Goal: Task Accomplishment & Management: Manage account settings

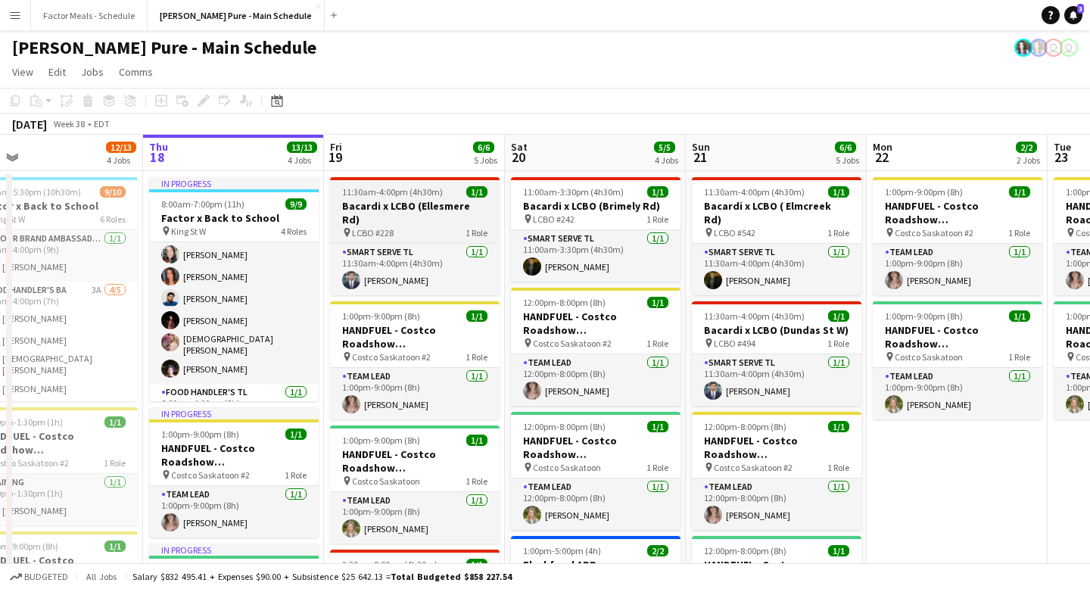
click at [366, 197] on span "11:30am-4:00pm (4h30m)" at bounding box center [392, 191] width 101 height 11
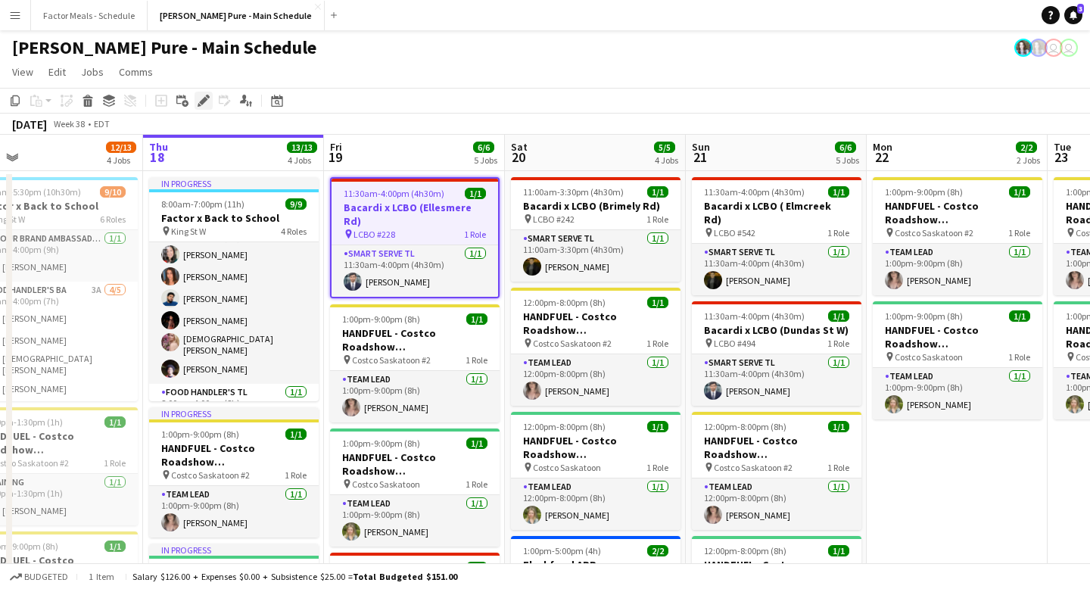
click at [198, 101] on icon "Edit" at bounding box center [204, 101] width 12 height 12
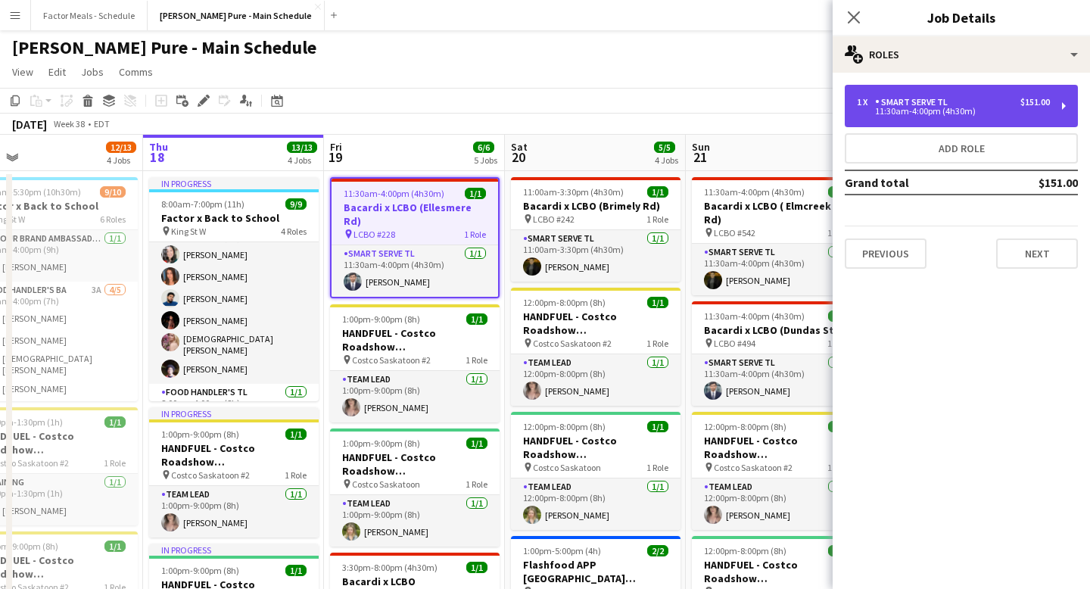
click at [935, 114] on div "11:30am-4:00pm (4h30m)" at bounding box center [953, 111] width 193 height 8
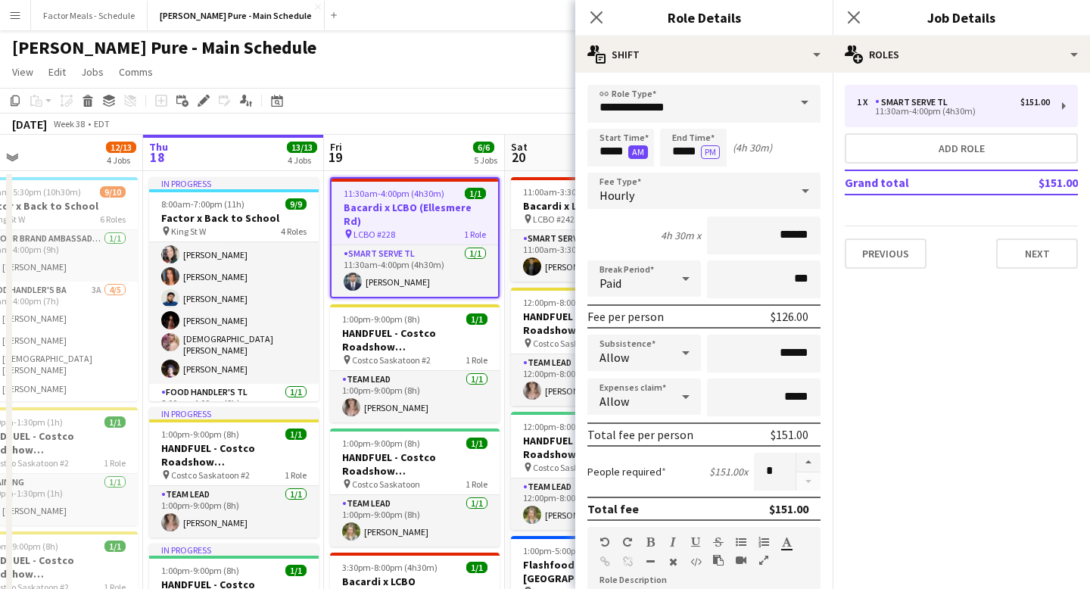
click at [630, 151] on button "AM" at bounding box center [638, 152] width 20 height 14
click at [611, 151] on input "*****" at bounding box center [620, 148] width 67 height 38
click at [604, 174] on div at bounding box center [605, 174] width 30 height 15
click at [603, 121] on div at bounding box center [605, 121] width 30 height 15
click at [606, 154] on input "*****" at bounding box center [620, 148] width 67 height 38
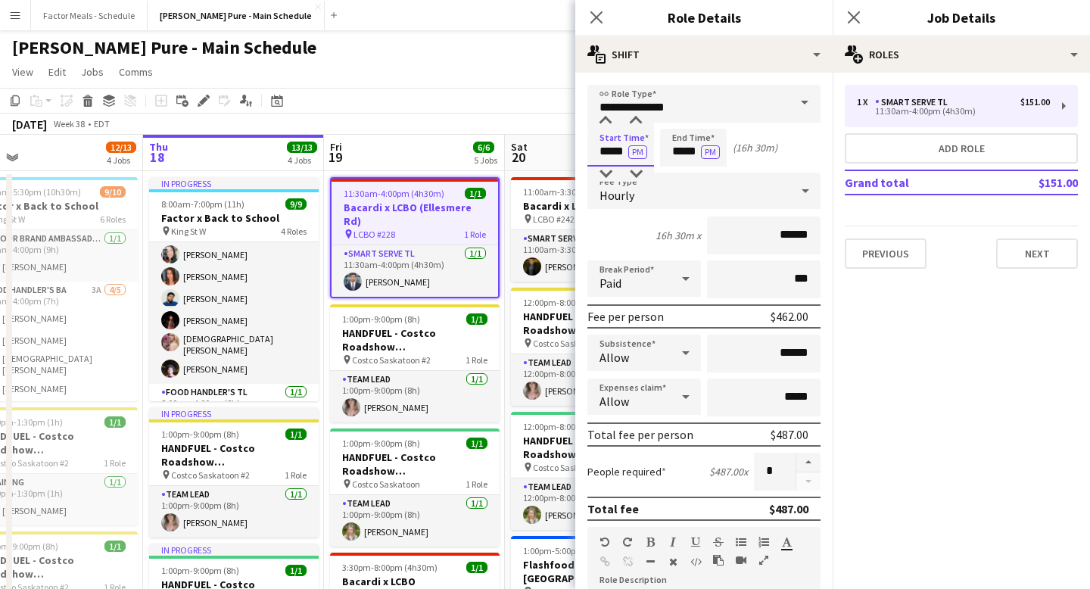
drag, startPoint x: 624, startPoint y: 154, endPoint x: 601, endPoint y: 154, distance: 23.5
click at [601, 154] on input "*****" at bounding box center [620, 148] width 67 height 38
click at [609, 154] on input "*****" at bounding box center [620, 148] width 67 height 38
drag, startPoint x: 611, startPoint y: 154, endPoint x: 595, endPoint y: 153, distance: 15.9
click at [595, 154] on input "*****" at bounding box center [620, 148] width 67 height 38
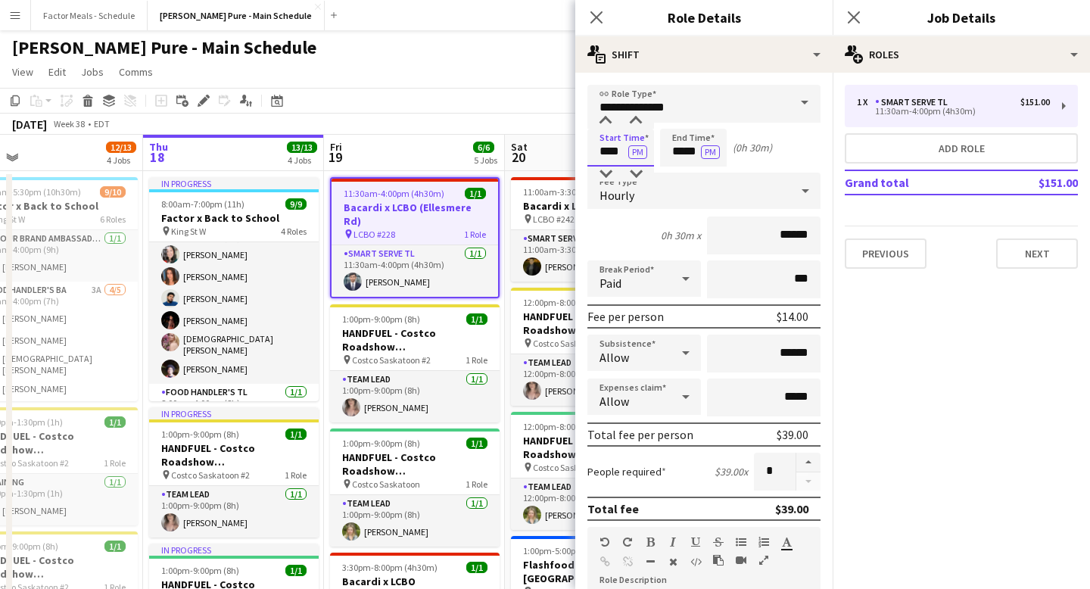
type input "****"
click at [678, 152] on input "*****" at bounding box center [693, 148] width 67 height 38
click at [679, 176] on div at bounding box center [678, 174] width 30 height 15
click at [677, 123] on div at bounding box center [678, 121] width 30 height 15
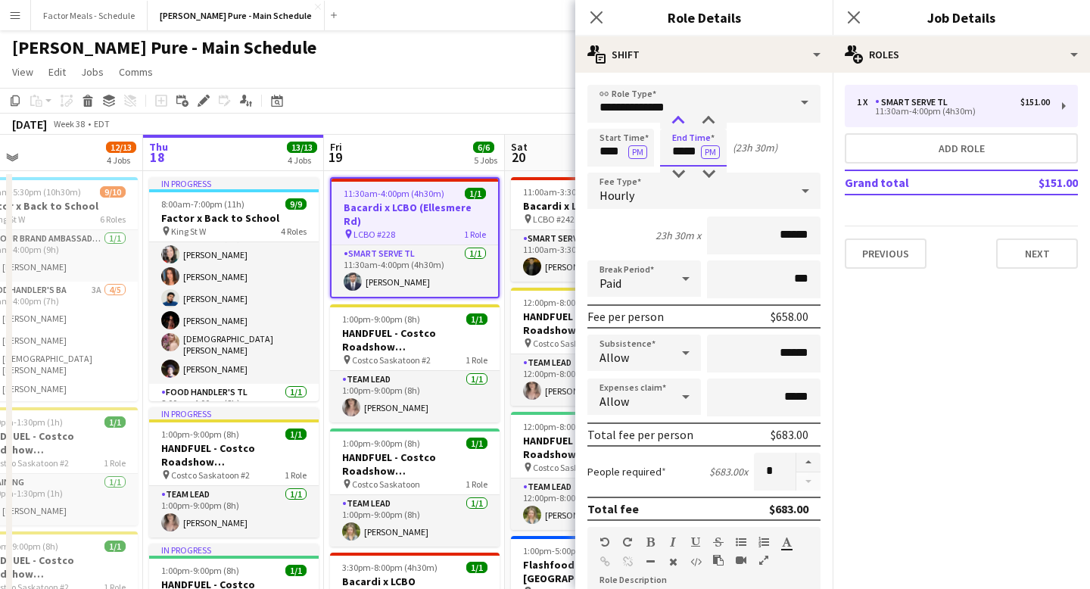
click at [677, 123] on div at bounding box center [678, 121] width 30 height 15
type input "*****"
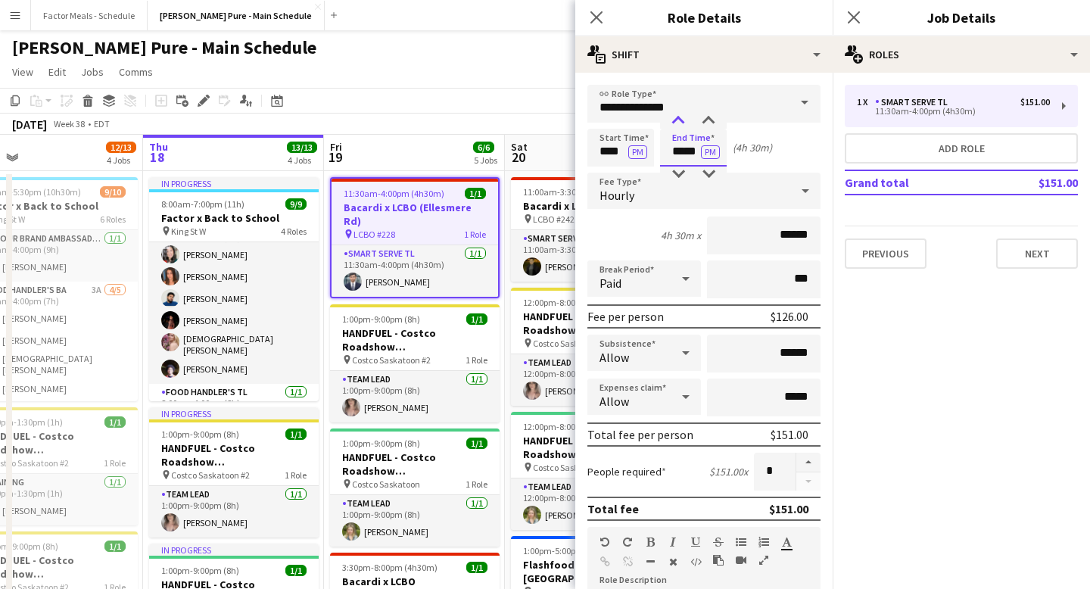
click at [677, 123] on div at bounding box center [678, 121] width 30 height 15
click at [596, 19] on icon "Close pop-in" at bounding box center [596, 17] width 14 height 14
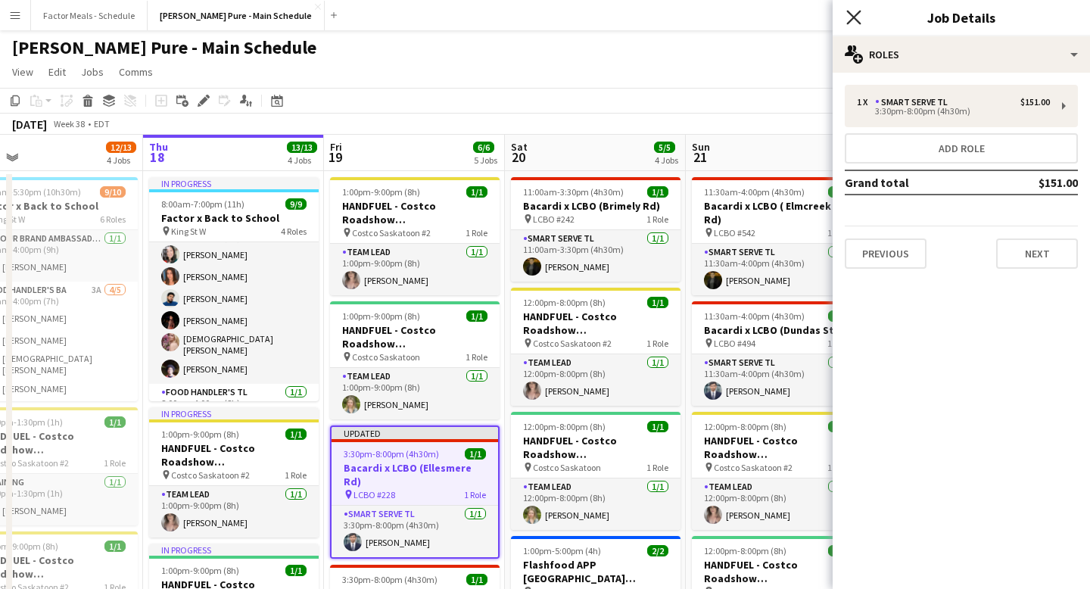
click at [849, 24] on icon "Close pop-in" at bounding box center [853, 17] width 14 height 14
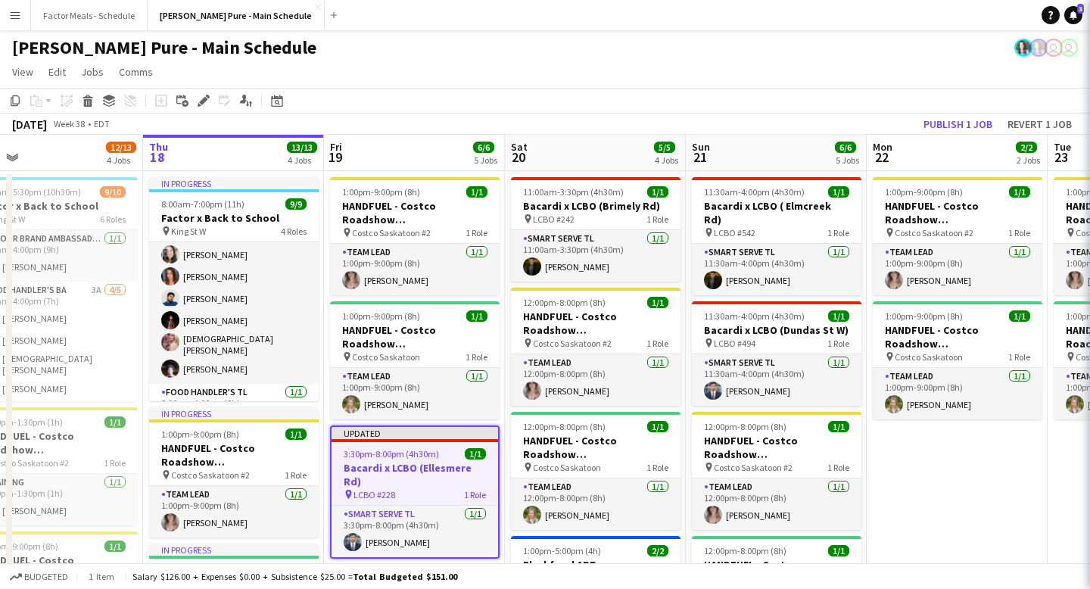
click at [646, 75] on app-page-menu "View Day view expanded Day view collapsed Month view Date picker Jump to [DATE]…" at bounding box center [545, 73] width 1090 height 29
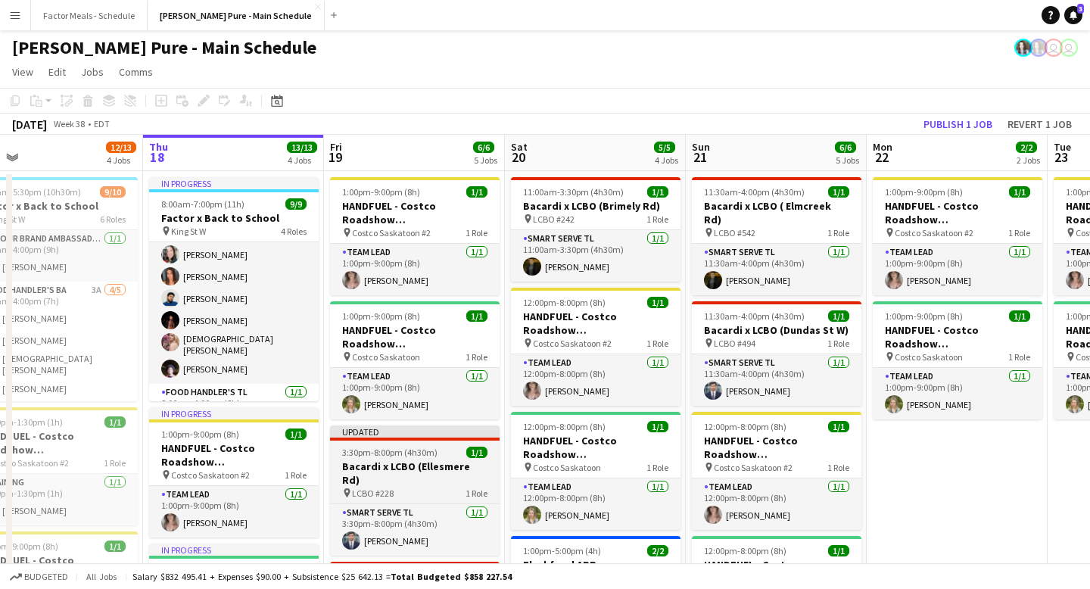
click at [422, 440] on app-job-card "Updated 3:30pm-8:00pm (4h30m) 1/1 Bacardi x LCBO ([GEOGRAPHIC_DATA]) pin LCBO #…" at bounding box center [415, 490] width 170 height 130
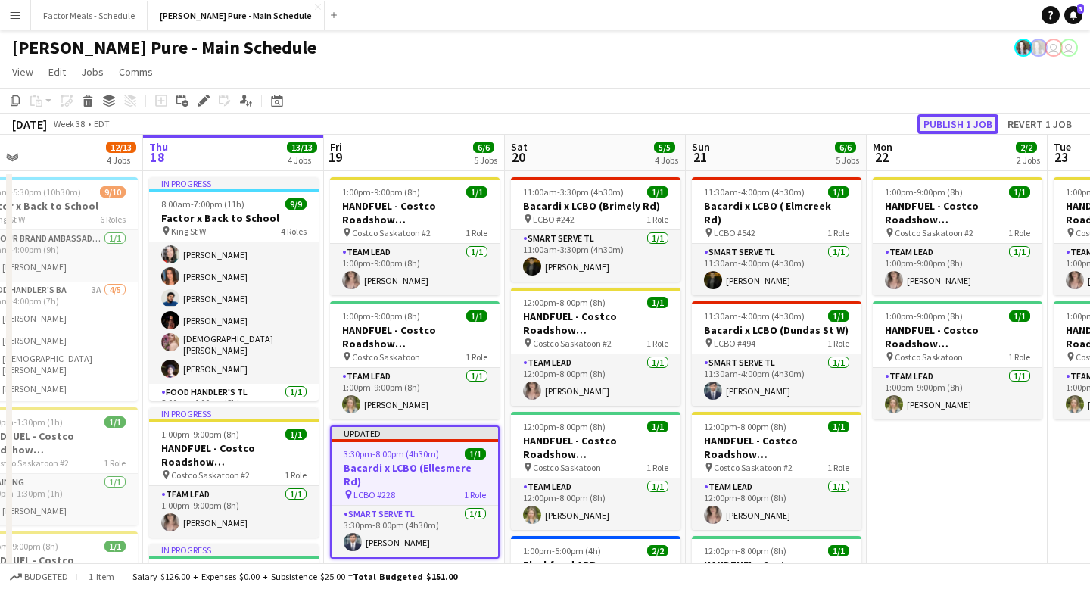
click at [954, 123] on button "Publish 1 job" at bounding box center [957, 124] width 81 height 20
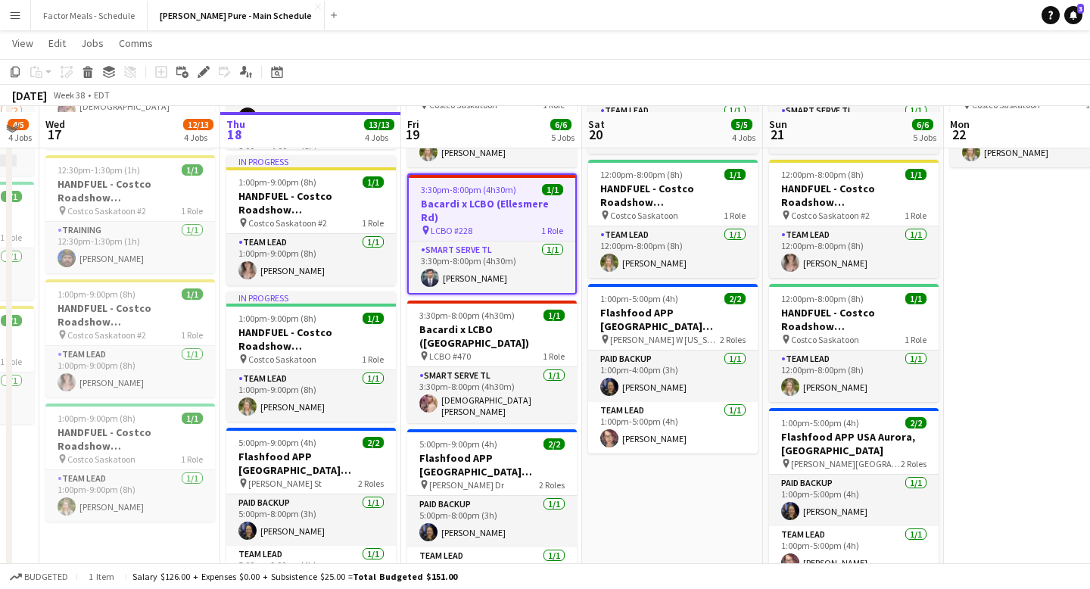
scroll to position [257, 0]
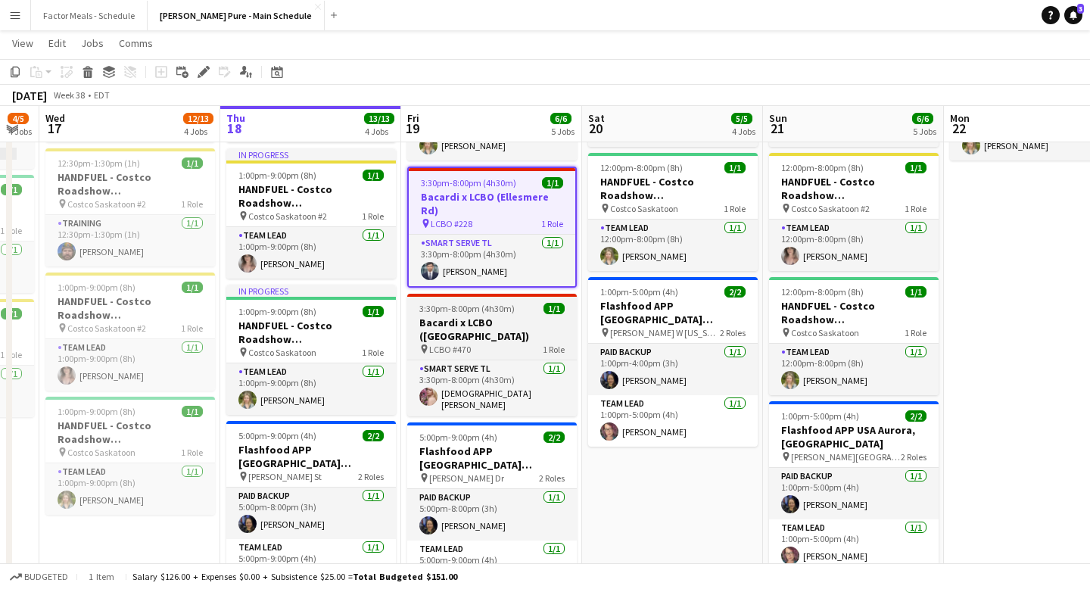
click at [487, 316] on h3 "Bacardi x LCBO ([GEOGRAPHIC_DATA])" at bounding box center [492, 329] width 170 height 27
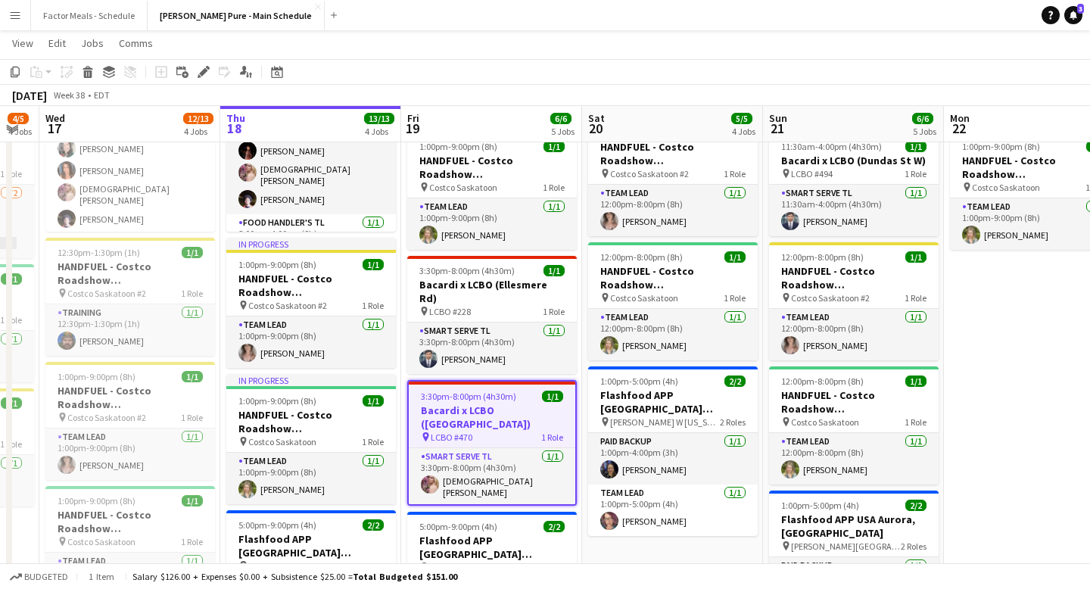
scroll to position [169, 0]
click at [513, 304] on div "pin LCBO #228 1 Role" at bounding box center [492, 310] width 170 height 12
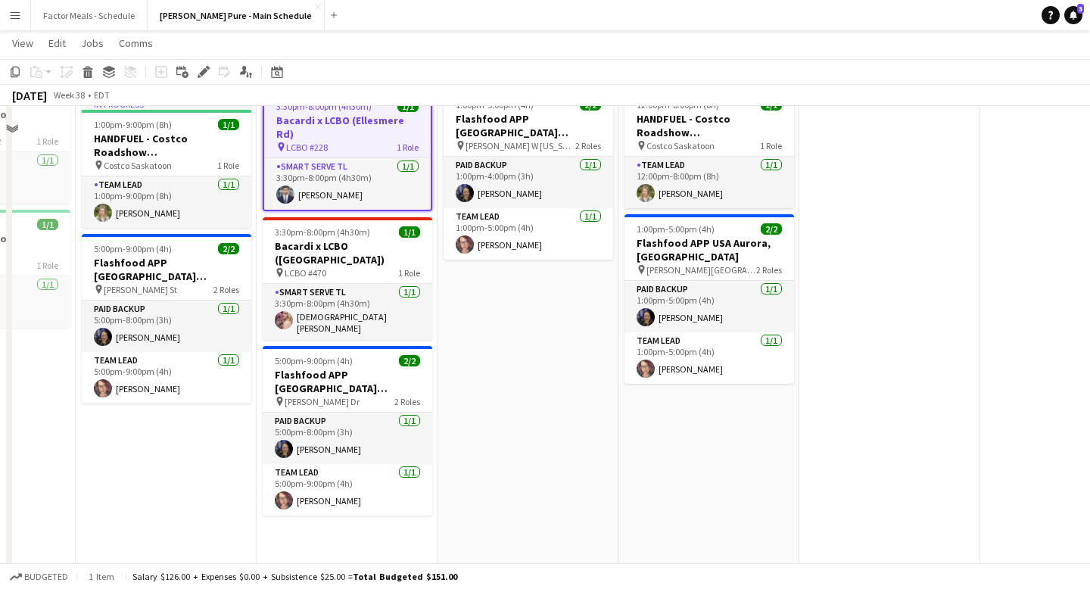
scroll to position [457, 0]
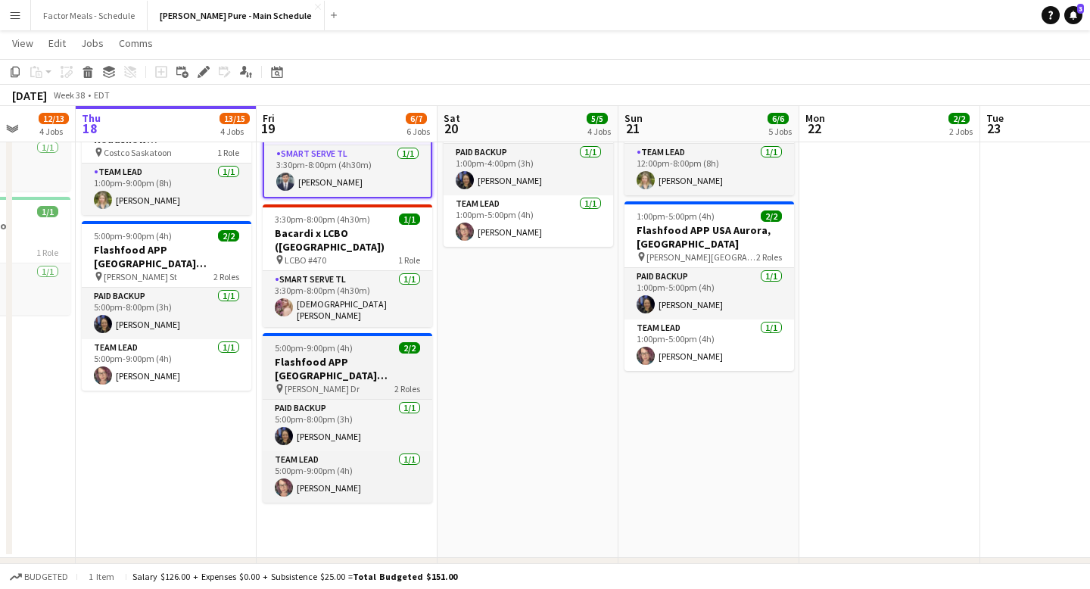
click at [313, 383] on span "[PERSON_NAME] Dr" at bounding box center [322, 388] width 75 height 11
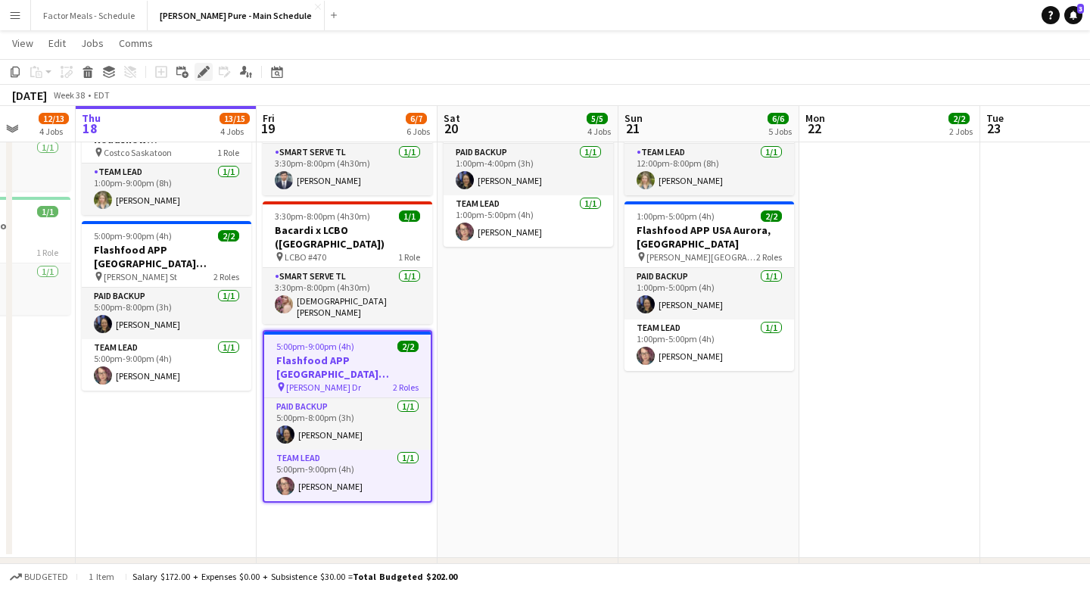
click at [204, 67] on icon "Edit" at bounding box center [204, 72] width 12 height 12
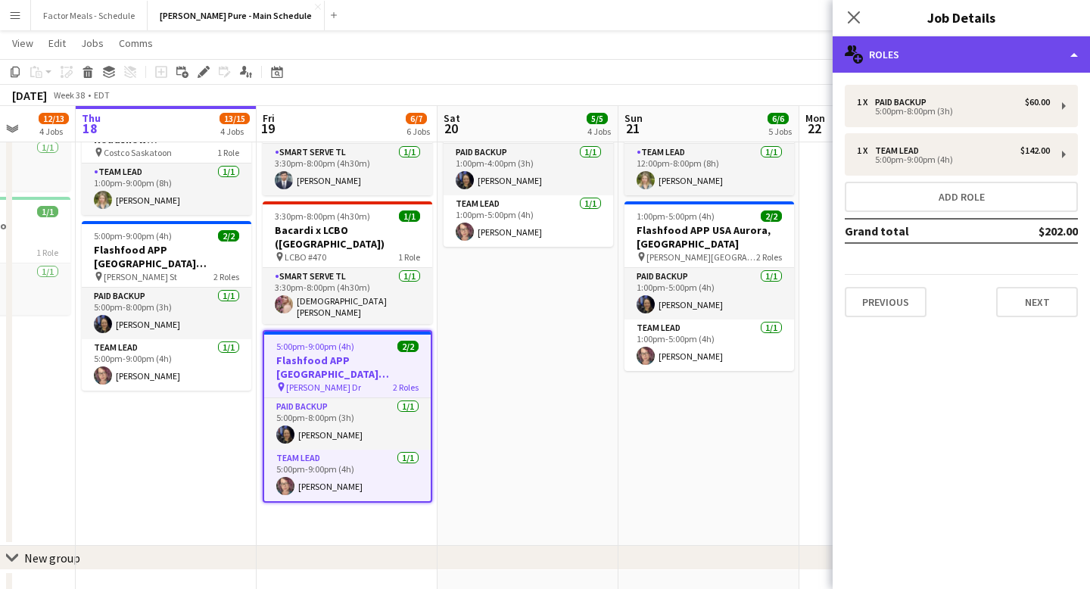
click at [898, 54] on div "multiple-users-add Roles" at bounding box center [961, 54] width 257 height 36
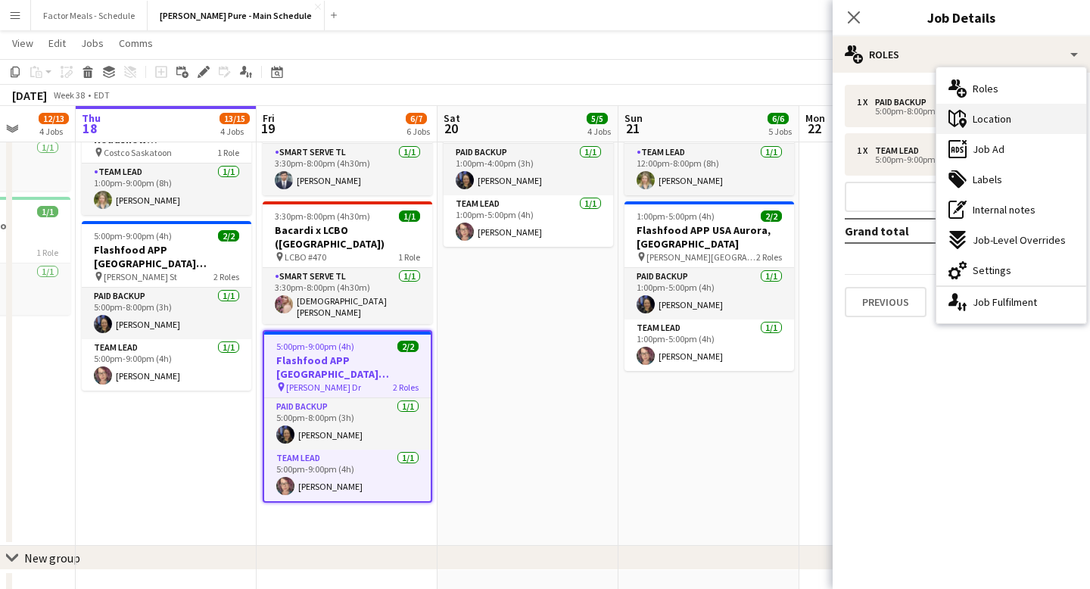
click at [985, 121] on span "Location" at bounding box center [992, 119] width 39 height 14
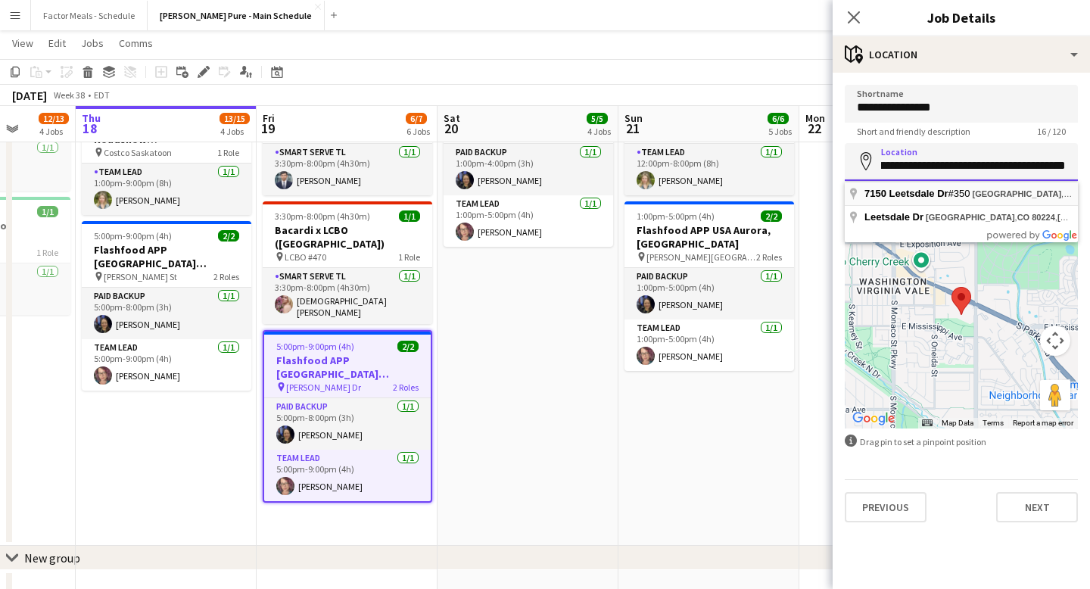
scroll to position [0, 50]
drag, startPoint x: 880, startPoint y: 168, endPoint x: 1038, endPoint y: 170, distance: 158.2
click at [1038, 170] on input "**********" at bounding box center [961, 162] width 233 height 38
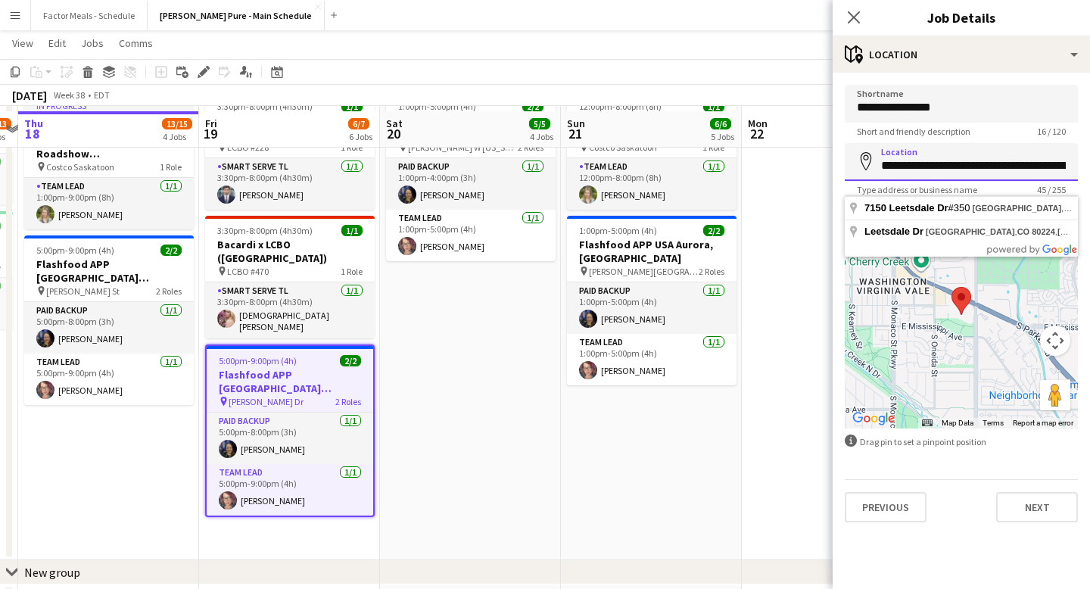
scroll to position [451, 0]
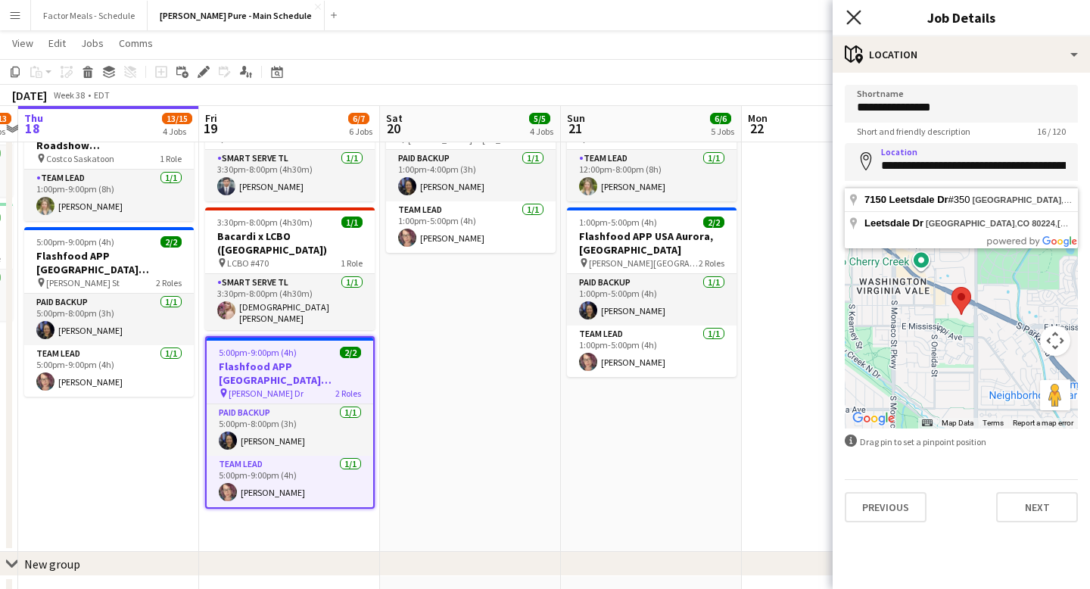
click at [853, 15] on icon at bounding box center [853, 17] width 14 height 14
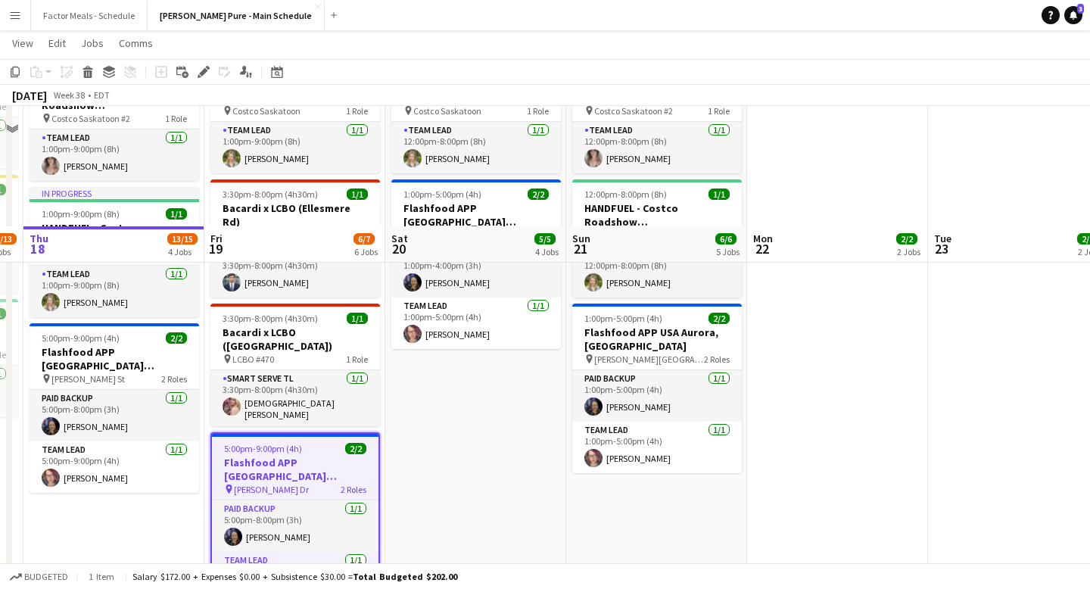
scroll to position [475, 0]
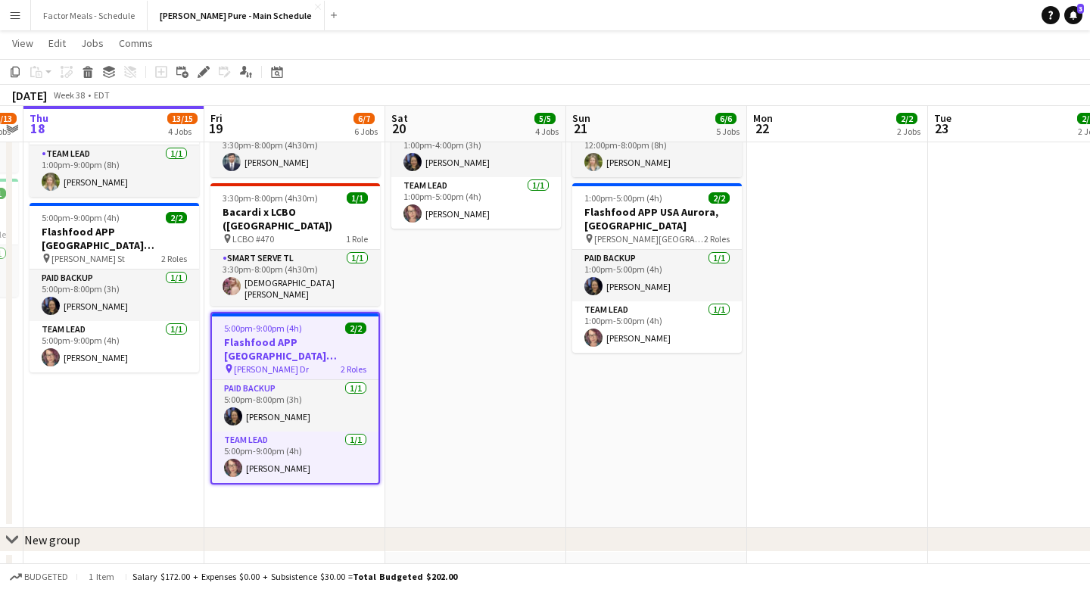
click at [420, 330] on app-date-cell "11:00am-3:30pm (4h30m) 1/1 Bacardi x LCBO (Brimely Rd) pin LCBO #242 1 Role Sma…" at bounding box center [475, 110] width 181 height 833
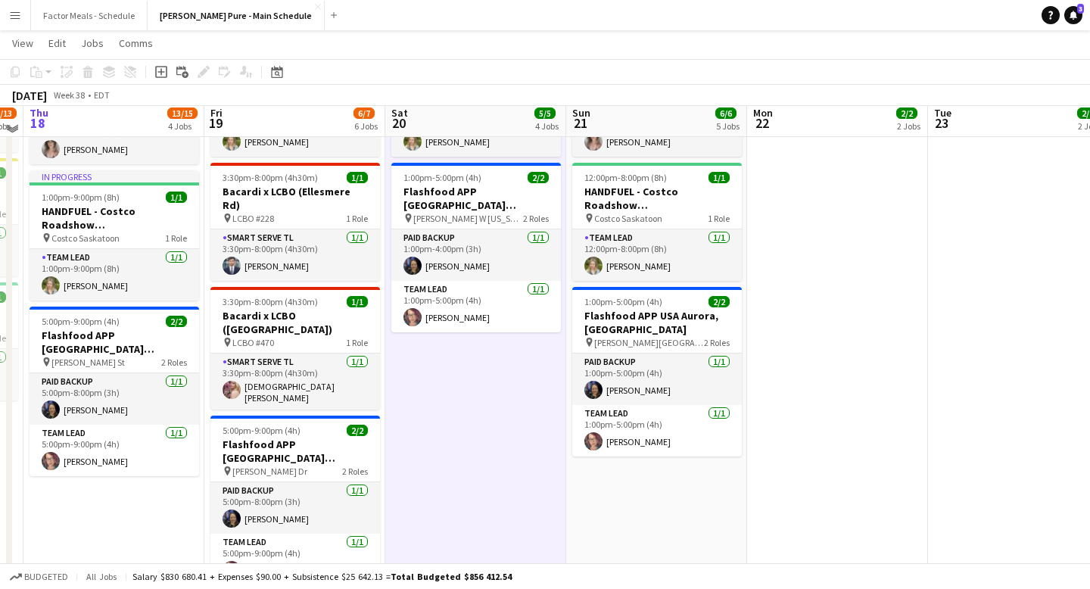
scroll to position [366, 0]
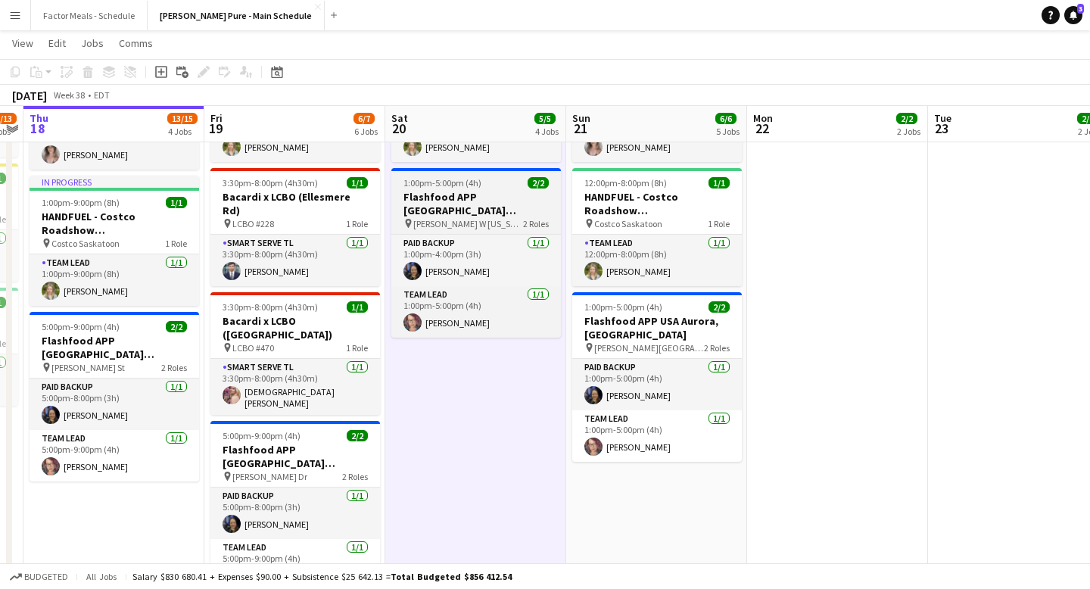
click at [461, 179] on span "1:00pm-5:00pm (4h)" at bounding box center [442, 182] width 78 height 11
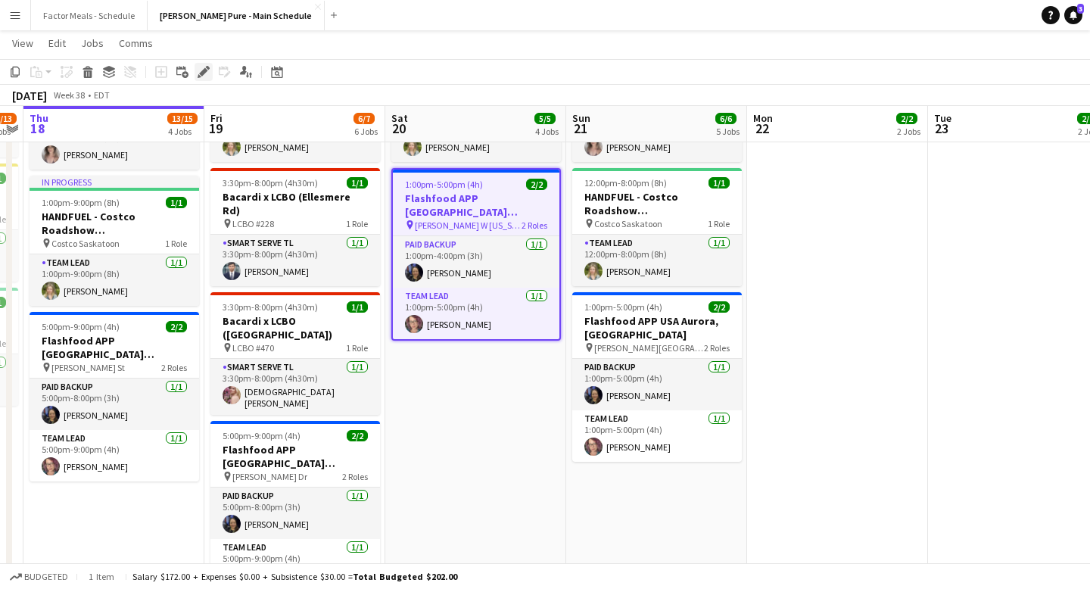
click at [207, 71] on icon "Edit" at bounding box center [204, 72] width 12 height 12
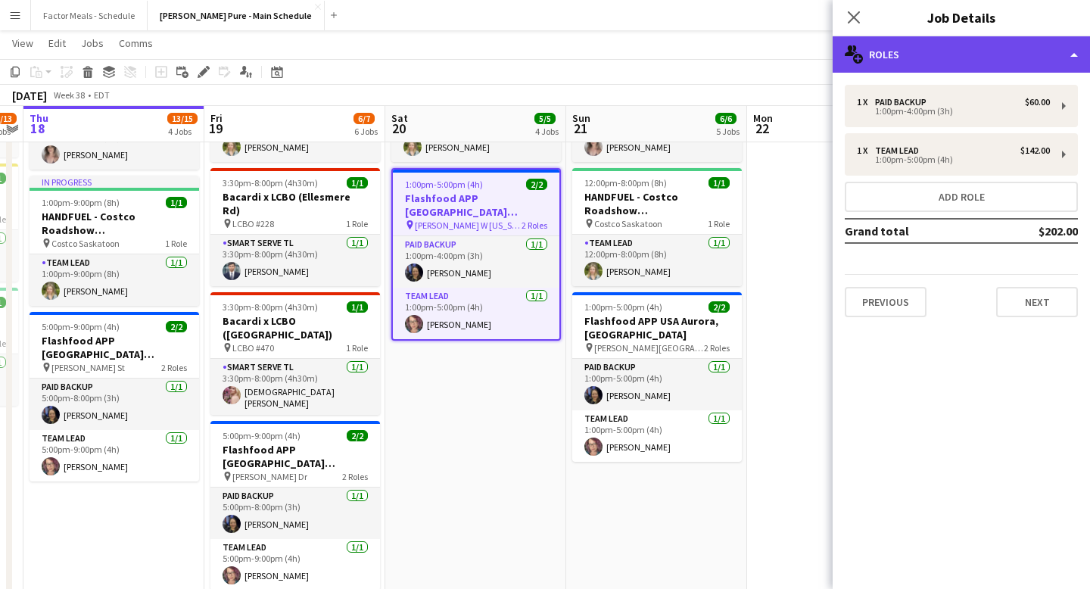
click at [897, 59] on div "multiple-users-add Roles" at bounding box center [961, 54] width 257 height 36
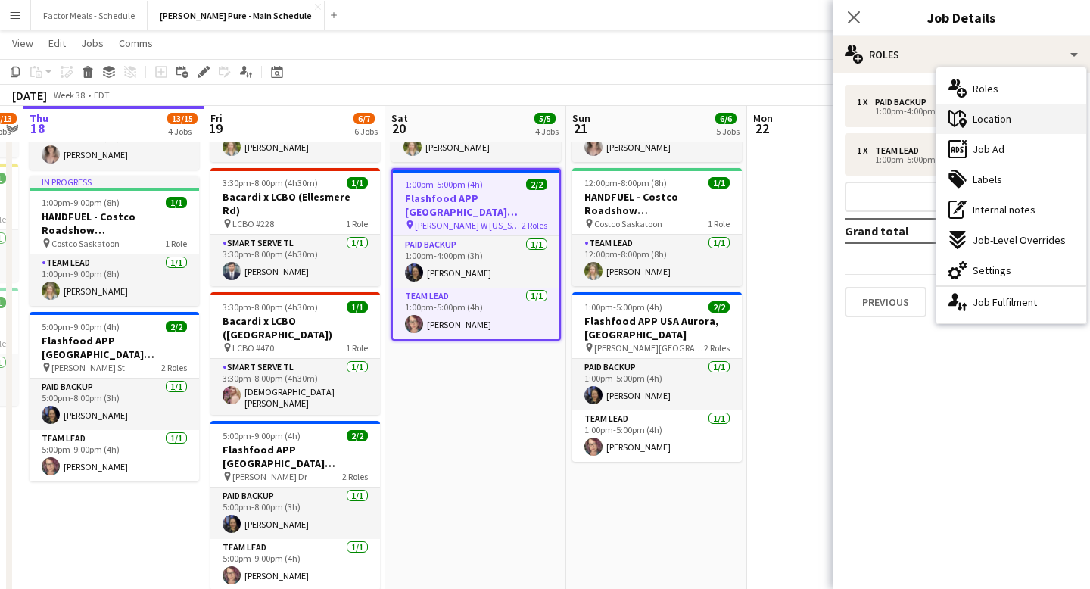
click at [1011, 123] on div "maps-pin-1 Location" at bounding box center [1011, 119] width 150 height 30
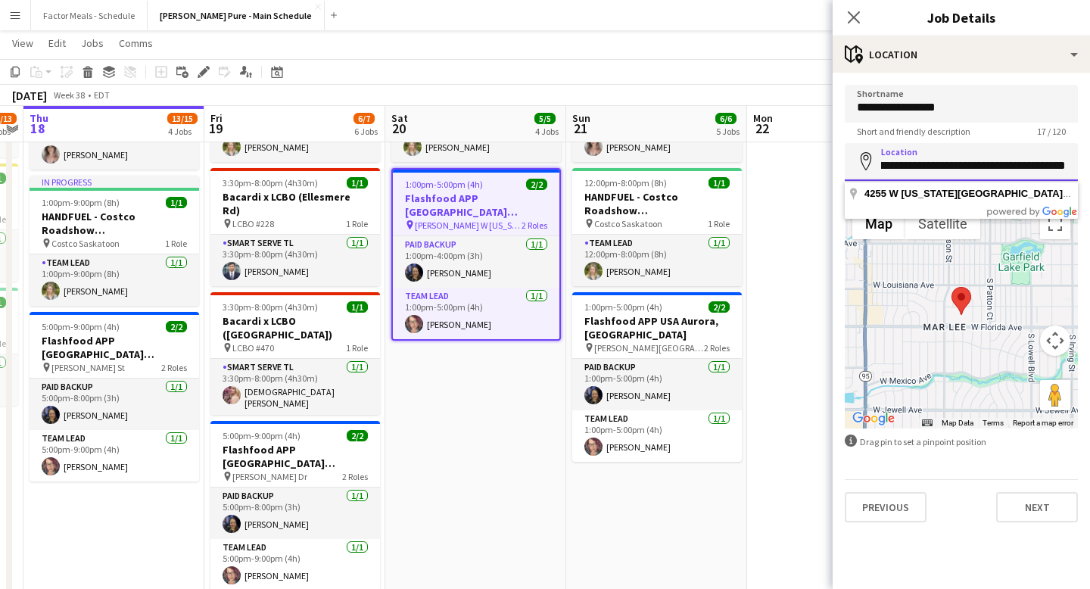
scroll to position [0, 29]
drag, startPoint x: 881, startPoint y: 166, endPoint x: 1040, endPoint y: 167, distance: 158.9
click at [1041, 167] on input "**********" at bounding box center [961, 162] width 233 height 38
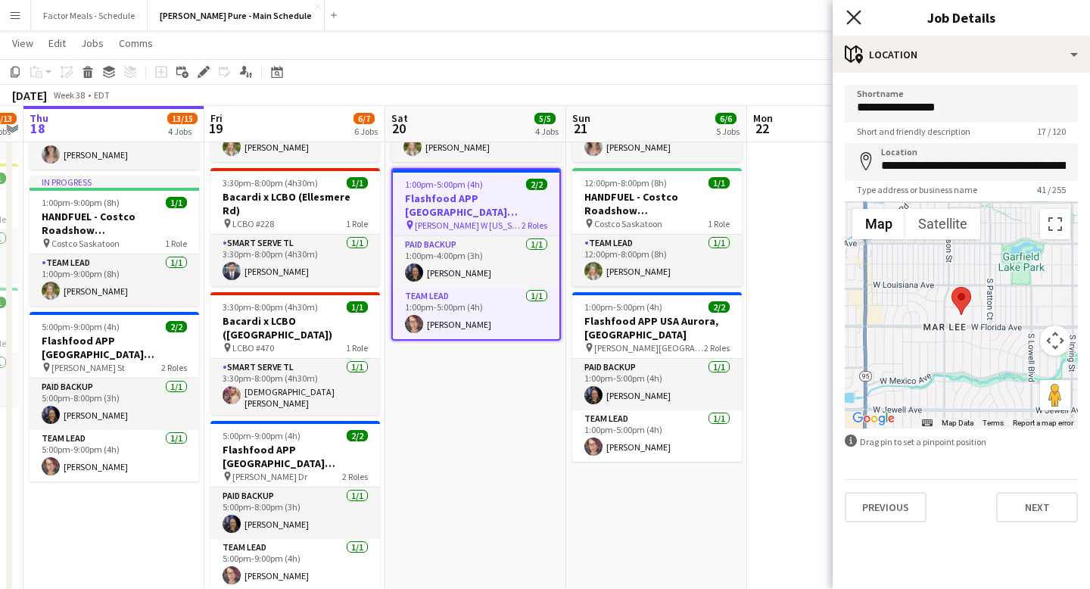
click at [851, 15] on icon at bounding box center [853, 17] width 14 height 14
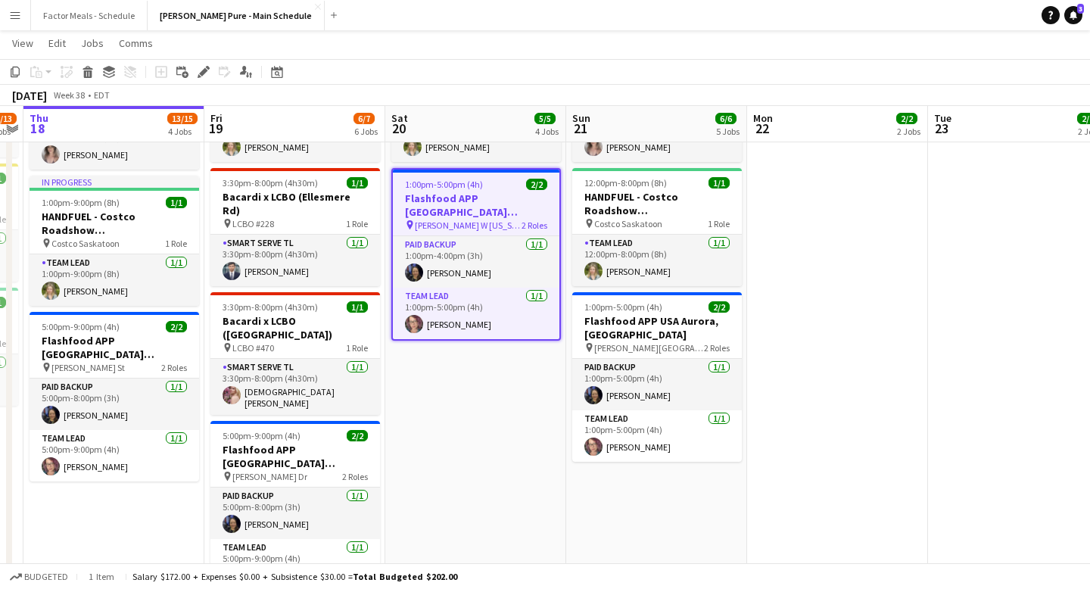
click at [848, 307] on app-date-cell "1:00pm-9:00pm (8h) 1/1 HANDFUEL - Costco Roadshow Saskatoon, [GEOGRAPHIC_DATA] …" at bounding box center [837, 219] width 181 height 833
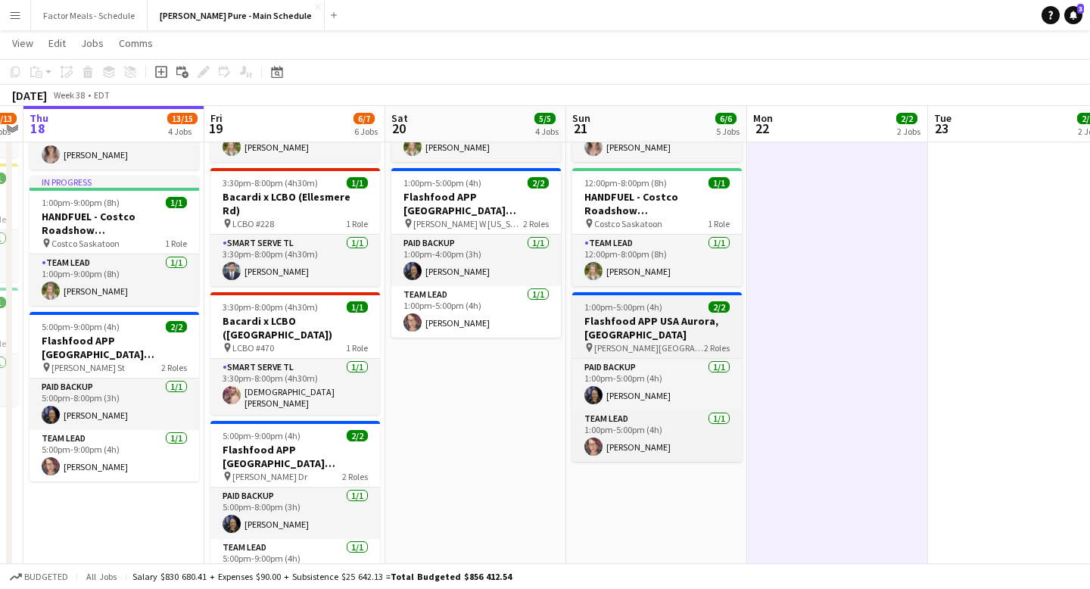
click at [640, 314] on h3 "Flashfood APP USA Aurora, [GEOGRAPHIC_DATA]" at bounding box center [657, 327] width 170 height 27
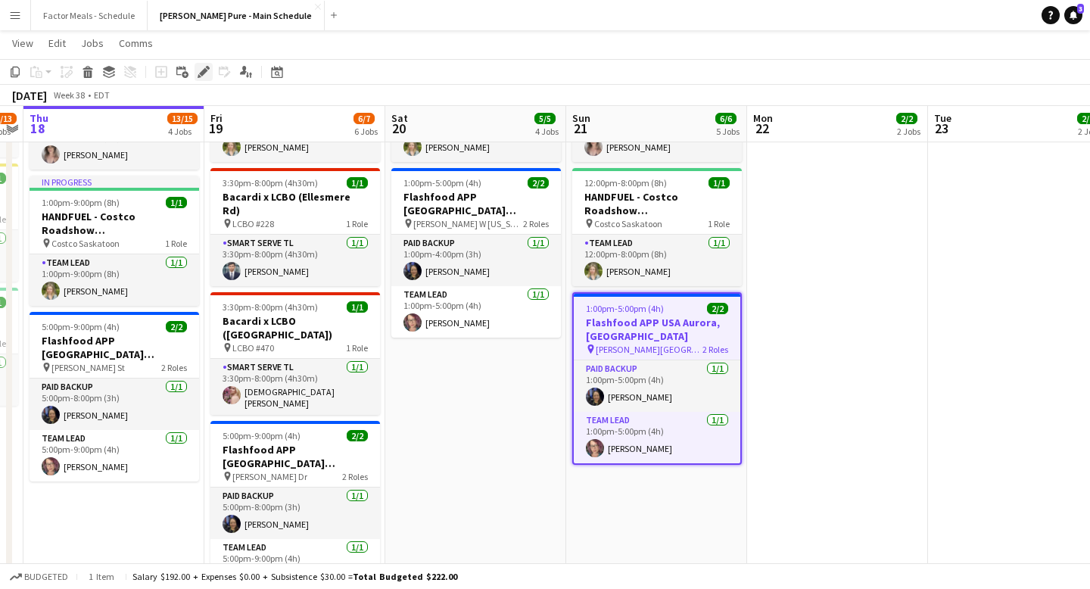
click at [200, 73] on icon at bounding box center [203, 72] width 8 height 8
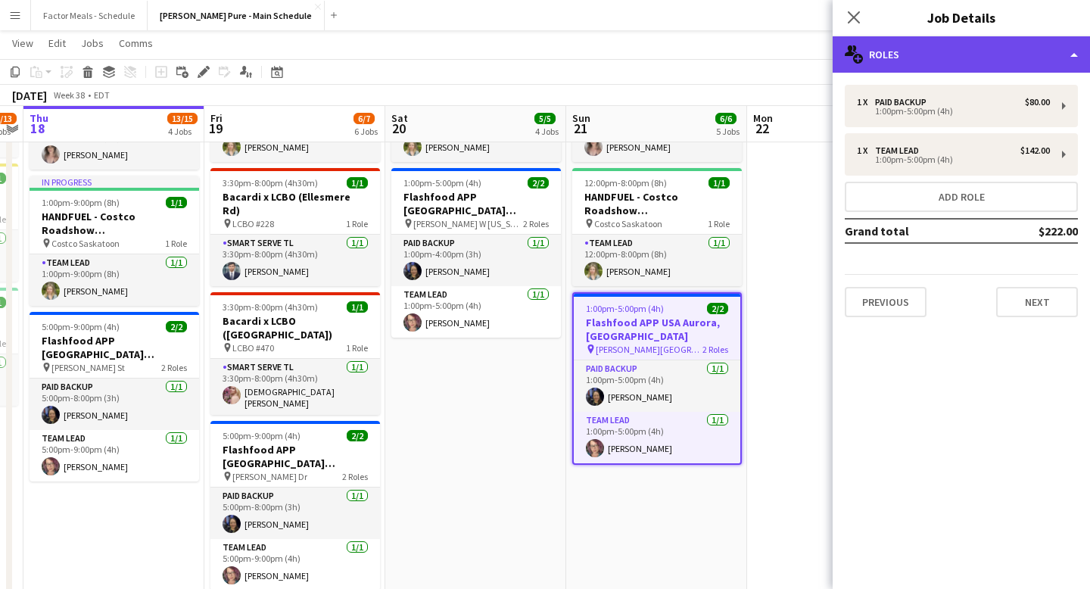
click at [899, 40] on div "multiple-users-add Roles" at bounding box center [961, 54] width 257 height 36
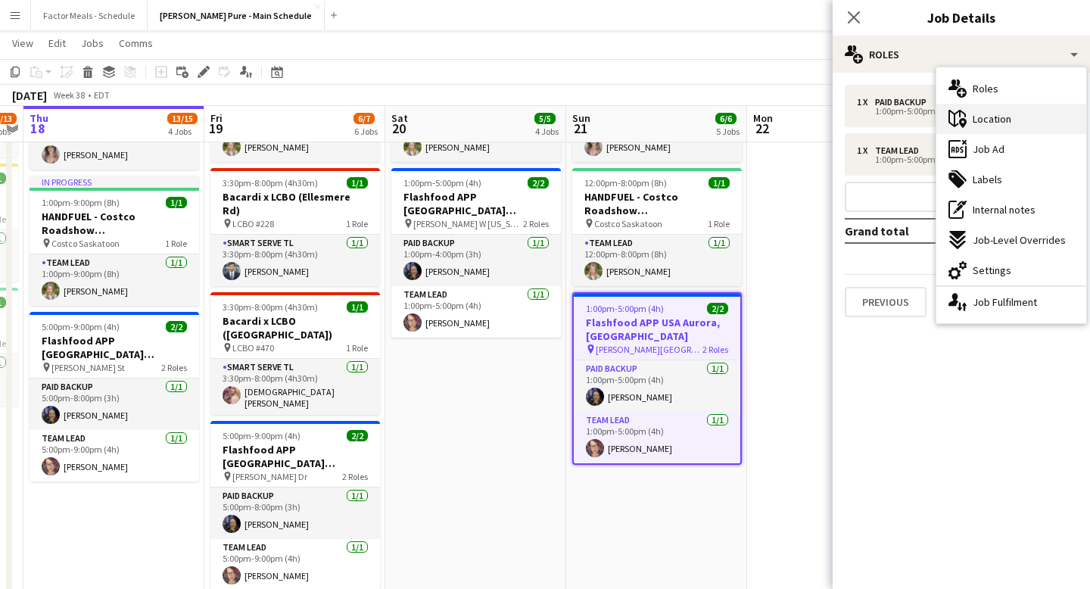
click at [993, 121] on span "Location" at bounding box center [992, 119] width 39 height 14
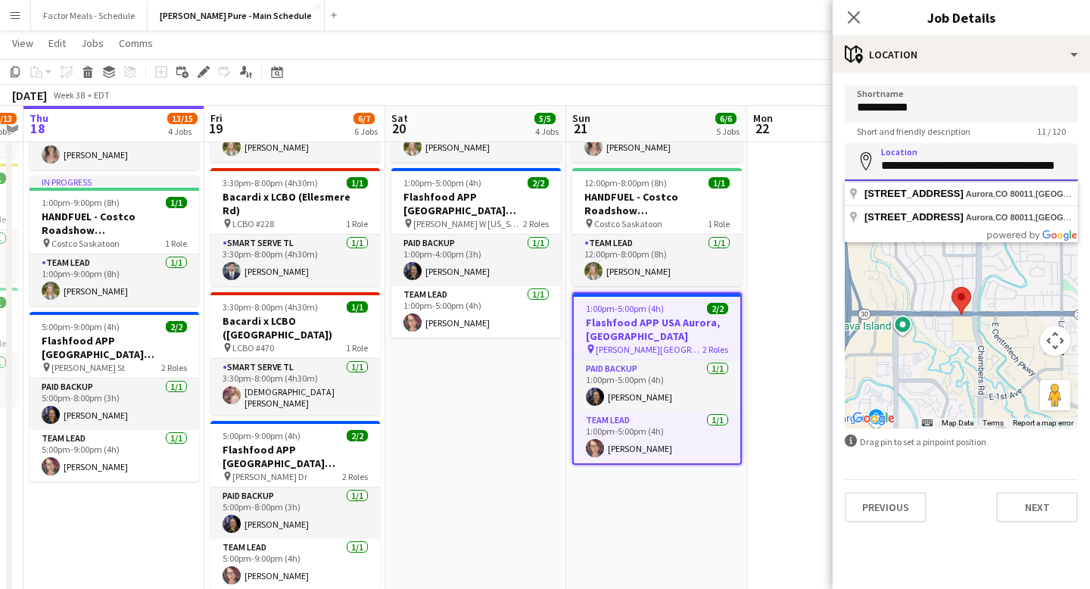
drag, startPoint x: 881, startPoint y: 169, endPoint x: 1049, endPoint y: 162, distance: 168.2
click at [1049, 162] on input "**********" at bounding box center [961, 162] width 233 height 38
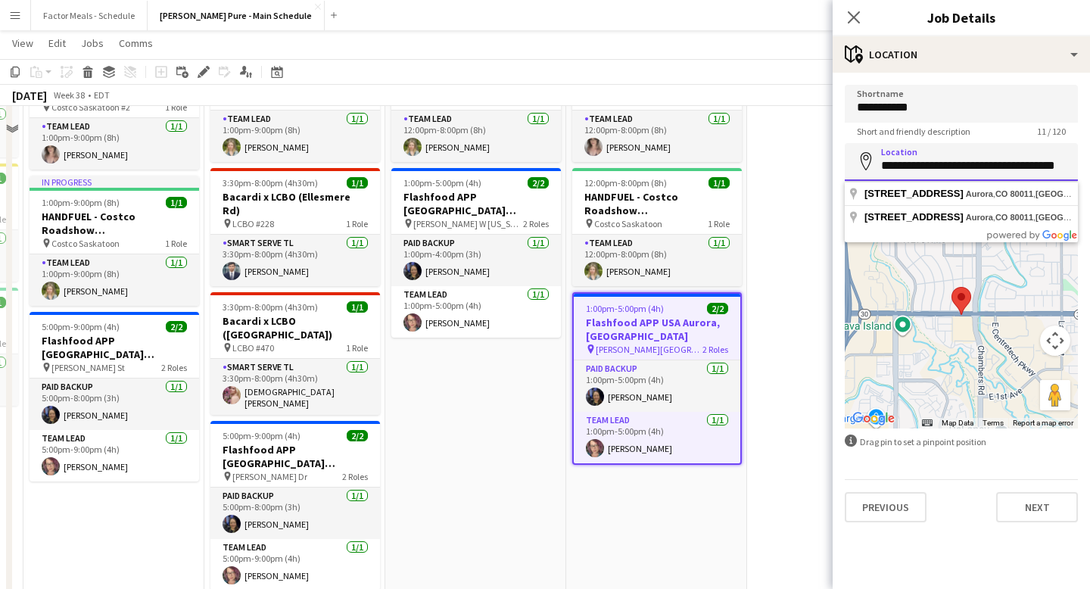
scroll to position [99, 0]
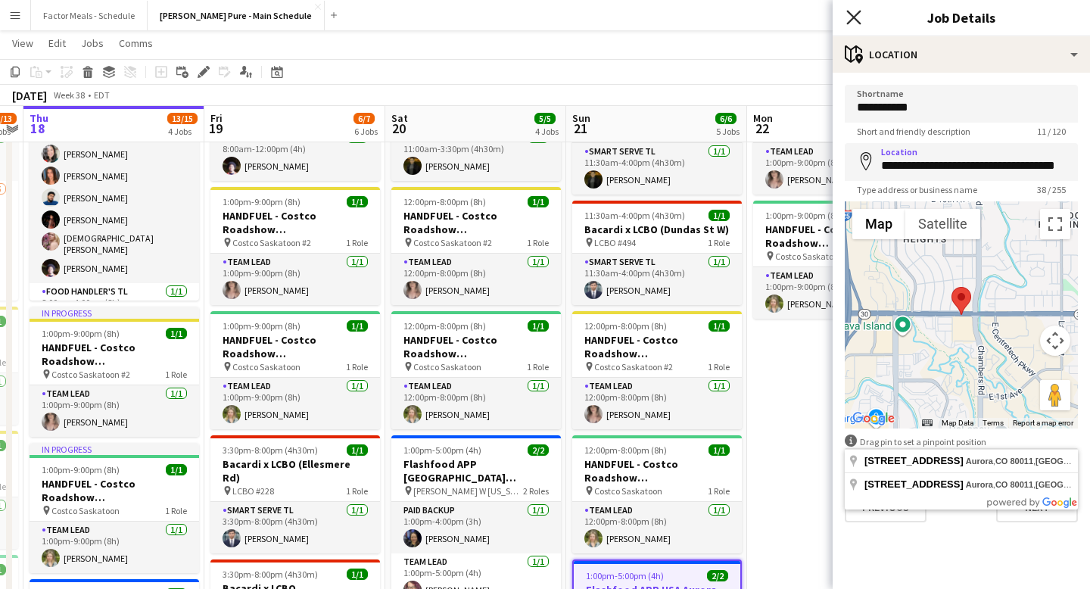
click at [853, 18] on icon at bounding box center [853, 17] width 14 height 14
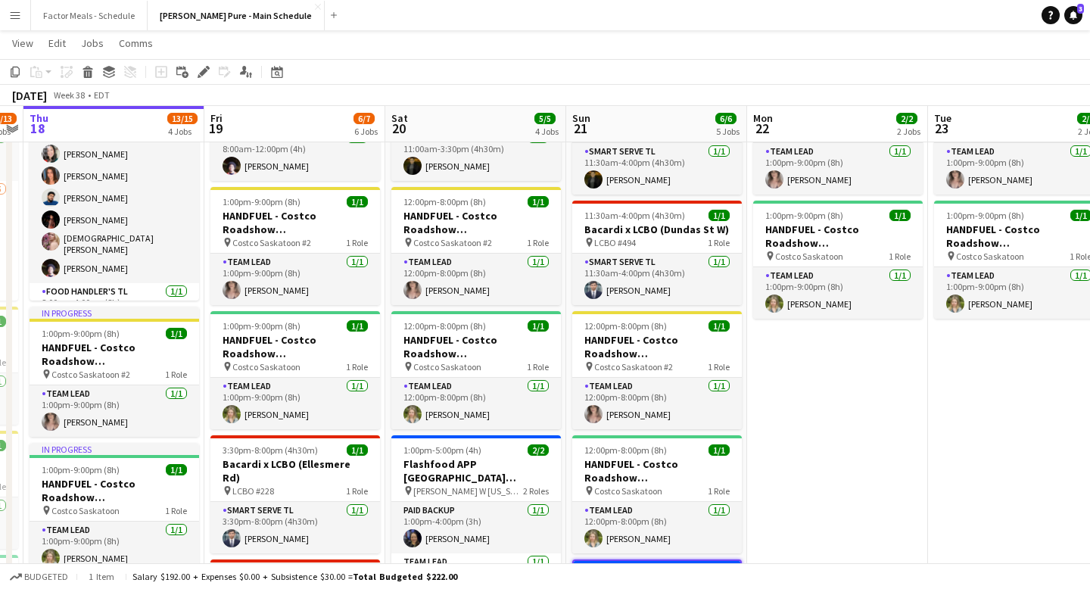
click at [798, 393] on app-date-cell "1:00pm-9:00pm (8h) 1/1 HANDFUEL - Costco Roadshow Saskatoon, [GEOGRAPHIC_DATA] …" at bounding box center [837, 486] width 181 height 833
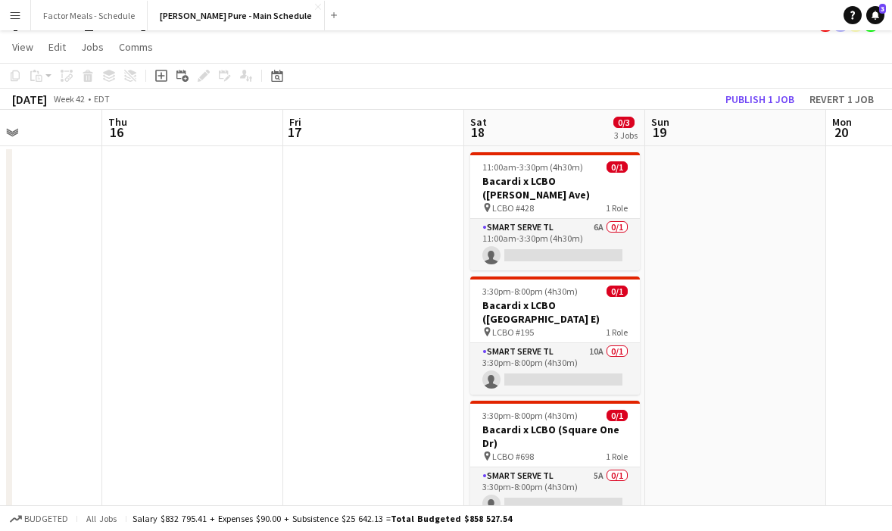
scroll to position [0, 0]
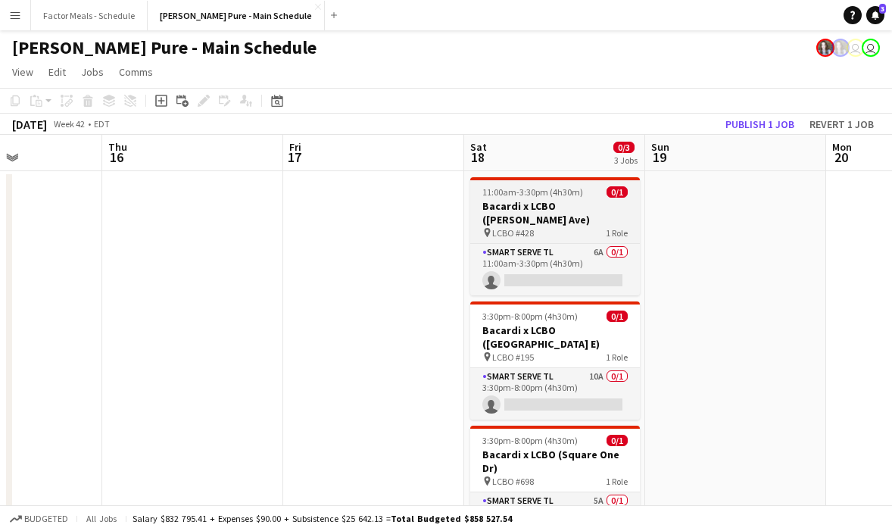
click at [553, 226] on app-job-card "11:00am-3:30pm (4h30m) 0/1 Bacardi x LCBO ([PERSON_NAME][GEOGRAPHIC_DATA]) pin …" at bounding box center [555, 236] width 170 height 118
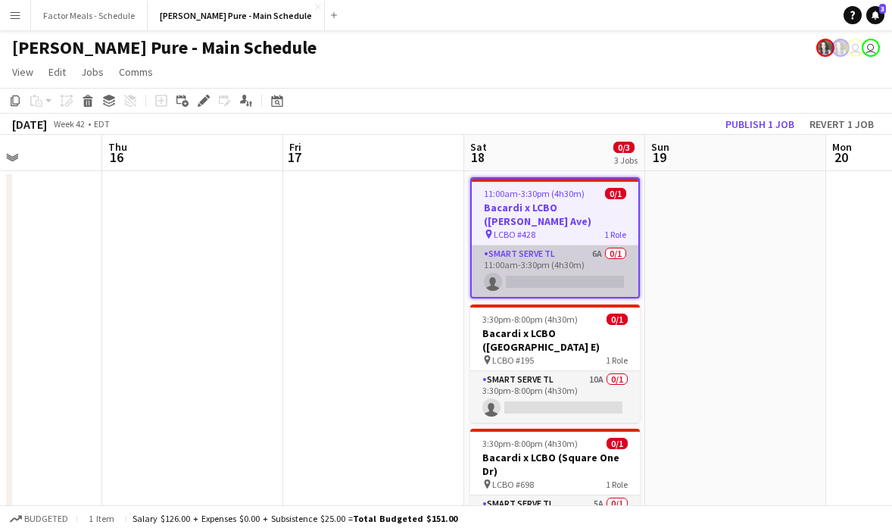
click at [525, 251] on app-card-role "Smart Serve TL 6A 0/1 11:00am-3:30pm (4h30m) single-neutral-actions" at bounding box center [555, 270] width 167 height 51
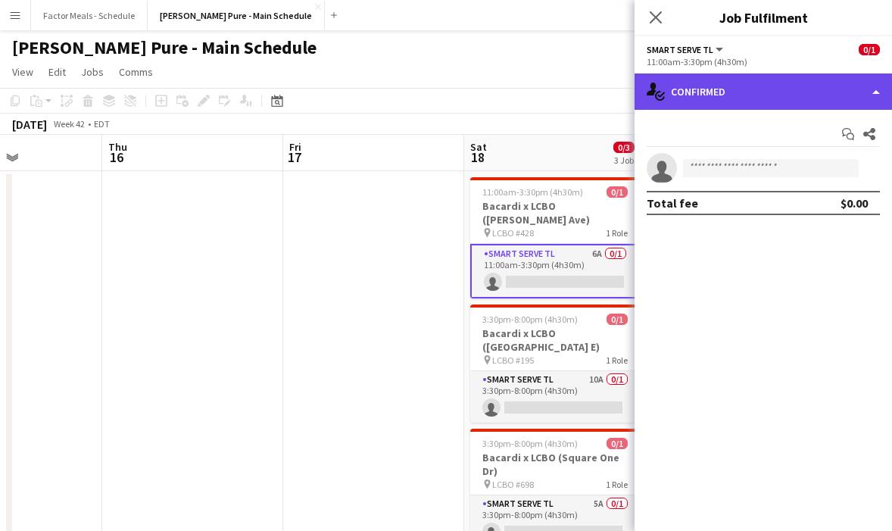
click at [761, 98] on div "single-neutral-actions-check-2 Confirmed" at bounding box center [762, 91] width 257 height 36
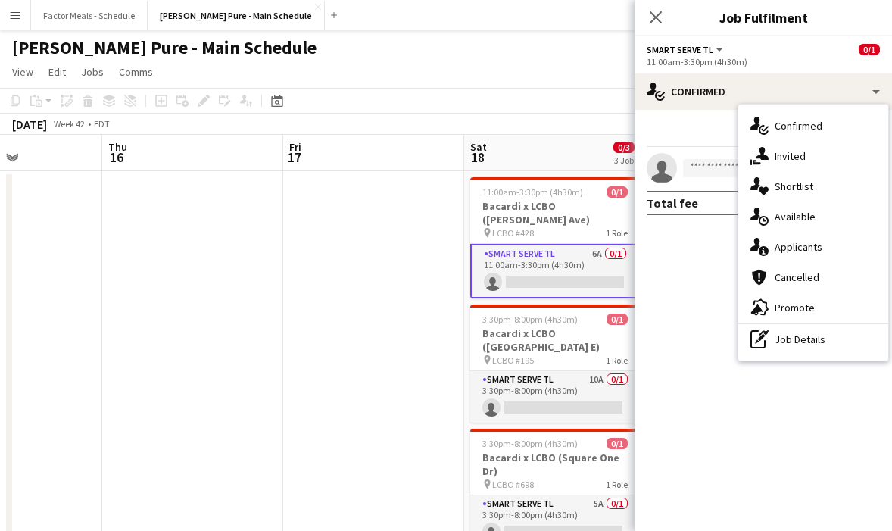
click at [785, 256] on div "single-neutral-actions-information Applicants" at bounding box center [813, 247] width 150 height 30
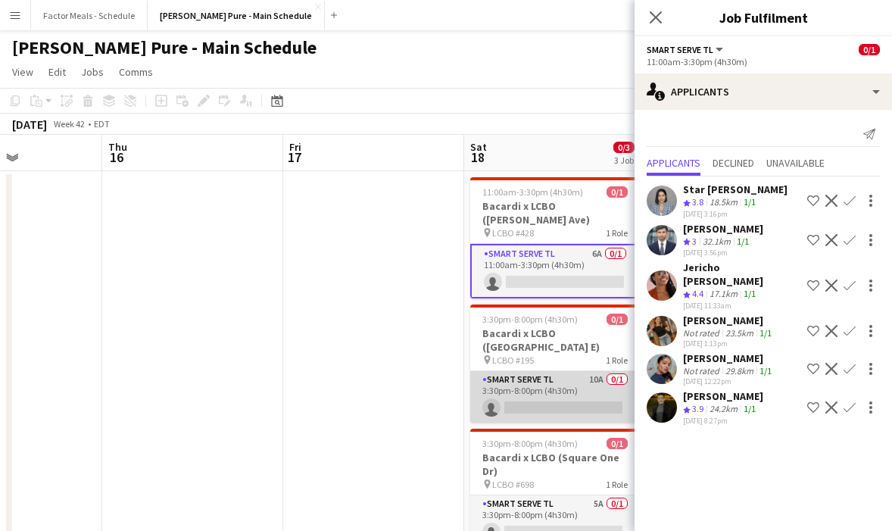
click at [564, 371] on app-card-role "Smart Serve TL 10A 0/1 3:30pm-8:00pm (4h30m) single-neutral-actions" at bounding box center [555, 396] width 170 height 51
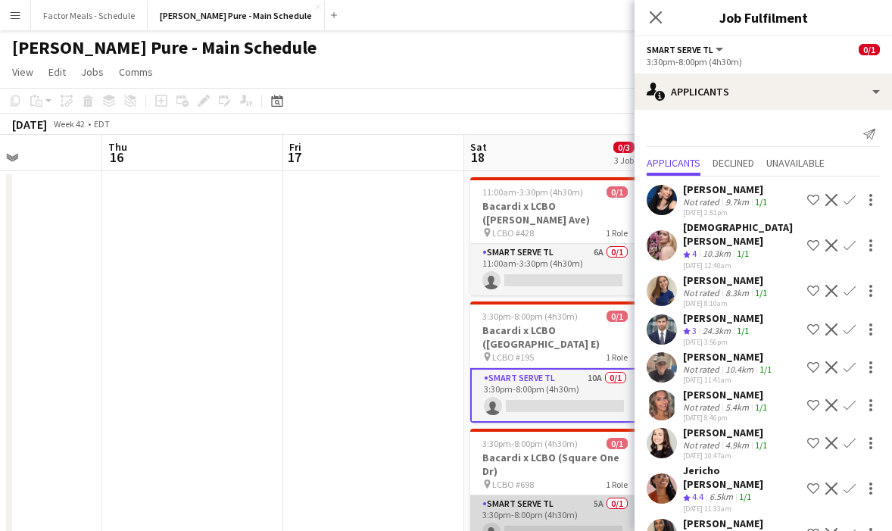
click at [543, 496] on app-card-role "Smart Serve TL 5A 0/1 3:30pm-8:00pm (4h30m) single-neutral-actions" at bounding box center [555, 520] width 170 height 51
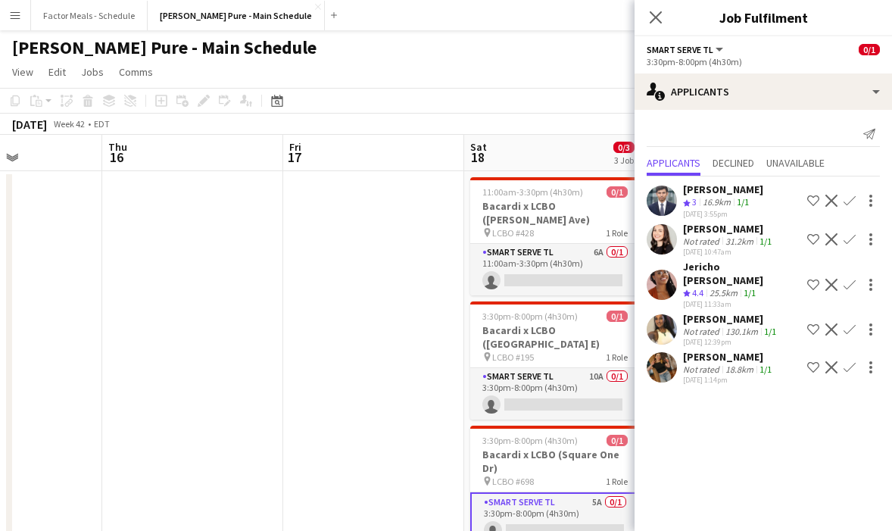
click at [848, 199] on app-icon "Confirm" at bounding box center [849, 201] width 12 height 12
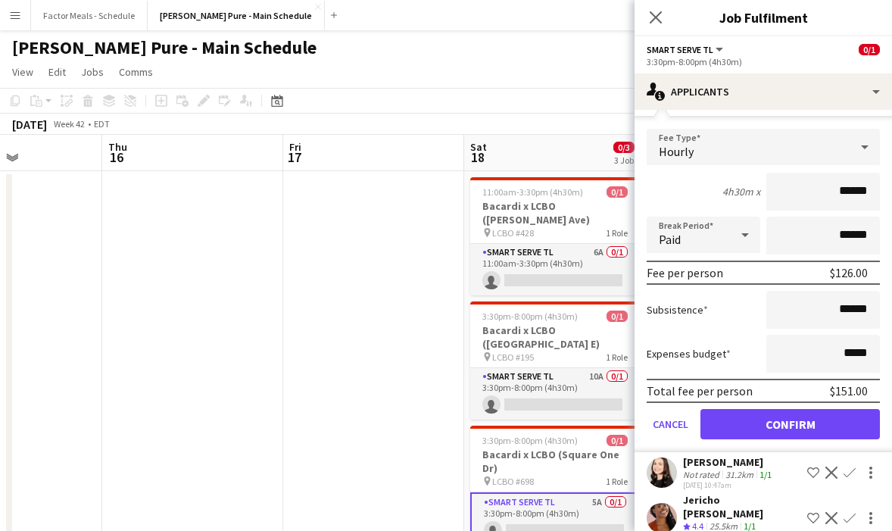
scroll to position [135, 0]
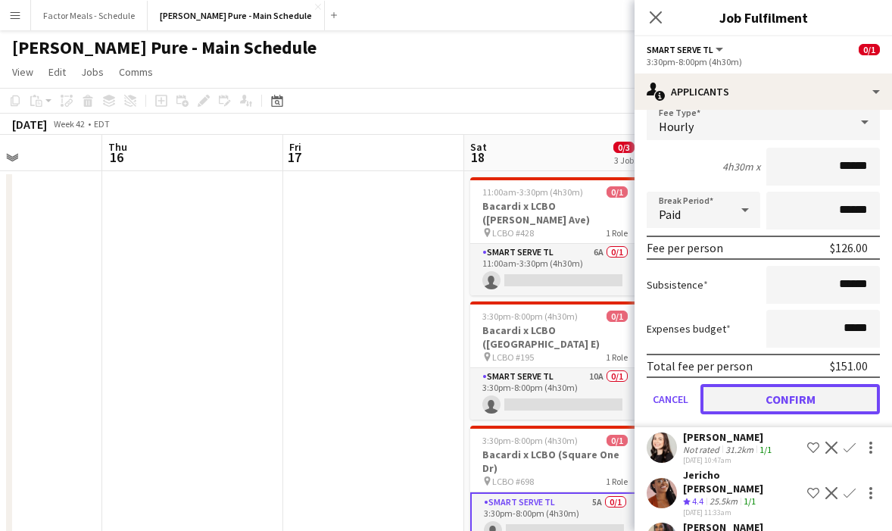
click at [734, 394] on button "Confirm" at bounding box center [789, 399] width 179 height 30
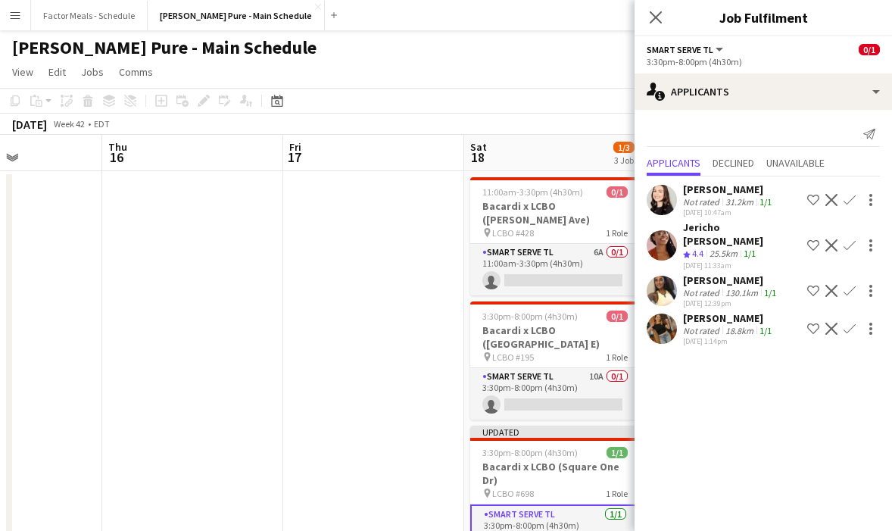
scroll to position [0, 0]
click at [664, 10] on app-icon "Close pop-in" at bounding box center [656, 18] width 22 height 22
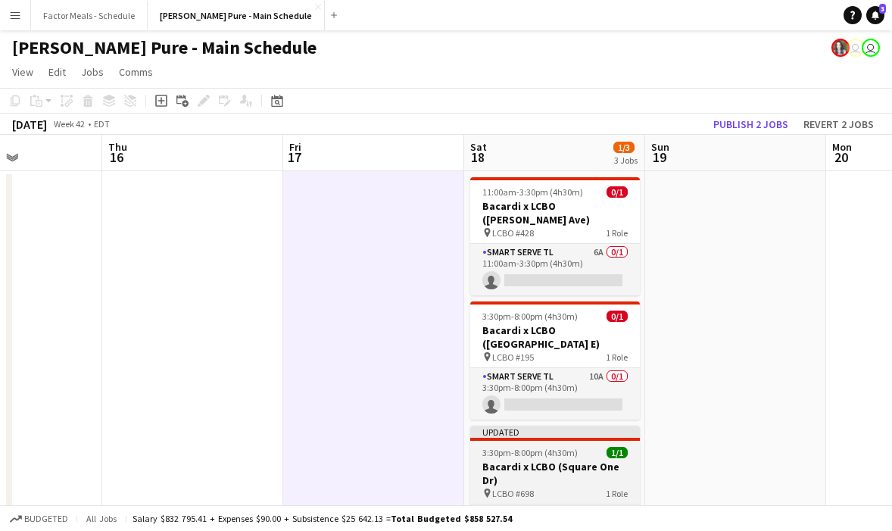
click at [514, 437] on div at bounding box center [555, 438] width 170 height 3
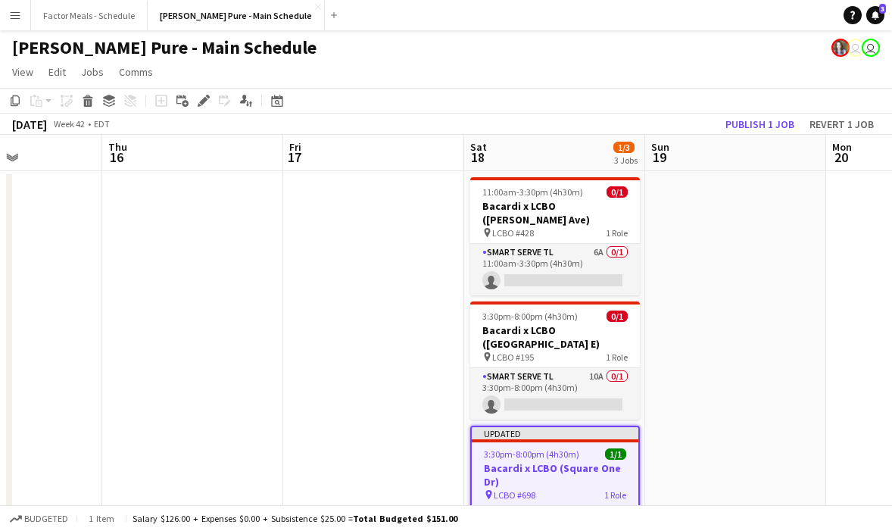
scroll to position [172, 0]
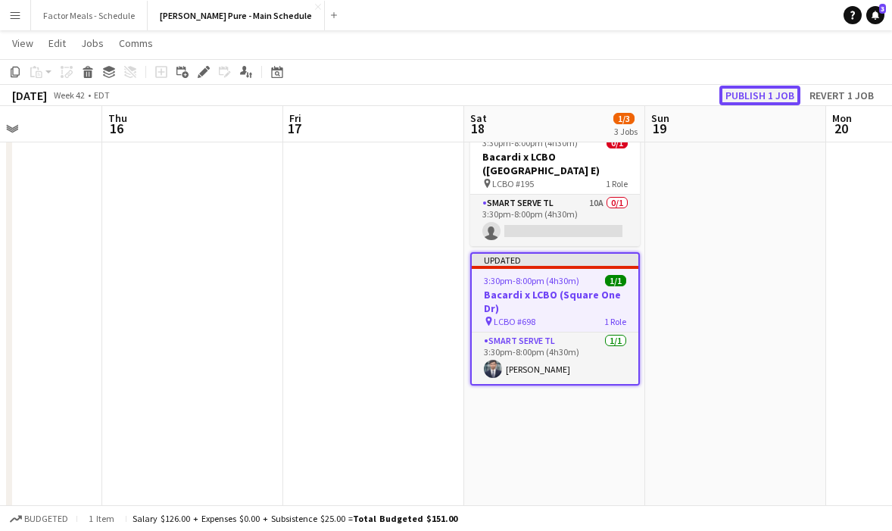
click at [783, 95] on button "Publish 1 job" at bounding box center [759, 96] width 81 height 20
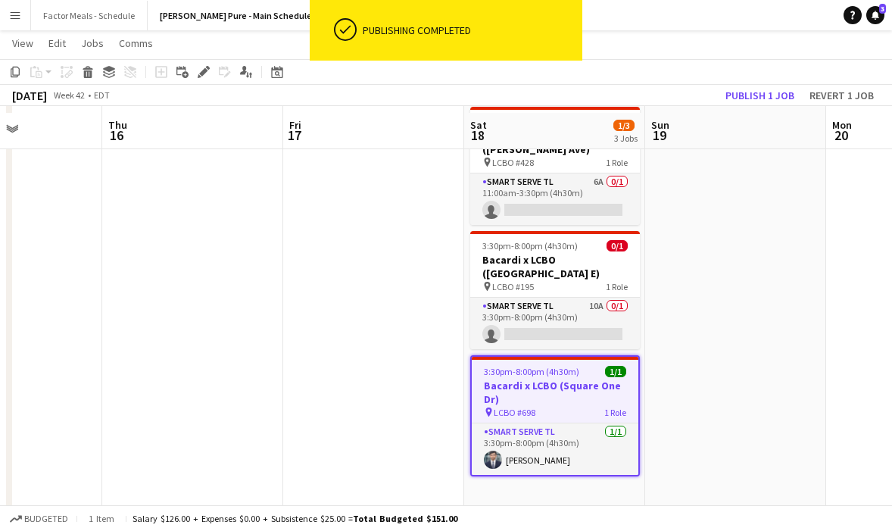
scroll to position [0, 0]
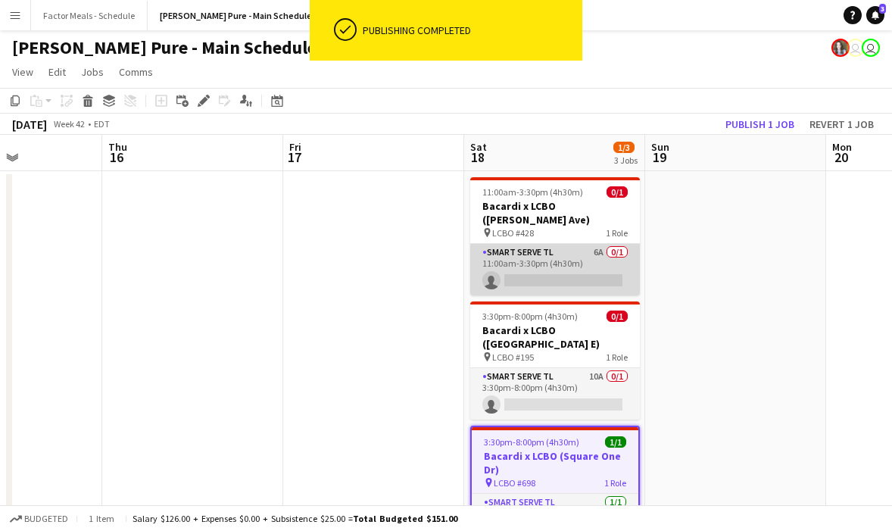
click at [543, 244] on app-card-role "Smart Serve TL 6A 0/1 11:00am-3:30pm (4h30m) single-neutral-actions" at bounding box center [555, 269] width 170 height 51
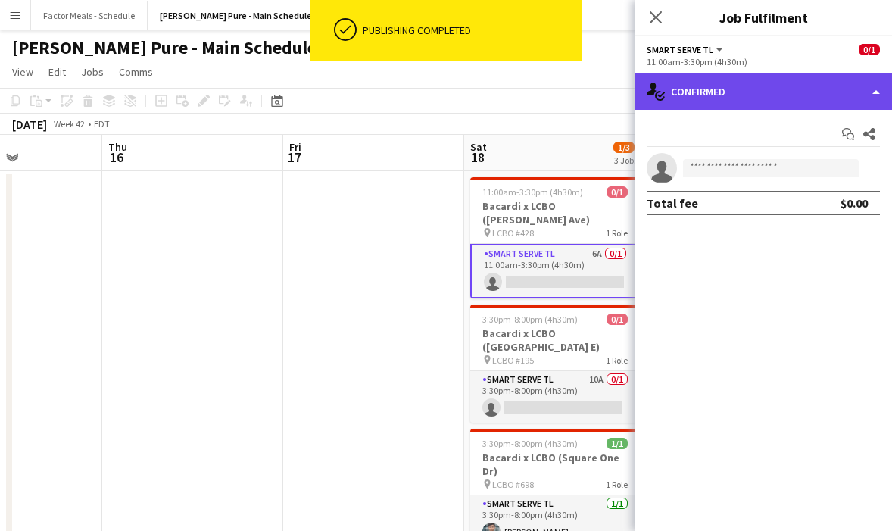
click at [693, 101] on div "single-neutral-actions-check-2 Confirmed" at bounding box center [762, 91] width 257 height 36
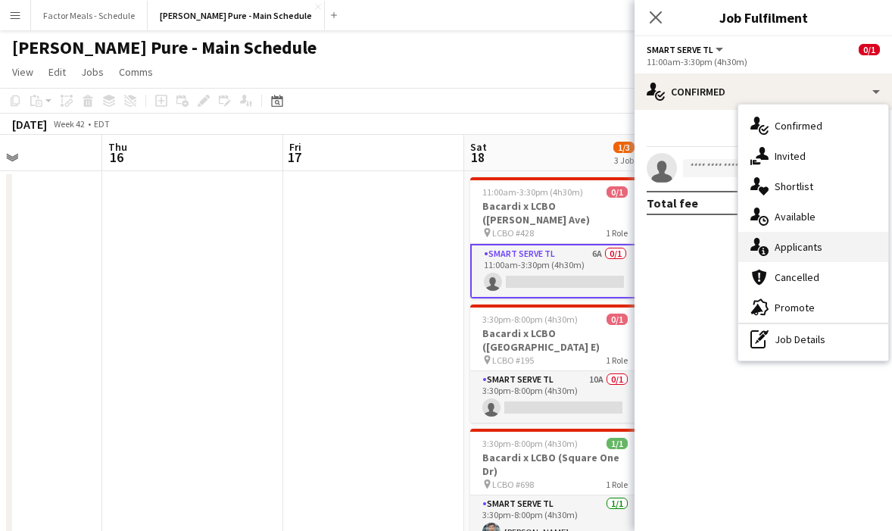
click at [775, 247] on span "Applicants" at bounding box center [798, 247] width 48 height 14
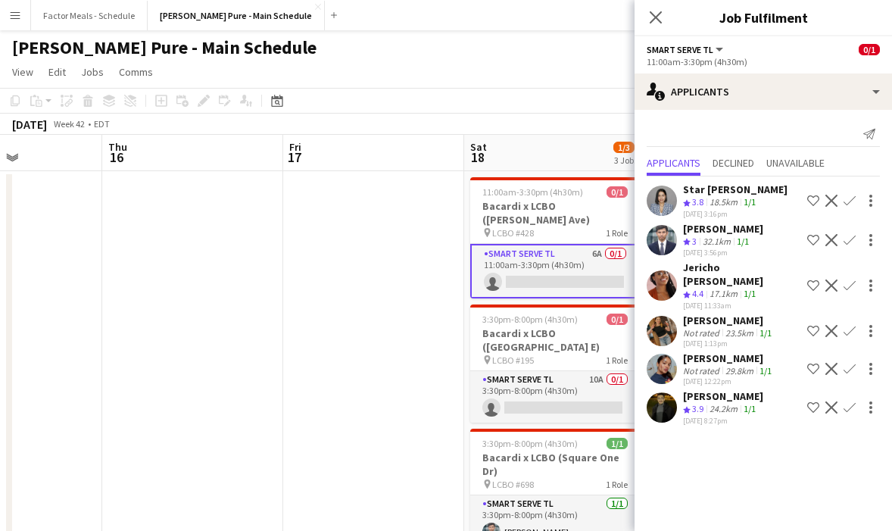
click at [851, 401] on app-icon "Confirm" at bounding box center [849, 407] width 12 height 12
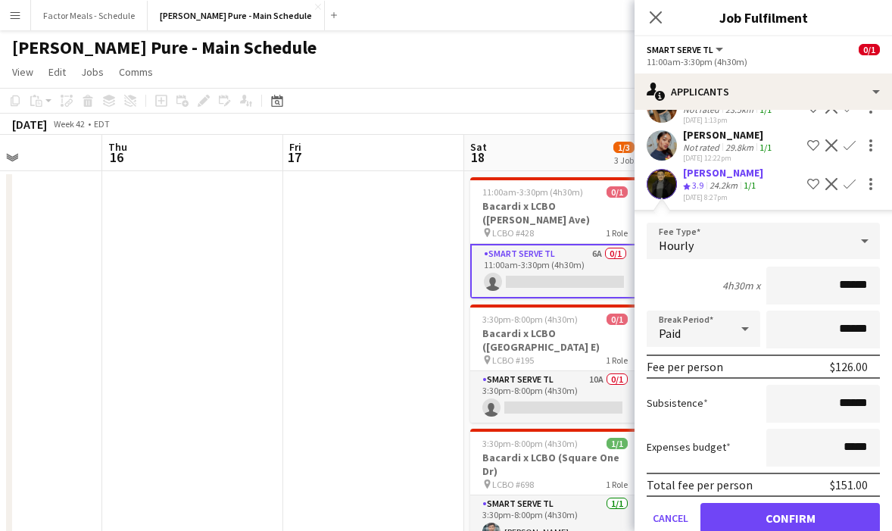
scroll to position [238, 0]
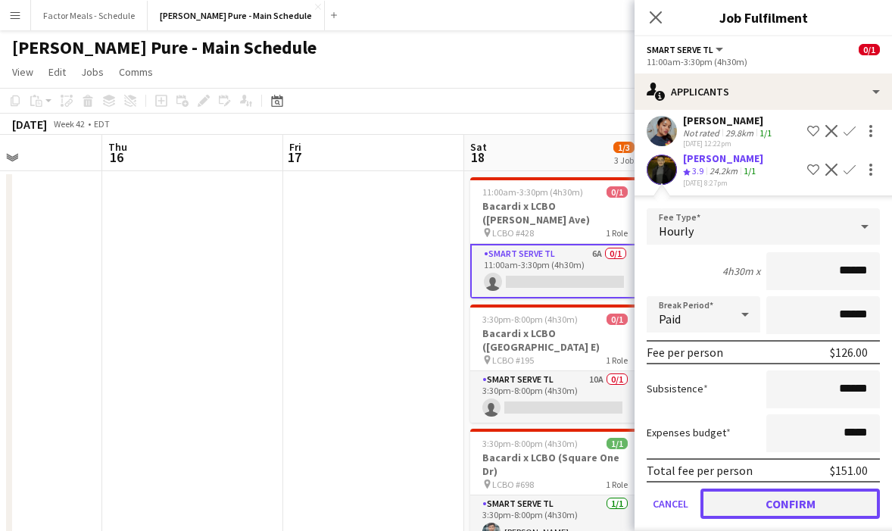
click at [722, 488] on button "Confirm" at bounding box center [789, 503] width 179 height 30
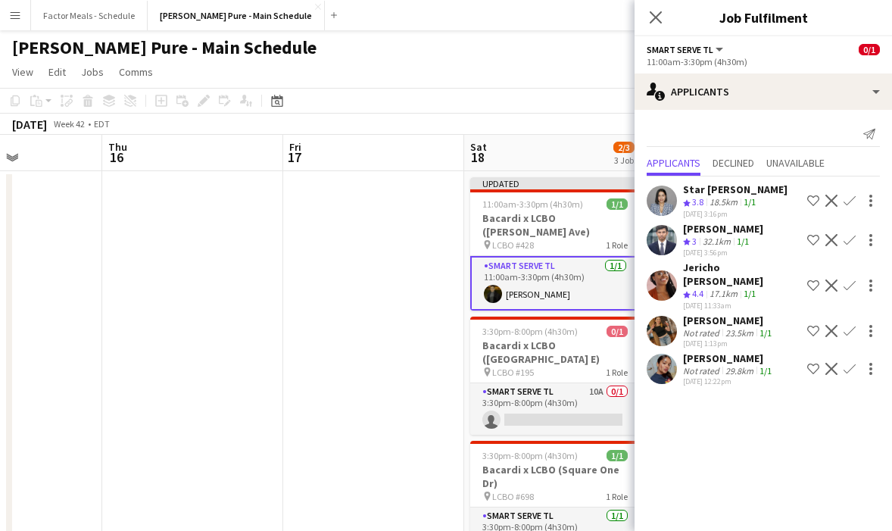
scroll to position [0, 0]
click at [661, 14] on icon "Close pop-in" at bounding box center [655, 17] width 14 height 14
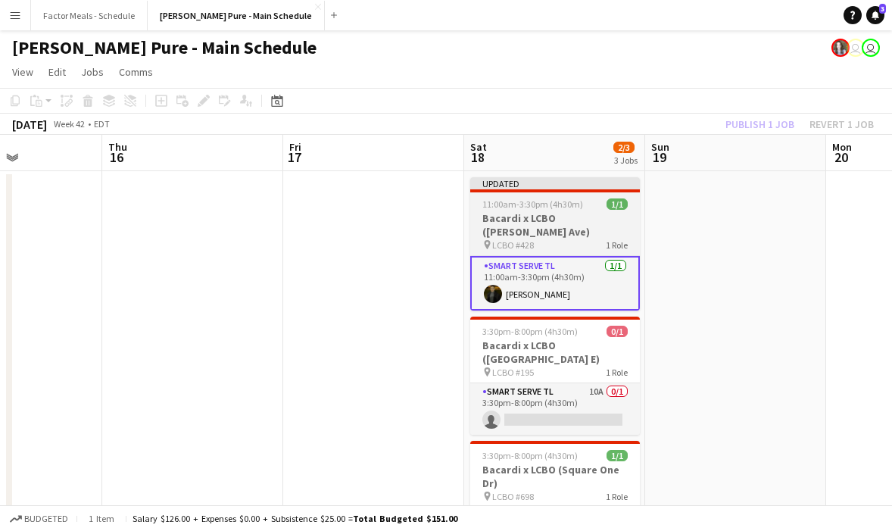
click at [571, 207] on span "11:00am-3:30pm (4h30m)" at bounding box center [532, 203] width 101 height 11
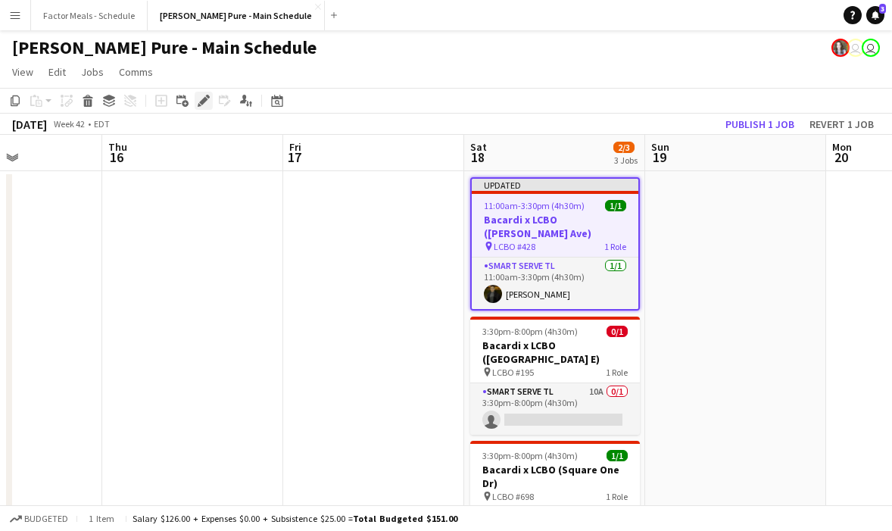
click at [204, 104] on icon "Edit" at bounding box center [204, 101] width 12 height 12
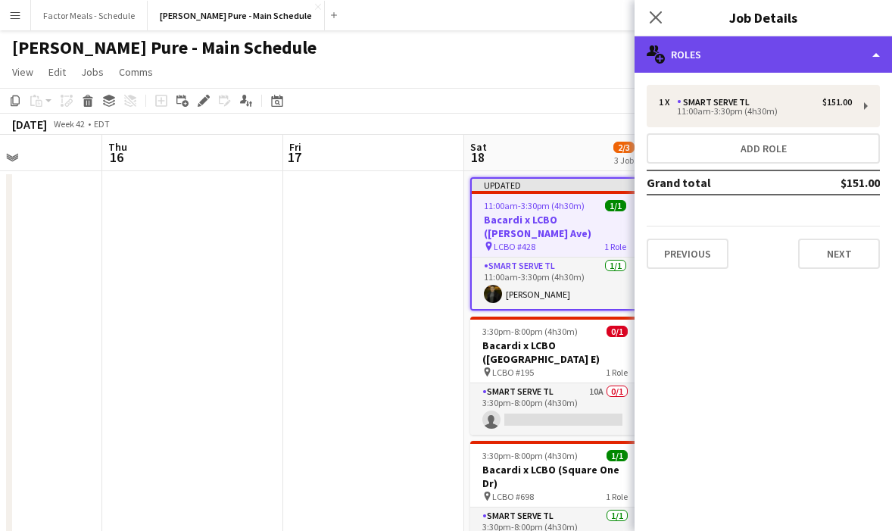
click at [728, 53] on div "multiple-users-add Roles" at bounding box center [762, 54] width 257 height 36
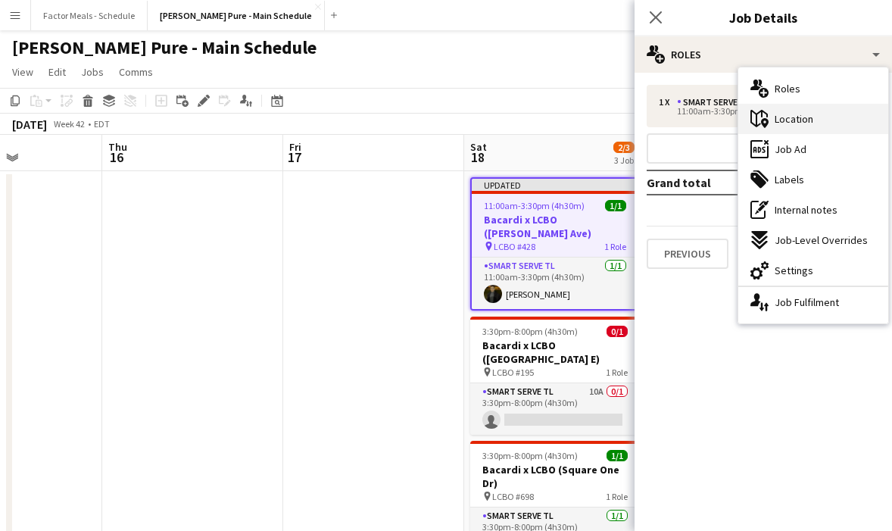
click at [799, 126] on div "maps-pin-1 Location" at bounding box center [813, 119] width 150 height 30
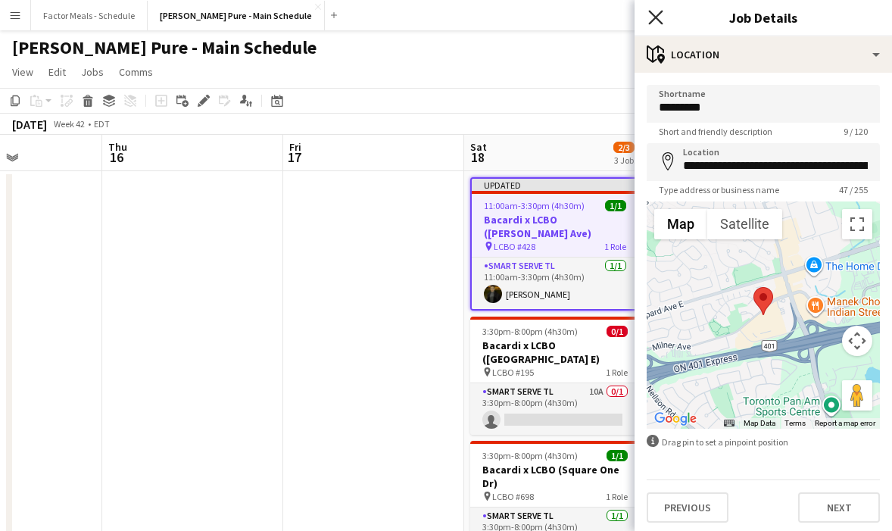
click at [655, 20] on icon "Close pop-in" at bounding box center [655, 17] width 14 height 14
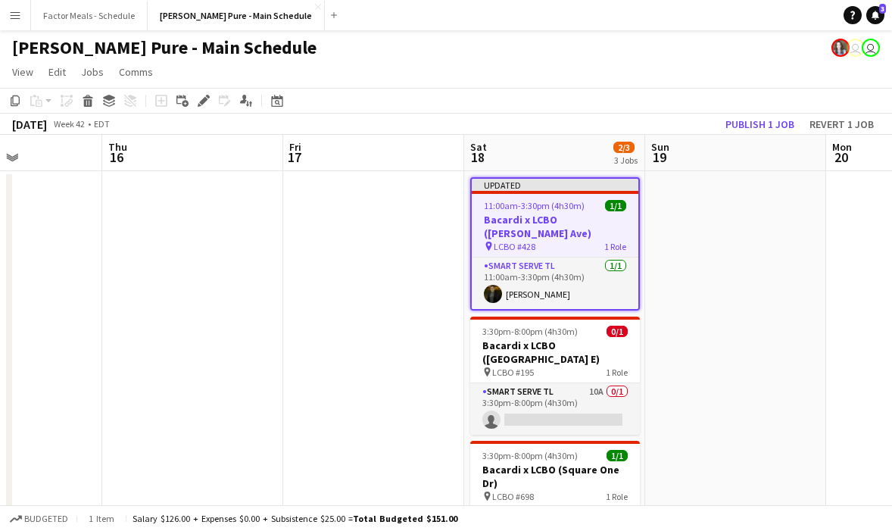
click at [558, 240] on div "pin LCBO #428 1 Role" at bounding box center [555, 246] width 167 height 12
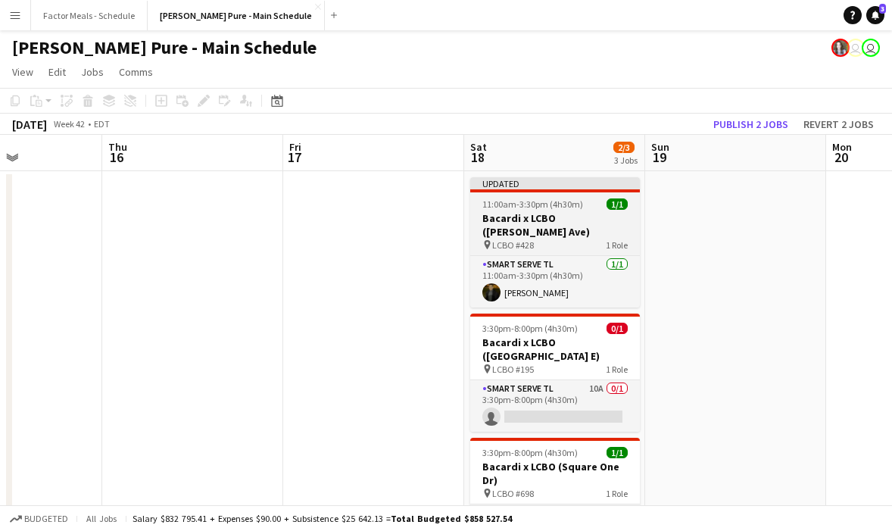
click at [558, 238] on div "pin LCBO #428 1 Role" at bounding box center [555, 244] width 170 height 12
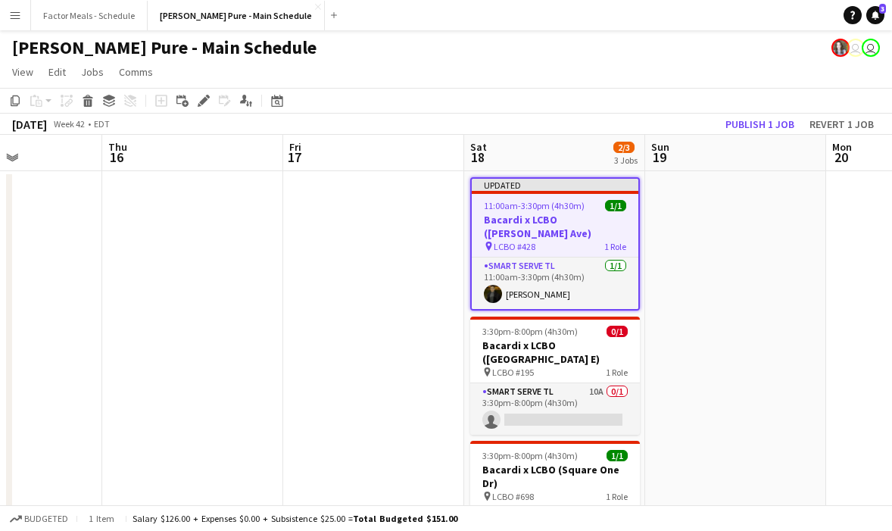
click at [194, 100] on div "Add job Add linked Job Edit Edit linked Job Applicants" at bounding box center [197, 101] width 116 height 18
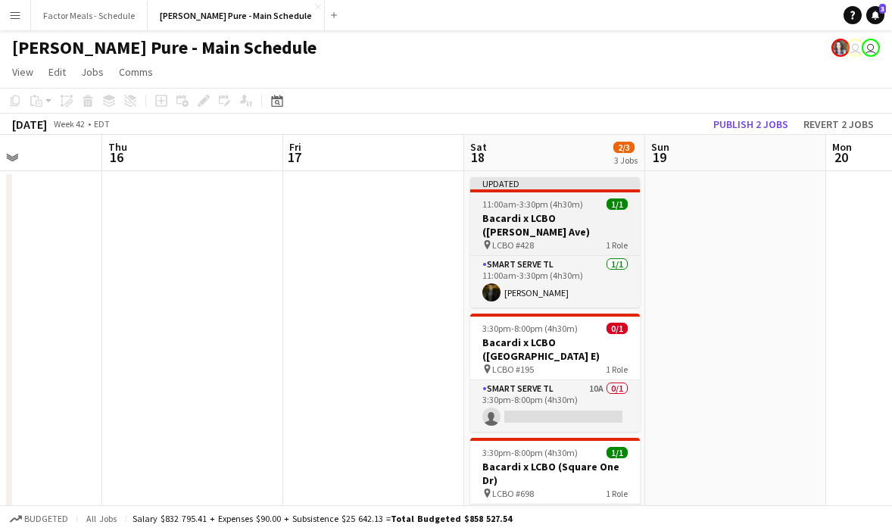
click at [564, 210] on app-job-card "Updated 11:00am-3:30pm (4h30m) 1/1 Bacardi x LCBO ([PERSON_NAME][GEOGRAPHIC_DAT…" at bounding box center [555, 242] width 170 height 130
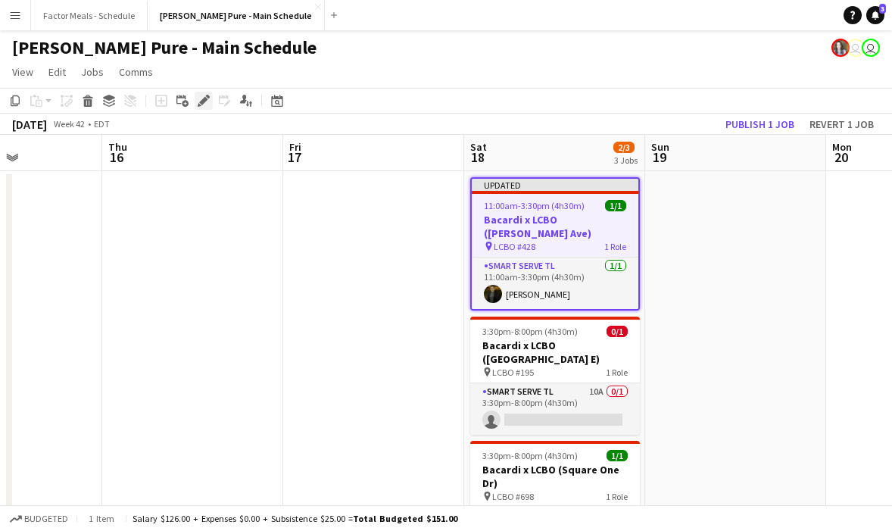
click at [202, 104] on icon at bounding box center [203, 101] width 8 height 8
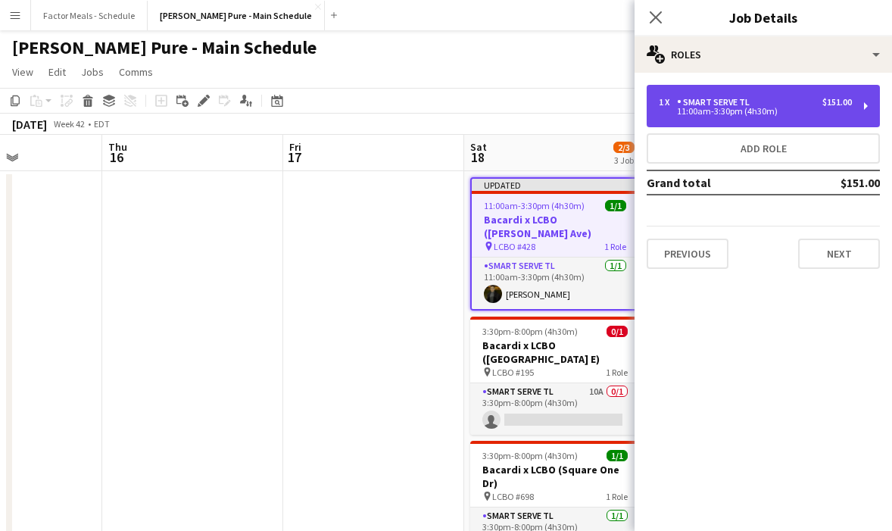
click at [715, 115] on div "11:00am-3:30pm (4h30m)" at bounding box center [754, 111] width 193 height 8
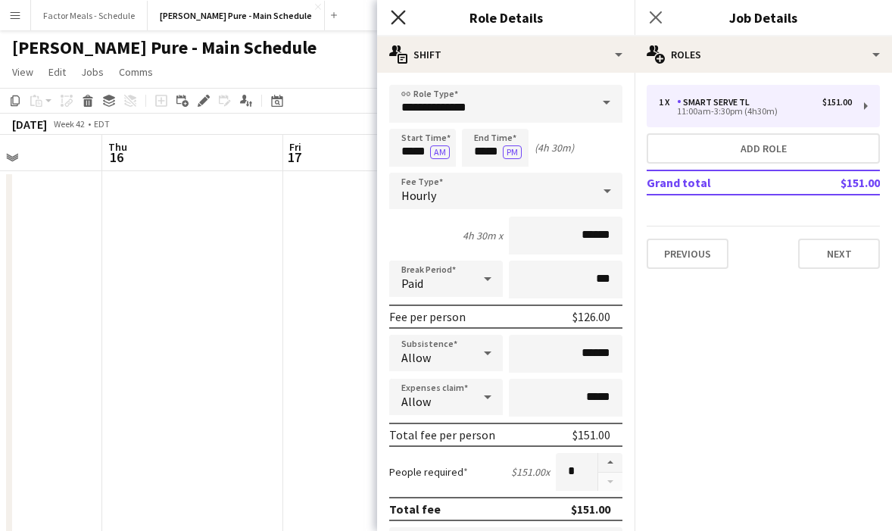
click at [397, 17] on icon at bounding box center [398, 17] width 14 height 14
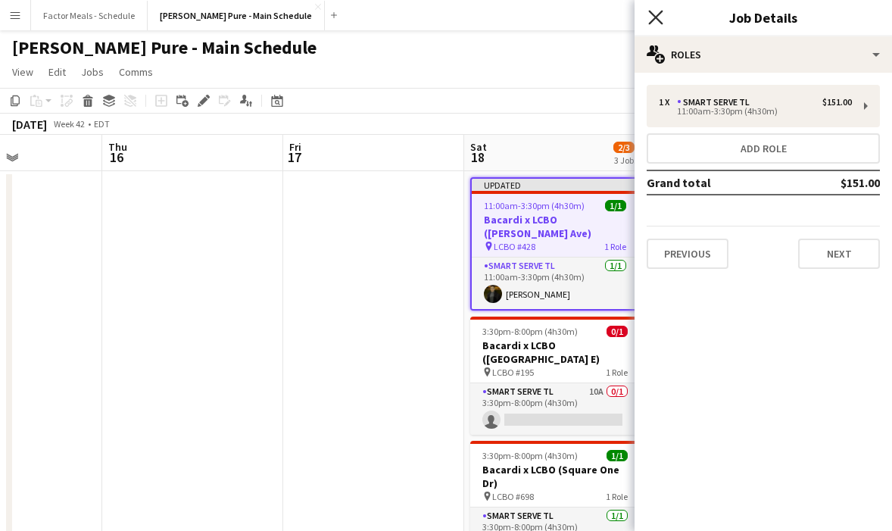
click at [655, 23] on icon "Close pop-in" at bounding box center [655, 17] width 14 height 14
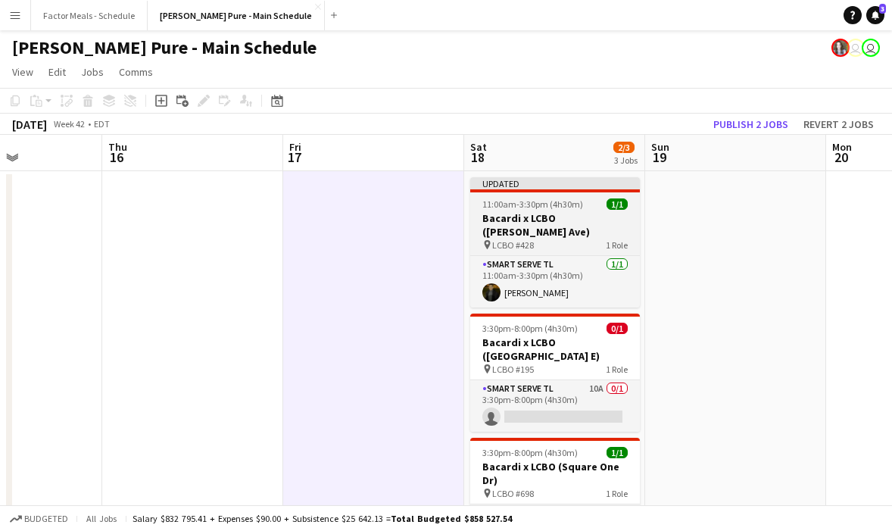
click at [524, 195] on app-job-card "Updated 11:00am-3:30pm (4h30m) 1/1 Bacardi x LCBO ([PERSON_NAME][GEOGRAPHIC_DAT…" at bounding box center [555, 242] width 170 height 130
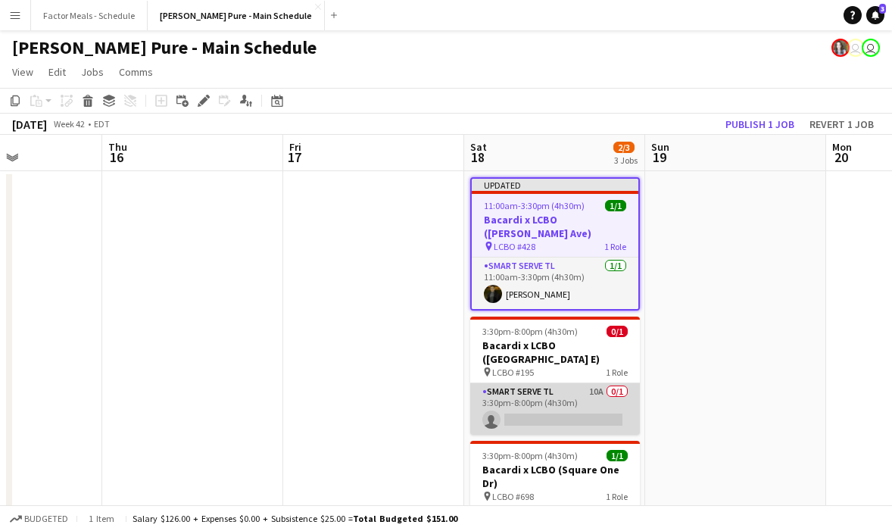
click at [514, 383] on app-card-role "Smart Serve TL 10A 0/1 3:30pm-8:00pm (4h30m) single-neutral-actions" at bounding box center [555, 408] width 170 height 51
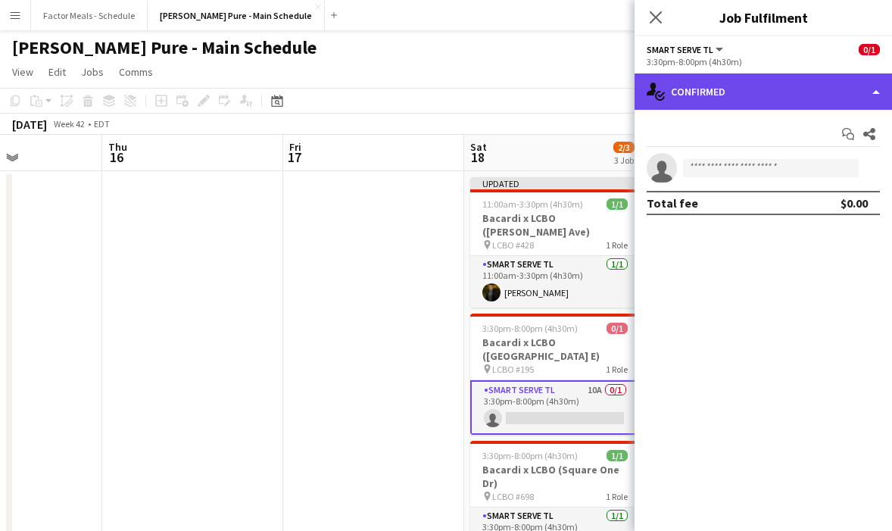
click at [763, 89] on div "single-neutral-actions-check-2 Confirmed" at bounding box center [762, 91] width 257 height 36
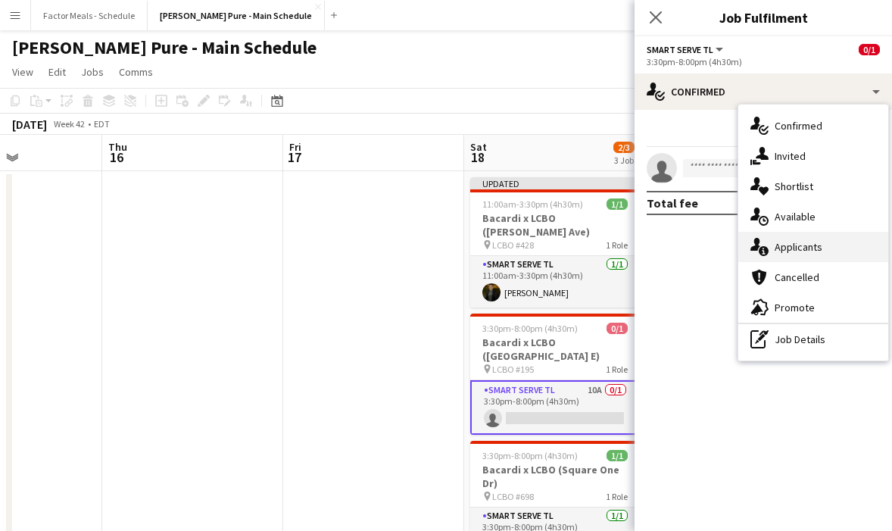
click at [783, 235] on div "single-neutral-actions-information Applicants" at bounding box center [813, 247] width 150 height 30
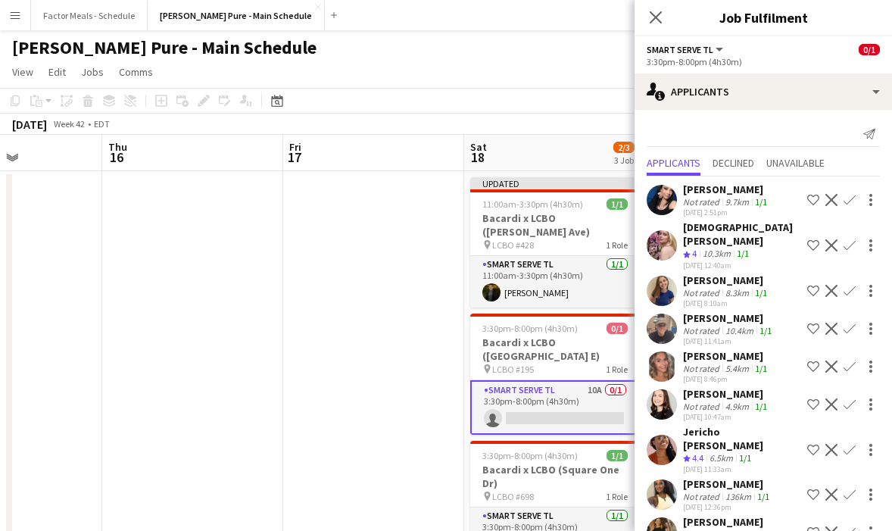
click at [846, 239] on app-icon "Confirm" at bounding box center [849, 245] width 12 height 12
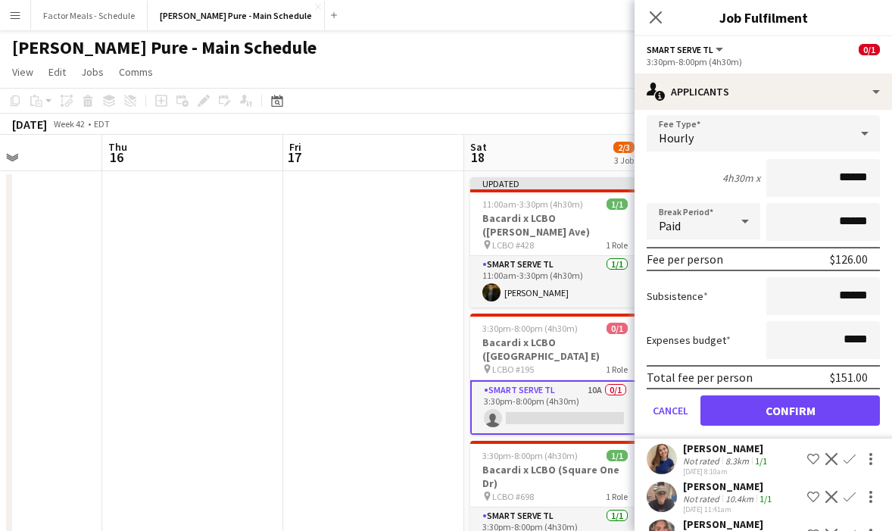
scroll to position [257, 0]
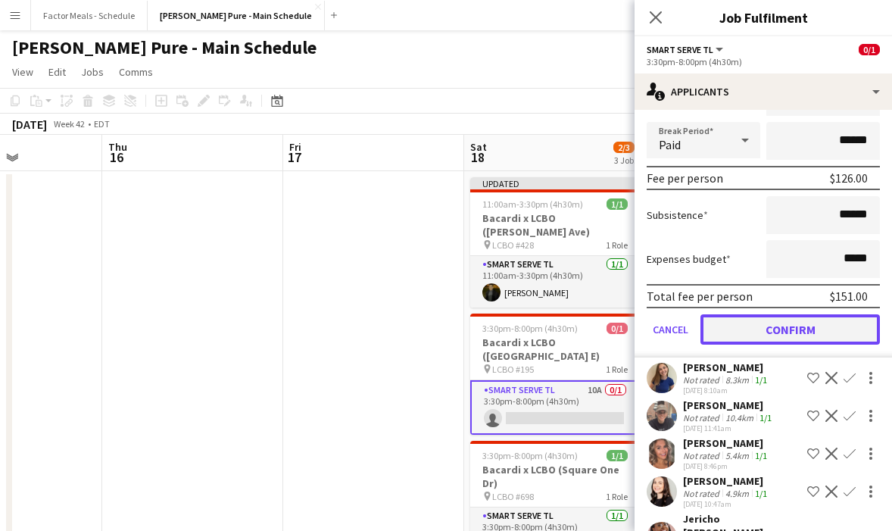
click at [746, 325] on button "Confirm" at bounding box center [789, 329] width 179 height 30
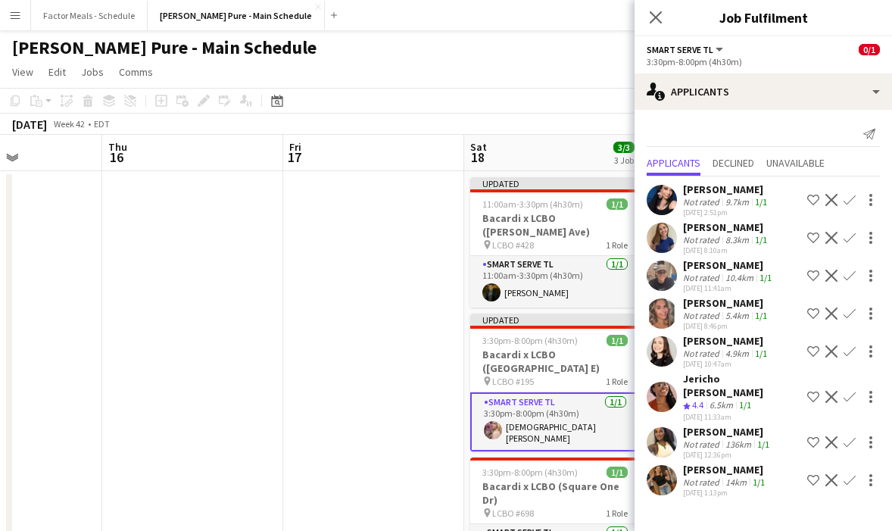
scroll to position [0, 0]
click at [650, 17] on icon "Close pop-in" at bounding box center [655, 17] width 12 height 12
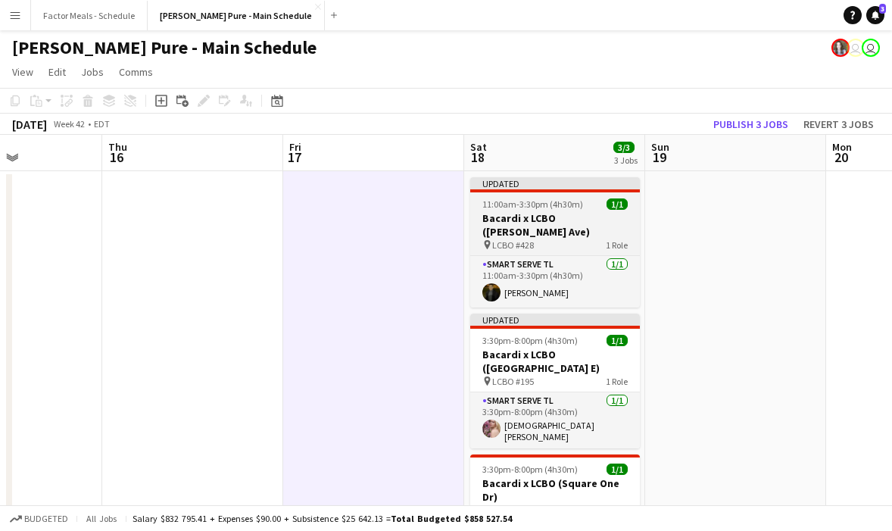
click at [538, 198] on span "11:00am-3:30pm (4h30m)" at bounding box center [532, 203] width 101 height 11
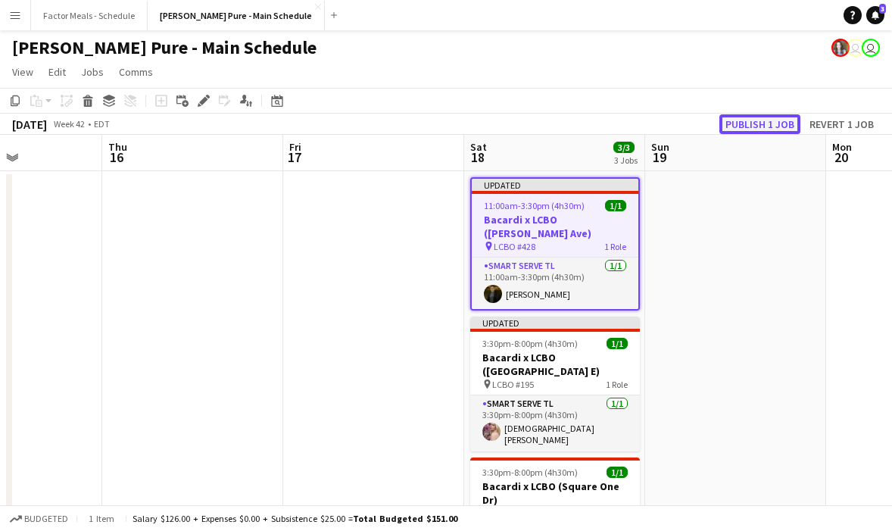
click at [728, 128] on button "Publish 1 job" at bounding box center [759, 124] width 81 height 20
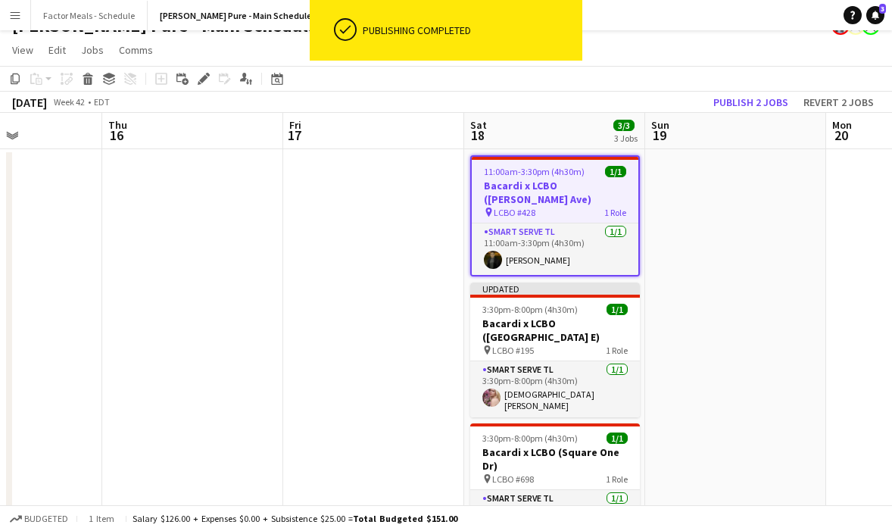
scroll to position [39, 0]
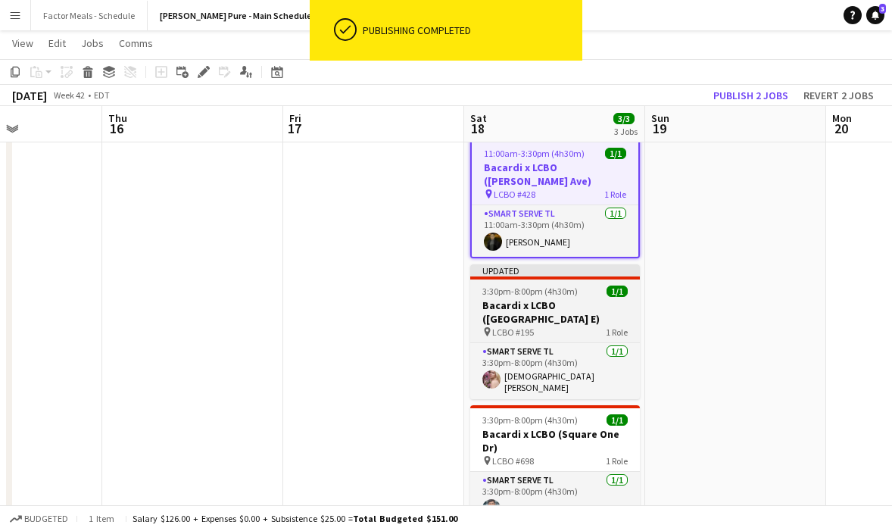
click at [542, 285] on span "3:30pm-8:00pm (4h30m)" at bounding box center [529, 290] width 95 height 11
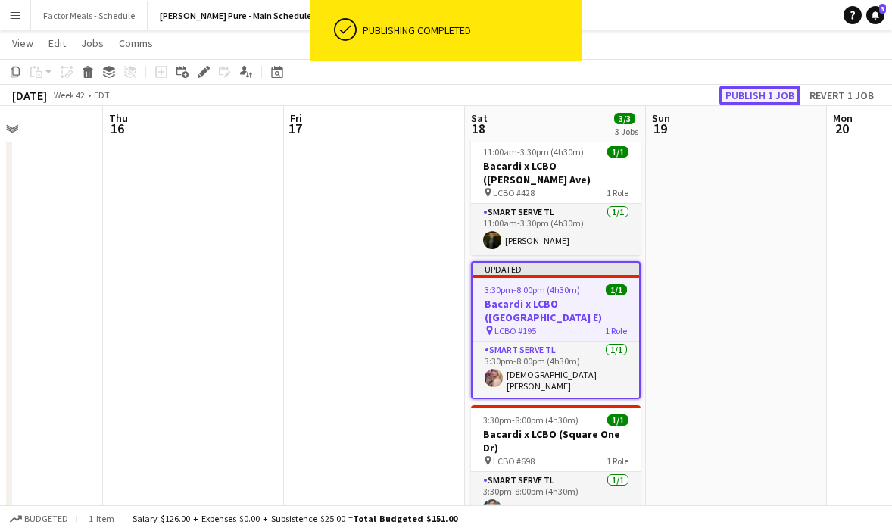
click at [758, 98] on button "Publish 1 job" at bounding box center [759, 96] width 81 height 20
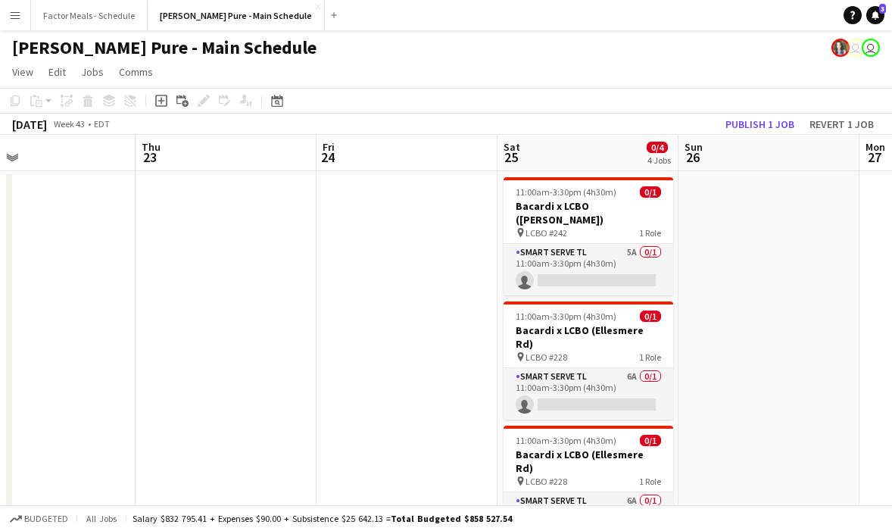
scroll to position [0, 491]
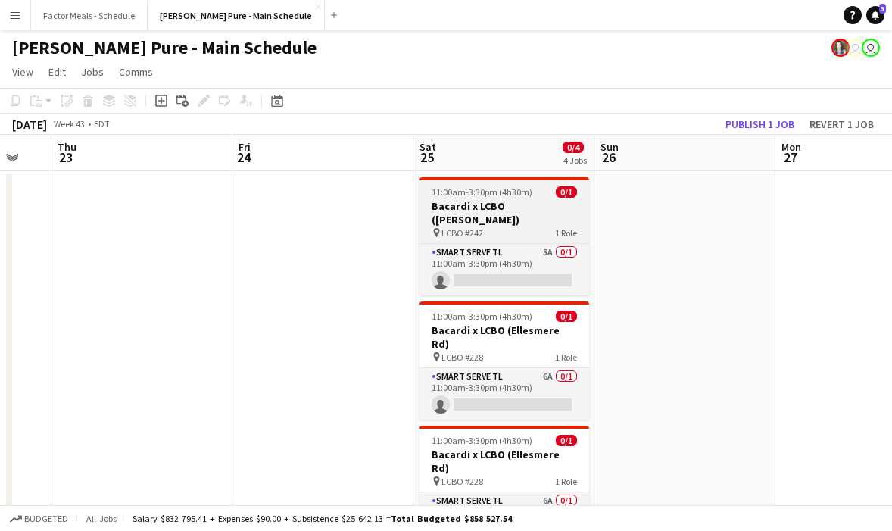
click at [500, 206] on h3 "Bacardi x LCBO ([PERSON_NAME])" at bounding box center [504, 212] width 170 height 27
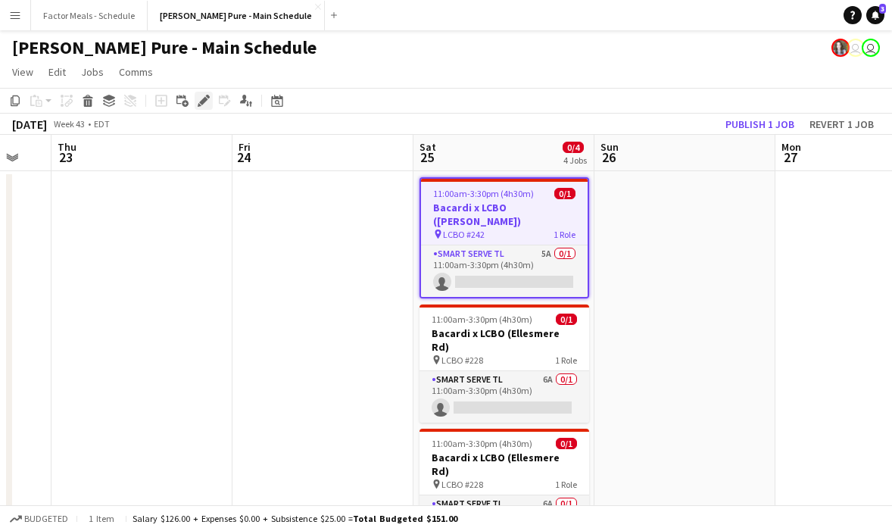
click at [208, 102] on icon "Edit" at bounding box center [204, 101] width 12 height 12
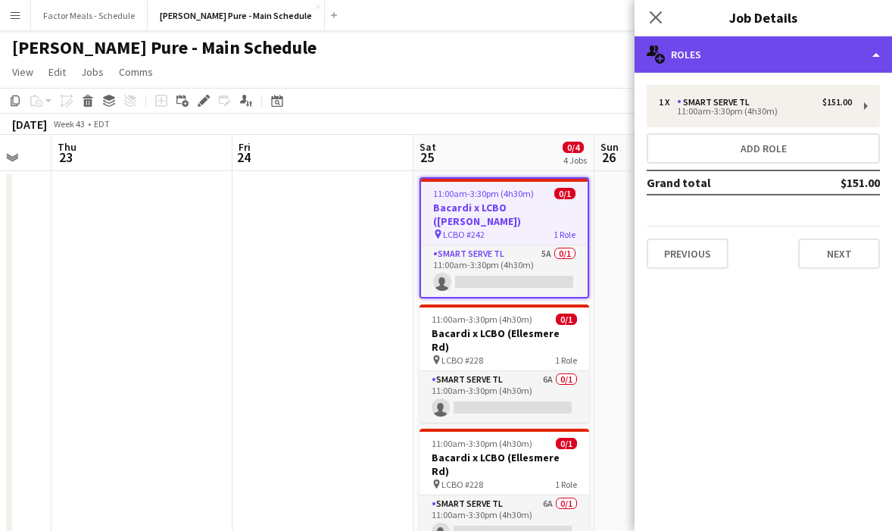
click at [683, 56] on div "multiple-users-add Roles" at bounding box center [762, 54] width 257 height 36
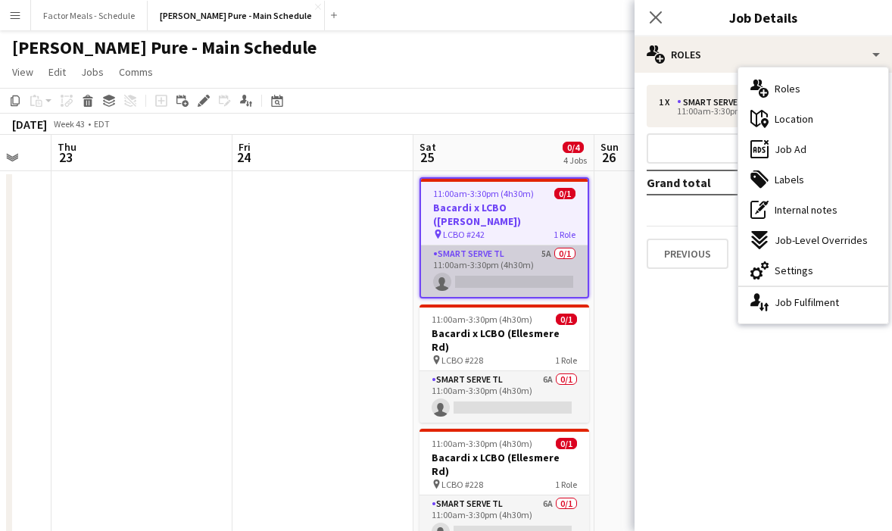
click at [518, 250] on app-card-role "Smart Serve TL 5A 0/1 11:00am-3:30pm (4h30m) single-neutral-actions" at bounding box center [504, 270] width 167 height 51
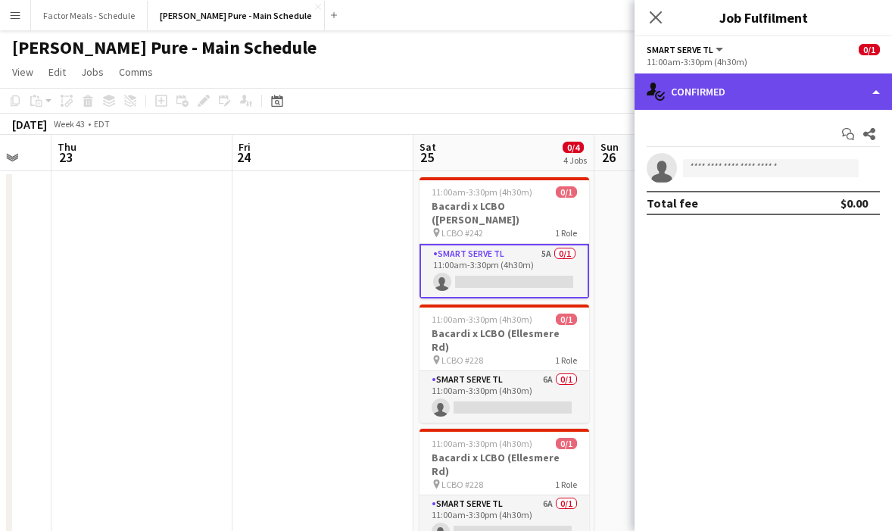
click at [713, 98] on div "single-neutral-actions-check-2 Confirmed" at bounding box center [762, 91] width 257 height 36
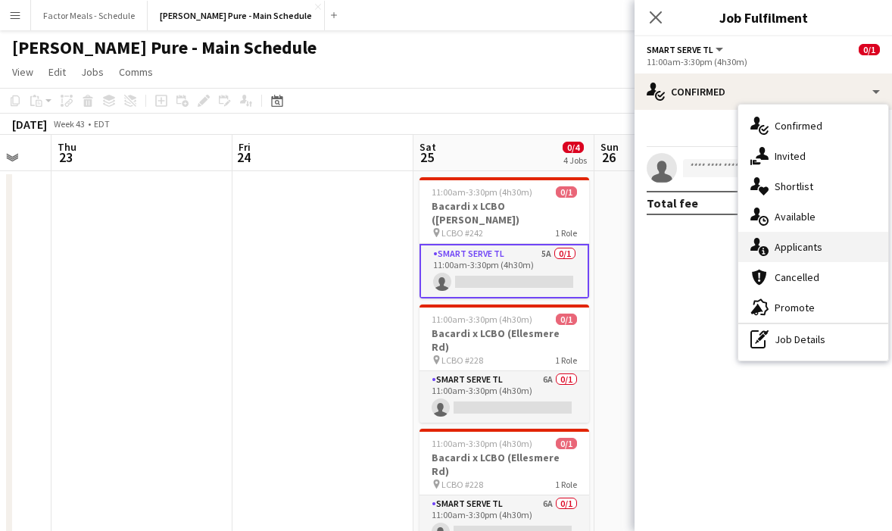
click at [789, 248] on span "Applicants" at bounding box center [798, 247] width 48 height 14
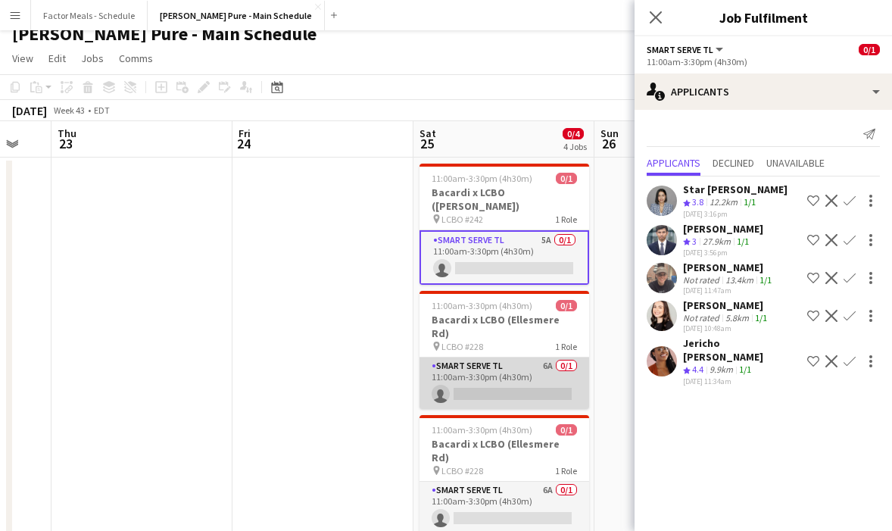
scroll to position [16, 0]
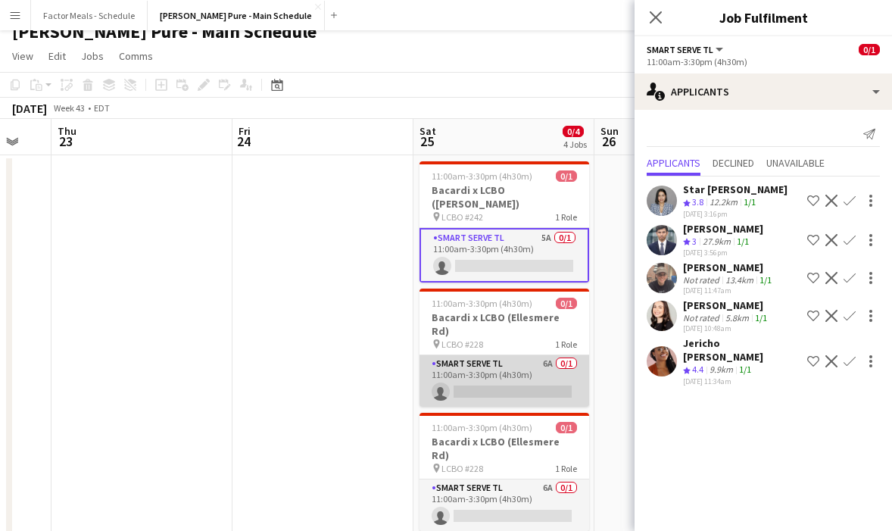
click at [462, 355] on app-card-role "Smart Serve TL 6A 0/1 11:00am-3:30pm (4h30m) single-neutral-actions" at bounding box center [504, 380] width 170 height 51
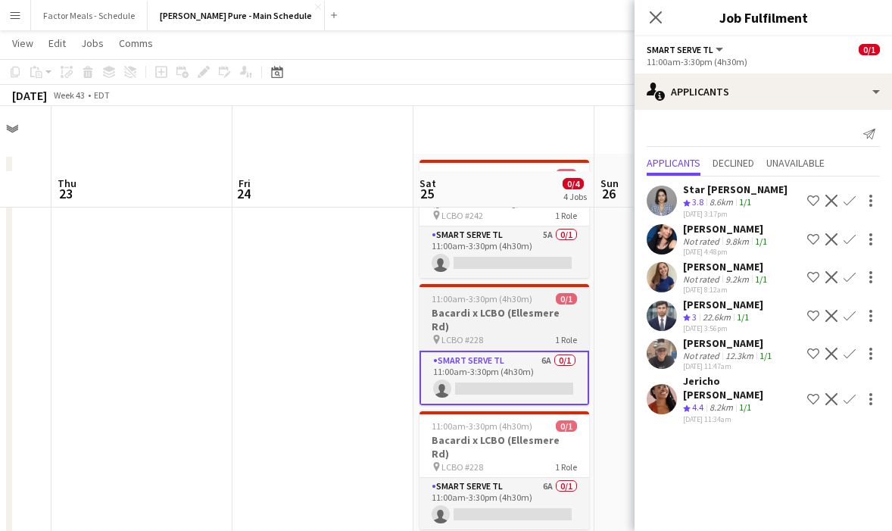
scroll to position [89, 0]
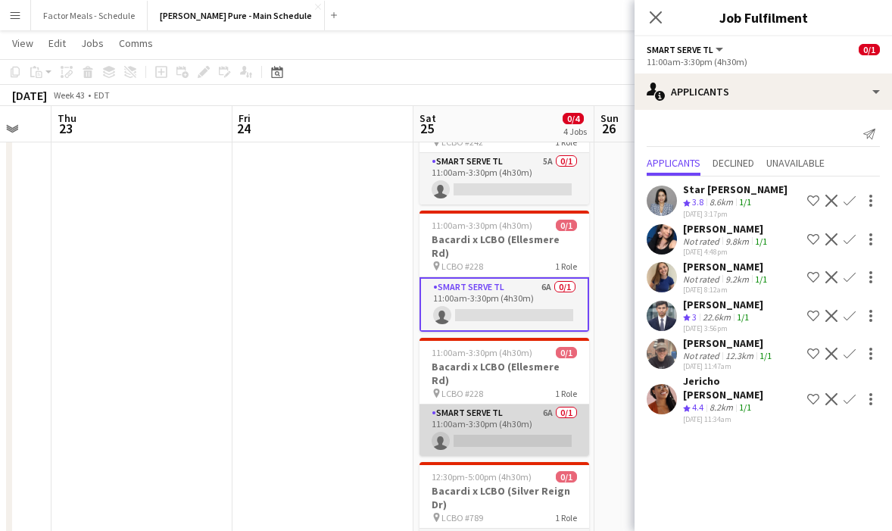
click at [472, 404] on app-card-role "Smart Serve TL 6A 0/1 11:00am-3:30pm (4h30m) single-neutral-actions" at bounding box center [504, 429] width 170 height 51
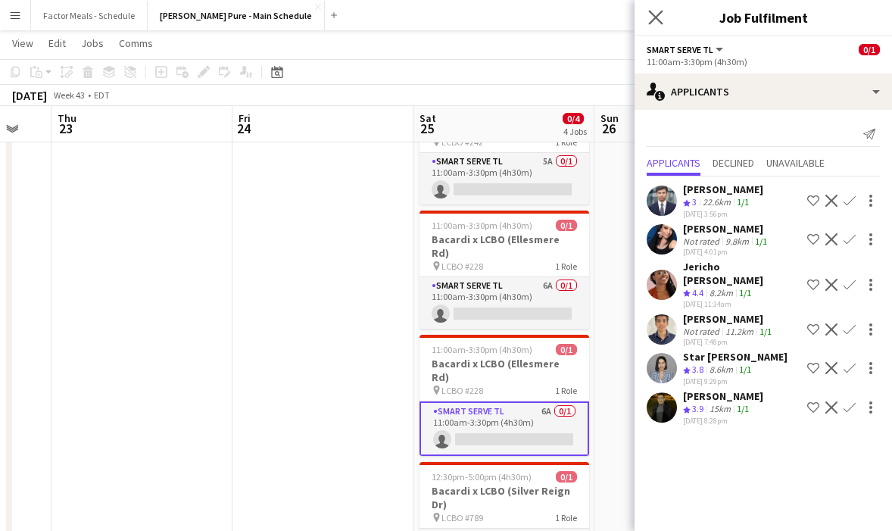
click at [655, 25] on app-icon "Close pop-in" at bounding box center [656, 18] width 22 height 22
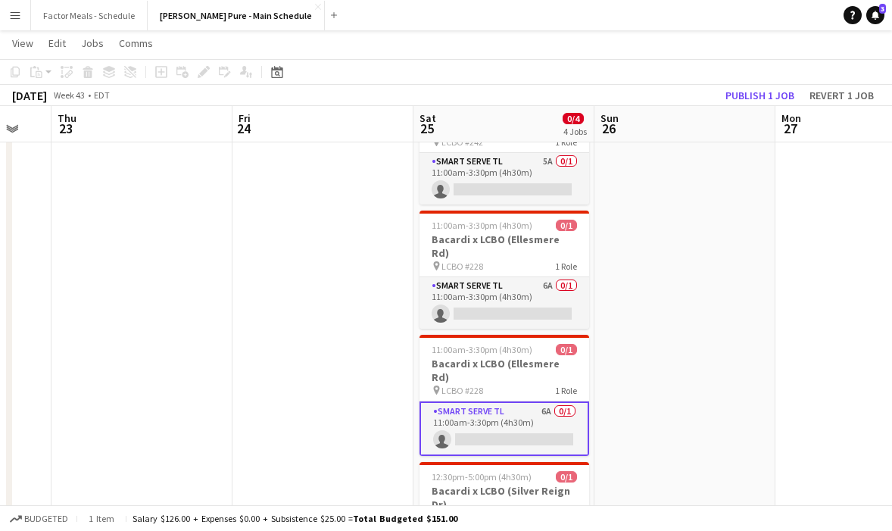
click at [668, 244] on app-date-cell at bounding box center [684, 496] width 181 height 833
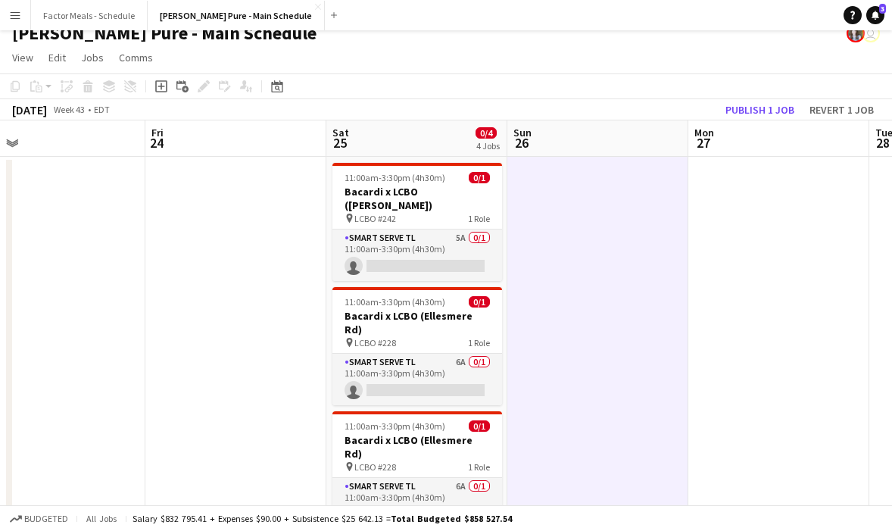
scroll to position [0, 0]
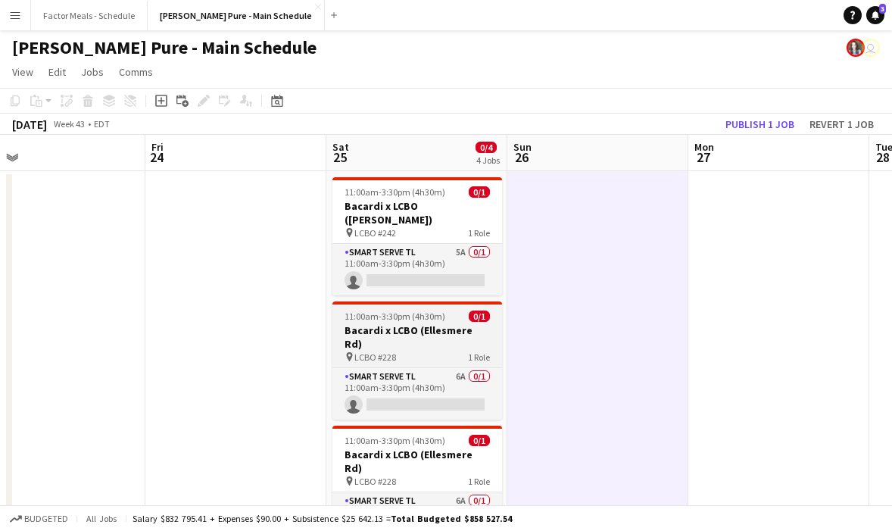
click at [400, 323] on h3 "Bacardi x LCBO (Ellesmere Rd)" at bounding box center [417, 336] width 170 height 27
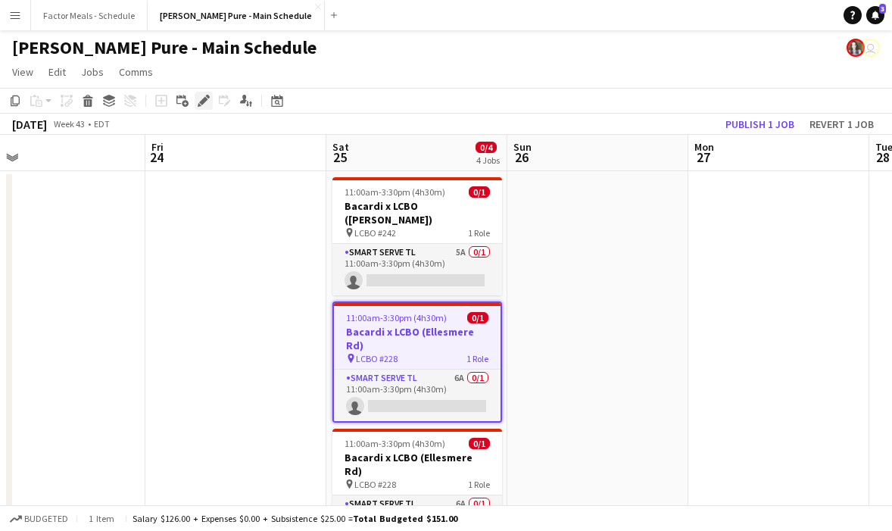
click at [202, 103] on icon at bounding box center [203, 101] width 8 height 8
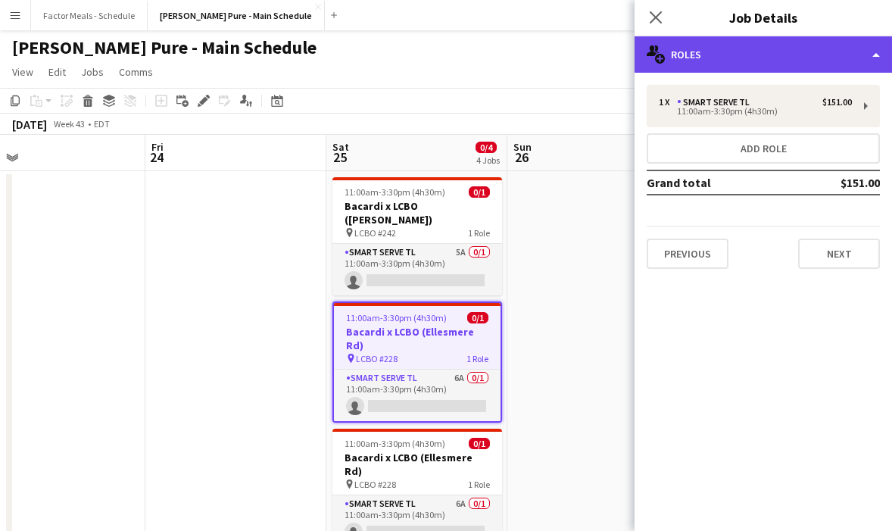
click at [717, 64] on div "multiple-users-add Roles" at bounding box center [762, 54] width 257 height 36
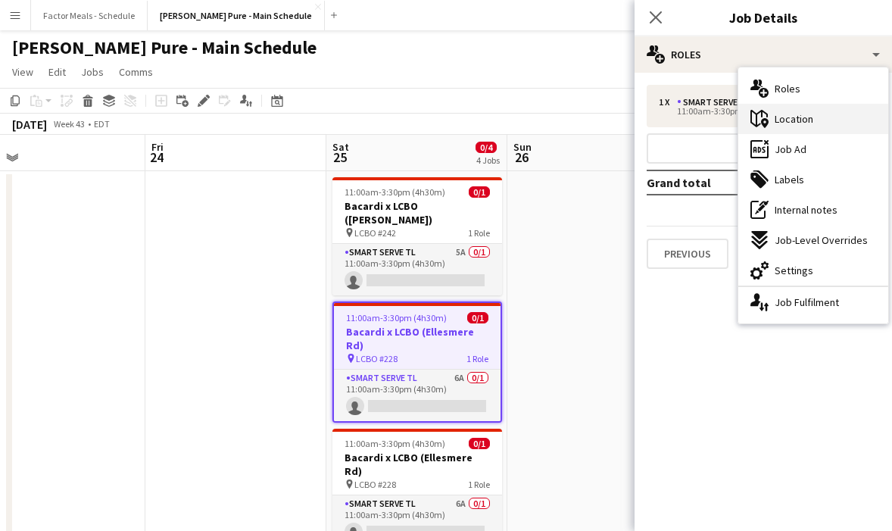
click at [815, 125] on div "maps-pin-1 Location" at bounding box center [813, 119] width 150 height 30
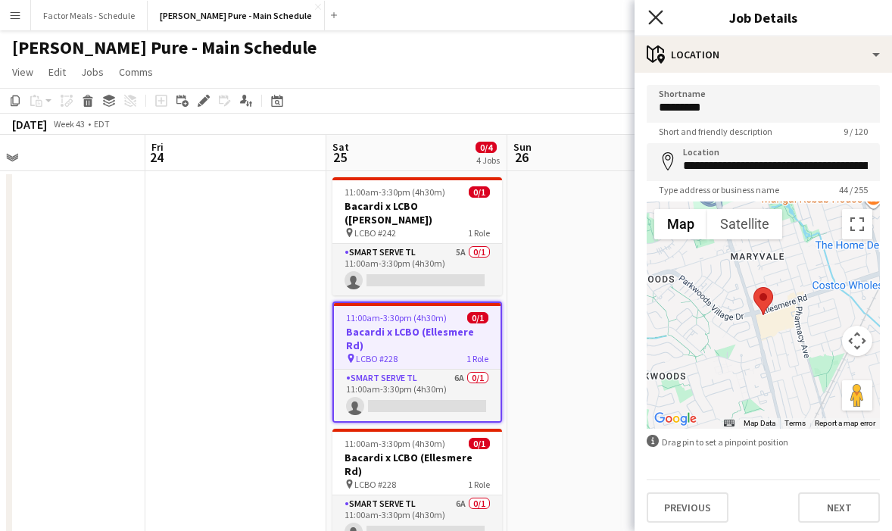
click at [651, 18] on icon "Close pop-in" at bounding box center [655, 17] width 14 height 14
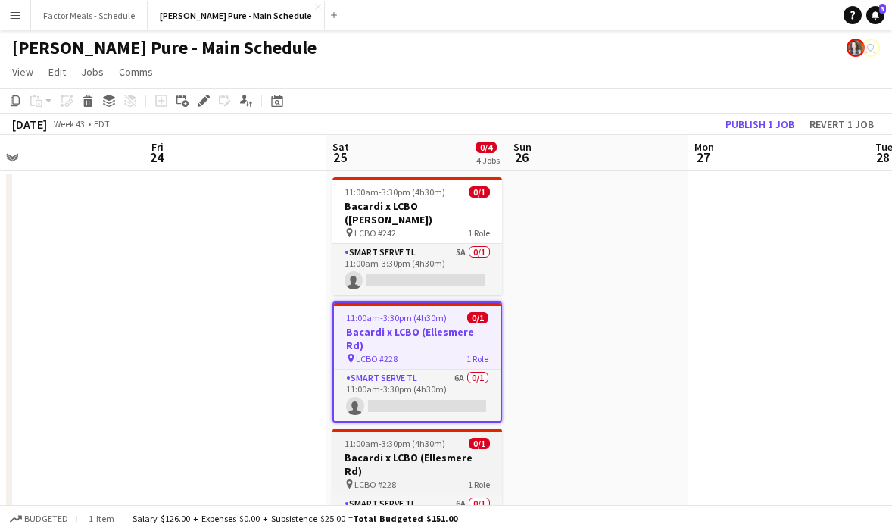
click at [440, 437] on span "11:00am-3:30pm (4h30m)" at bounding box center [394, 442] width 101 height 11
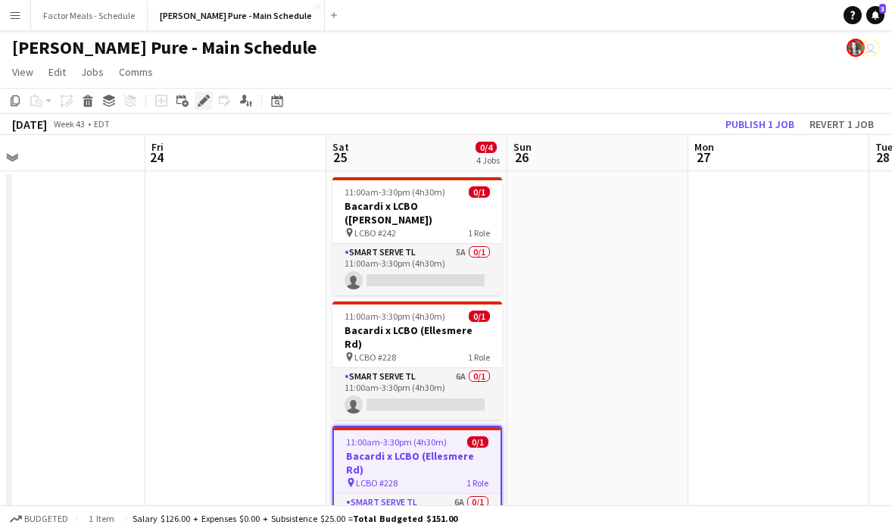
click at [200, 97] on icon "Edit" at bounding box center [204, 101] width 12 height 12
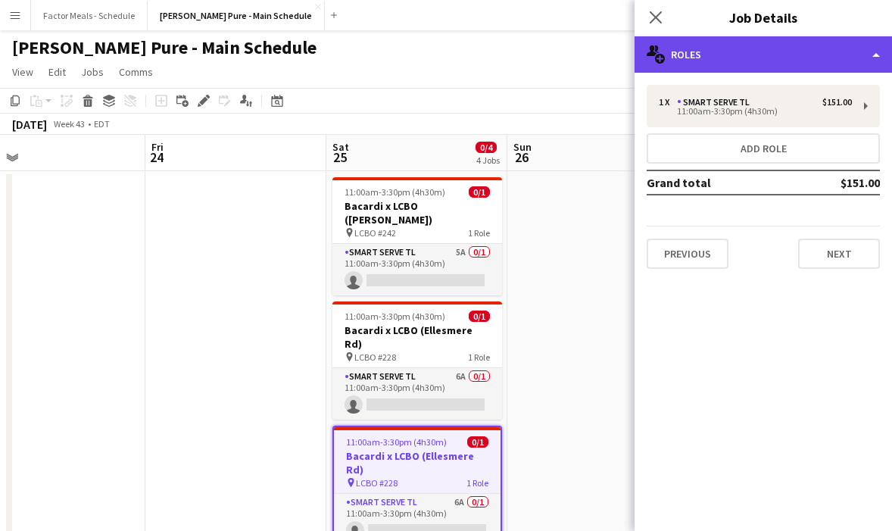
click at [805, 64] on div "multiple-users-add Roles" at bounding box center [762, 54] width 257 height 36
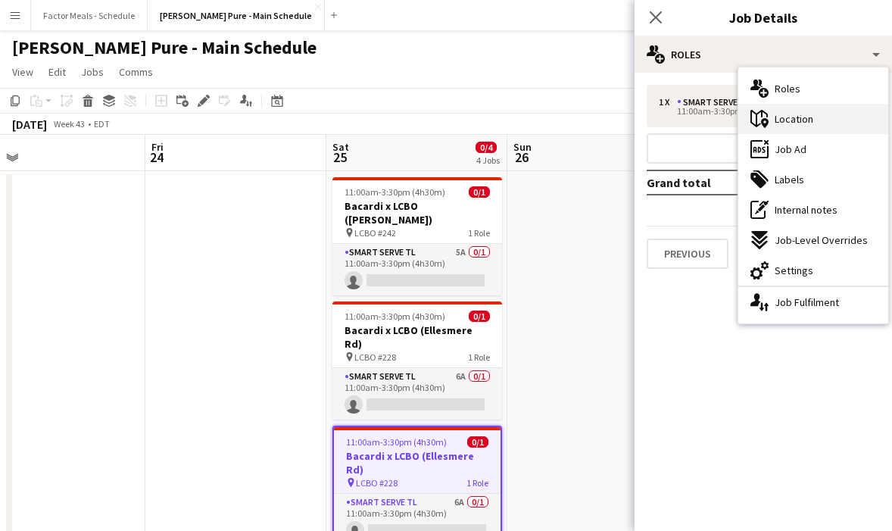
click at [819, 125] on div "maps-pin-1 Location" at bounding box center [813, 119] width 150 height 30
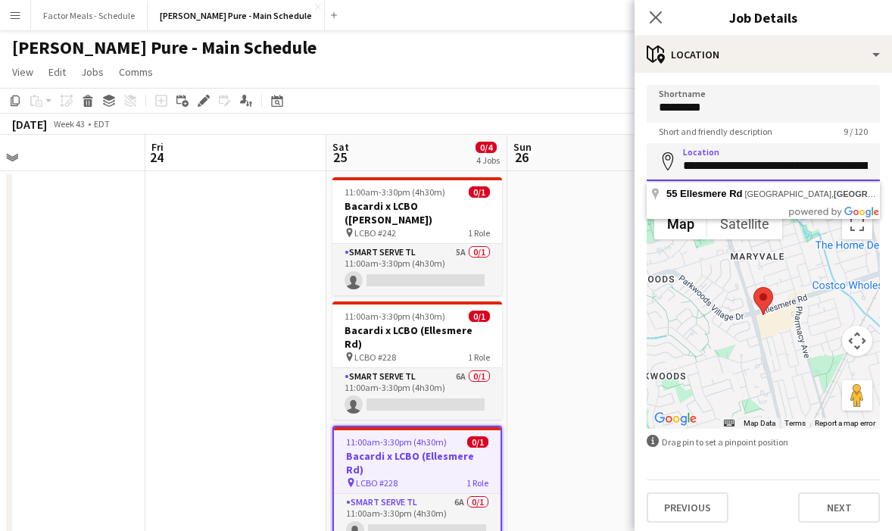
scroll to position [0, 51]
drag, startPoint x: 681, startPoint y: 168, endPoint x: 909, endPoint y: 183, distance: 228.3
type input "*"
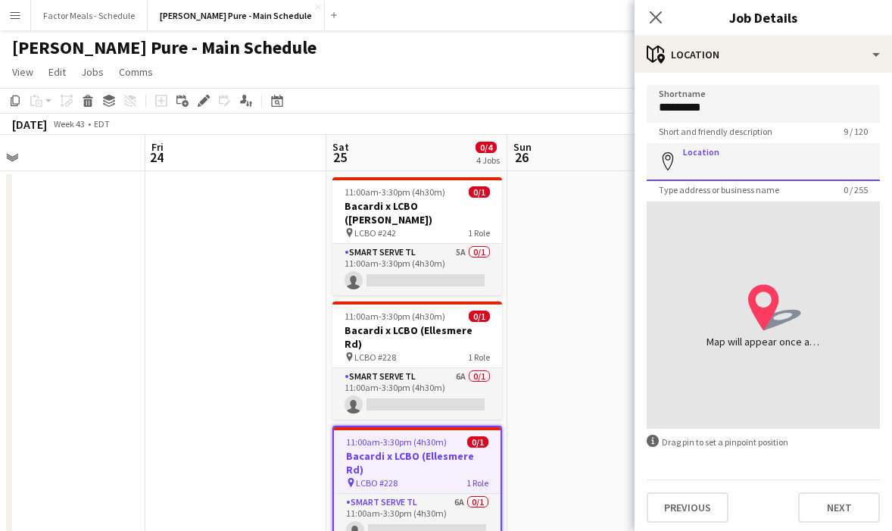
paste input "**********"
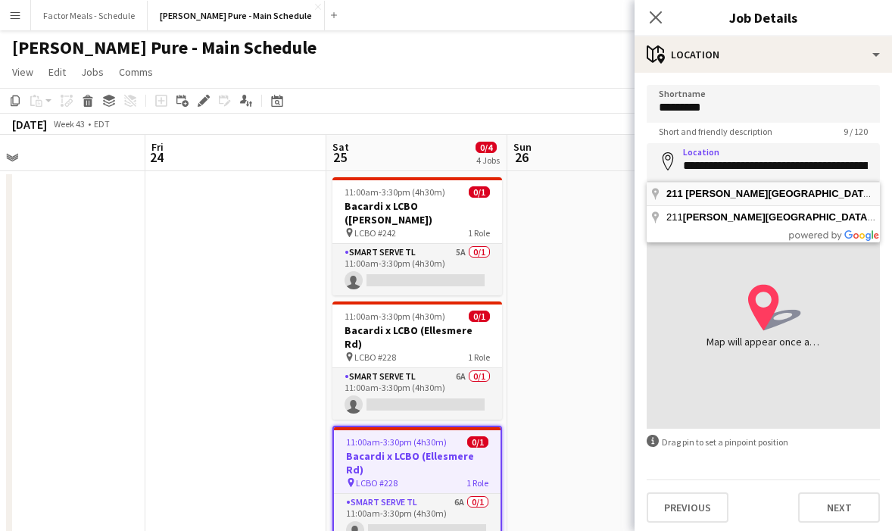
type input "**********"
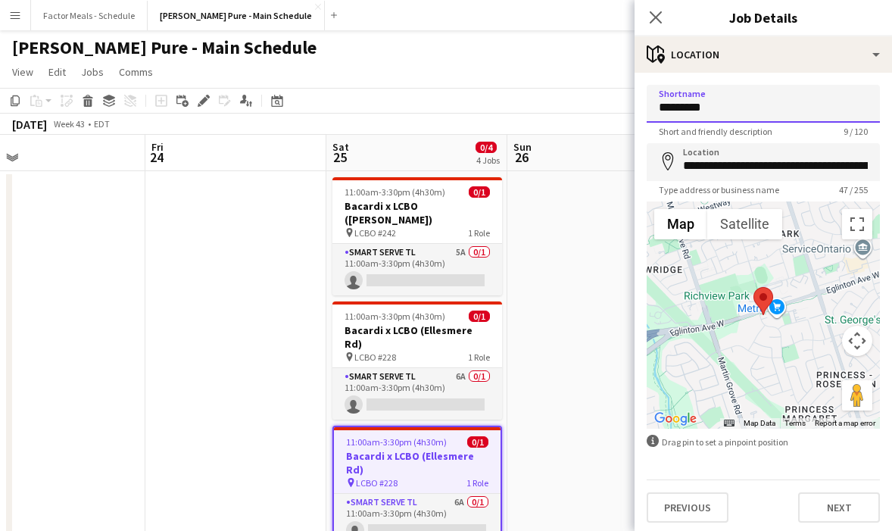
click at [724, 110] on input "*********" at bounding box center [762, 104] width 233 height 38
type input "*********"
click at [654, 19] on icon at bounding box center [655, 17] width 14 height 14
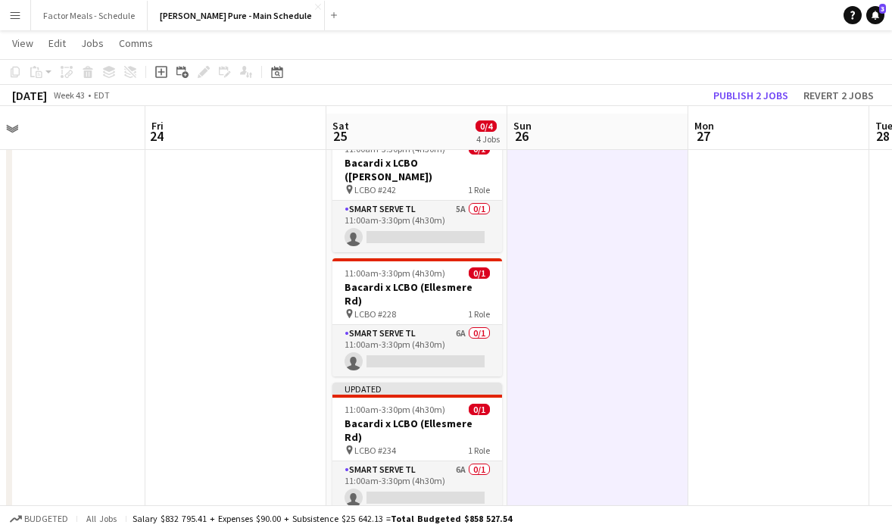
scroll to position [49, 0]
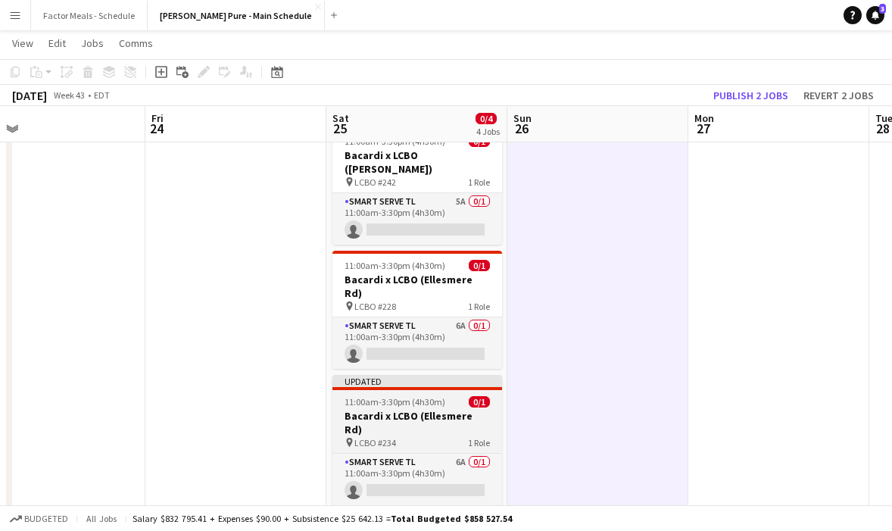
click at [437, 409] on h3 "Bacardi x LCBO (Ellesmere Rd)" at bounding box center [417, 422] width 170 height 27
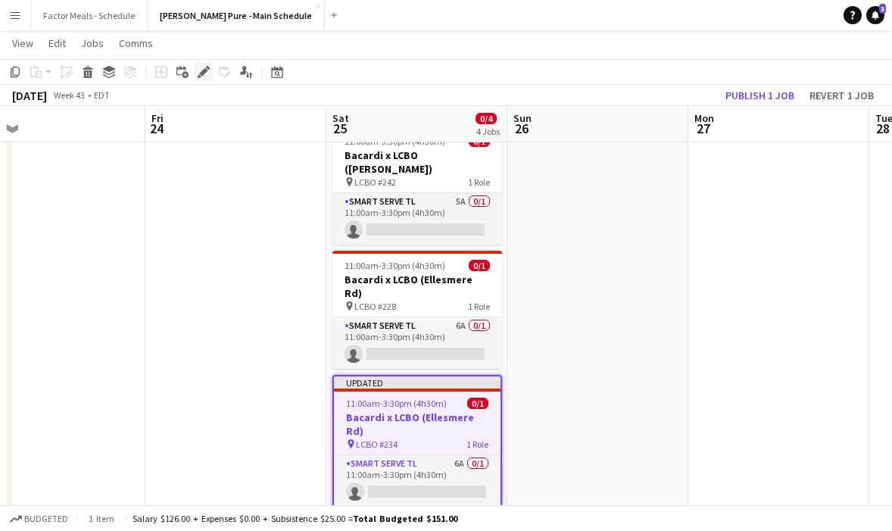
click at [196, 72] on div "Edit" at bounding box center [204, 72] width 18 height 18
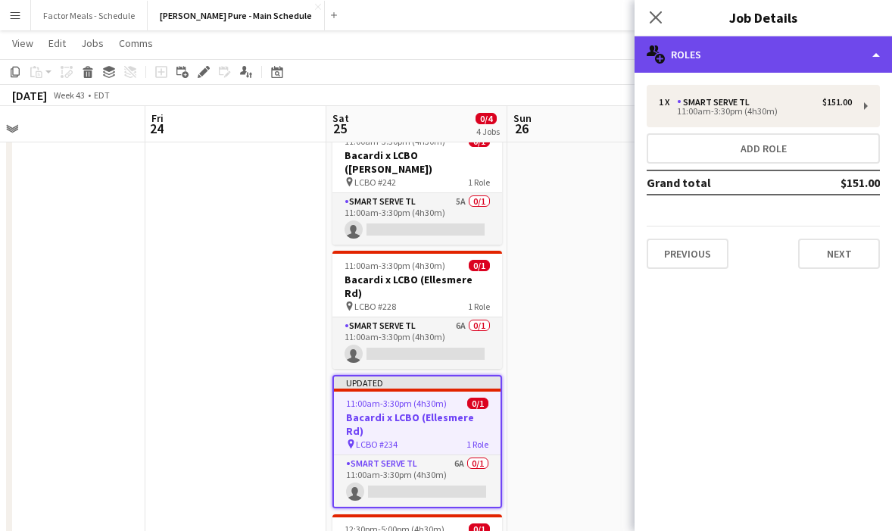
click at [723, 64] on div "multiple-users-add Roles" at bounding box center [762, 54] width 257 height 36
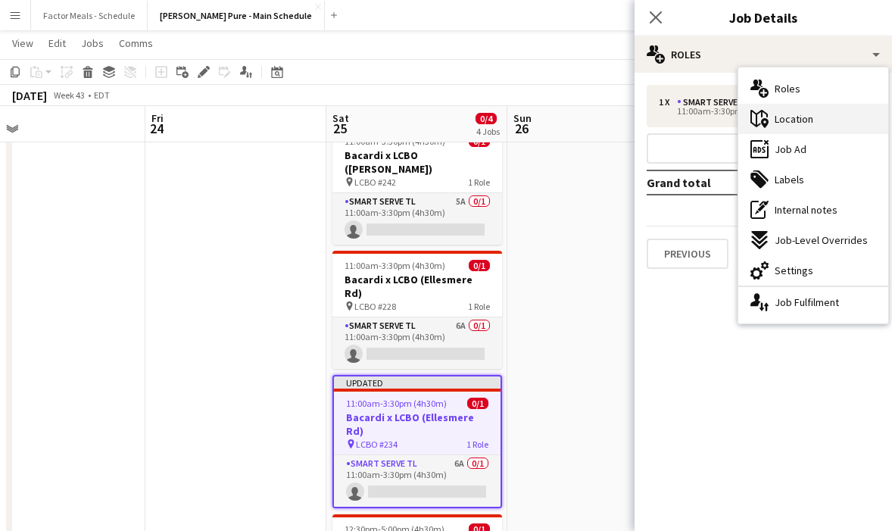
click at [815, 121] on div "maps-pin-1 Location" at bounding box center [813, 119] width 150 height 30
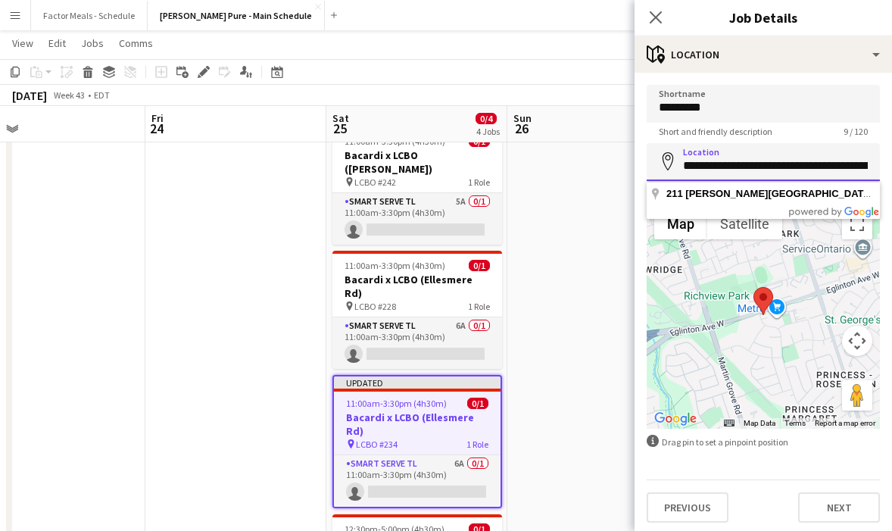
drag, startPoint x: 704, startPoint y: 165, endPoint x: 779, endPoint y: 169, distance: 75.0
click at [779, 169] on input "**********" at bounding box center [762, 162] width 233 height 38
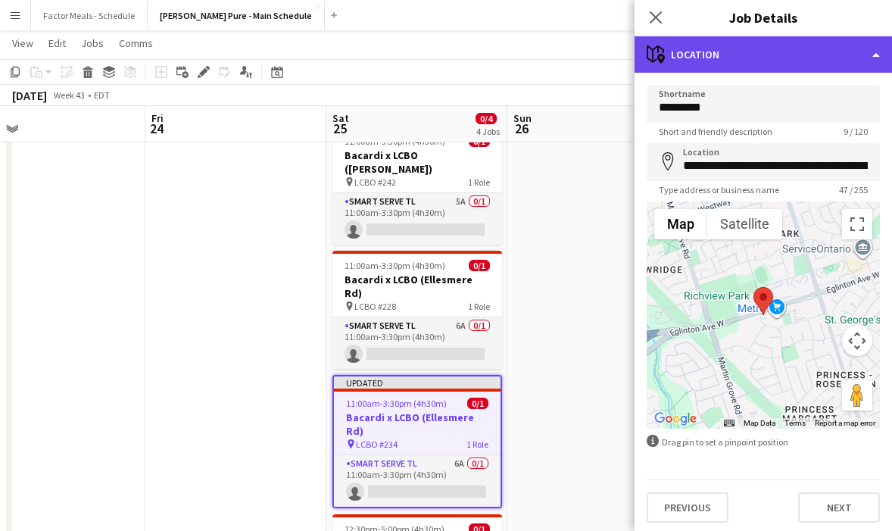
click at [824, 48] on div "maps-pin-1 Location" at bounding box center [762, 54] width 257 height 36
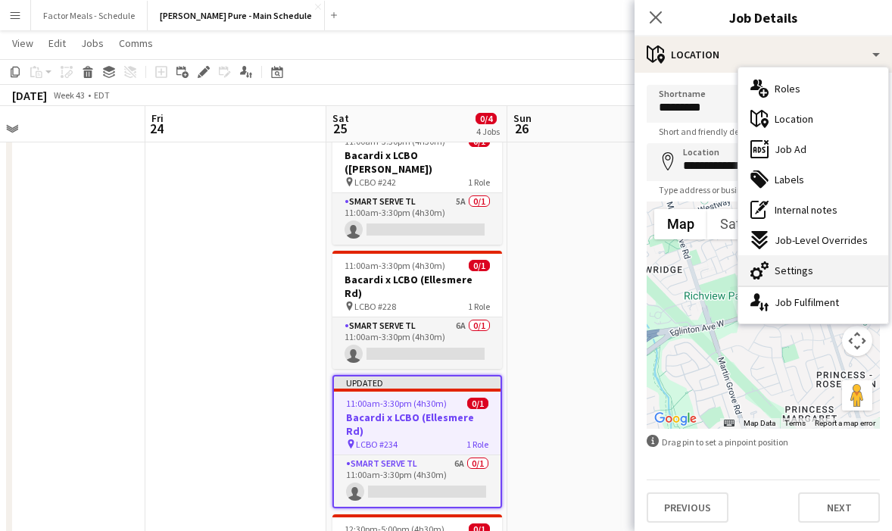
click at [789, 269] on span "Settings" at bounding box center [793, 270] width 39 height 14
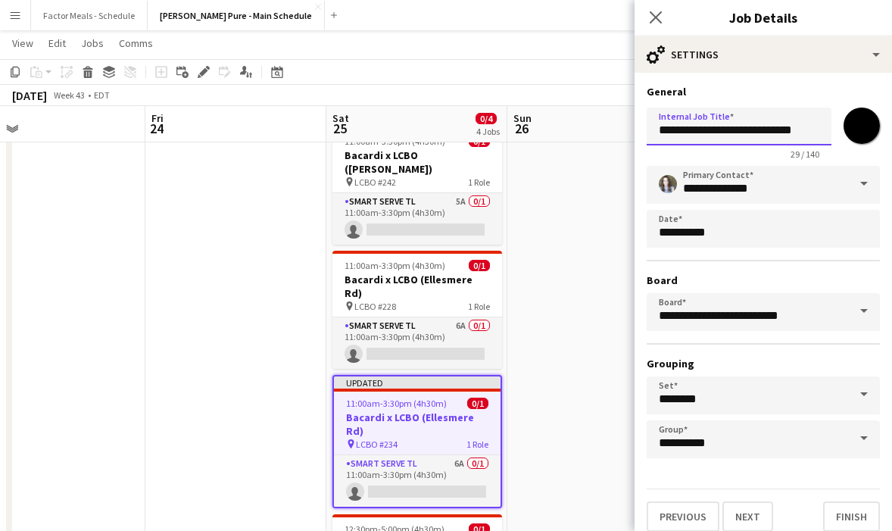
drag, startPoint x: 807, startPoint y: 130, endPoint x: 742, endPoint y: 130, distance: 64.3
click at [742, 130] on input "**********" at bounding box center [738, 126] width 185 height 38
paste input "**"
type input "**********"
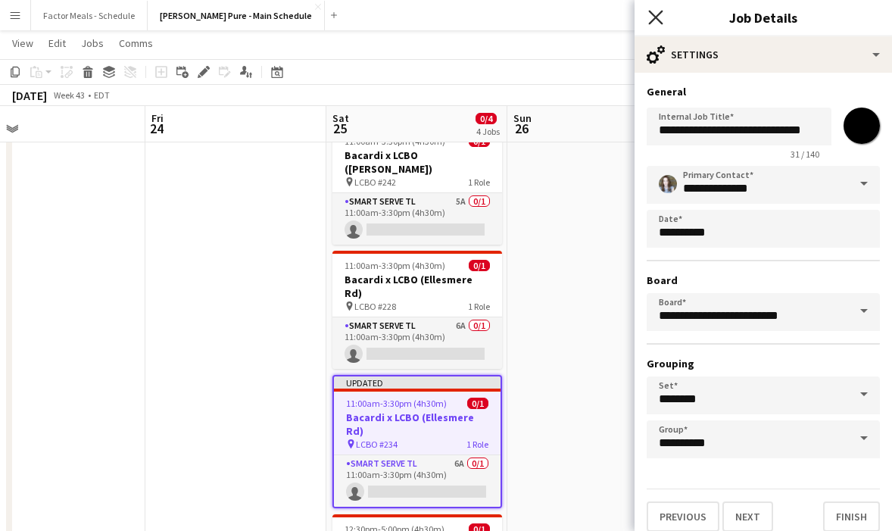
scroll to position [0, 0]
click at [660, 17] on icon "Close pop-in" at bounding box center [655, 17] width 14 height 14
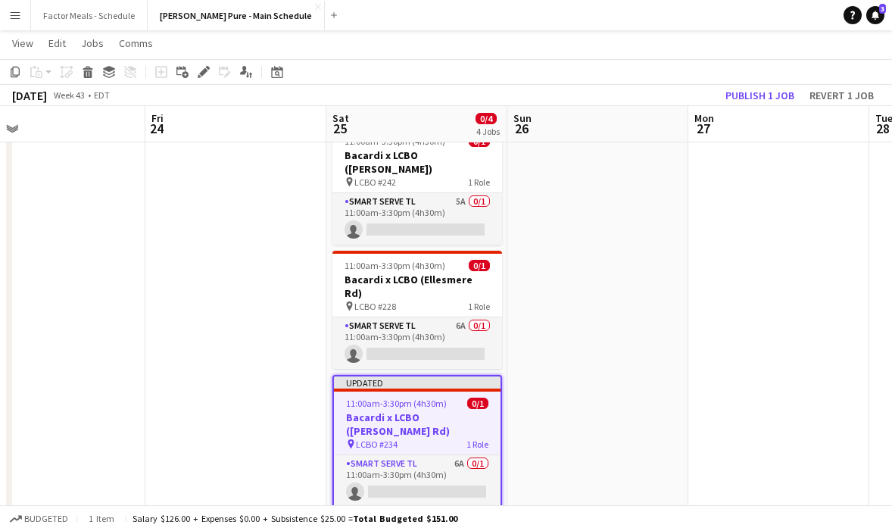
click at [626, 265] on app-date-cell at bounding box center [597, 536] width 181 height 833
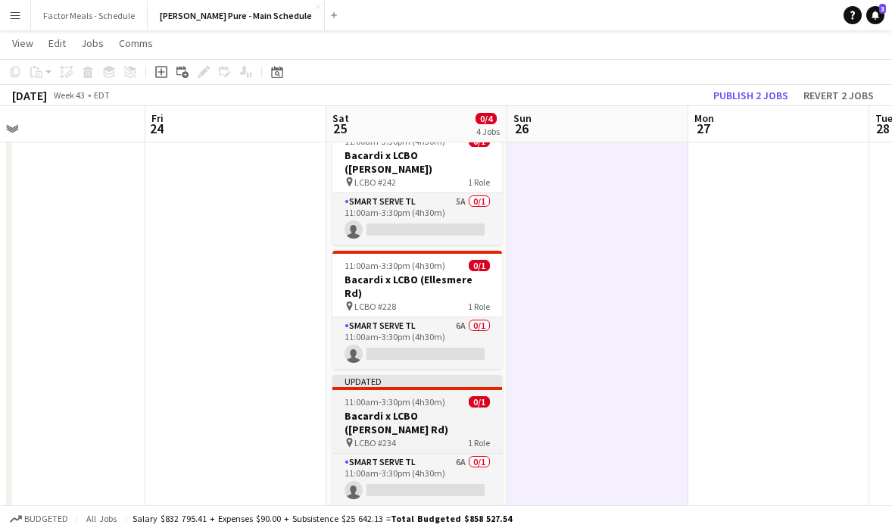
click at [432, 396] on span "11:00am-3:30pm (4h30m)" at bounding box center [394, 401] width 101 height 11
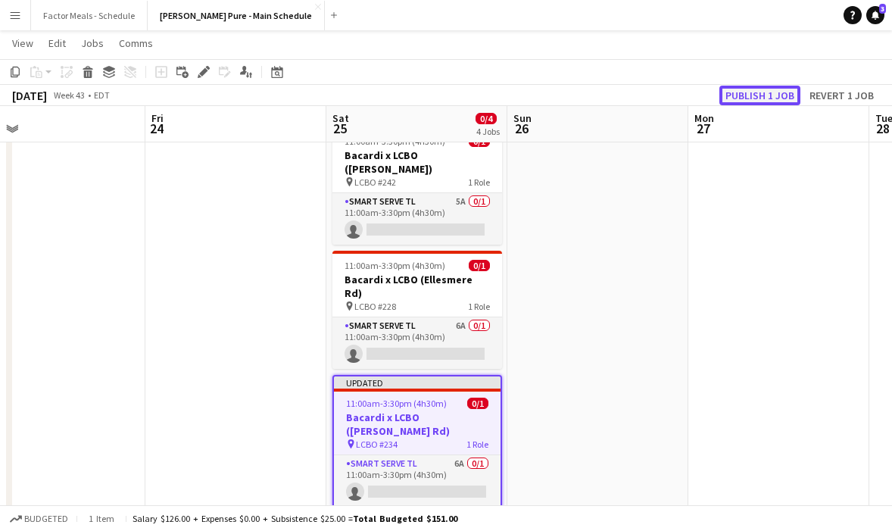
click at [742, 95] on button "Publish 1 job" at bounding box center [759, 96] width 81 height 20
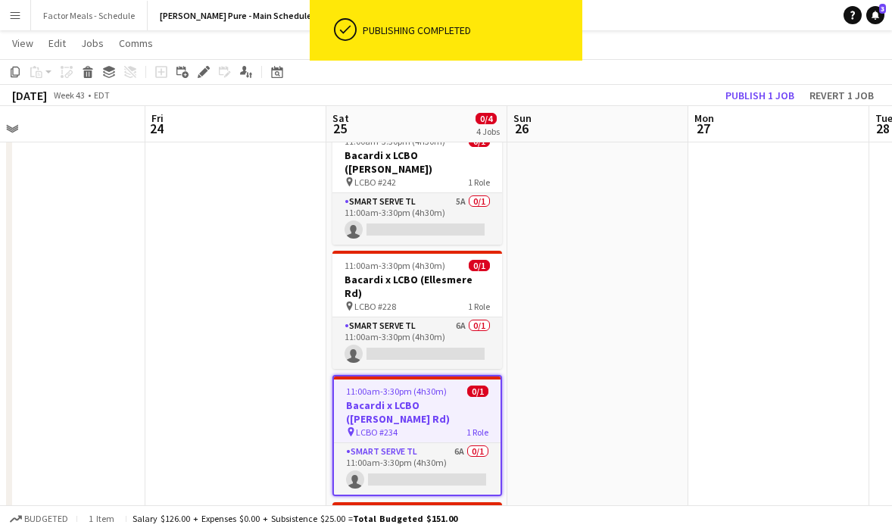
click at [518, 412] on app-date-cell at bounding box center [597, 536] width 181 height 833
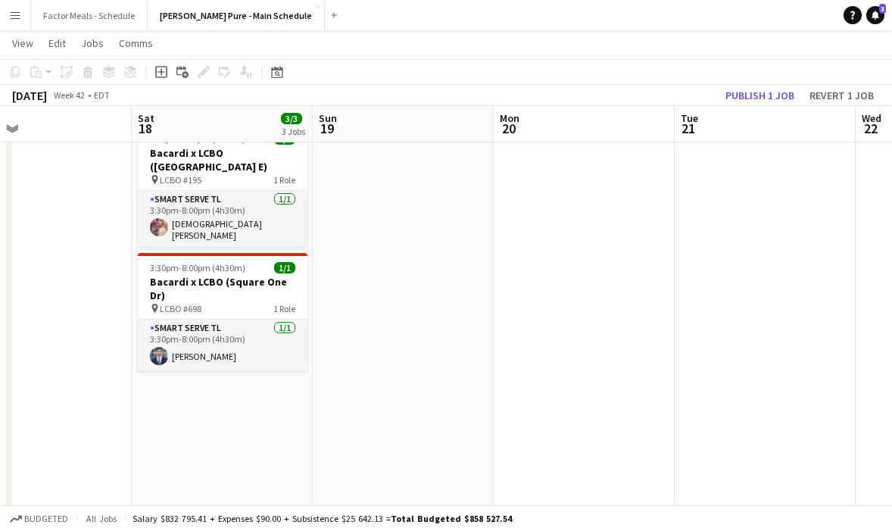
scroll to position [0, 362]
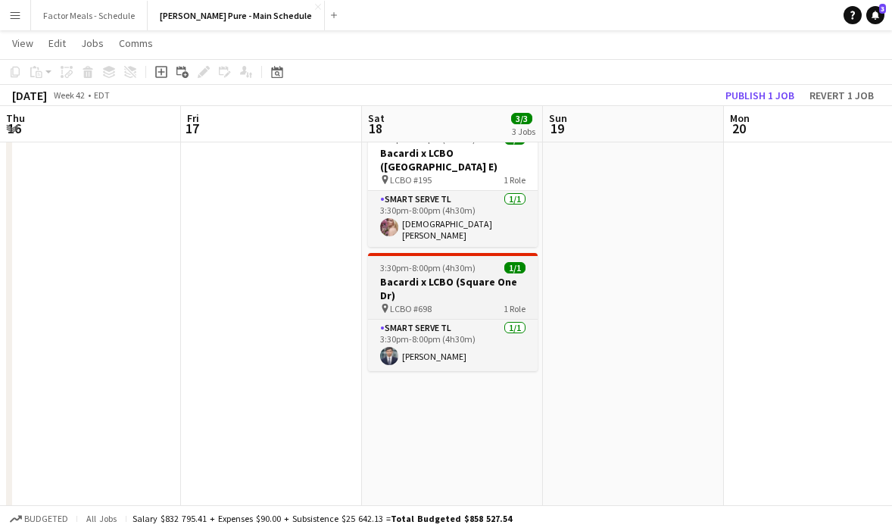
click at [447, 275] on h3 "Bacardi x LCBO (Square One Dr)" at bounding box center [453, 288] width 170 height 27
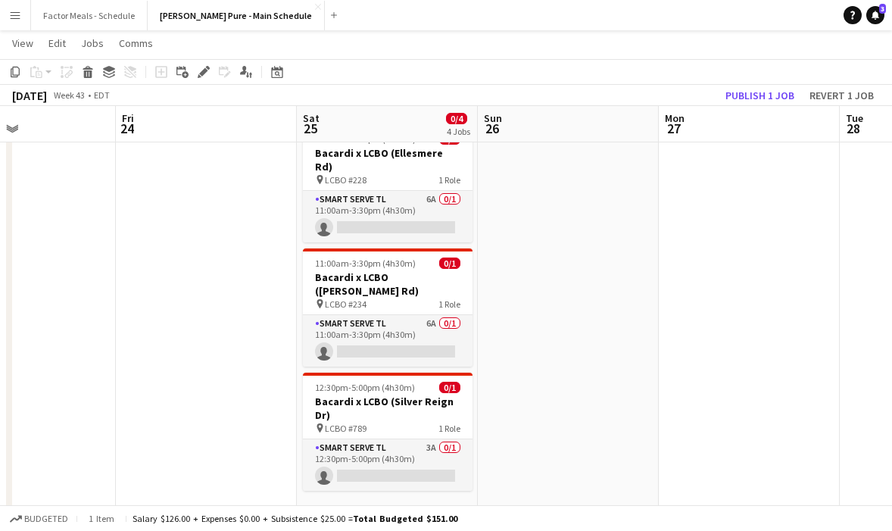
scroll to position [0, 468]
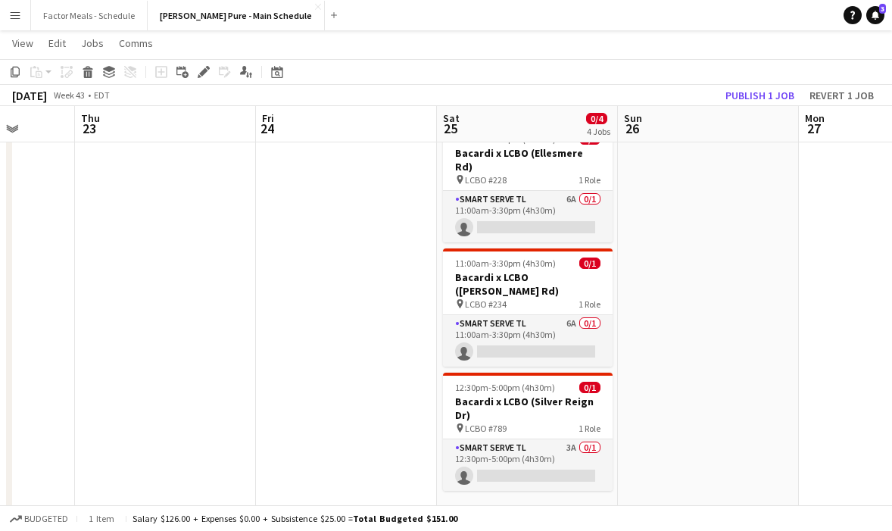
click at [498, 477] on app-date-cell "11:00am-3:30pm (4h30m) 0/1 Bacardi x LCBO ([PERSON_NAME]) pin LCBO #242 1 Role …" at bounding box center [527, 410] width 181 height 833
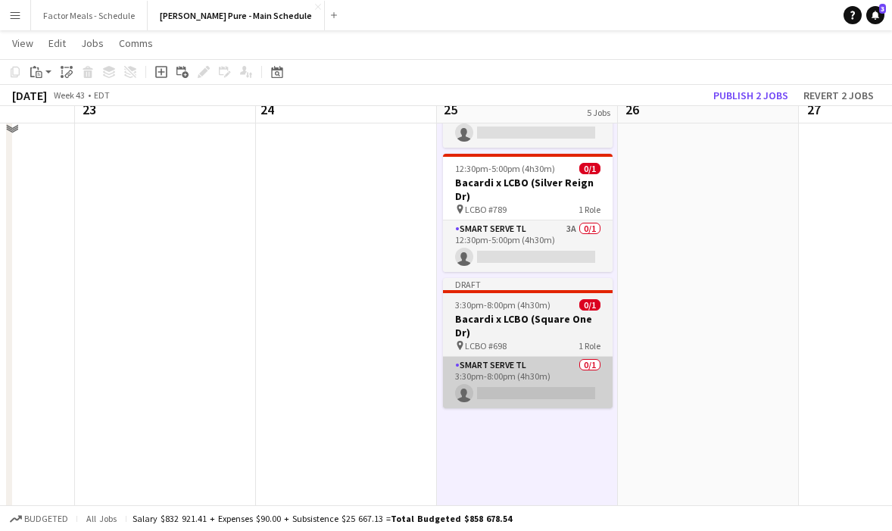
scroll to position [345, 0]
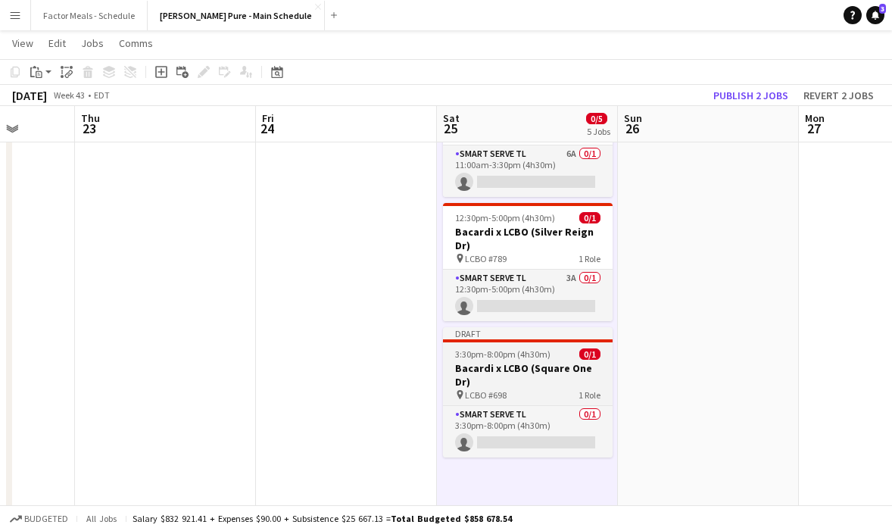
click at [497, 327] on div "Draft" at bounding box center [528, 333] width 170 height 12
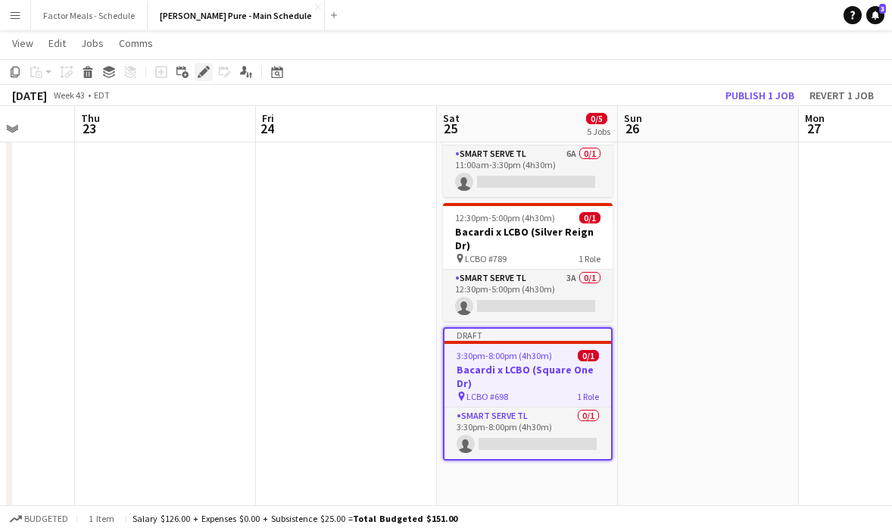
click at [207, 76] on icon "Edit" at bounding box center [204, 72] width 12 height 12
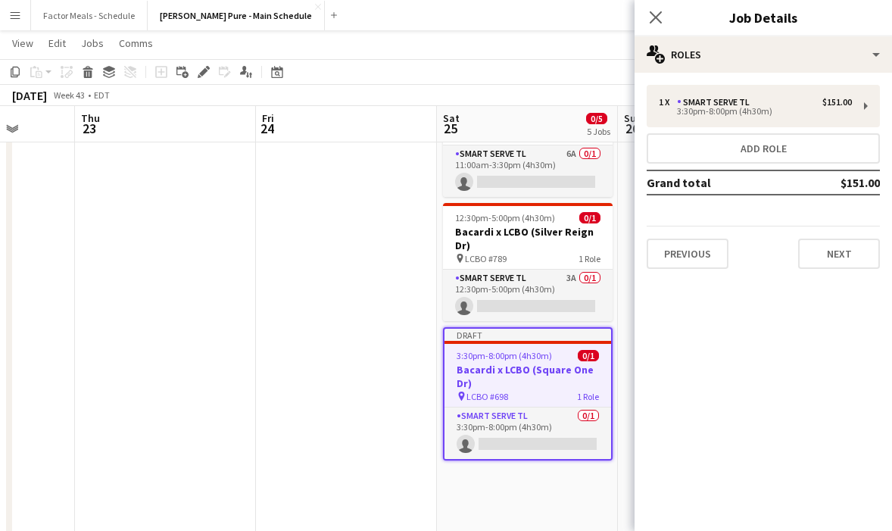
click at [784, 77] on div "1 x Smart Serve TL $151.00 3:30pm-8:00pm (4h30m) Add role Grand total $151.00 P…" at bounding box center [762, 177] width 257 height 208
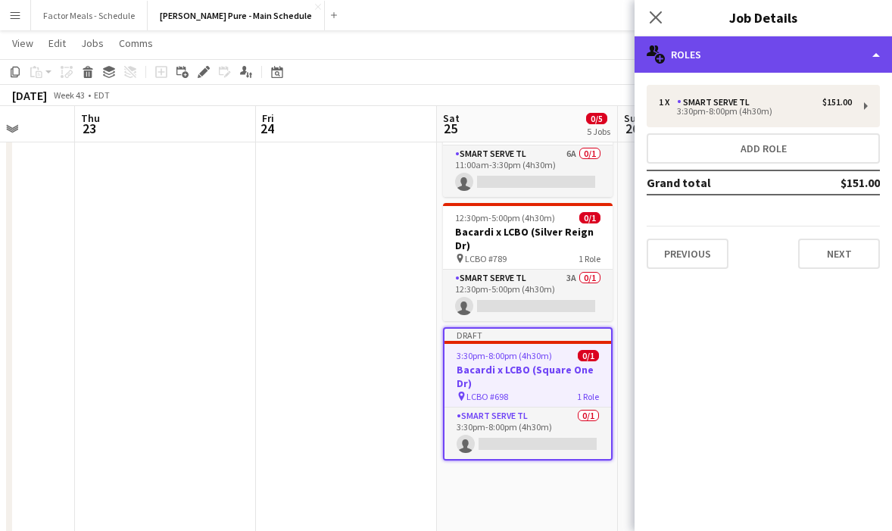
click at [784, 62] on div "multiple-users-add Roles" at bounding box center [762, 54] width 257 height 36
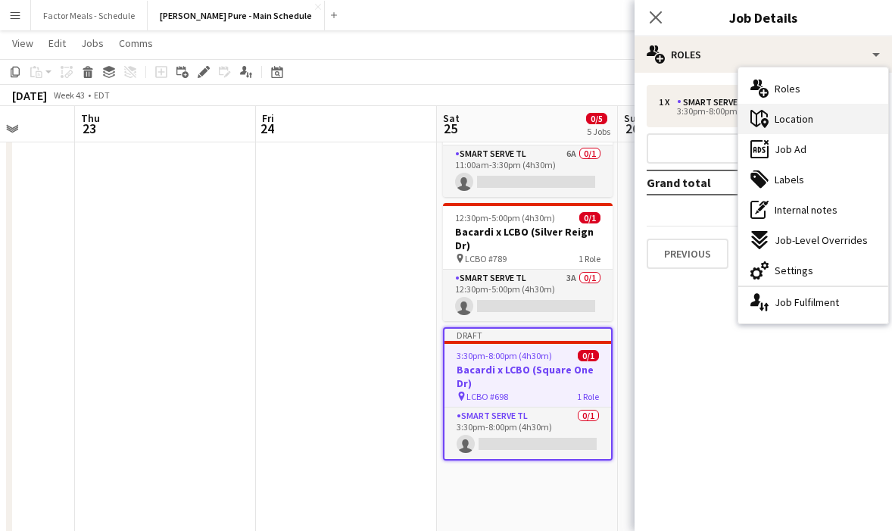
click at [786, 117] on span "Location" at bounding box center [793, 119] width 39 height 14
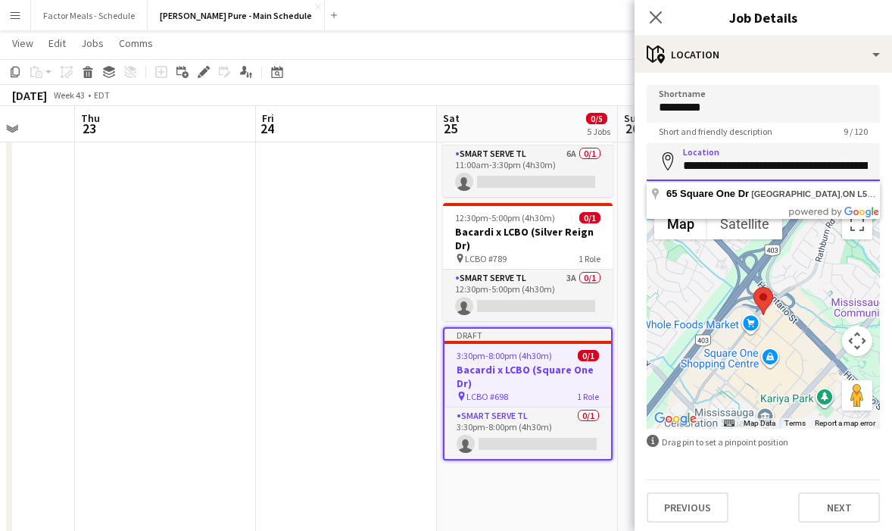
scroll to position [0, 75]
drag, startPoint x: 683, startPoint y: 166, endPoint x: 979, endPoint y: 173, distance: 295.3
click at [892, 173] on html "Menu Boards Boards Boards All jobs Status Workforce Workforce My Workforce Recr…" at bounding box center [446, 204] width 892 height 1098
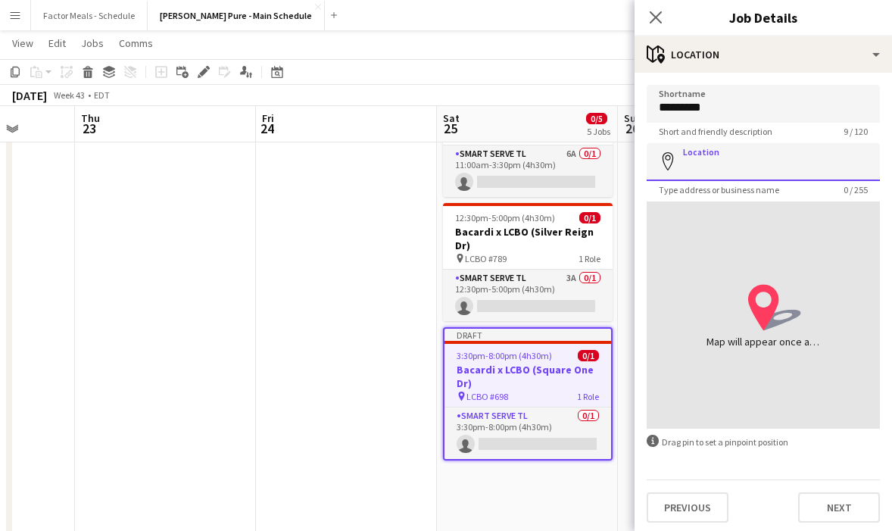
paste input "**********"
type input "**********"
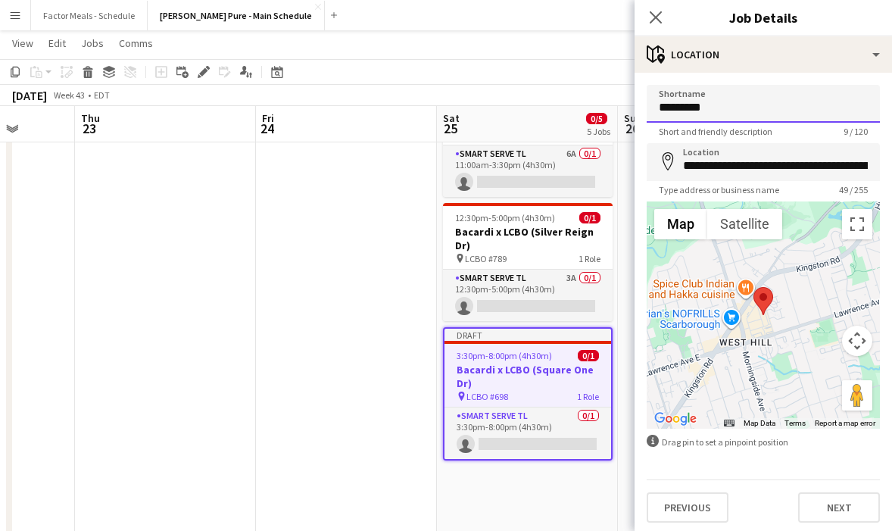
click at [764, 117] on input "*********" at bounding box center [762, 104] width 233 height 38
type input "*********"
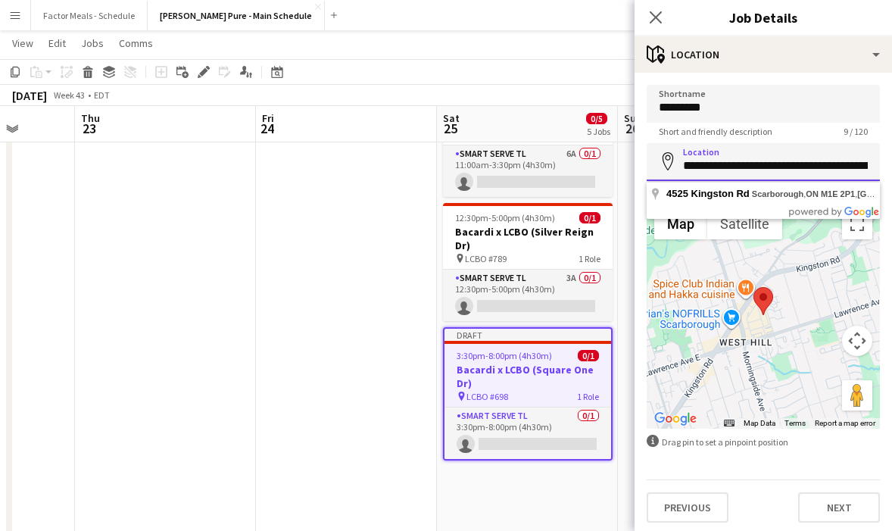
drag, startPoint x: 708, startPoint y: 167, endPoint x: 768, endPoint y: 168, distance: 59.8
click at [768, 169] on input "**********" at bounding box center [762, 162] width 233 height 38
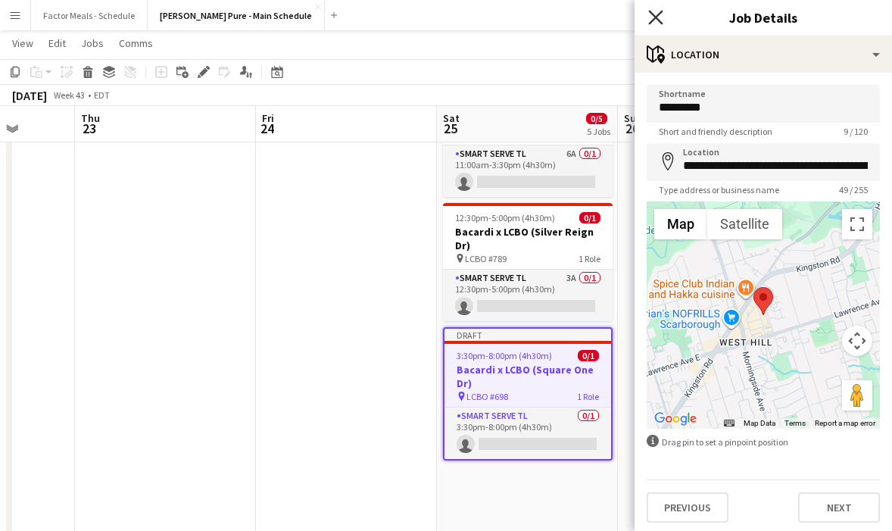
click at [658, 18] on icon "Close pop-in" at bounding box center [655, 17] width 14 height 14
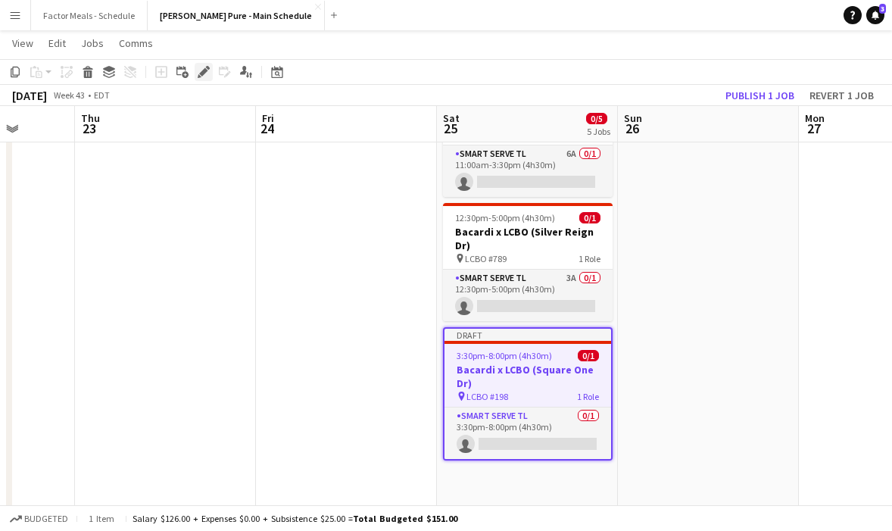
click at [200, 75] on icon "Edit" at bounding box center [204, 72] width 12 height 12
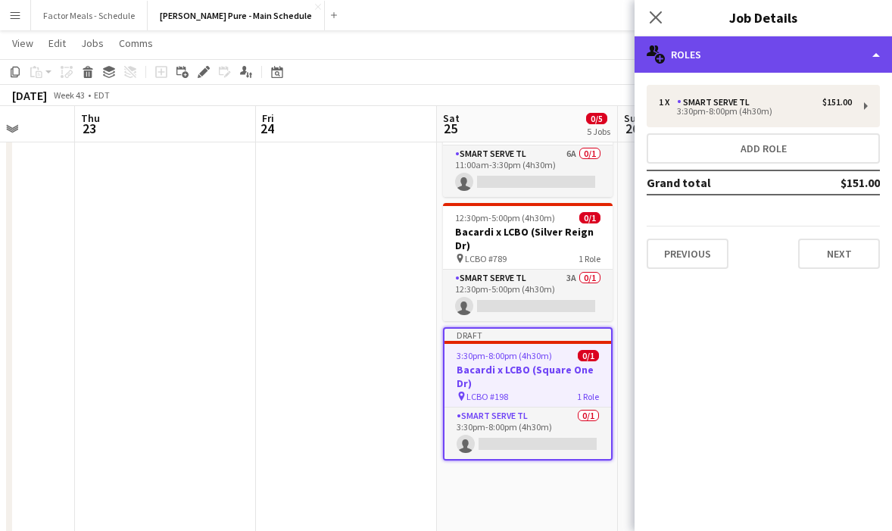
click at [778, 56] on div "multiple-users-add Roles" at bounding box center [762, 54] width 257 height 36
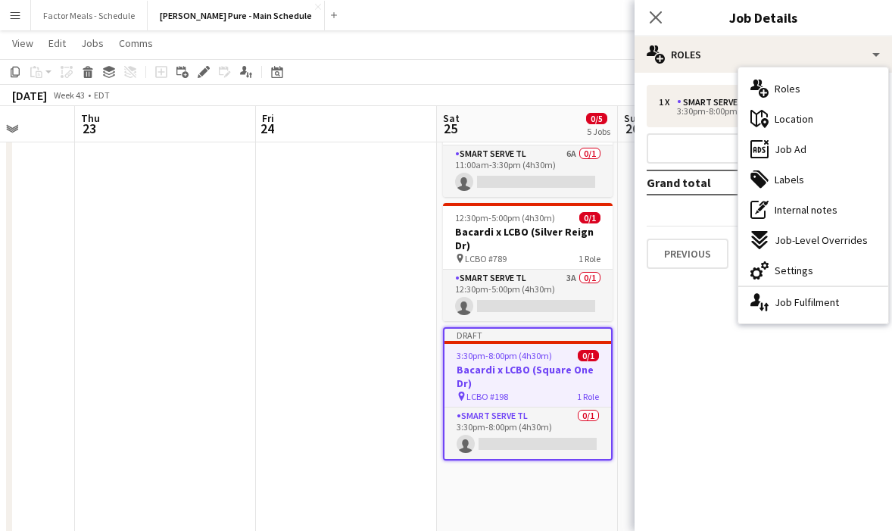
click at [817, 264] on div "cog-double-3 Settings" at bounding box center [813, 270] width 150 height 30
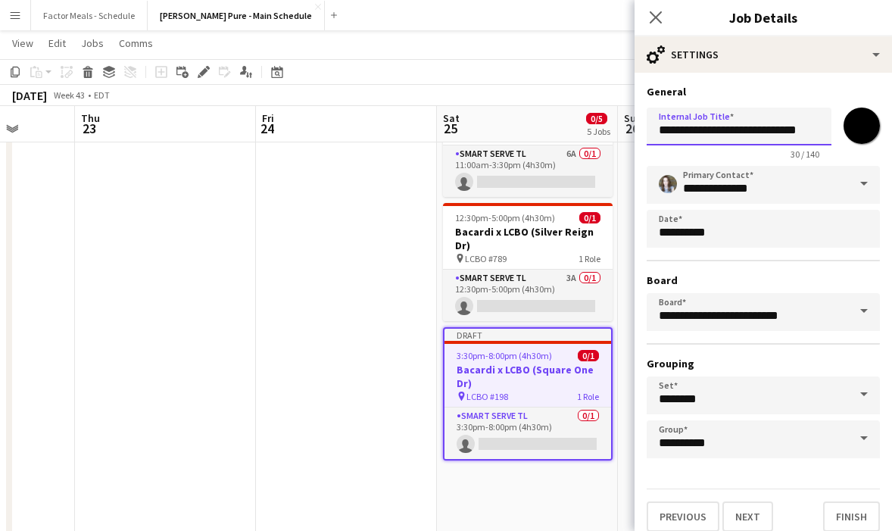
drag, startPoint x: 813, startPoint y: 132, endPoint x: 742, endPoint y: 131, distance: 70.4
click at [742, 131] on input "**********" at bounding box center [738, 126] width 185 height 38
paste input "text"
click at [823, 144] on input "**********" at bounding box center [738, 126] width 185 height 38
type input "**********"
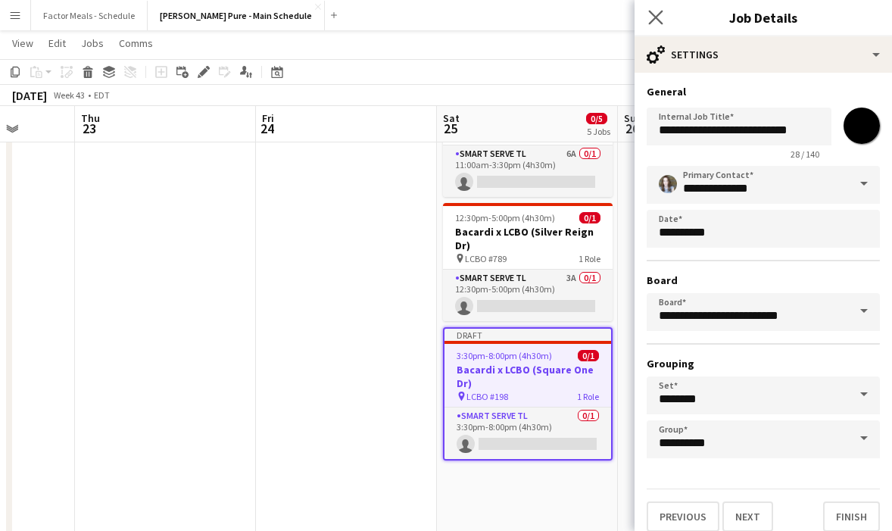
click at [649, 9] on app-icon "Close pop-in" at bounding box center [656, 18] width 22 height 22
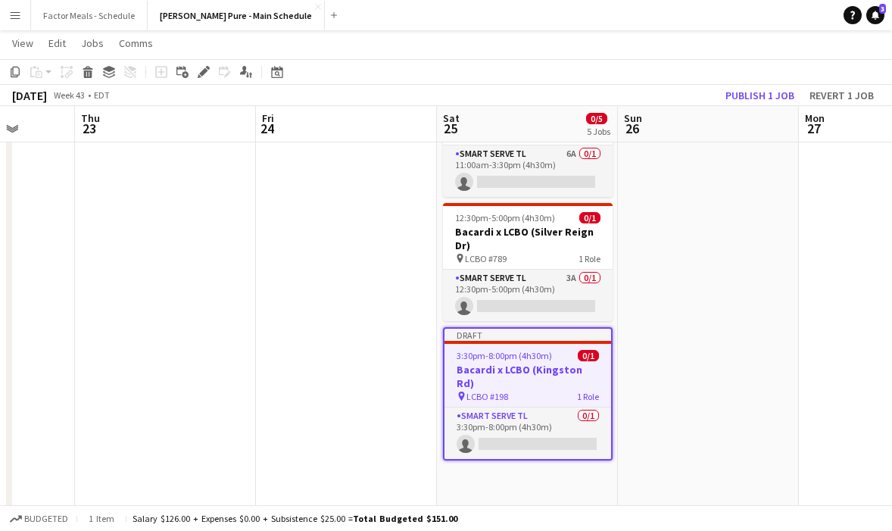
click at [644, 429] on app-date-cell at bounding box center [708, 240] width 181 height 833
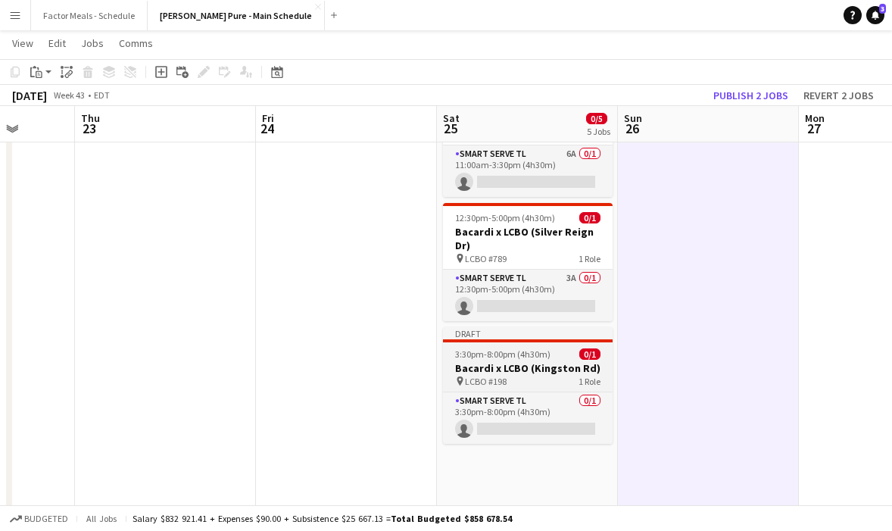
click at [560, 327] on div "Draft" at bounding box center [528, 333] width 170 height 12
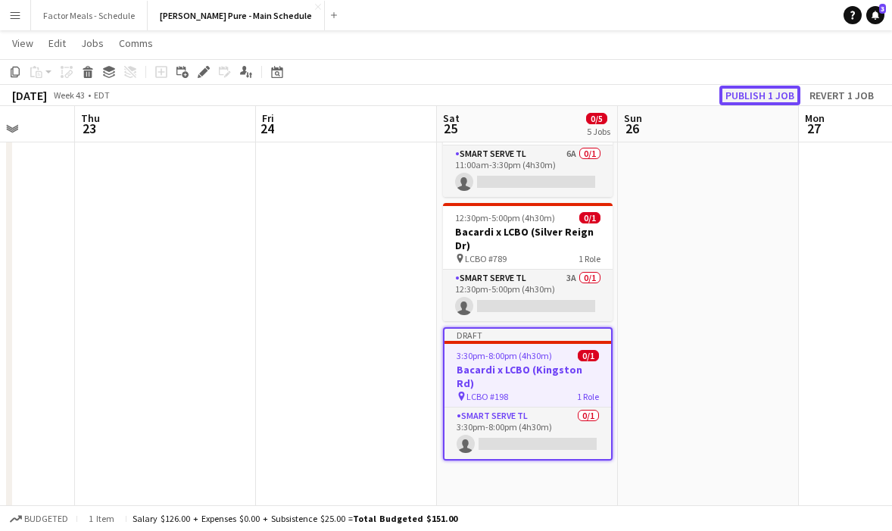
click at [755, 96] on button "Publish 1 job" at bounding box center [759, 96] width 81 height 20
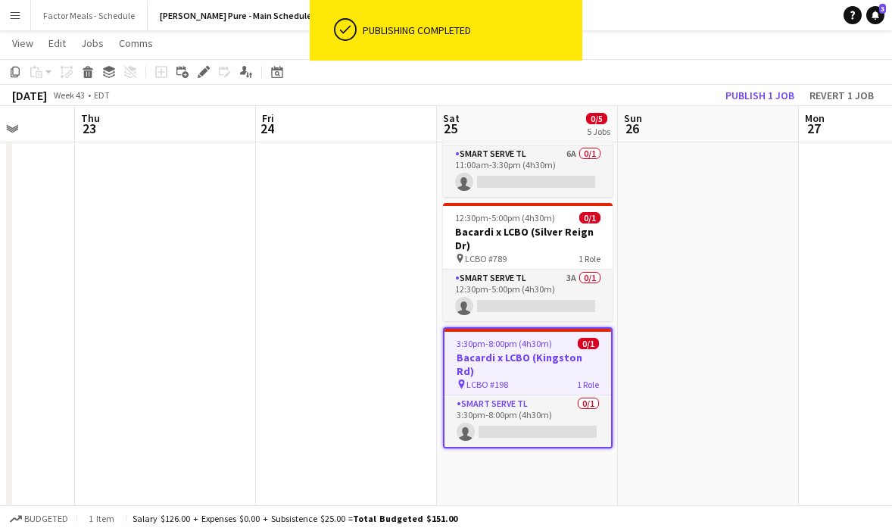
click at [662, 323] on app-date-cell at bounding box center [708, 240] width 181 height 833
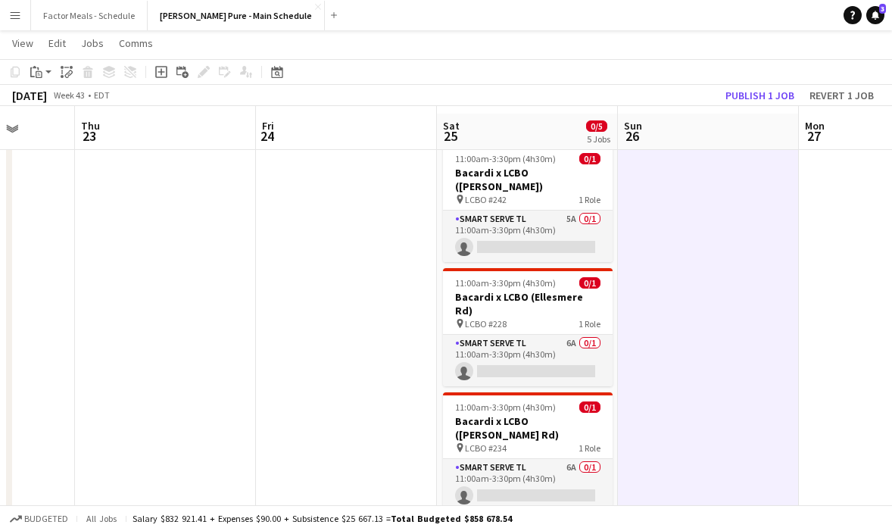
scroll to position [22, 0]
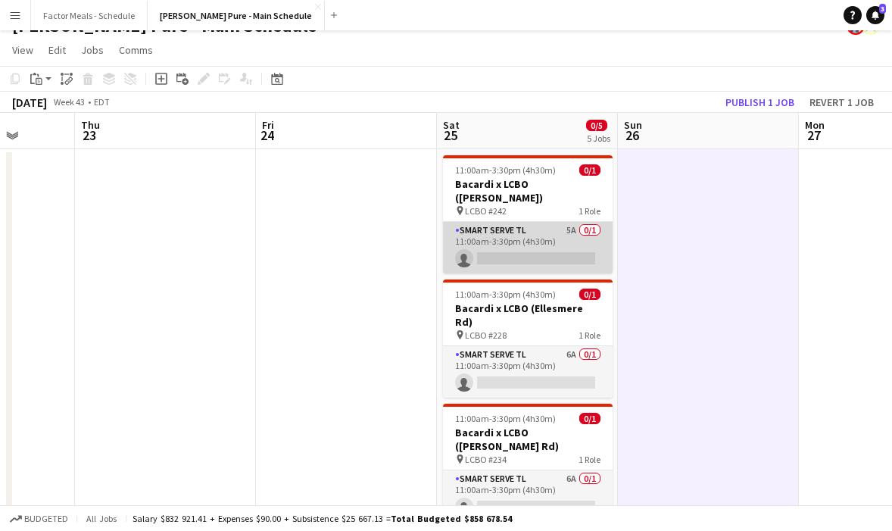
click at [502, 222] on app-card-role "Smart Serve TL 5A 0/1 11:00am-3:30pm (4h30m) single-neutral-actions" at bounding box center [528, 247] width 170 height 51
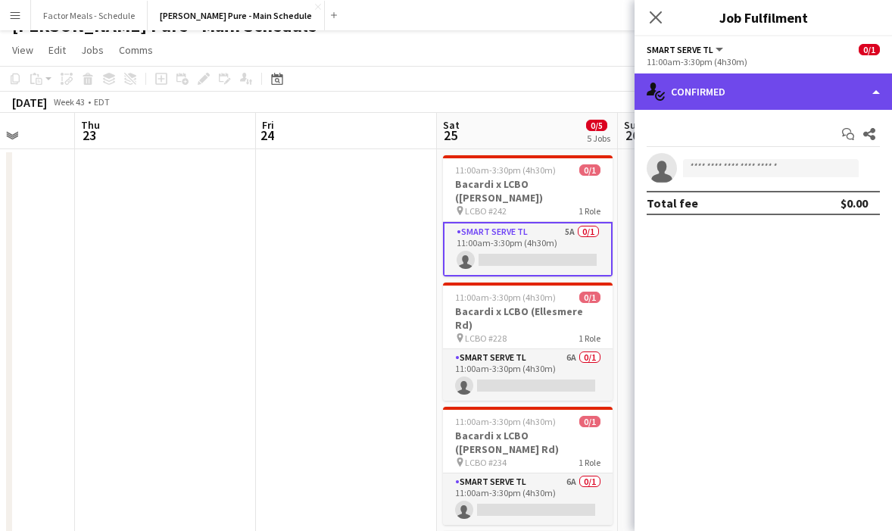
click at [789, 102] on div "single-neutral-actions-check-2 Confirmed" at bounding box center [762, 91] width 257 height 36
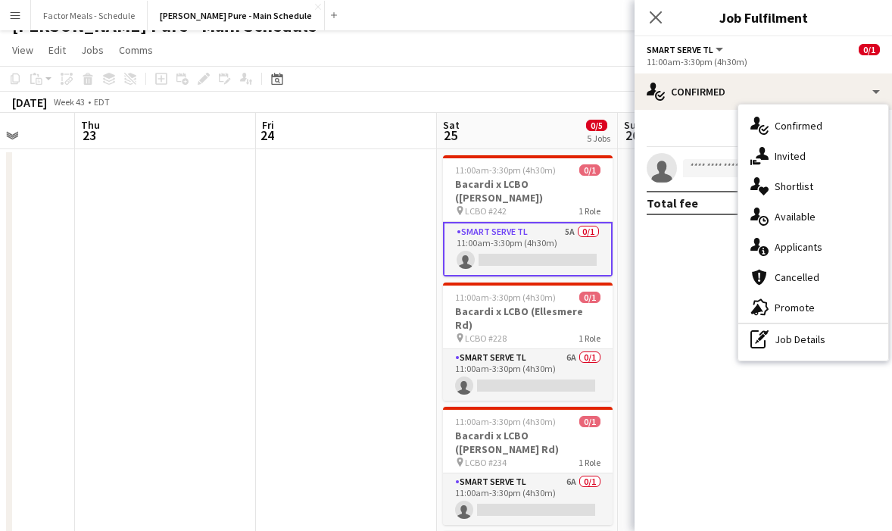
click at [543, 232] on app-card-role "Smart Serve TL 5A 0/1 11:00am-3:30pm (4h30m) single-neutral-actions" at bounding box center [528, 249] width 170 height 54
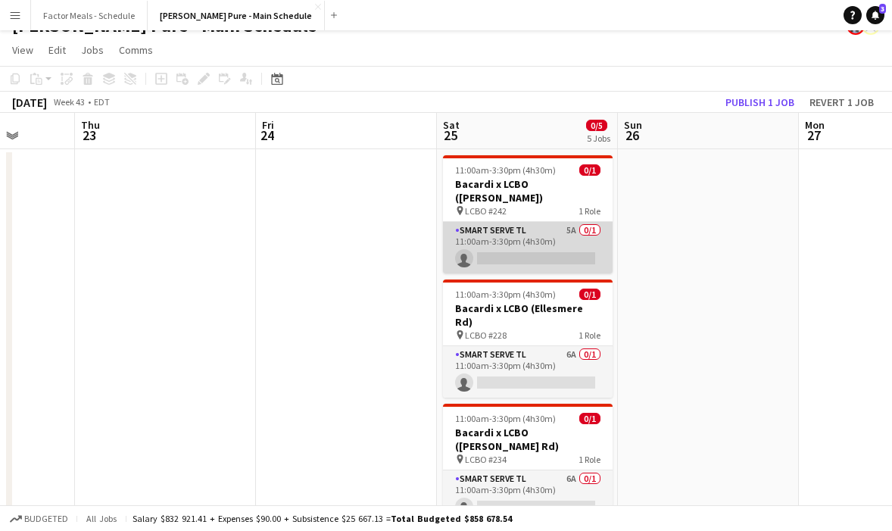
click at [550, 233] on app-card-role "Smart Serve TL 5A 0/1 11:00am-3:30pm (4h30m) single-neutral-actions" at bounding box center [528, 247] width 170 height 51
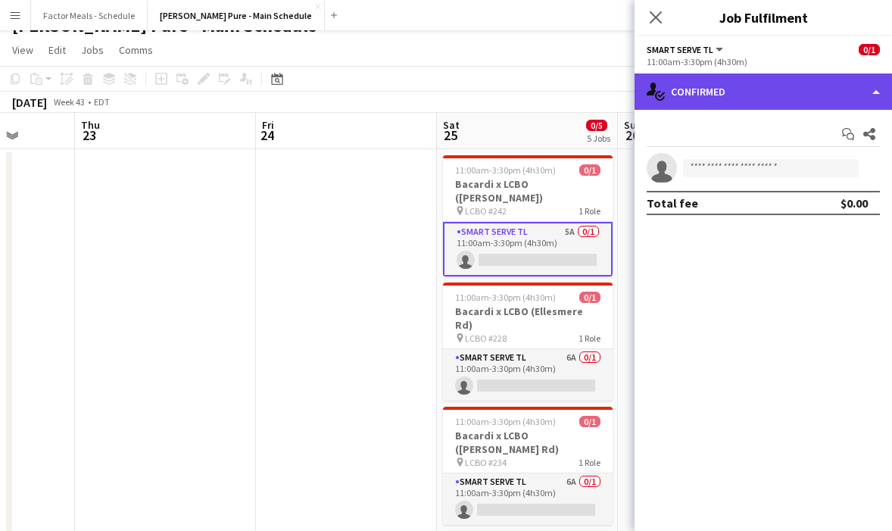
click at [783, 103] on div "single-neutral-actions-check-2 Confirmed" at bounding box center [762, 91] width 257 height 36
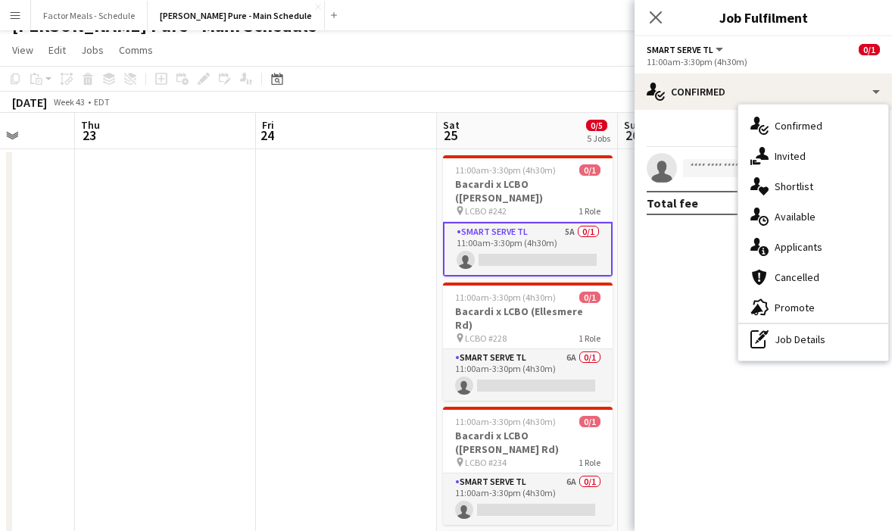
click at [795, 242] on span "Applicants" at bounding box center [798, 247] width 48 height 14
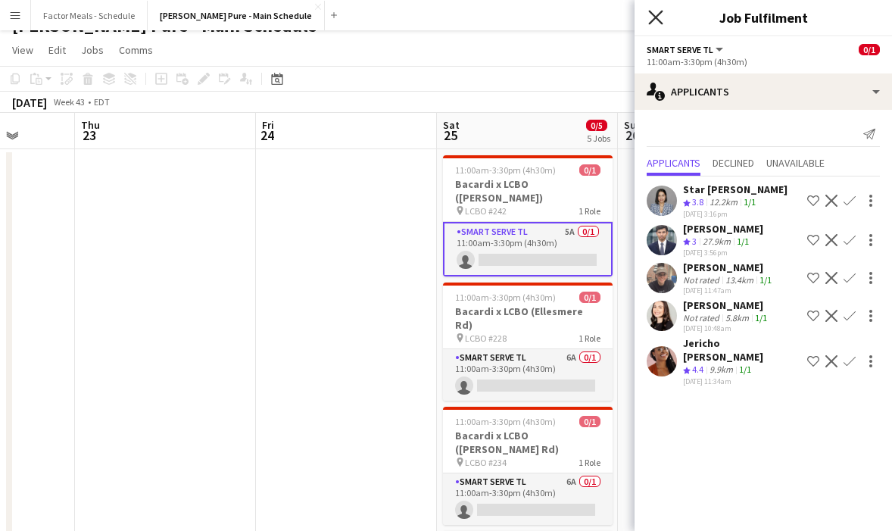
click at [652, 10] on icon "Close pop-in" at bounding box center [655, 17] width 14 height 14
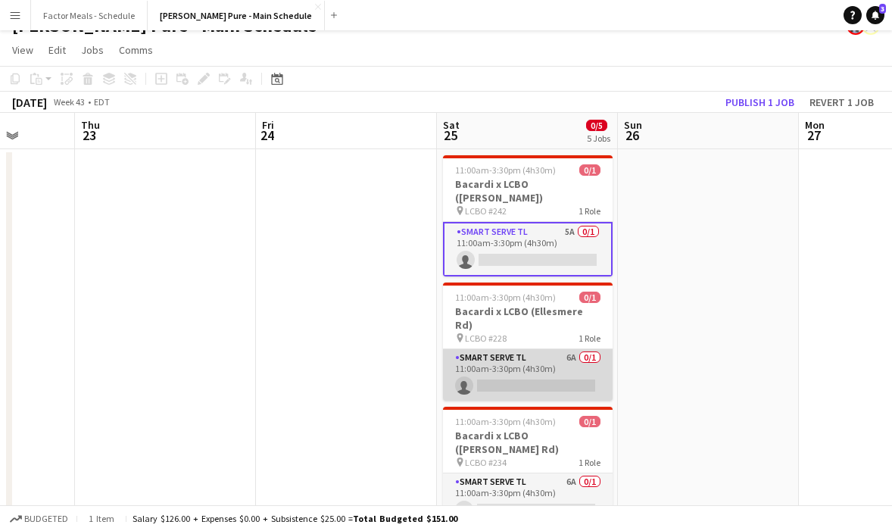
click at [500, 349] on app-card-role "Smart Serve TL 6A 0/1 11:00am-3:30pm (4h30m) single-neutral-actions" at bounding box center [528, 374] width 170 height 51
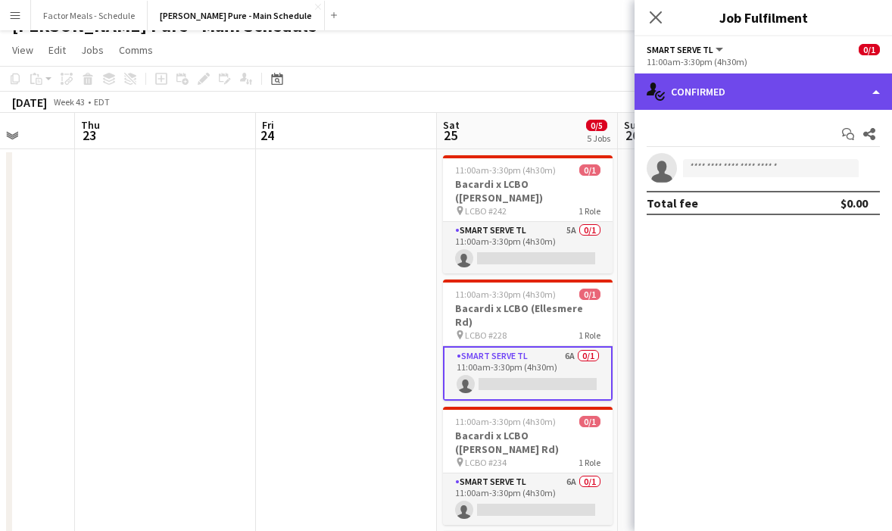
click at [767, 99] on div "single-neutral-actions-check-2 Confirmed" at bounding box center [762, 91] width 257 height 36
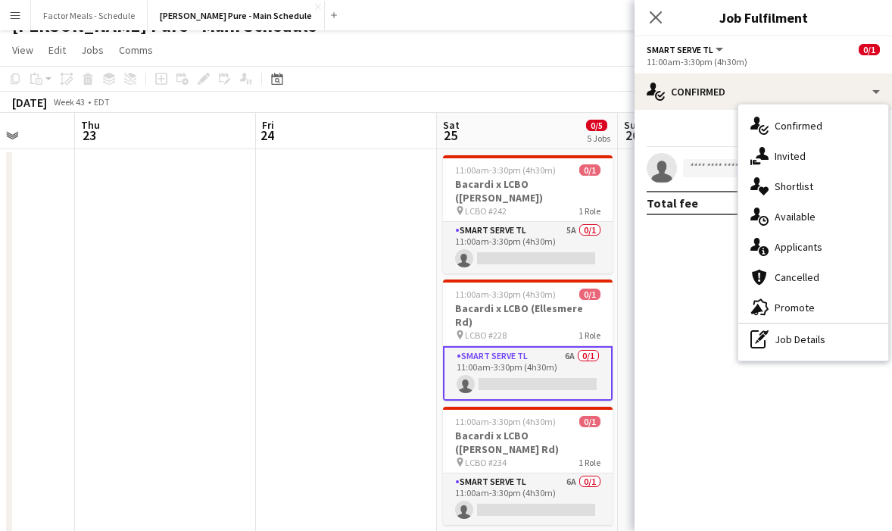
click at [562, 346] on app-card-role "Smart Serve TL 6A 0/1 11:00am-3:30pm (4h30m) single-neutral-actions" at bounding box center [528, 373] width 170 height 54
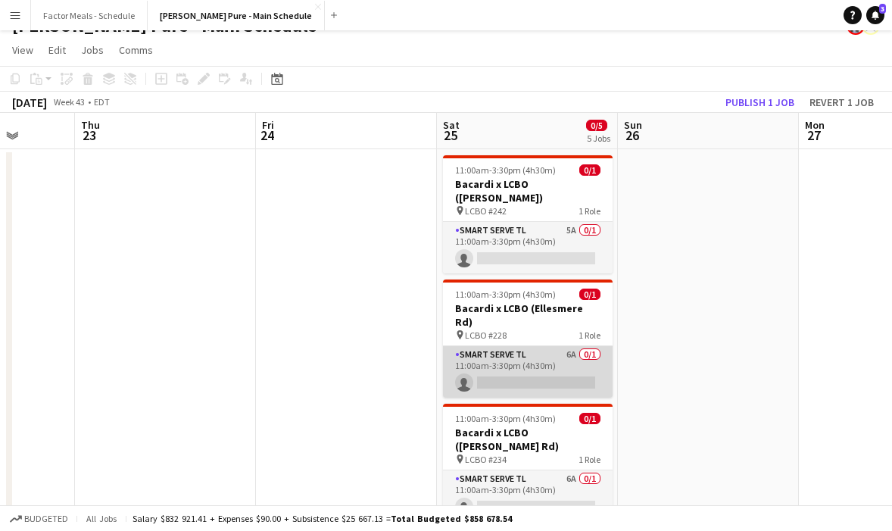
click at [563, 346] on app-card-role "Smart Serve TL 6A 0/1 11:00am-3:30pm (4h30m) single-neutral-actions" at bounding box center [528, 371] width 170 height 51
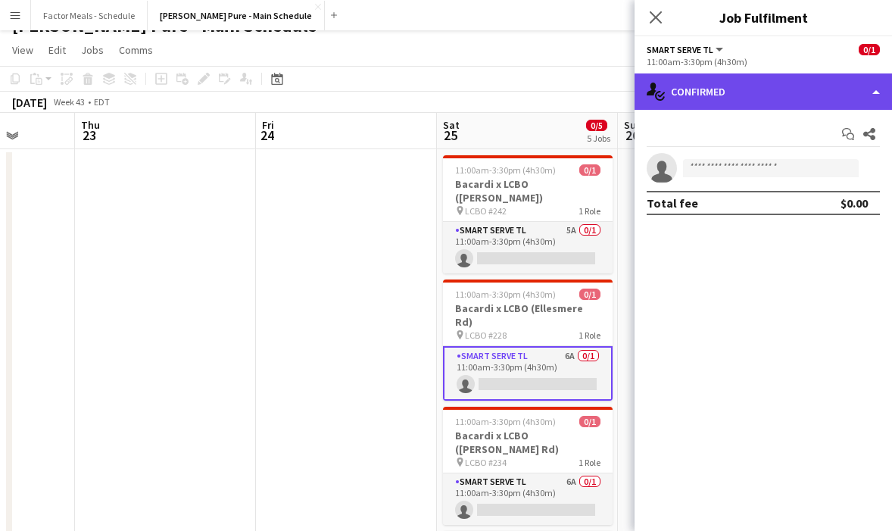
click at [758, 102] on div "single-neutral-actions-check-2 Confirmed" at bounding box center [762, 91] width 257 height 36
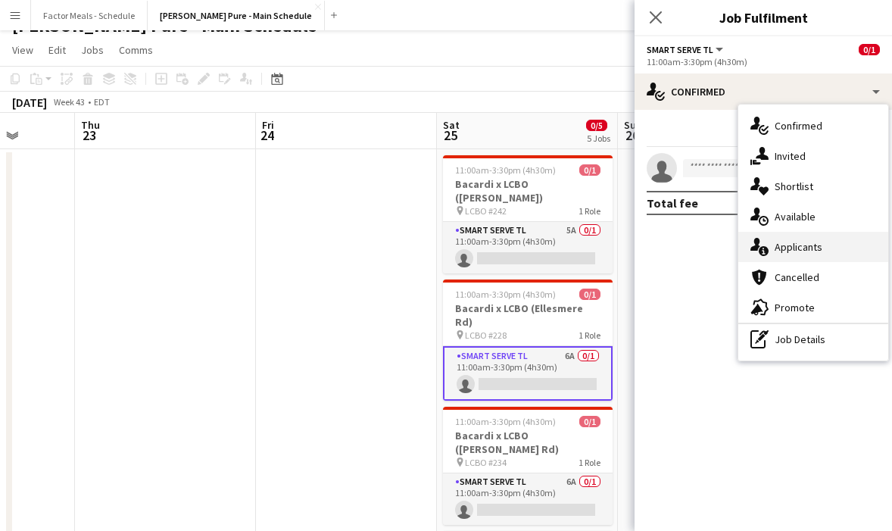
click at [797, 246] on span "Applicants" at bounding box center [798, 247] width 48 height 14
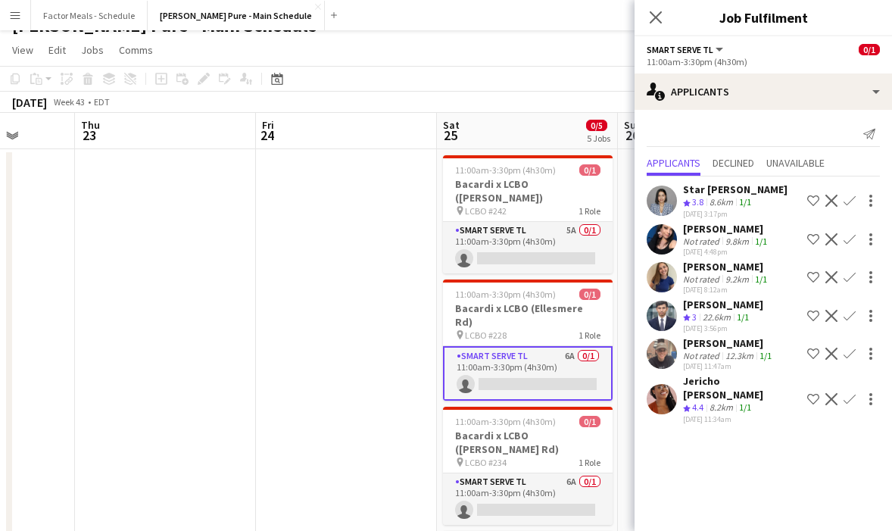
click at [850, 239] on app-icon "Confirm" at bounding box center [849, 239] width 12 height 12
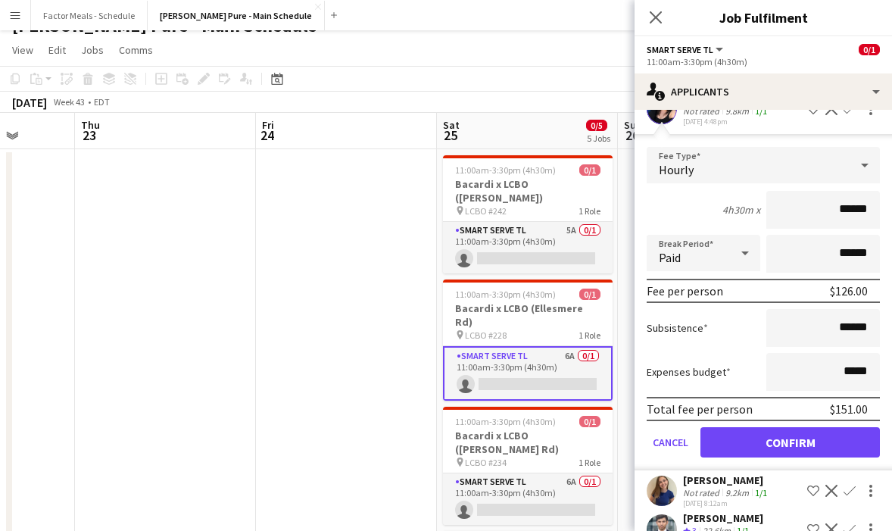
scroll to position [188, 0]
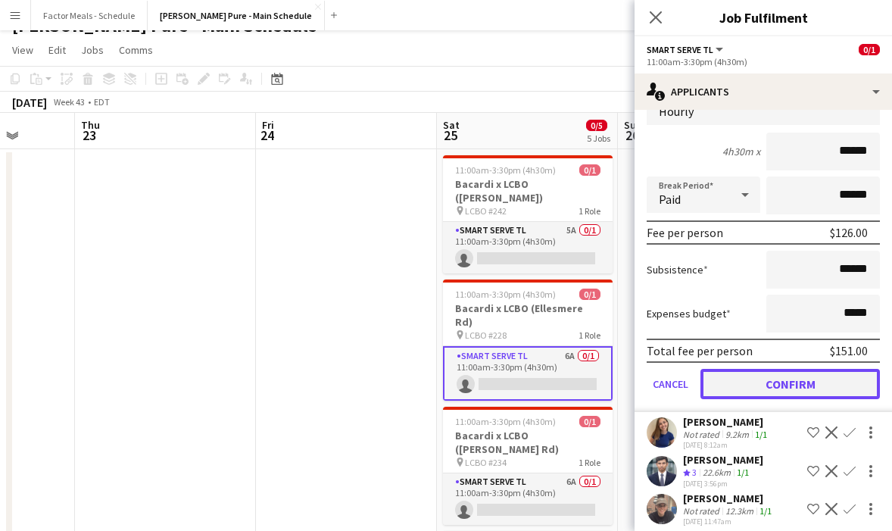
click at [756, 388] on button "Confirm" at bounding box center [789, 384] width 179 height 30
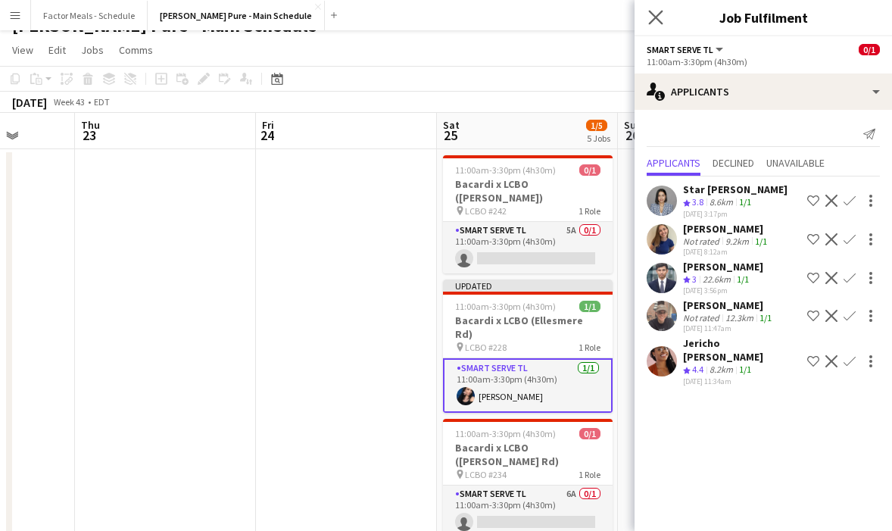
click at [652, 23] on icon "Close pop-in" at bounding box center [655, 17] width 14 height 14
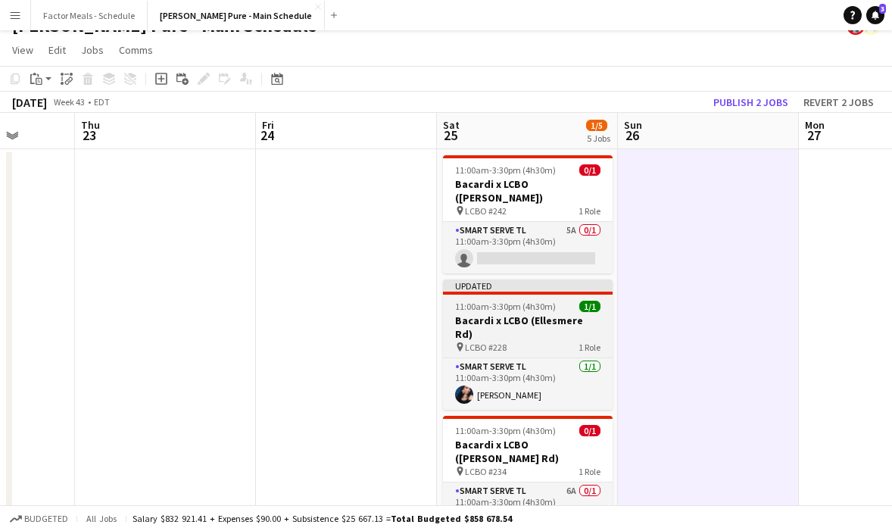
click at [513, 282] on app-job-card "Updated 11:00am-3:30pm (4h30m) 1/1 Bacardi x LCBO ([GEOGRAPHIC_DATA]) pin LCBO …" at bounding box center [528, 344] width 170 height 130
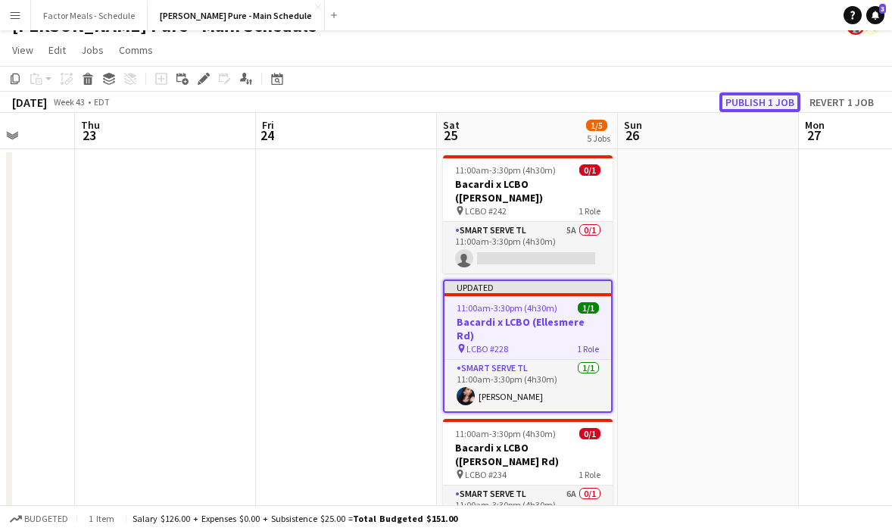
click at [736, 99] on button "Publish 1 job" at bounding box center [759, 102] width 81 height 20
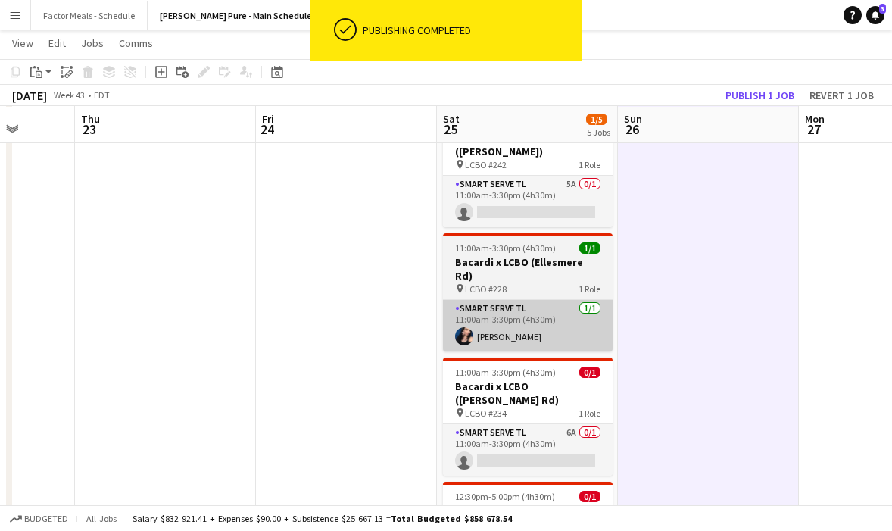
scroll to position [67, 0]
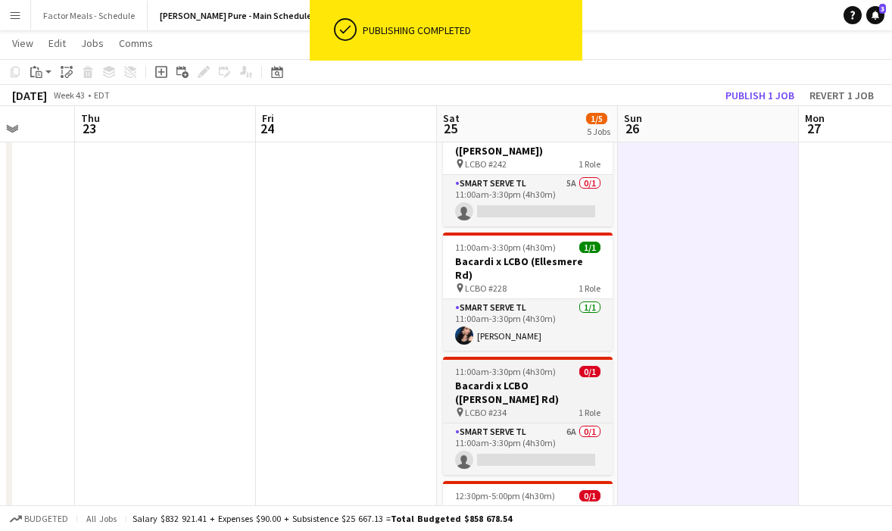
click at [528, 378] on h3 "Bacardi x LCBO ([PERSON_NAME] Rd)" at bounding box center [528, 391] width 170 height 27
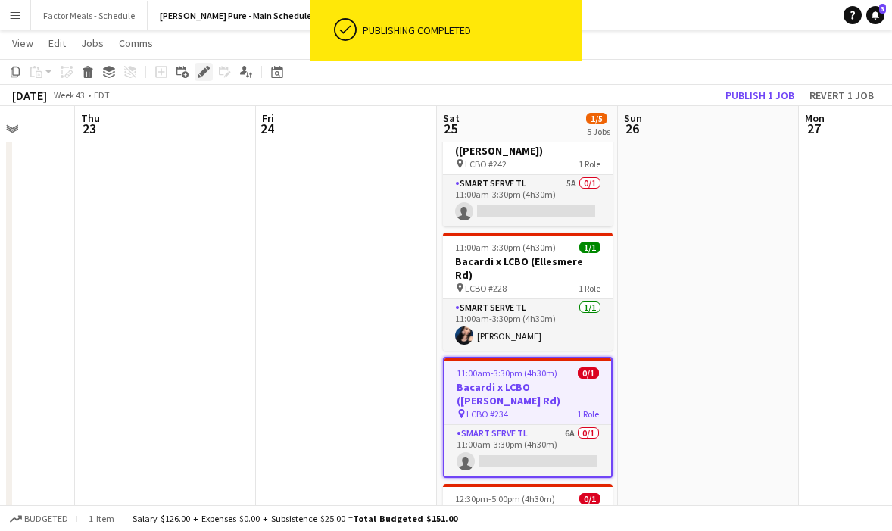
click at [195, 76] on div "Edit" at bounding box center [204, 72] width 18 height 18
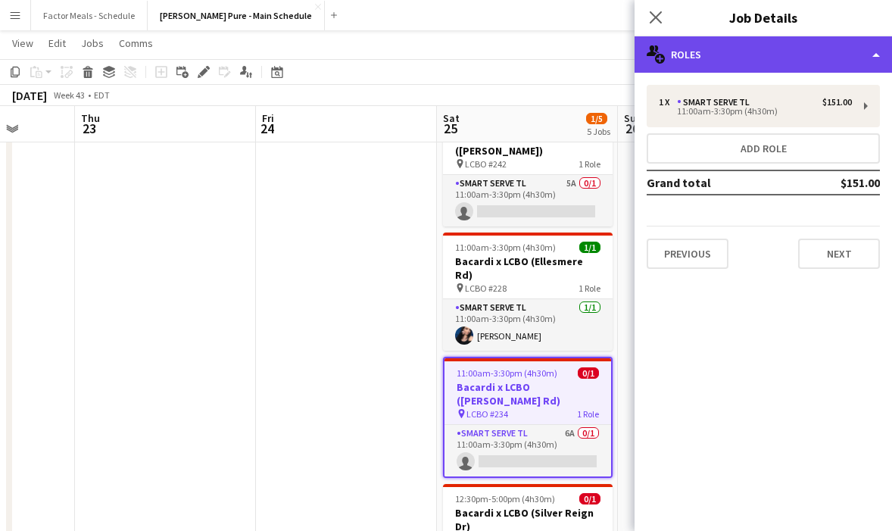
click at [743, 56] on div "multiple-users-add Roles" at bounding box center [762, 54] width 257 height 36
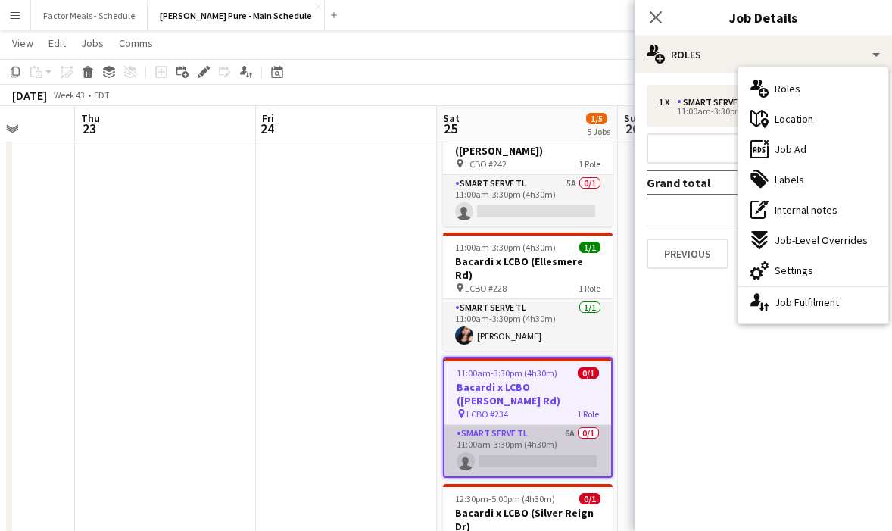
click at [530, 425] on app-card-role "Smart Serve TL 6A 0/1 11:00am-3:30pm (4h30m) single-neutral-actions" at bounding box center [527, 450] width 167 height 51
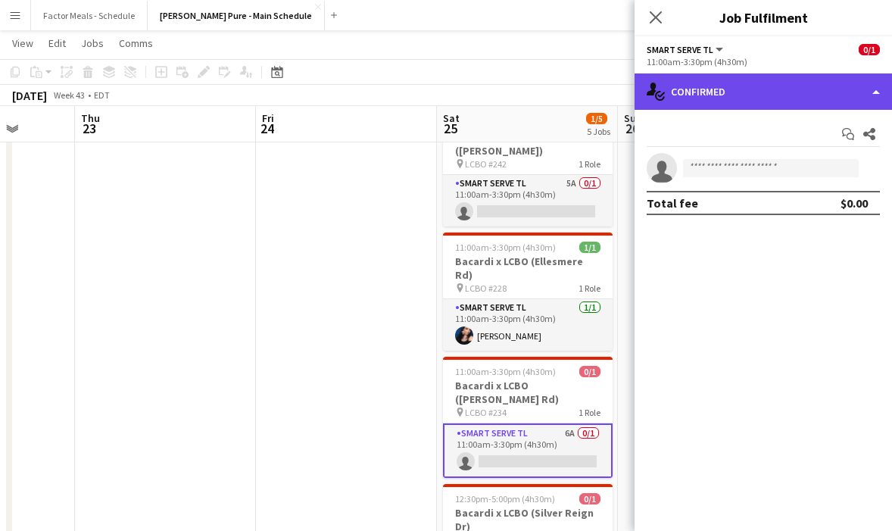
click at [740, 95] on div "single-neutral-actions-check-2 Confirmed" at bounding box center [762, 91] width 257 height 36
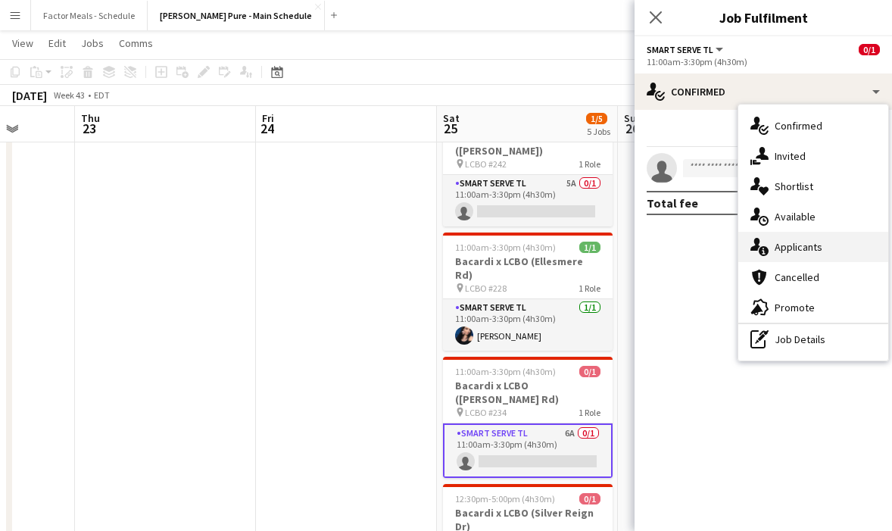
click at [787, 253] on span "Applicants" at bounding box center [798, 247] width 48 height 14
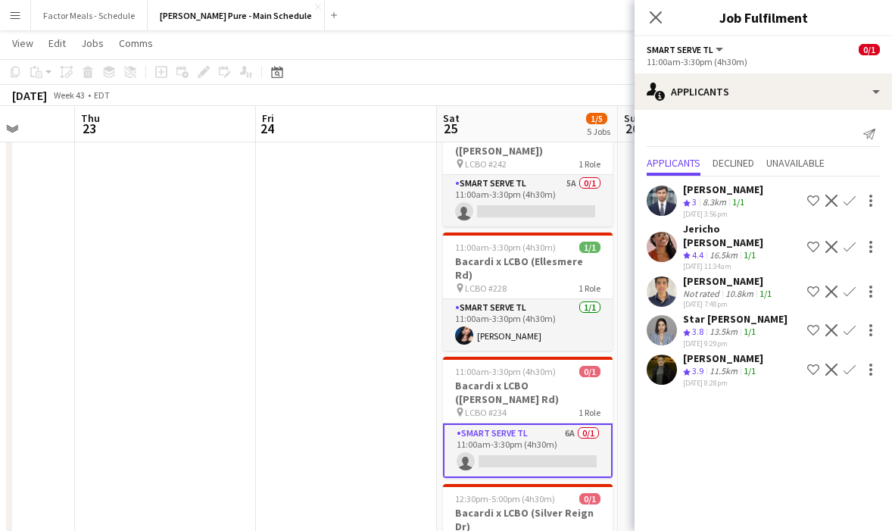
click at [418, 431] on app-date-cell at bounding box center [346, 518] width 181 height 833
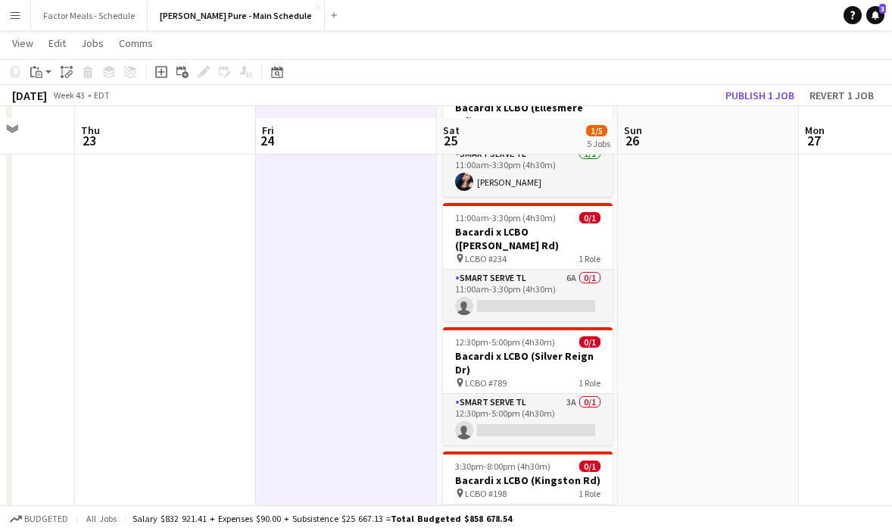
scroll to position [233, 0]
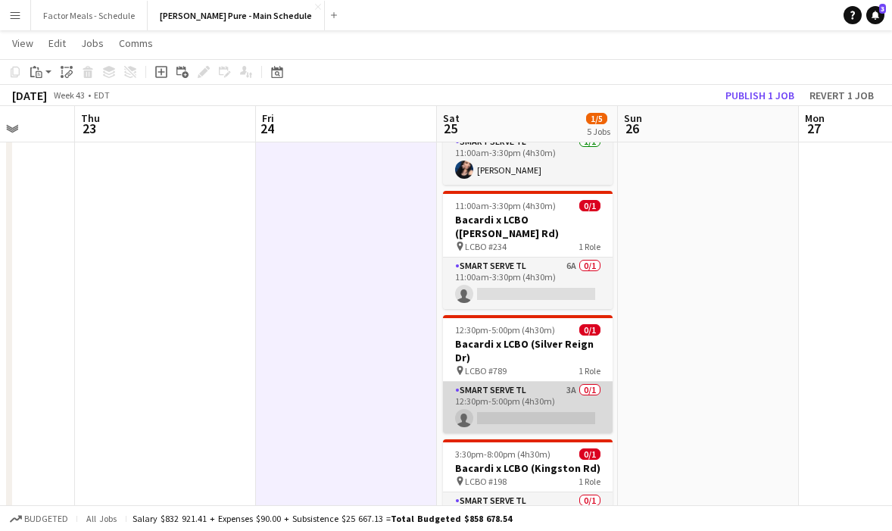
click at [509, 381] on app-card-role "Smart Serve TL 3A 0/1 12:30pm-5:00pm (4h30m) single-neutral-actions" at bounding box center [528, 406] width 170 height 51
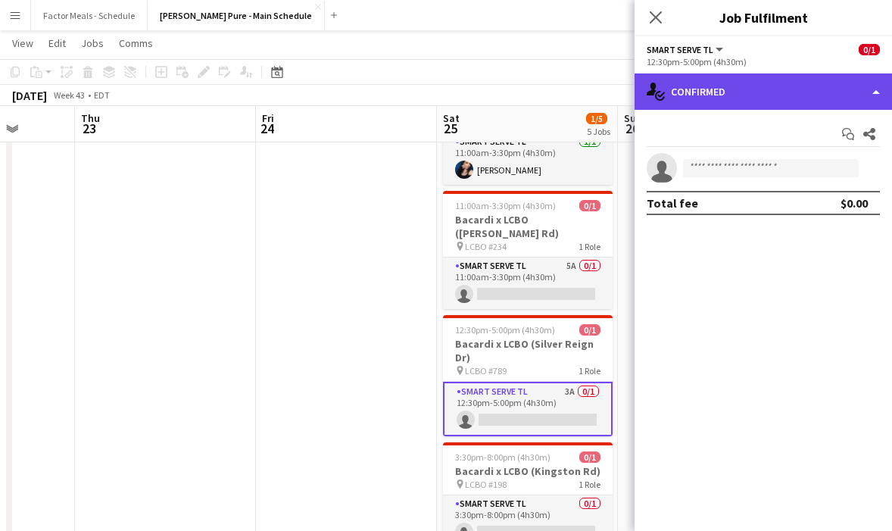
click at [758, 92] on div "single-neutral-actions-check-2 Confirmed" at bounding box center [762, 91] width 257 height 36
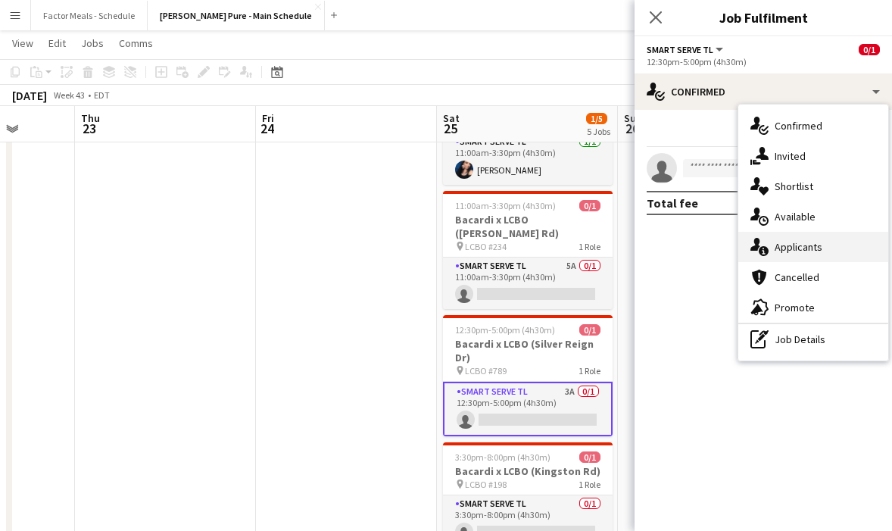
click at [792, 254] on div "single-neutral-actions-information Applicants" at bounding box center [813, 247] width 150 height 30
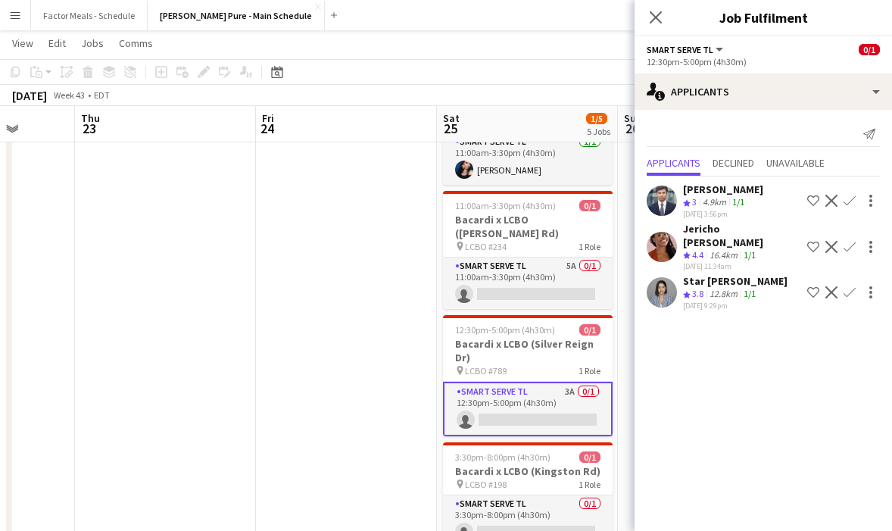
click at [426, 387] on app-date-cell at bounding box center [346, 352] width 181 height 833
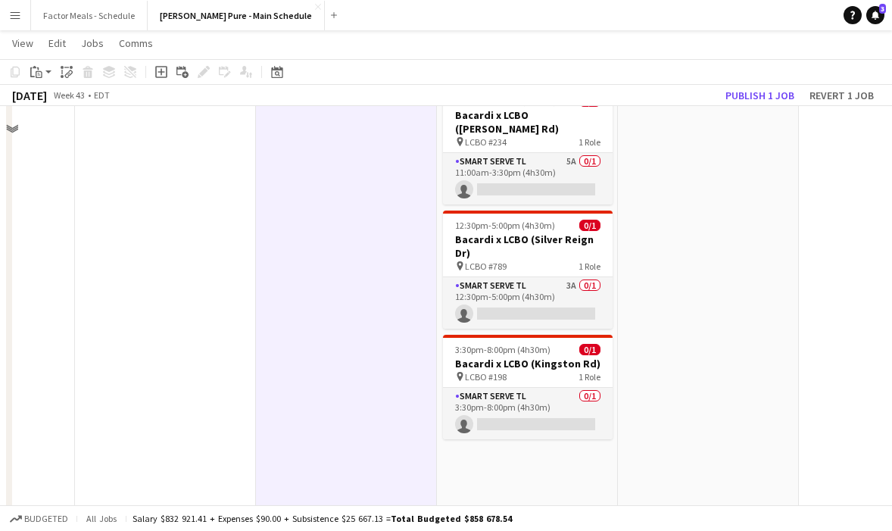
scroll to position [358, 0]
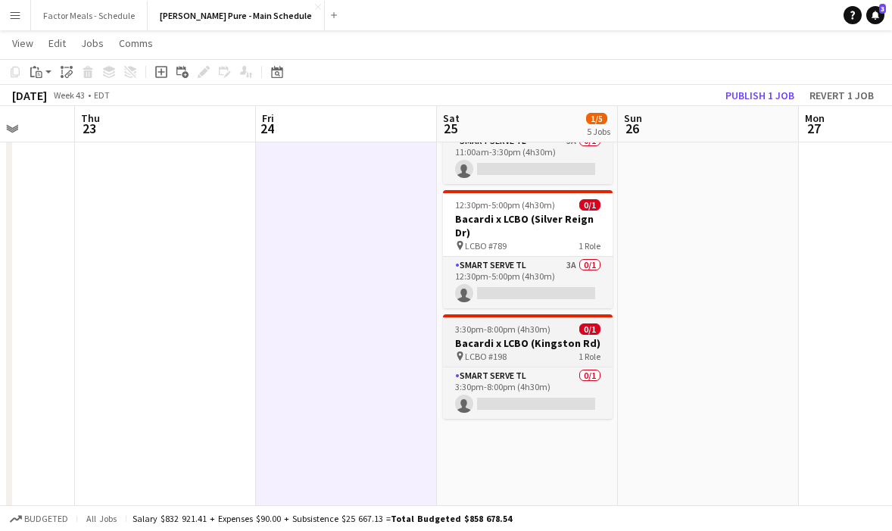
click at [503, 350] on span "LCBO #198" at bounding box center [486, 355] width 42 height 11
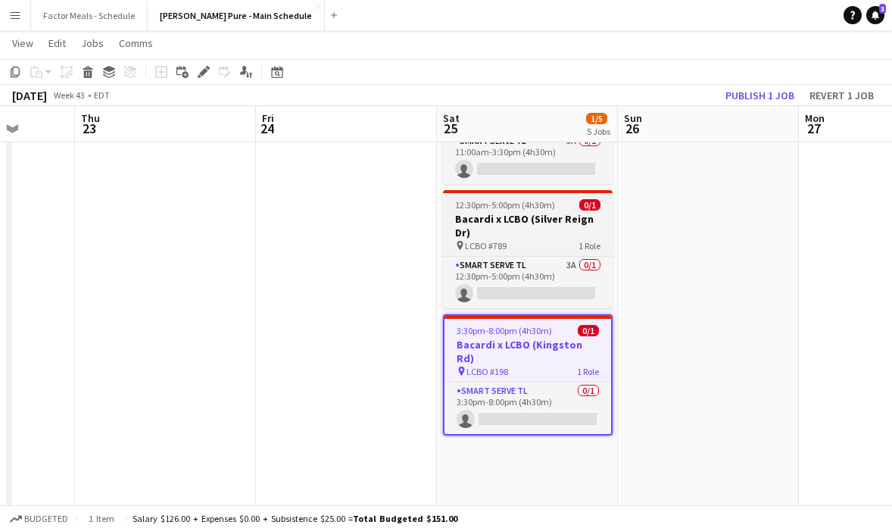
click at [519, 239] on div "pin LCBO #789 1 Role" at bounding box center [528, 245] width 170 height 12
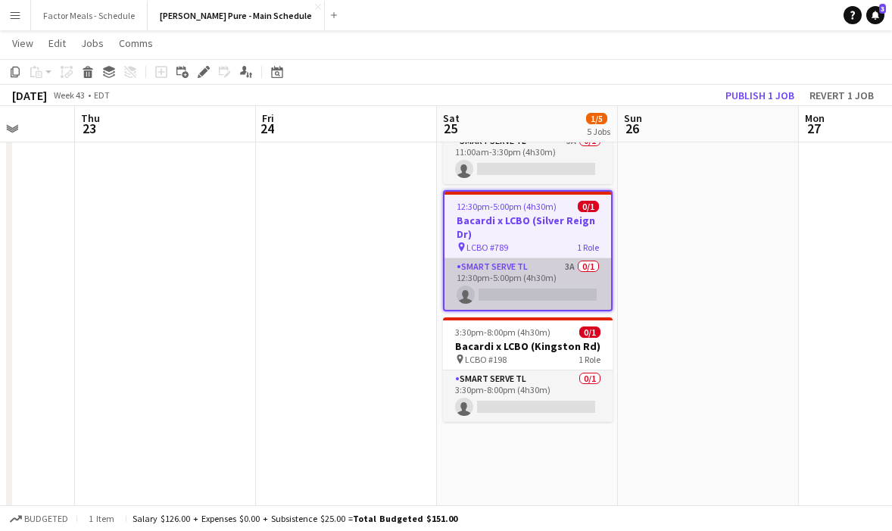
click at [516, 258] on app-card-role "Smart Serve TL 3A 0/1 12:30pm-5:00pm (4h30m) single-neutral-actions" at bounding box center [527, 283] width 167 height 51
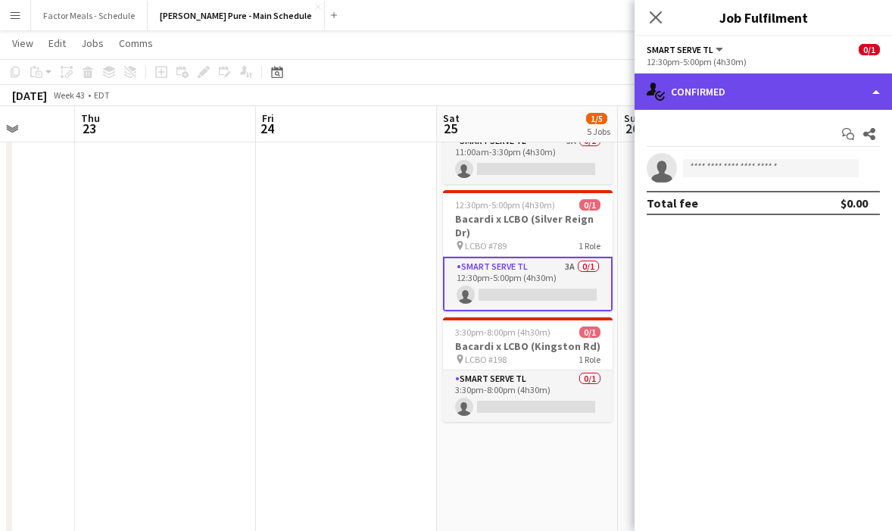
click at [705, 91] on div "single-neutral-actions-check-2 Confirmed" at bounding box center [762, 91] width 257 height 36
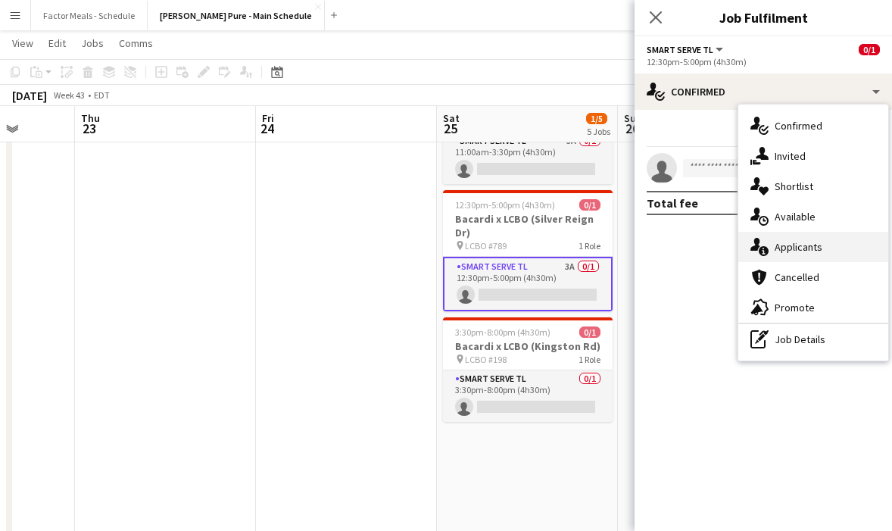
click at [783, 243] on span "Applicants" at bounding box center [798, 247] width 48 height 14
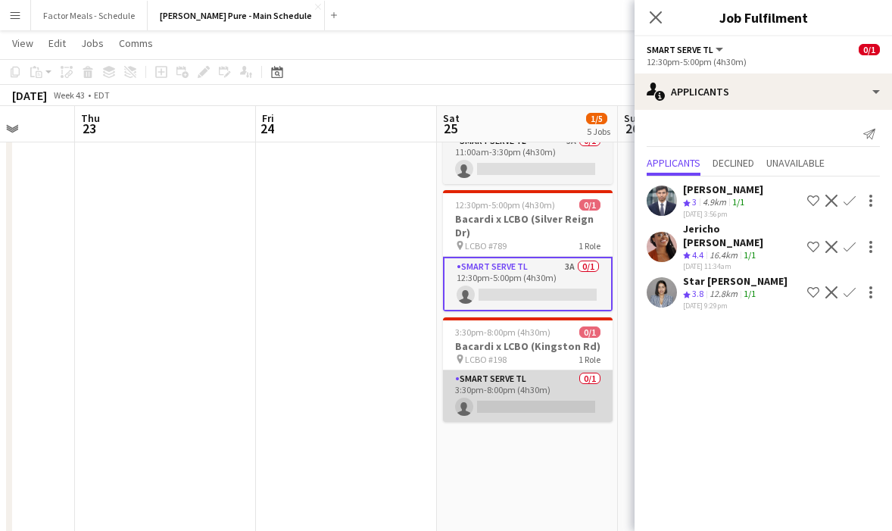
click at [522, 370] on app-card-role "Smart Serve TL 0/1 3:30pm-8:00pm (4h30m) single-neutral-actions" at bounding box center [528, 395] width 170 height 51
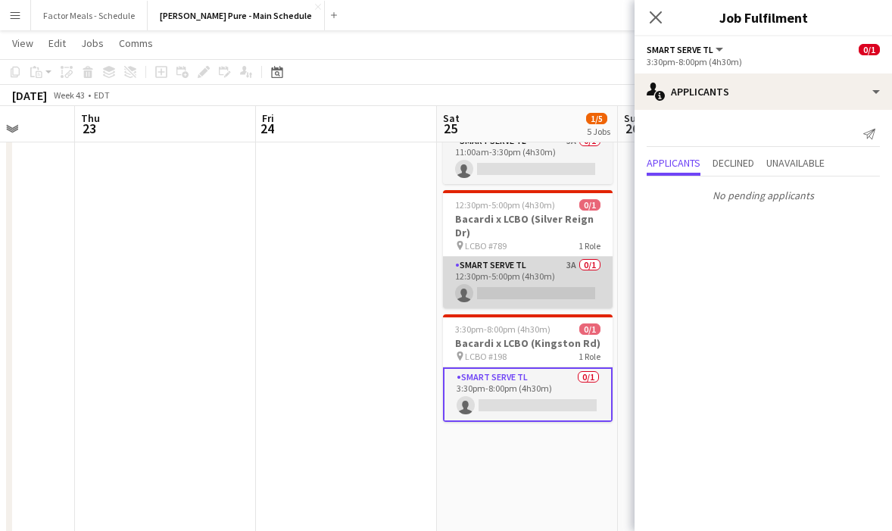
click at [553, 257] on app-card-role "Smart Serve TL 3A 0/1 12:30pm-5:00pm (4h30m) single-neutral-actions" at bounding box center [528, 282] width 170 height 51
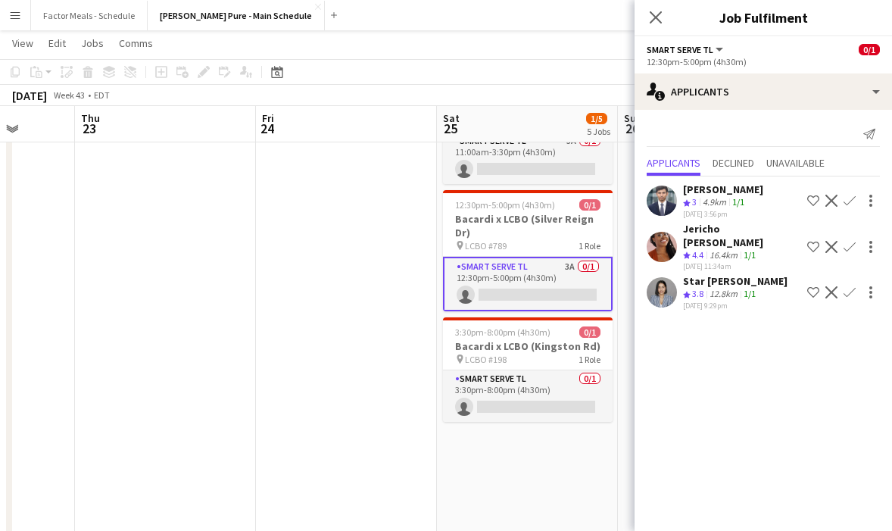
click at [847, 201] on app-icon "Confirm" at bounding box center [849, 201] width 12 height 12
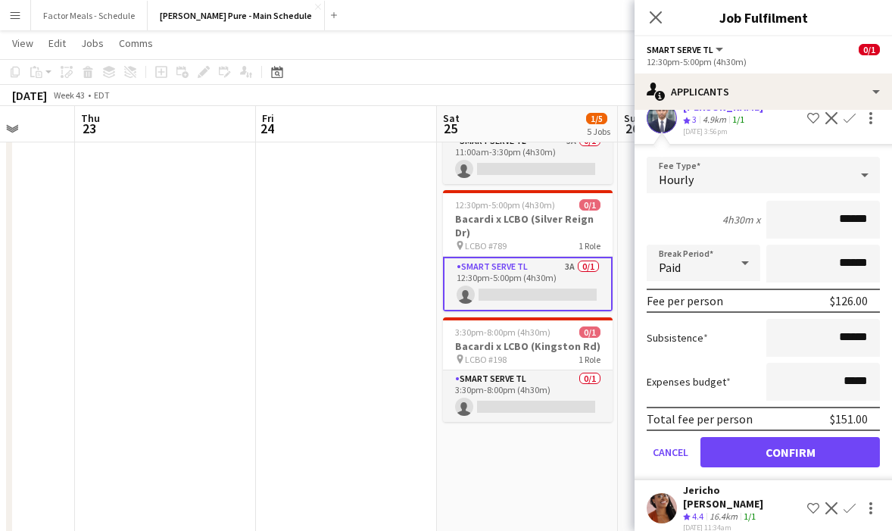
scroll to position [89, 0]
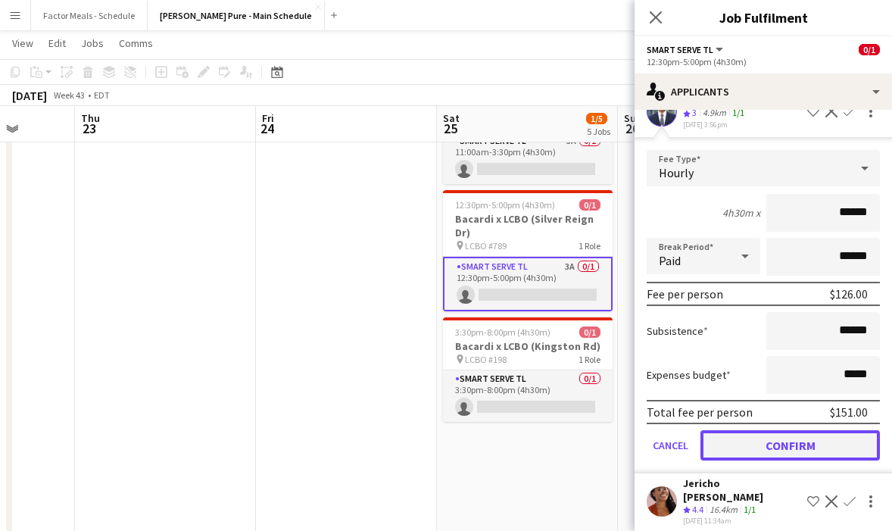
click at [715, 444] on button "Confirm" at bounding box center [789, 445] width 179 height 30
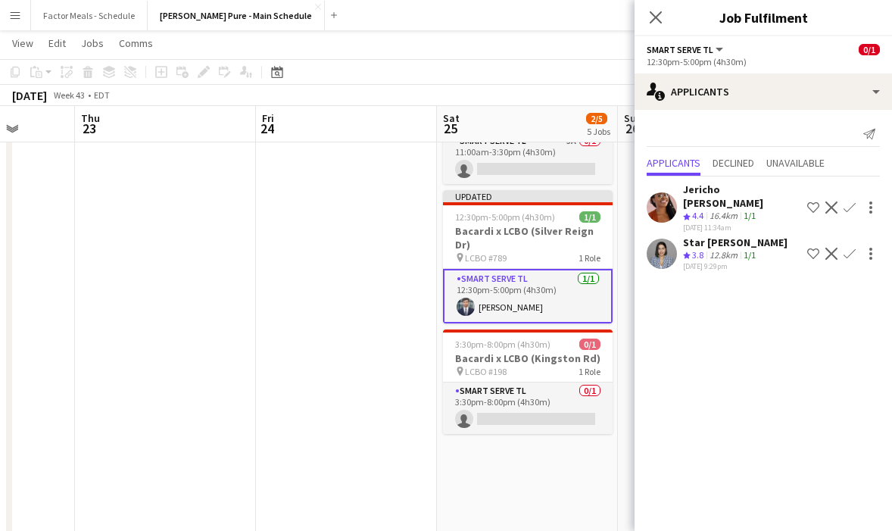
scroll to position [0, 0]
click at [649, 17] on icon "Close pop-in" at bounding box center [655, 17] width 12 height 12
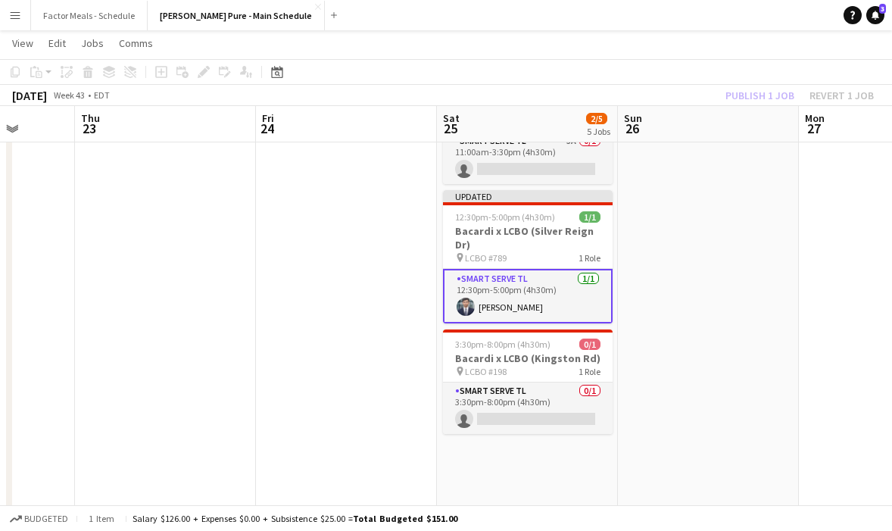
click at [668, 256] on app-date-cell at bounding box center [708, 228] width 181 height 833
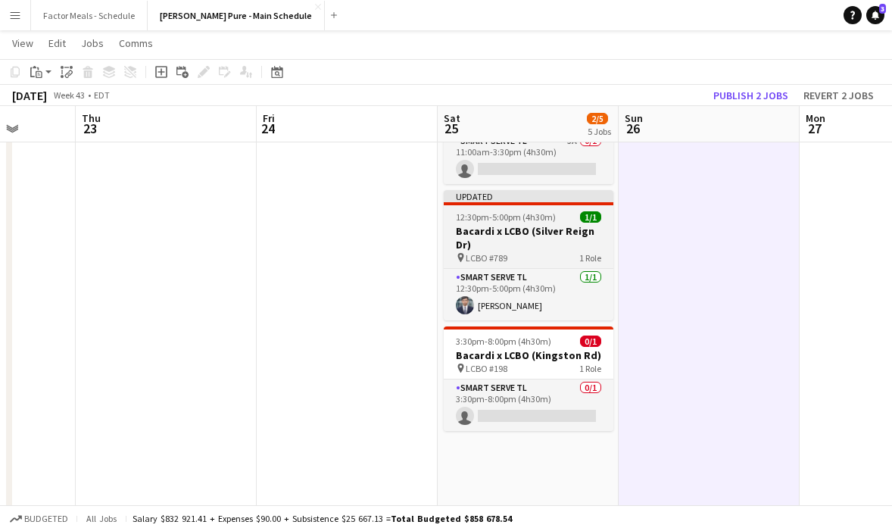
click at [517, 190] on app-job-card "Updated 12:30pm-5:00pm (4h30m) 1/1 Bacardi x LCBO (Silver Reign Dr) pin LCBO #7…" at bounding box center [529, 255] width 170 height 130
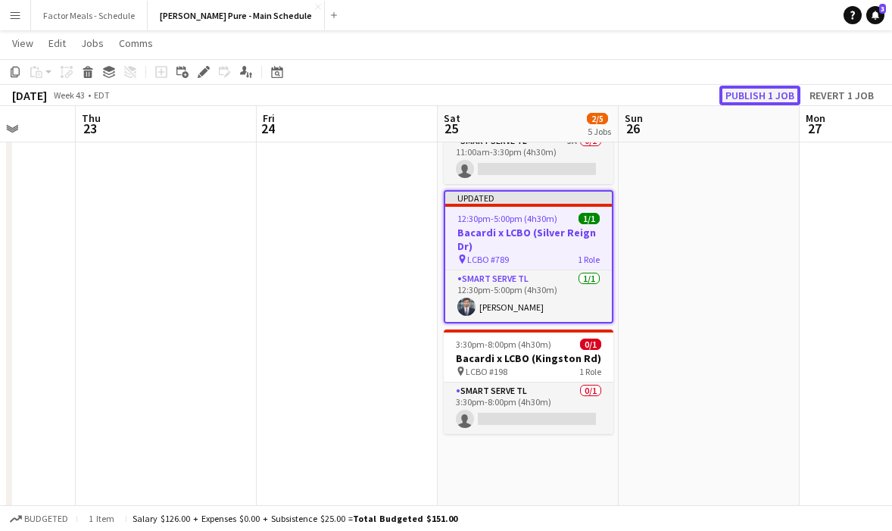
click at [752, 95] on button "Publish 1 job" at bounding box center [759, 96] width 81 height 20
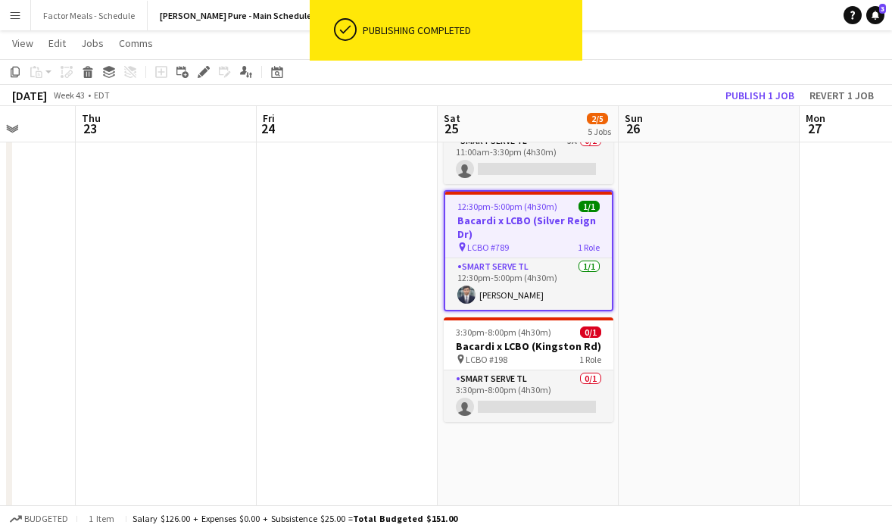
click at [701, 263] on app-date-cell at bounding box center [708, 228] width 181 height 833
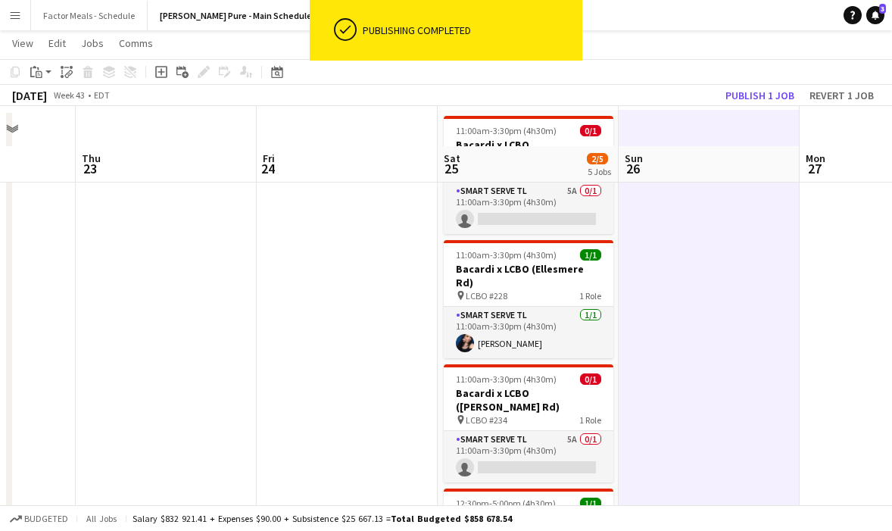
scroll to position [0, 0]
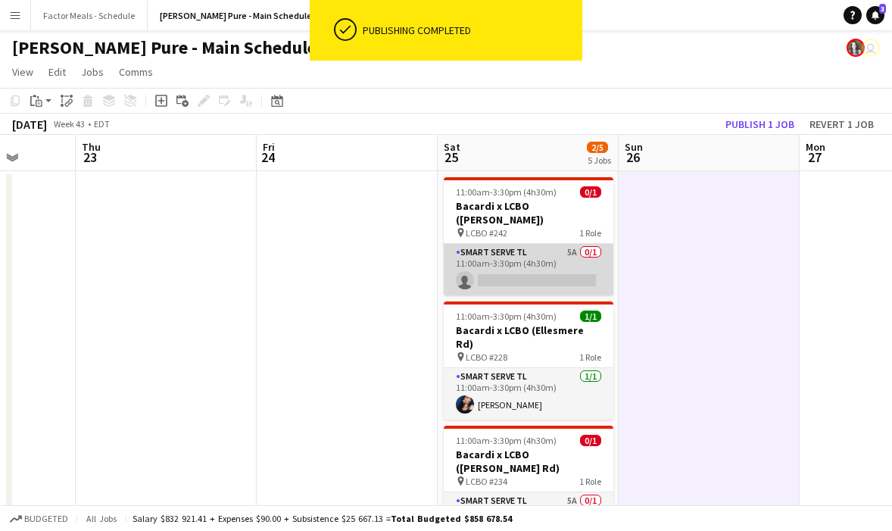
click at [530, 244] on app-card-role "Smart Serve TL 5A 0/1 11:00am-3:30pm (4h30m) single-neutral-actions" at bounding box center [529, 269] width 170 height 51
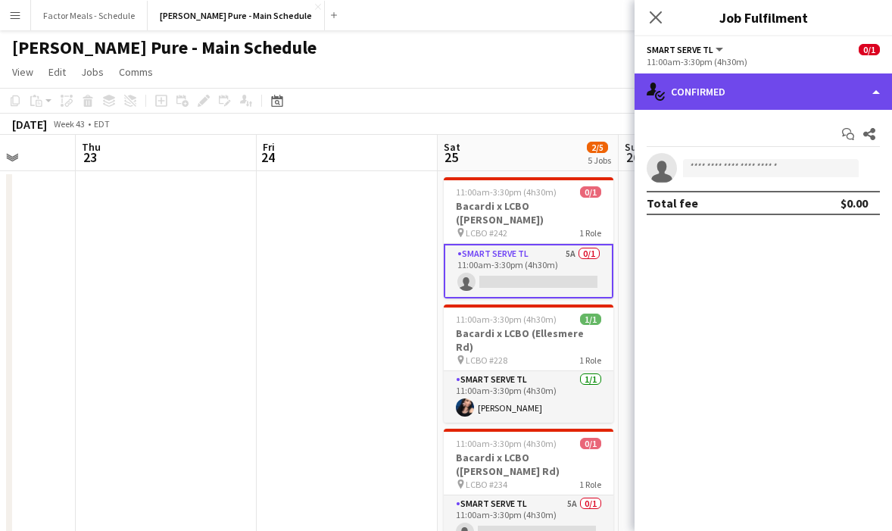
click at [680, 92] on div "single-neutral-actions-check-2 Confirmed" at bounding box center [762, 91] width 257 height 36
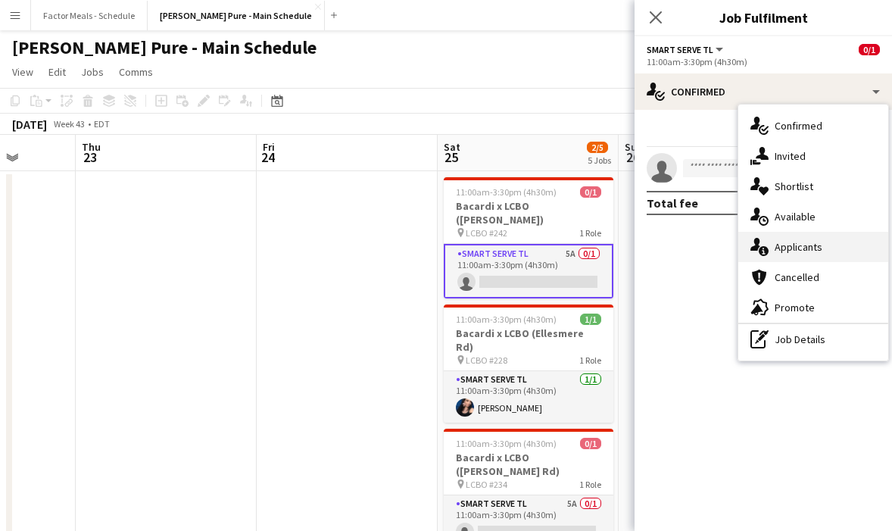
click at [795, 251] on span "Applicants" at bounding box center [798, 247] width 48 height 14
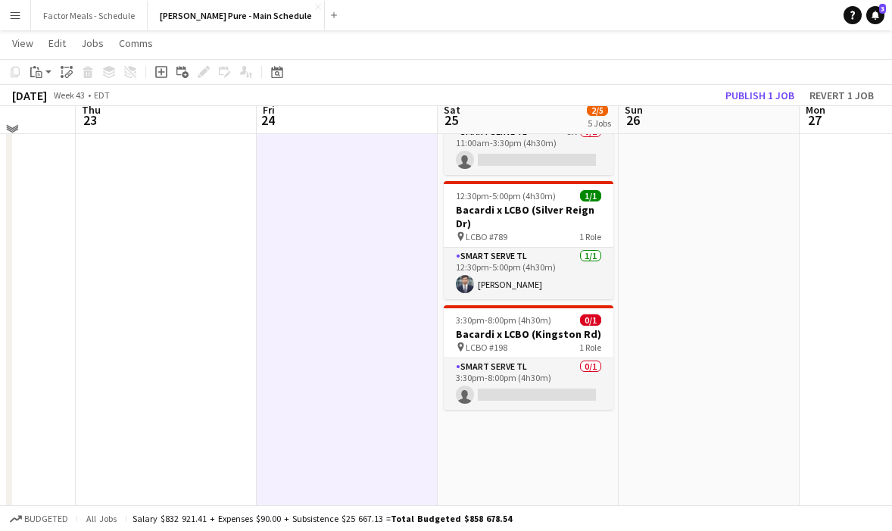
scroll to position [359, 0]
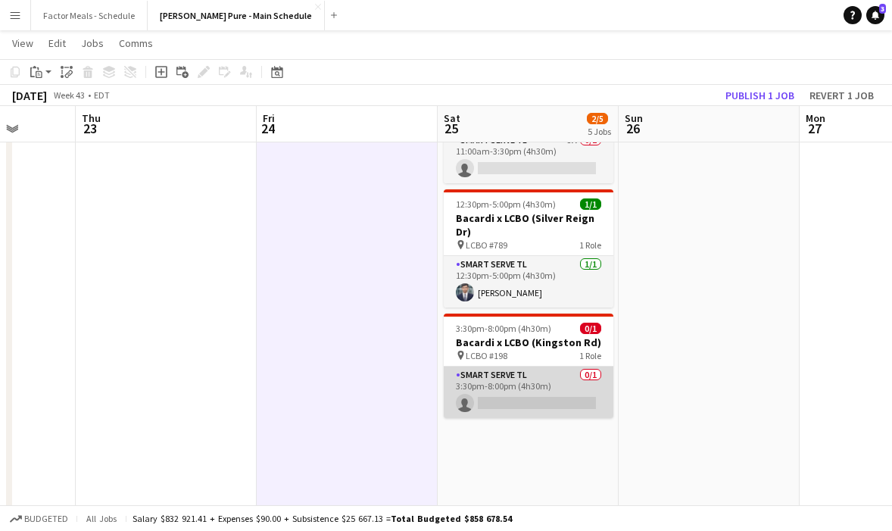
click at [508, 366] on app-card-role "Smart Serve TL 0/1 3:30pm-8:00pm (4h30m) single-neutral-actions" at bounding box center [529, 391] width 170 height 51
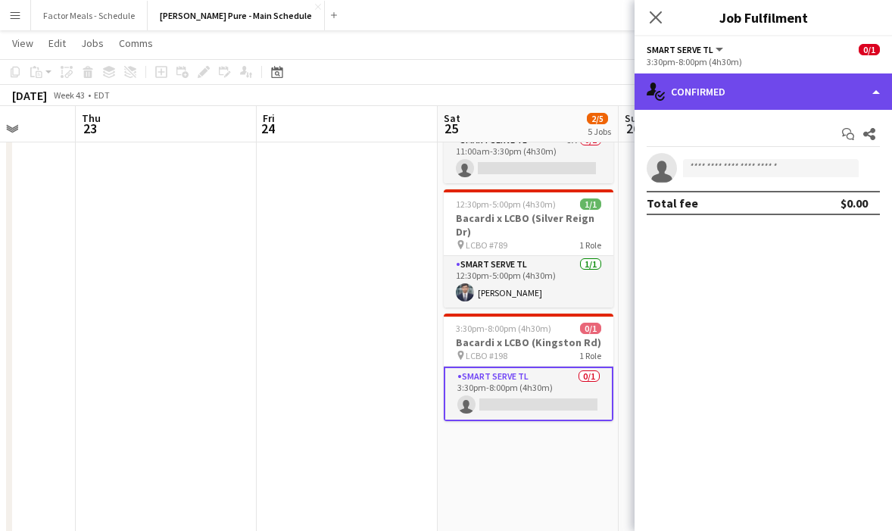
click at [711, 89] on div "single-neutral-actions-check-2 Confirmed" at bounding box center [762, 91] width 257 height 36
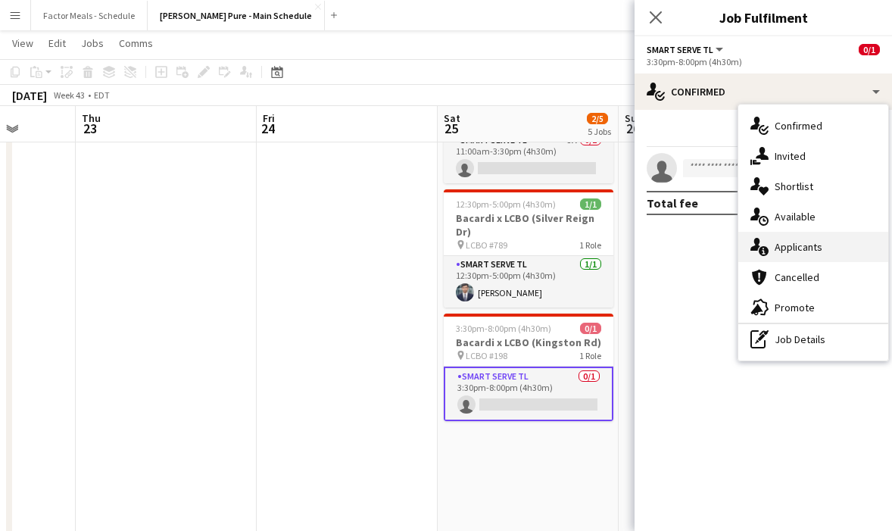
click at [780, 249] on span "Applicants" at bounding box center [798, 247] width 48 height 14
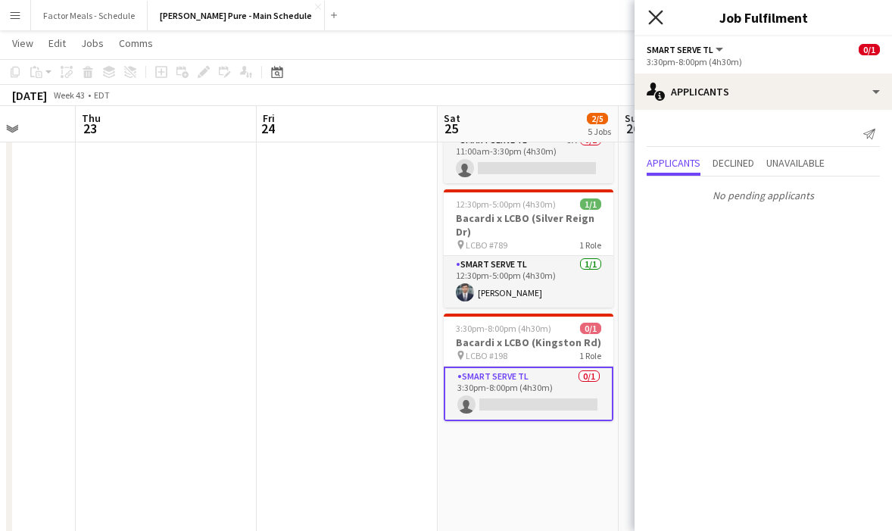
click at [651, 17] on icon "Close pop-in" at bounding box center [655, 17] width 14 height 14
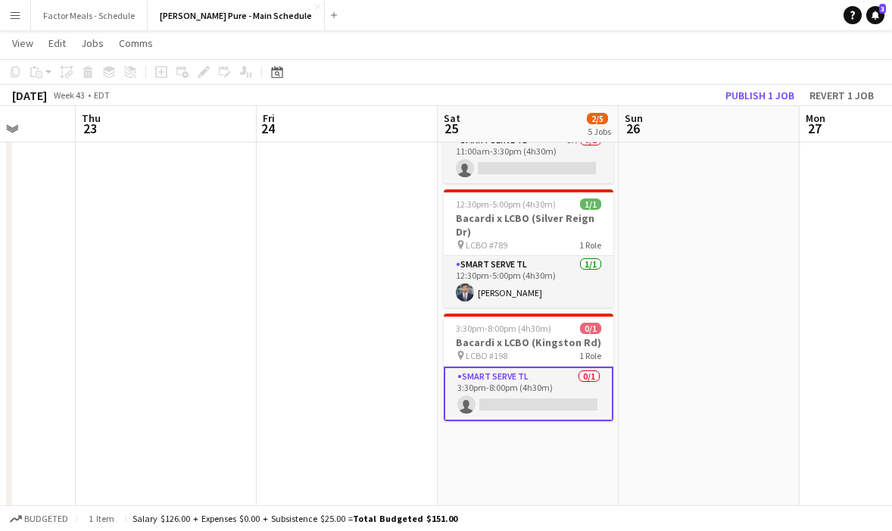
click at [660, 240] on app-date-cell at bounding box center [708, 227] width 181 height 833
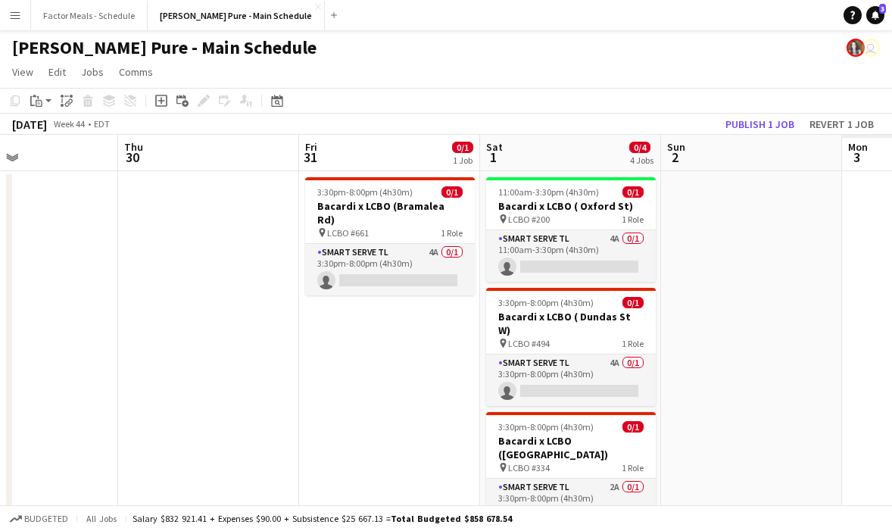
scroll to position [0, 509]
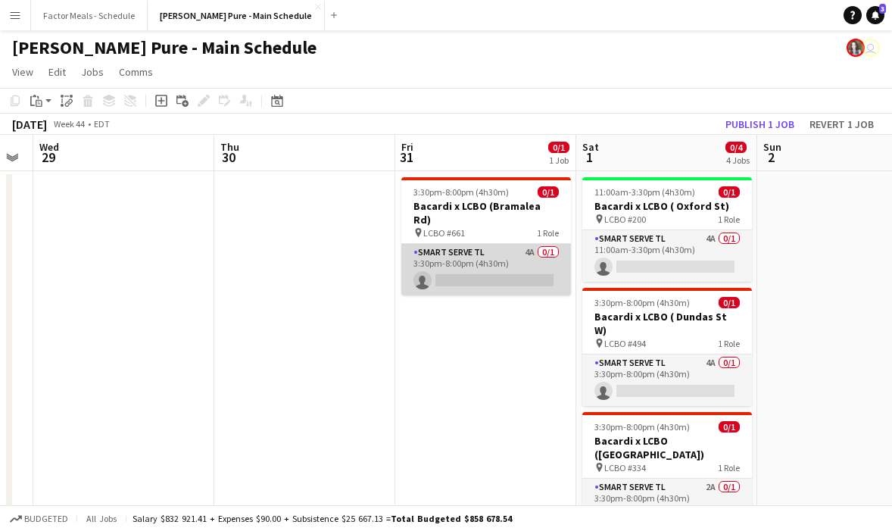
click at [496, 245] on app-card-role "Smart Serve TL 4A 0/1 3:30pm-8:00pm (4h30m) single-neutral-actions" at bounding box center [486, 269] width 170 height 51
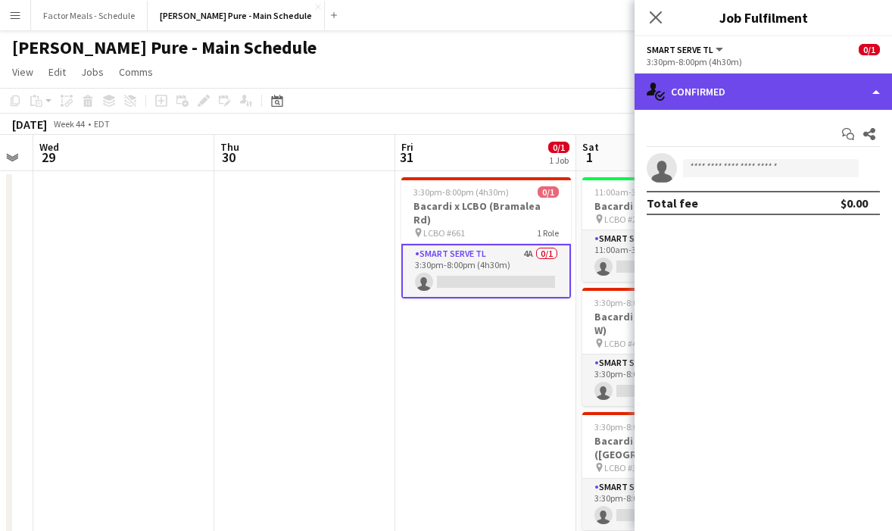
click at [727, 89] on div "single-neutral-actions-check-2 Confirmed" at bounding box center [762, 91] width 257 height 36
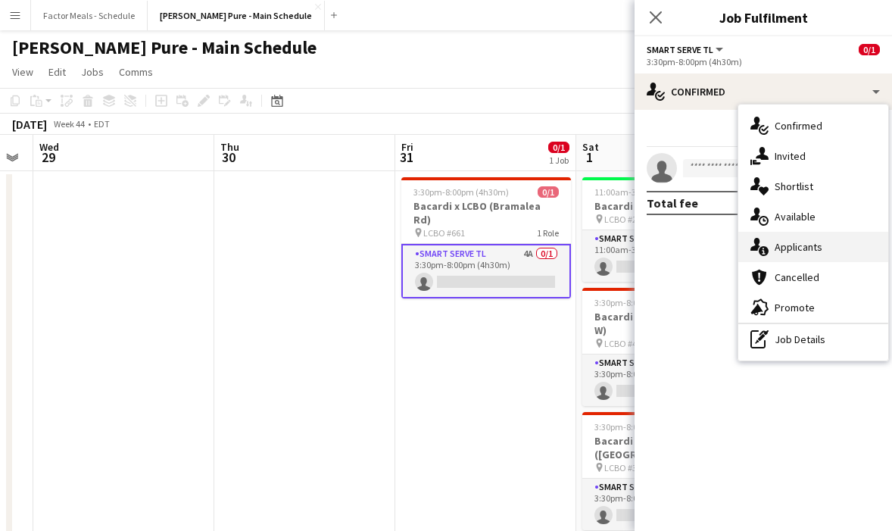
click at [788, 252] on span "Applicants" at bounding box center [798, 247] width 48 height 14
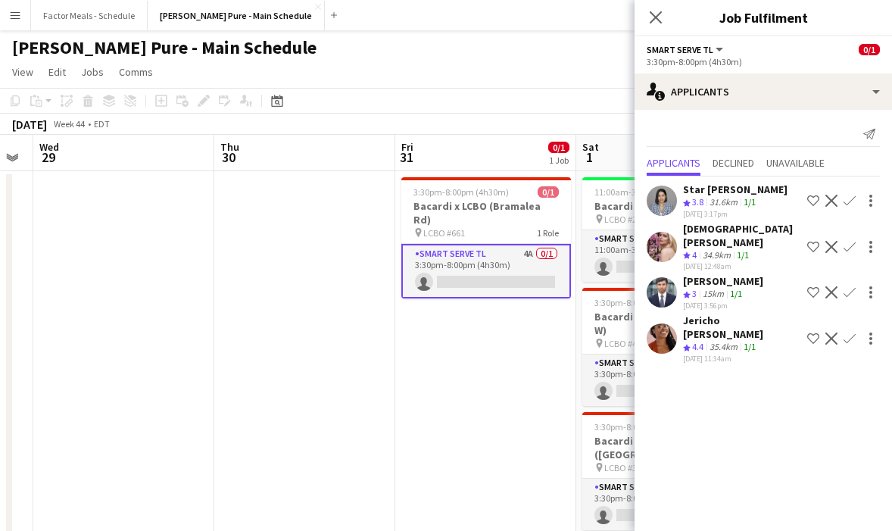
click at [848, 241] on app-icon "Confirm" at bounding box center [849, 247] width 12 height 12
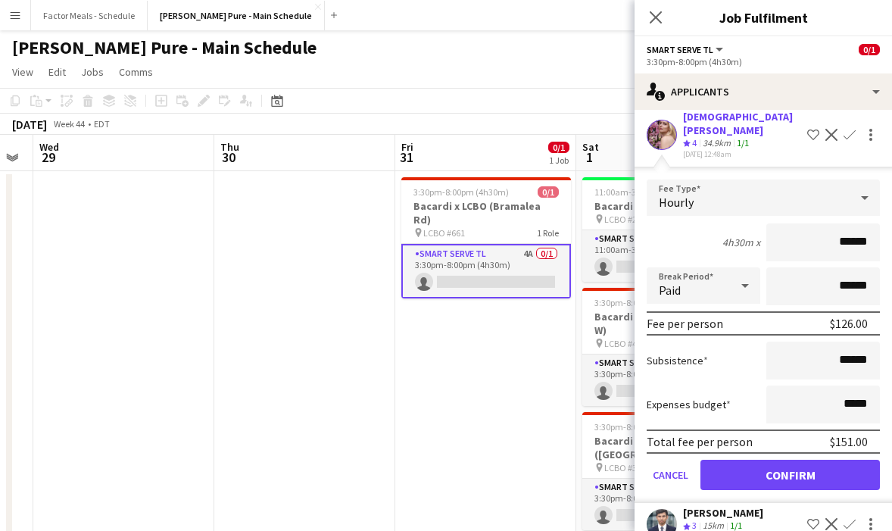
scroll to position [153, 0]
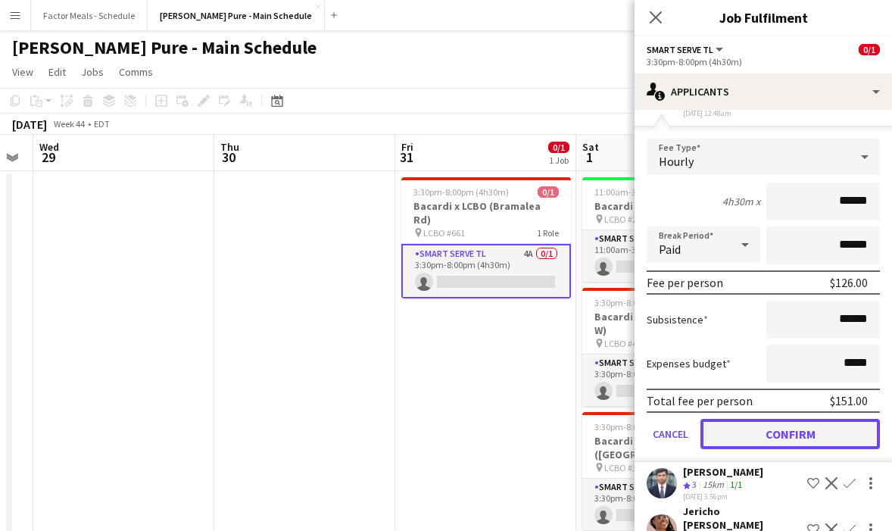
click at [753, 420] on button "Confirm" at bounding box center [789, 434] width 179 height 30
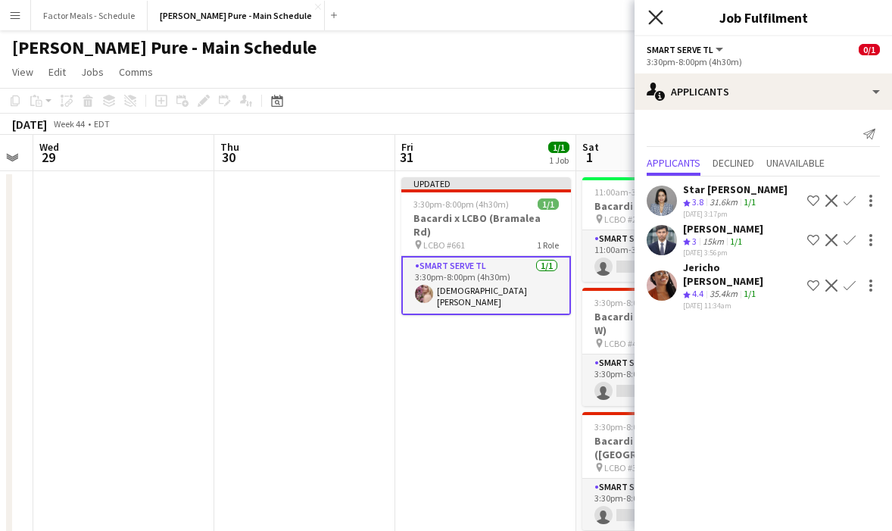
click at [652, 18] on icon "Close pop-in" at bounding box center [655, 17] width 14 height 14
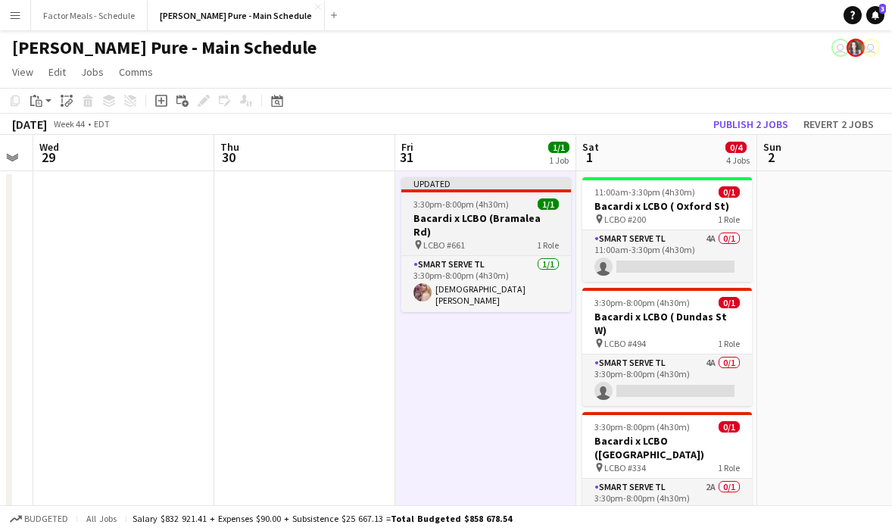
click at [486, 195] on app-job-card "Updated 3:30pm-8:00pm (4h30m) 1/1 Bacardi x LCBO (Bramalea Rd) pin LCBO #661 1 …" at bounding box center [486, 244] width 170 height 135
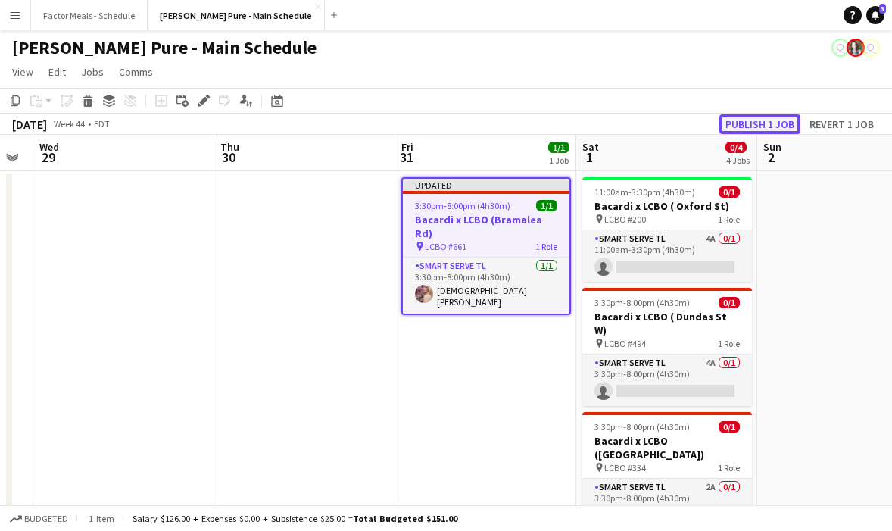
click at [774, 116] on button "Publish 1 job" at bounding box center [759, 124] width 81 height 20
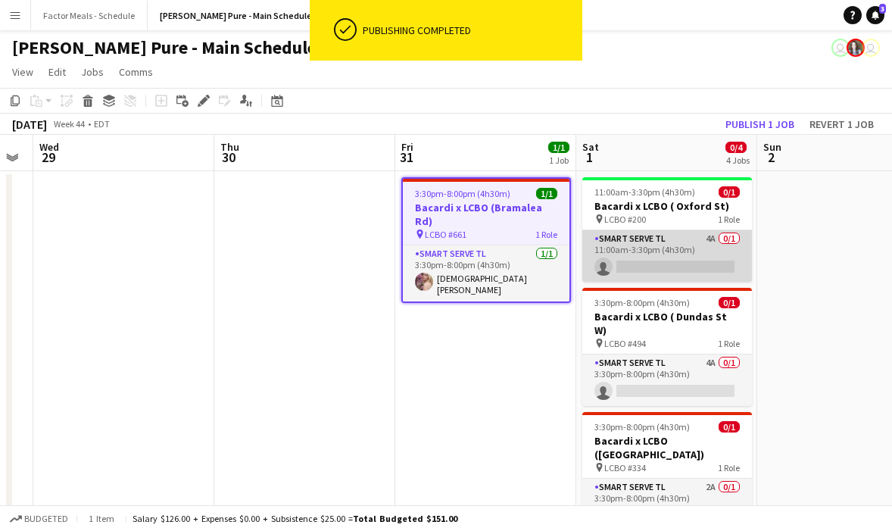
click at [648, 247] on app-card-role "Smart Serve TL 4A 0/1 11:00am-3:30pm (4h30m) single-neutral-actions" at bounding box center [667, 255] width 170 height 51
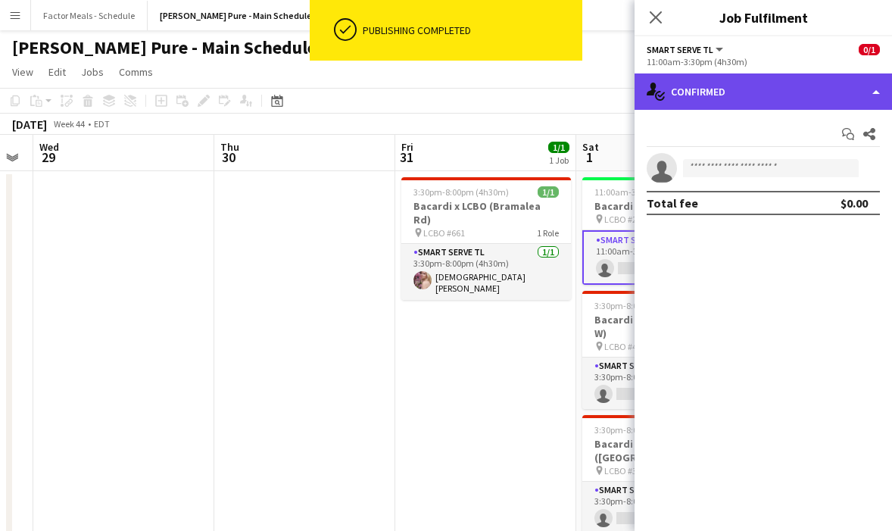
click at [731, 99] on div "single-neutral-actions-check-2 Confirmed" at bounding box center [762, 91] width 257 height 36
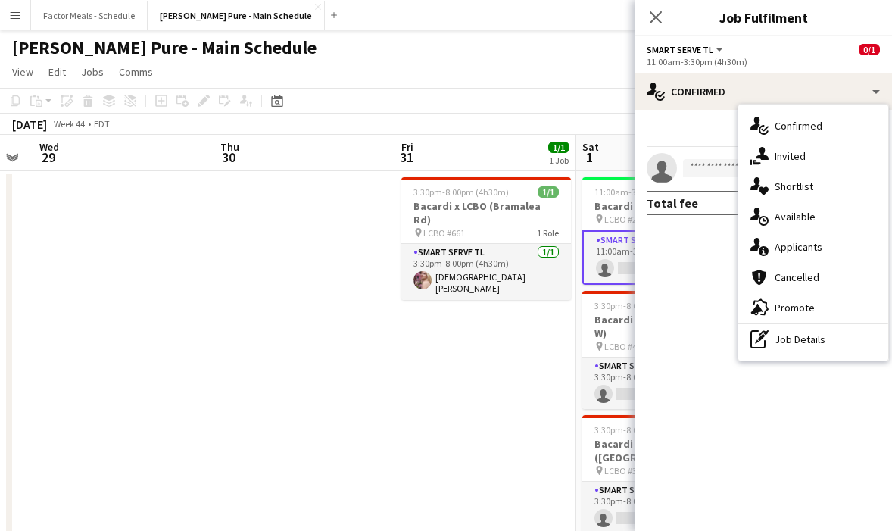
click at [783, 240] on span "Applicants" at bounding box center [798, 247] width 48 height 14
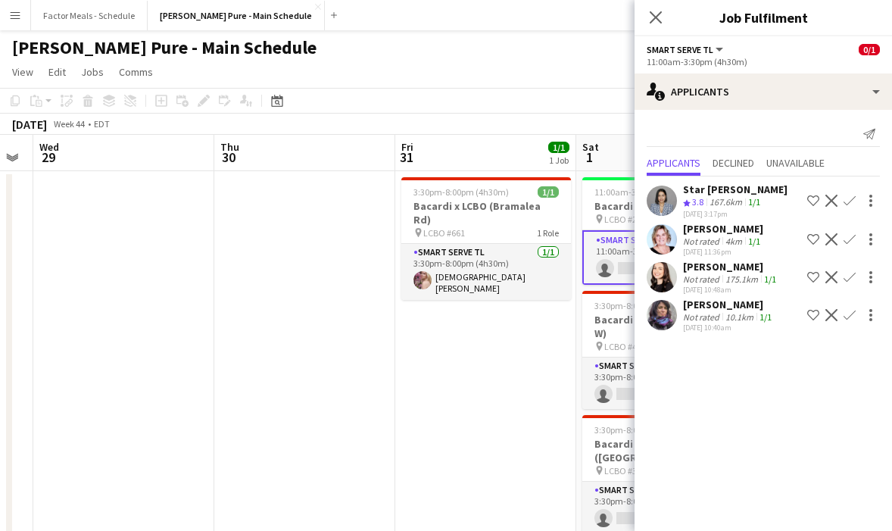
click at [846, 241] on app-icon "Confirm" at bounding box center [849, 239] width 12 height 12
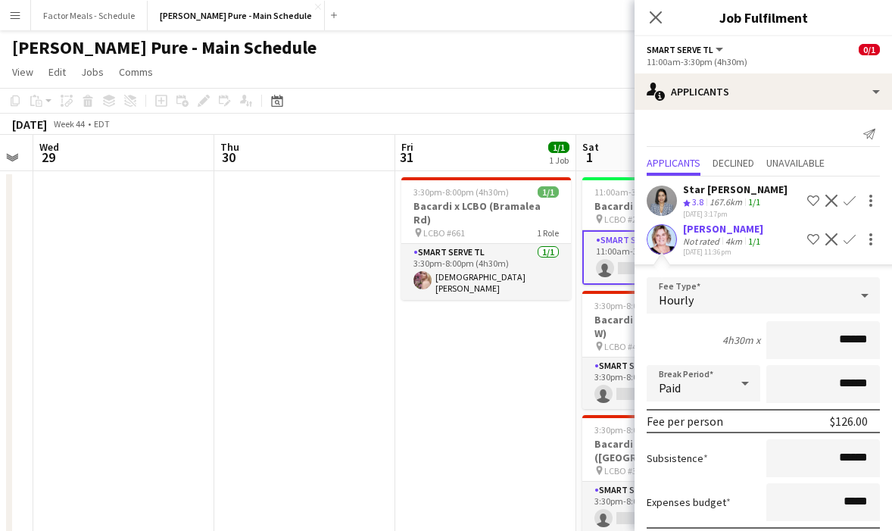
scroll to position [173, 0]
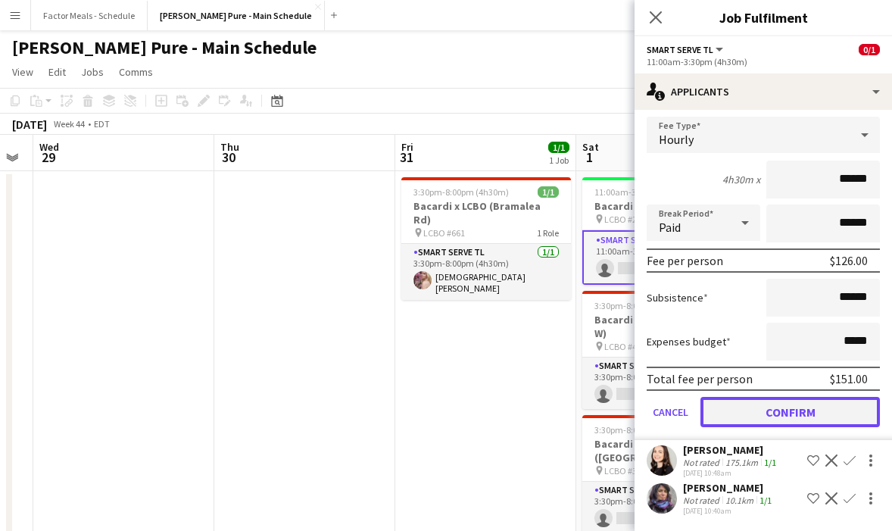
click at [757, 406] on button "Confirm" at bounding box center [789, 412] width 179 height 30
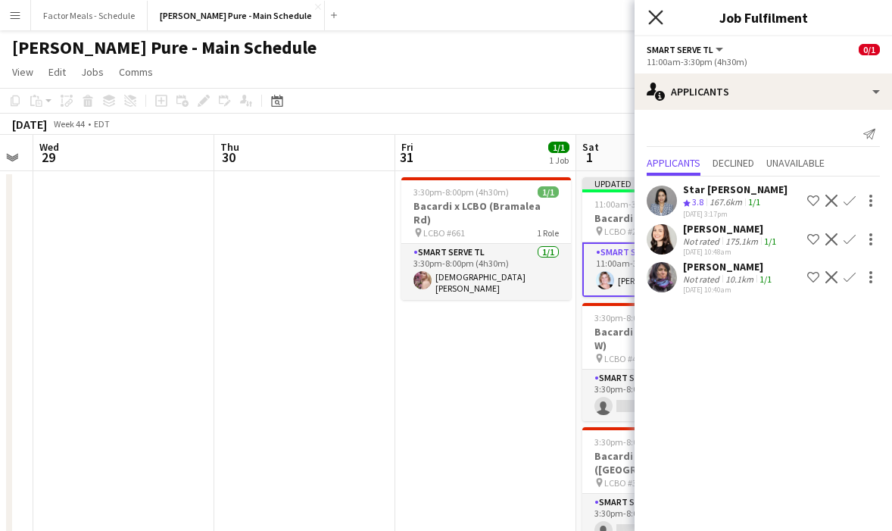
click at [653, 14] on icon at bounding box center [655, 17] width 14 height 14
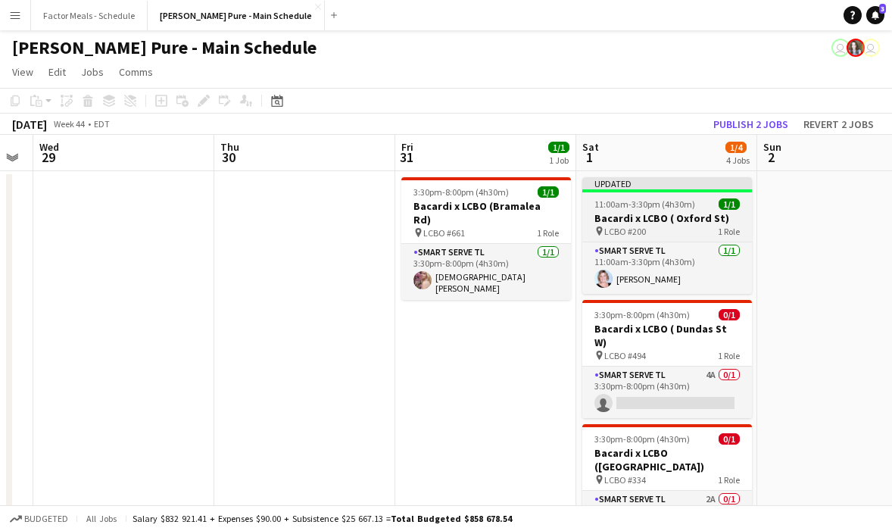
click at [649, 188] on div "Updated" at bounding box center [667, 183] width 170 height 12
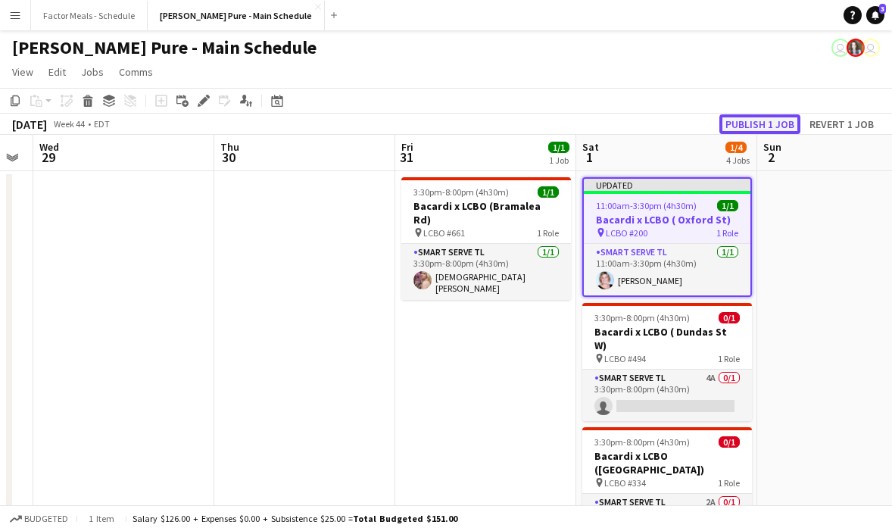
click at [752, 123] on button "Publish 1 job" at bounding box center [759, 124] width 81 height 20
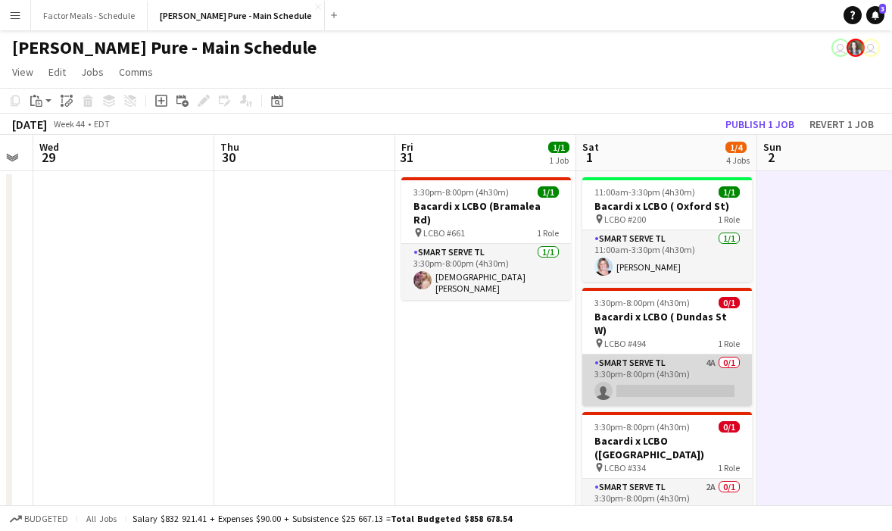
click at [640, 354] on app-card-role "Smart Serve TL 4A 0/1 3:30pm-8:00pm (4h30m) single-neutral-actions" at bounding box center [667, 379] width 170 height 51
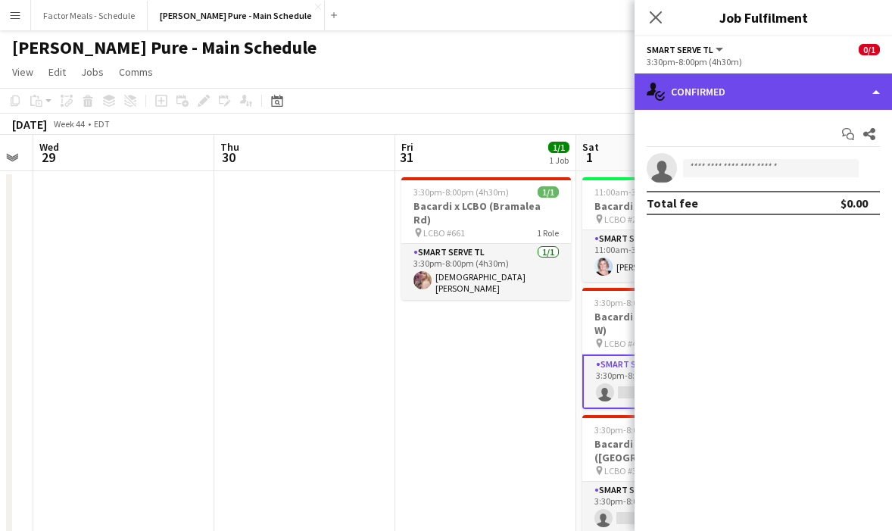
click at [788, 98] on div "single-neutral-actions-check-2 Confirmed" at bounding box center [762, 91] width 257 height 36
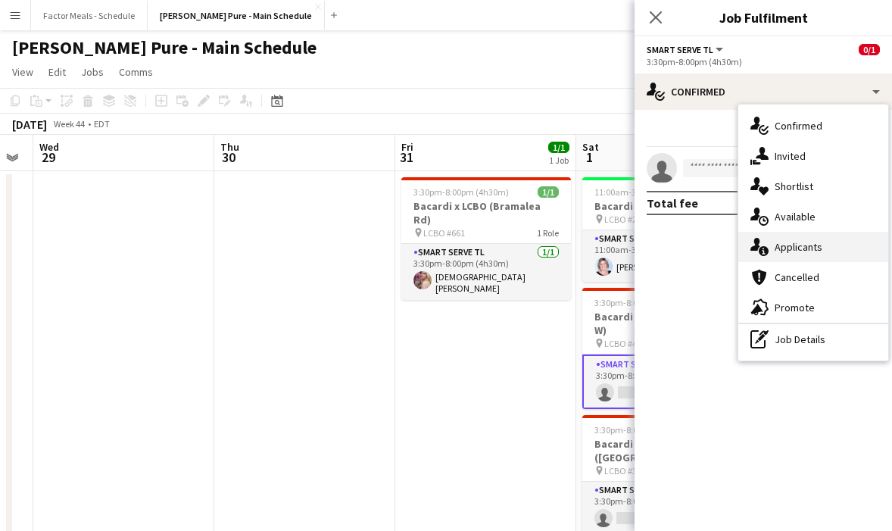
click at [797, 251] on span "Applicants" at bounding box center [798, 247] width 48 height 14
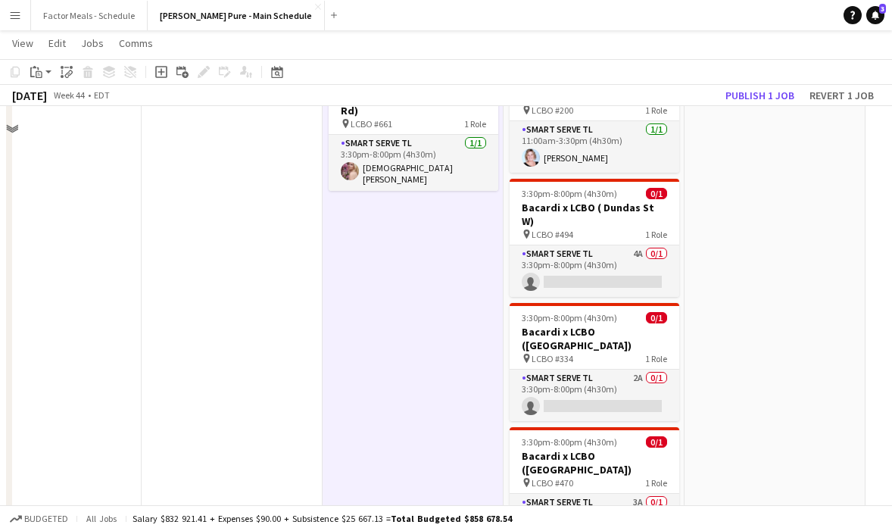
scroll to position [168, 0]
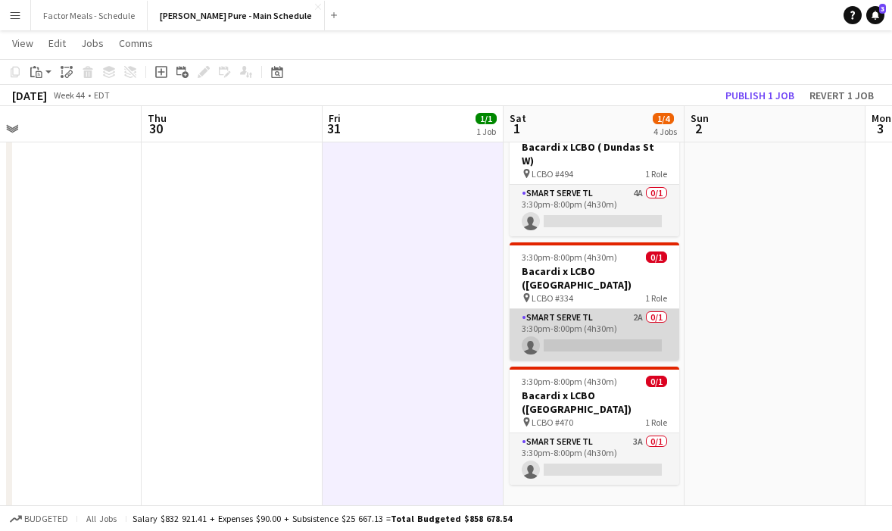
click at [590, 315] on app-card-role "Smart Serve TL 2A 0/1 3:30pm-8:00pm (4h30m) single-neutral-actions" at bounding box center [594, 334] width 170 height 51
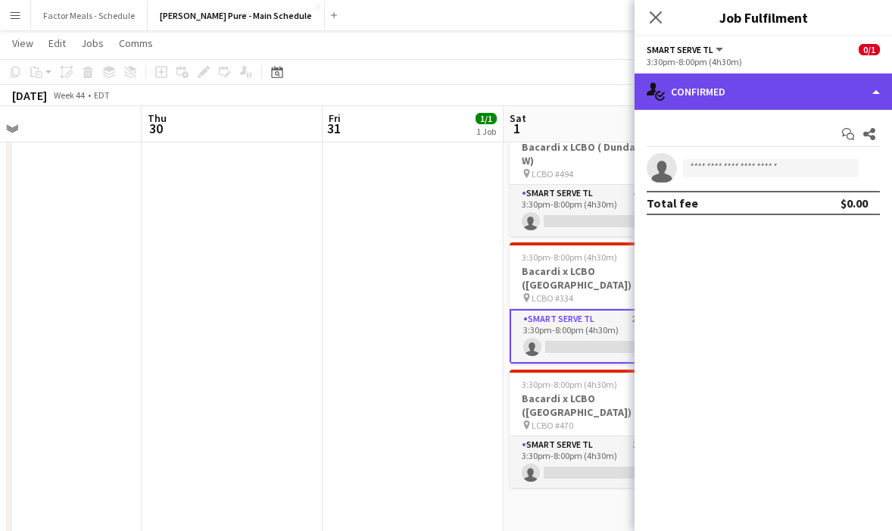
click at [742, 102] on div "single-neutral-actions-check-2 Confirmed" at bounding box center [762, 91] width 257 height 36
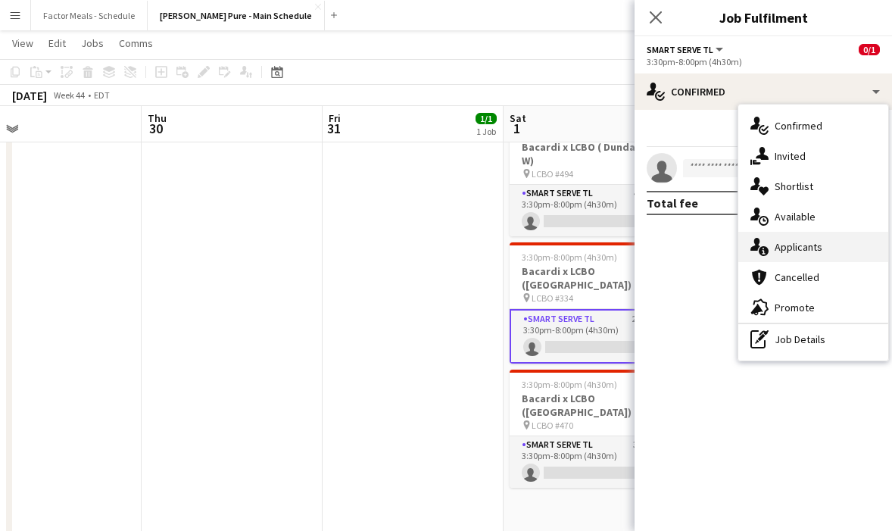
click at [798, 242] on span "Applicants" at bounding box center [798, 247] width 48 height 14
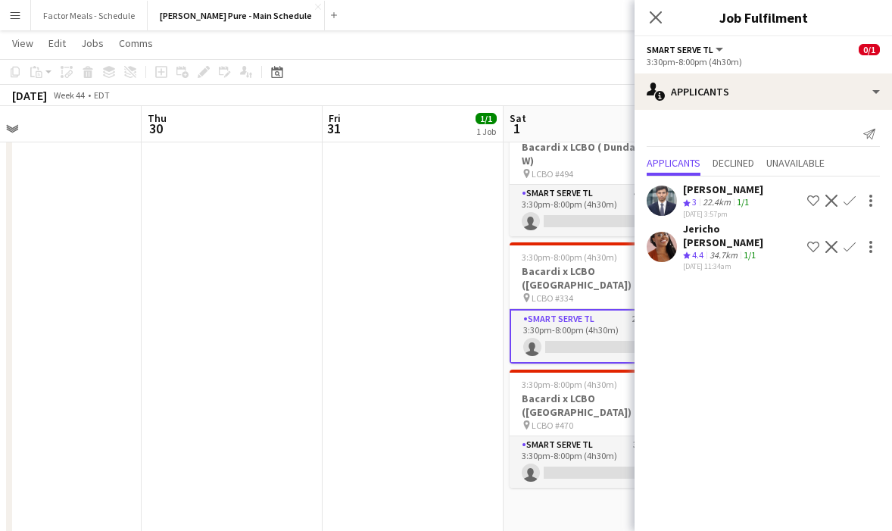
click at [475, 391] on app-date-cell "3:30pm-8:00pm (4h30m) 1/1 Bacardi x LCBO (Bramalea Rd) pin LCBO #661 1 Role Sma…" at bounding box center [412, 418] width 181 height 833
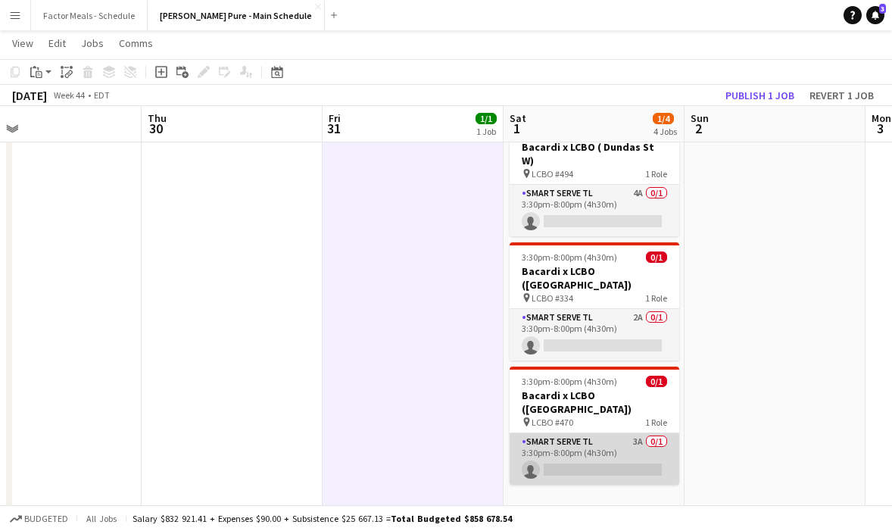
click at [565, 433] on app-card-role "Smart Serve TL 3A 0/1 3:30pm-8:00pm (4h30m) single-neutral-actions" at bounding box center [594, 458] width 170 height 51
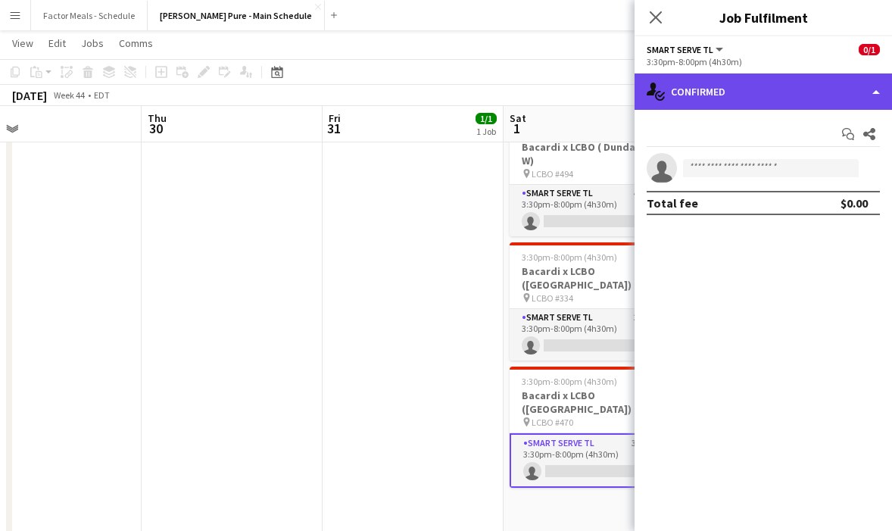
click at [720, 95] on div "single-neutral-actions-check-2 Confirmed" at bounding box center [762, 91] width 257 height 36
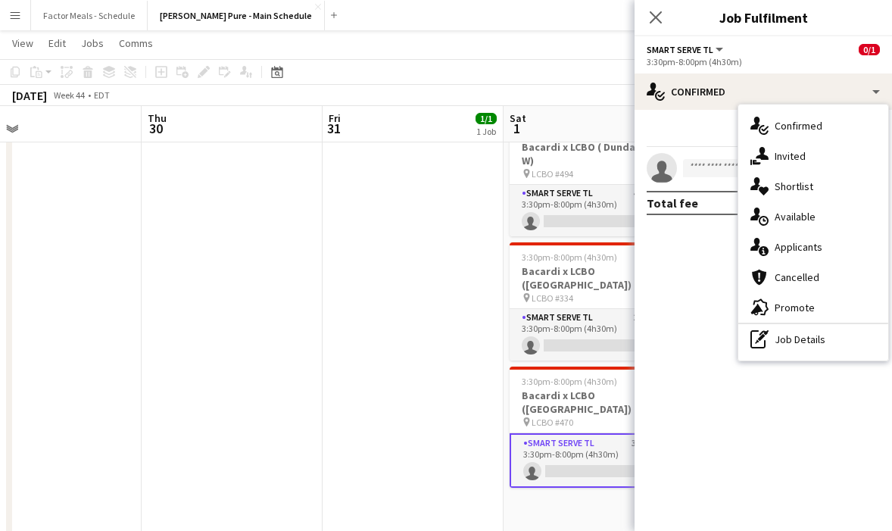
click at [773, 247] on div "single-neutral-actions-information Applicants" at bounding box center [813, 247] width 150 height 30
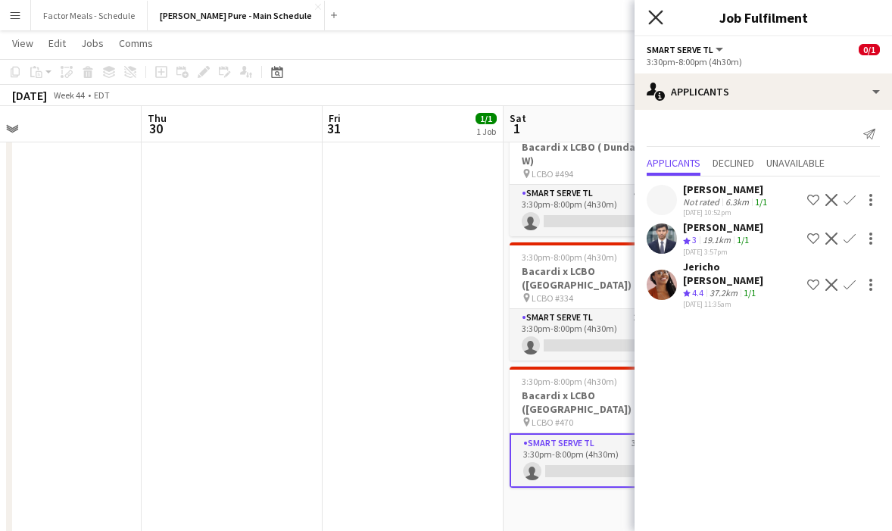
click at [649, 15] on icon "Close pop-in" at bounding box center [655, 17] width 14 height 14
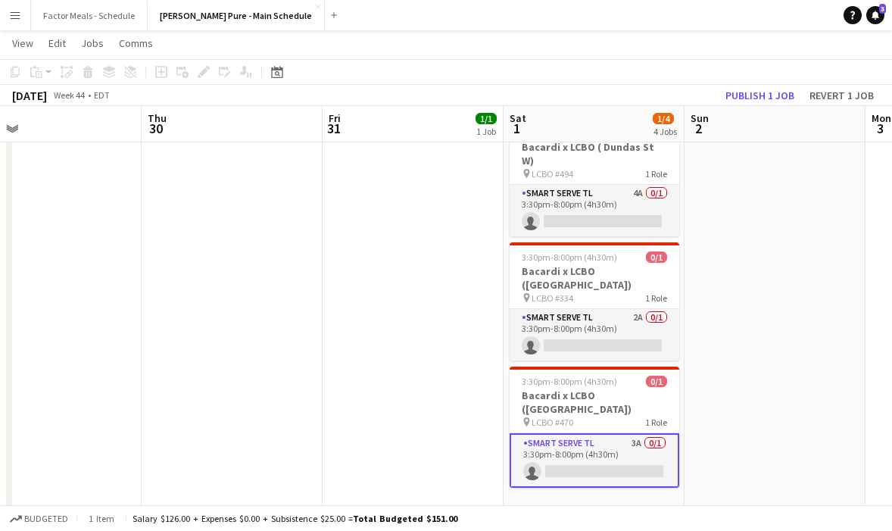
click at [439, 297] on app-date-cell "3:30pm-8:00pm (4h30m) 1/1 Bacardi x LCBO (Bramalea Rd) pin LCBO #661 1 Role Sma…" at bounding box center [412, 418] width 181 height 833
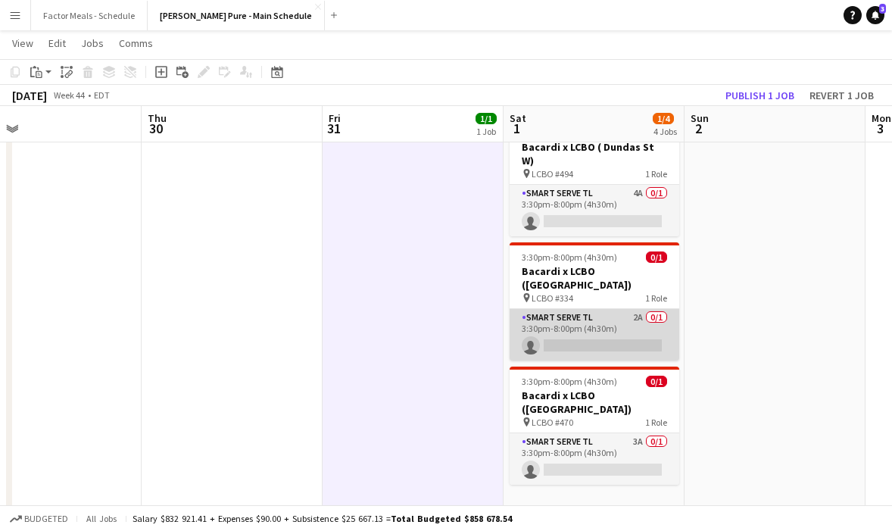
scroll to position [0, 595]
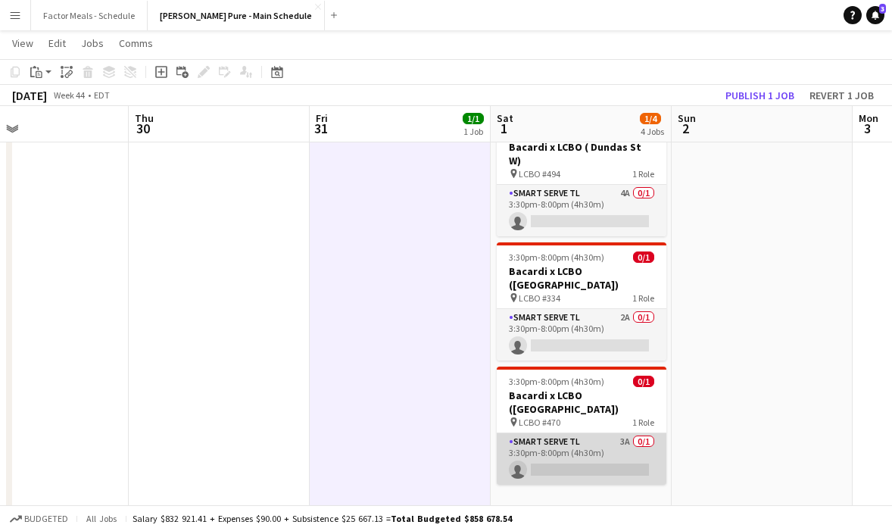
click at [563, 433] on app-card-role "Smart Serve TL 3A 0/1 3:30pm-8:00pm (4h30m) single-neutral-actions" at bounding box center [581, 458] width 170 height 51
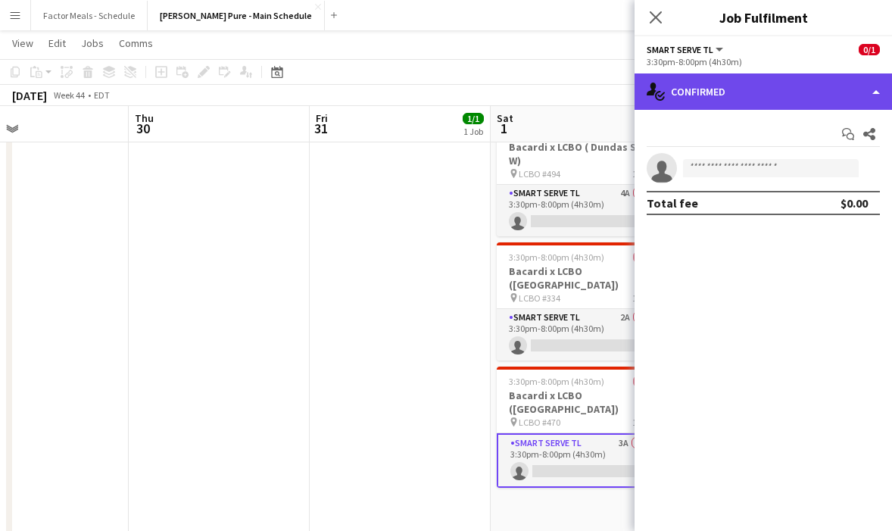
click at [771, 102] on div "single-neutral-actions-check-2 Confirmed" at bounding box center [762, 91] width 257 height 36
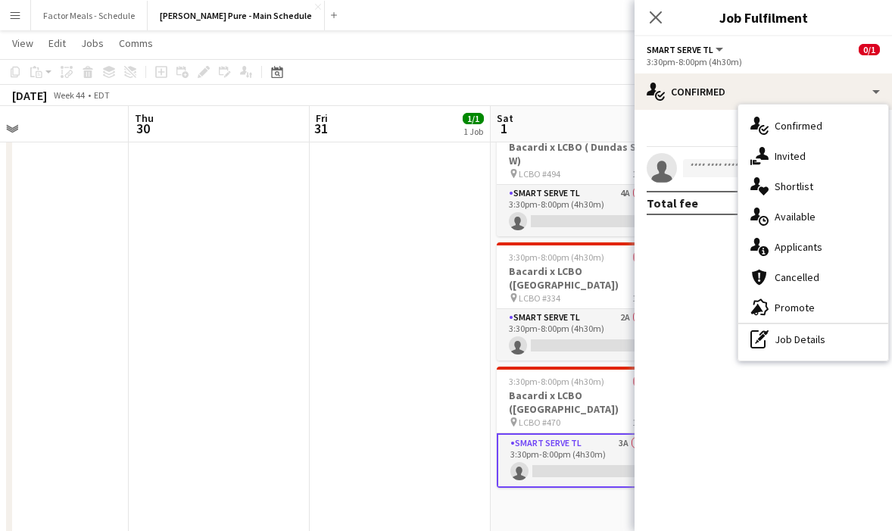
click at [790, 249] on span "Applicants" at bounding box center [798, 247] width 48 height 14
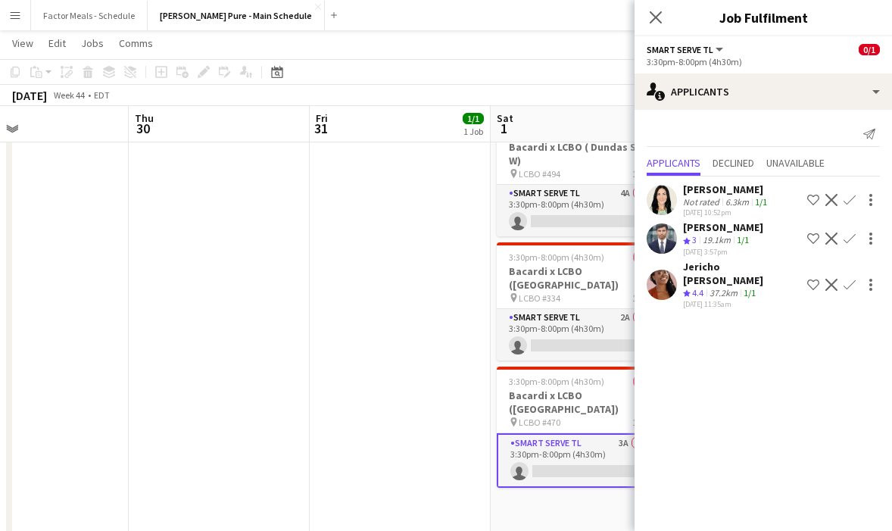
click at [848, 238] on app-icon "Confirm" at bounding box center [849, 238] width 12 height 12
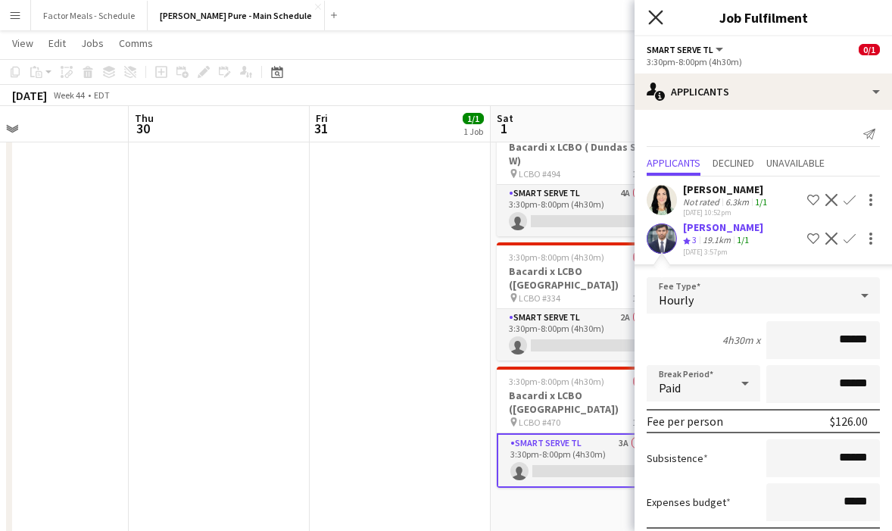
click at [653, 15] on icon at bounding box center [655, 17] width 14 height 14
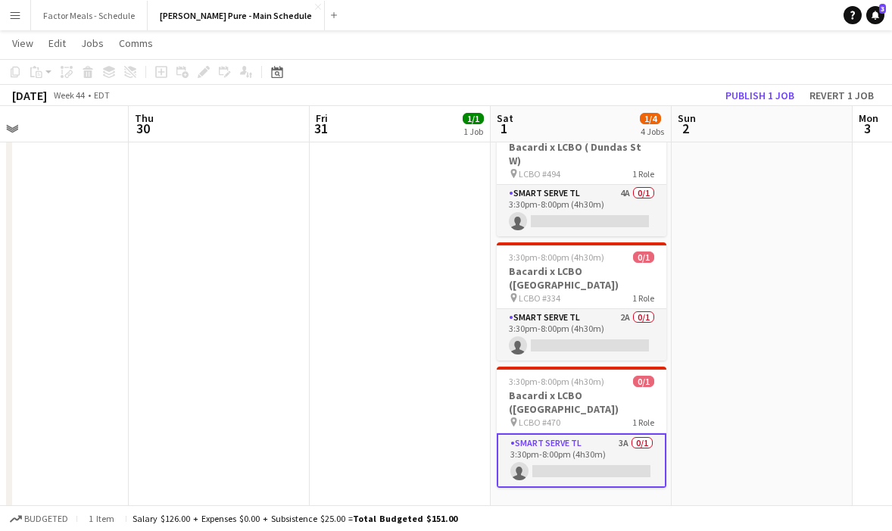
click at [564, 451] on app-card-role "Smart Serve TL 3A 0/1 3:30pm-8:00pm (4h30m) single-neutral-actions" at bounding box center [581, 460] width 170 height 54
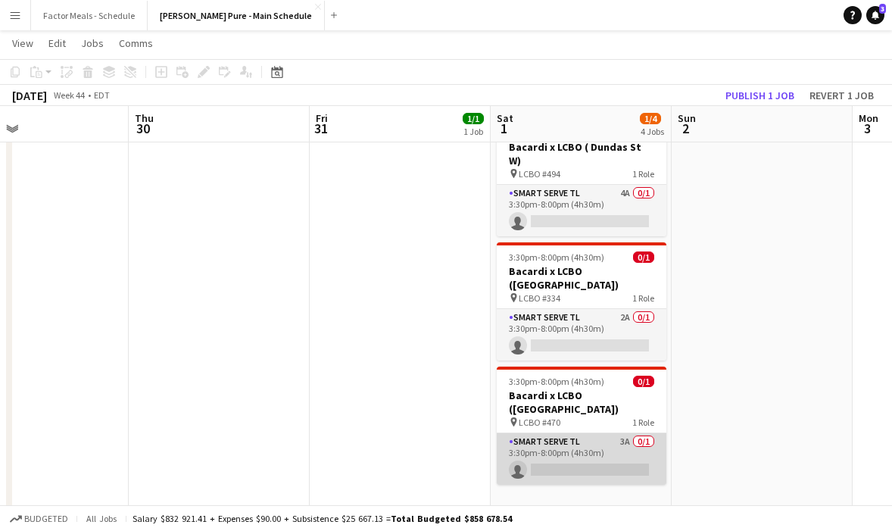
click at [564, 451] on app-card-role "Smart Serve TL 3A 0/1 3:30pm-8:00pm (4h30m) single-neutral-actions" at bounding box center [581, 458] width 170 height 51
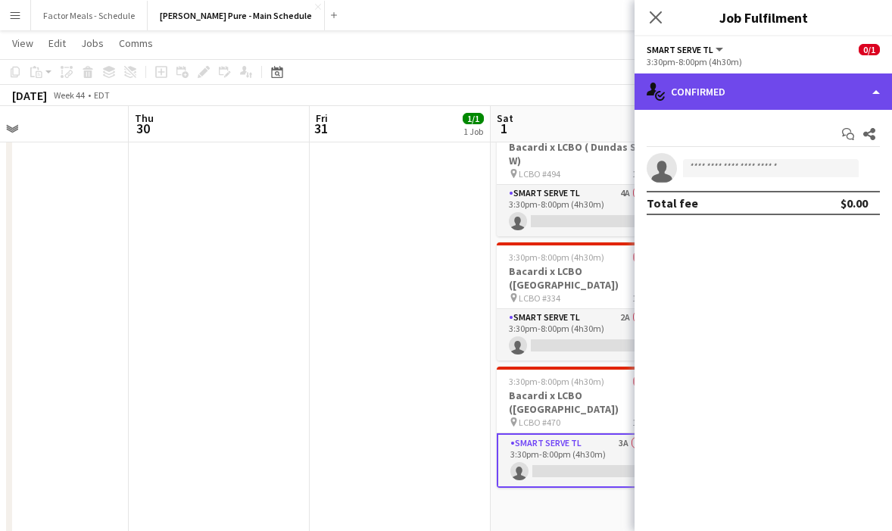
click at [735, 91] on div "single-neutral-actions-check-2 Confirmed" at bounding box center [762, 91] width 257 height 36
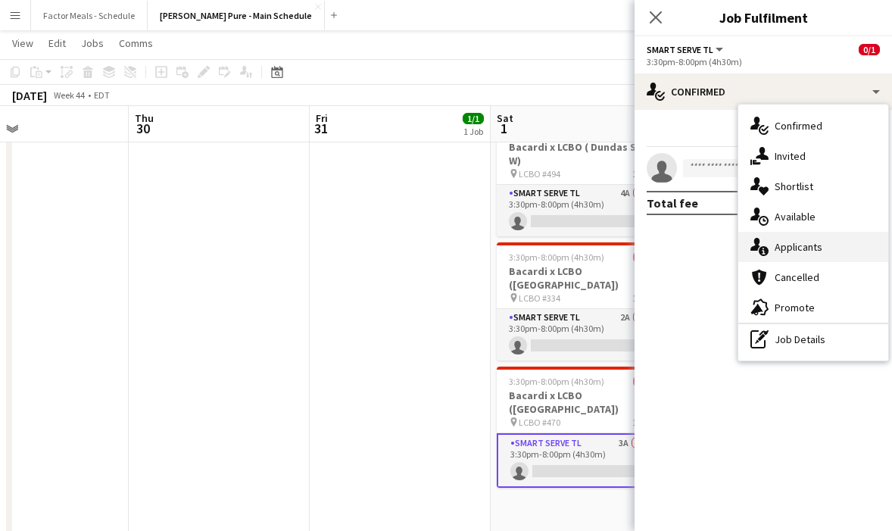
click at [775, 251] on span "Applicants" at bounding box center [798, 247] width 48 height 14
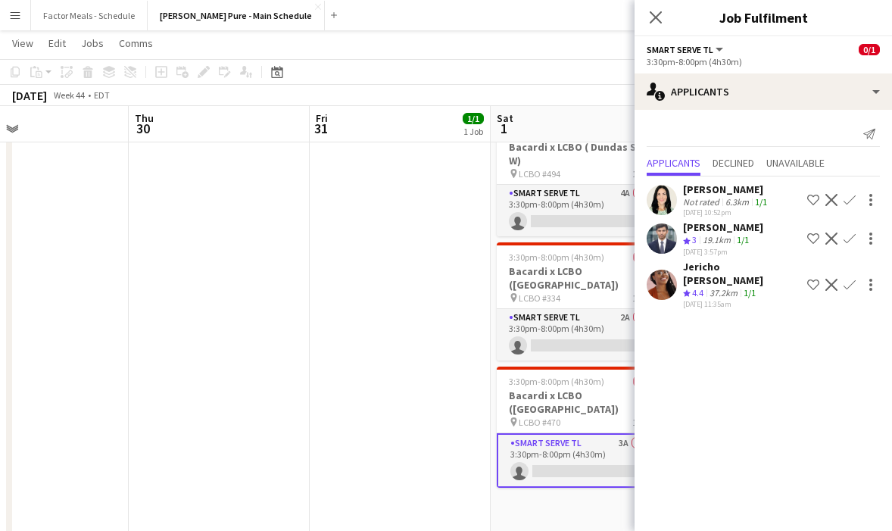
click at [848, 236] on app-icon "Confirm" at bounding box center [849, 238] width 12 height 12
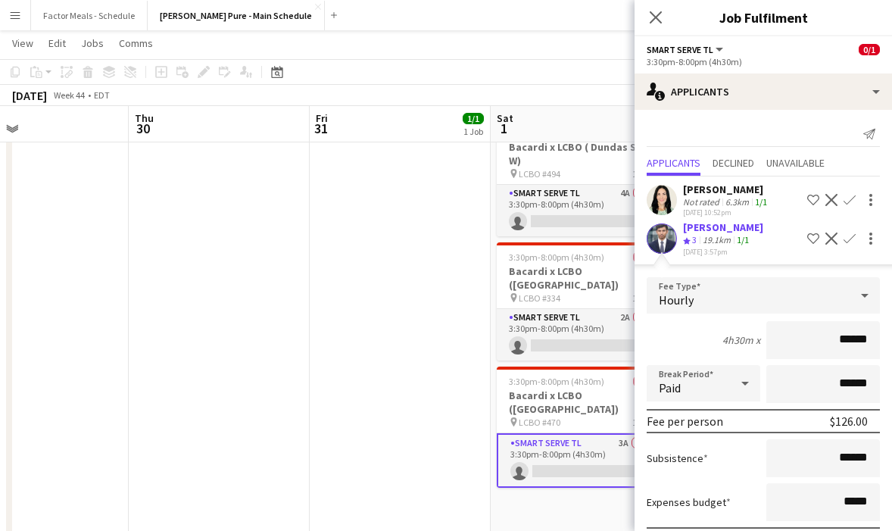
scroll to position [123, 0]
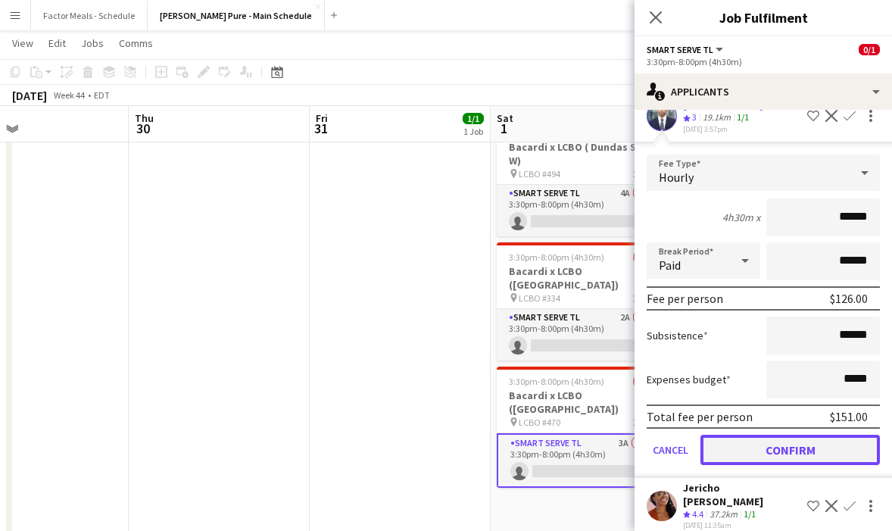
click at [751, 450] on button "Confirm" at bounding box center [789, 449] width 179 height 30
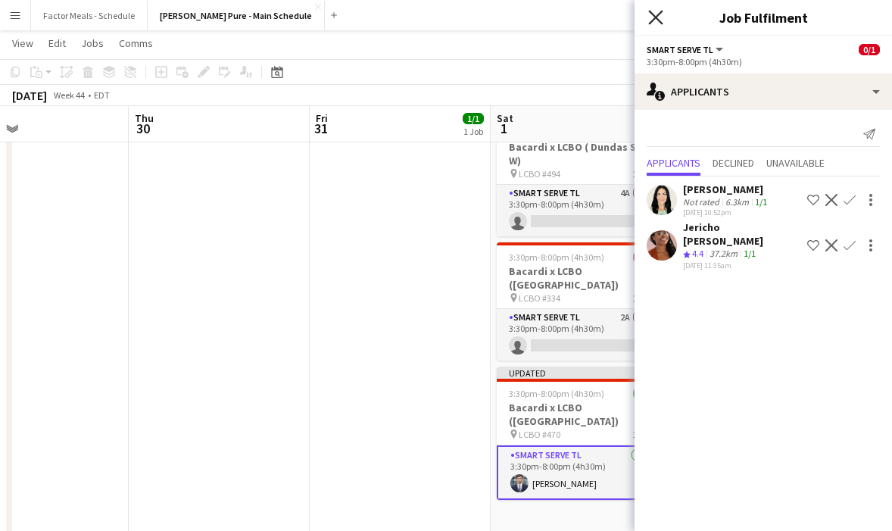
click at [652, 18] on icon "Close pop-in" at bounding box center [655, 17] width 14 height 14
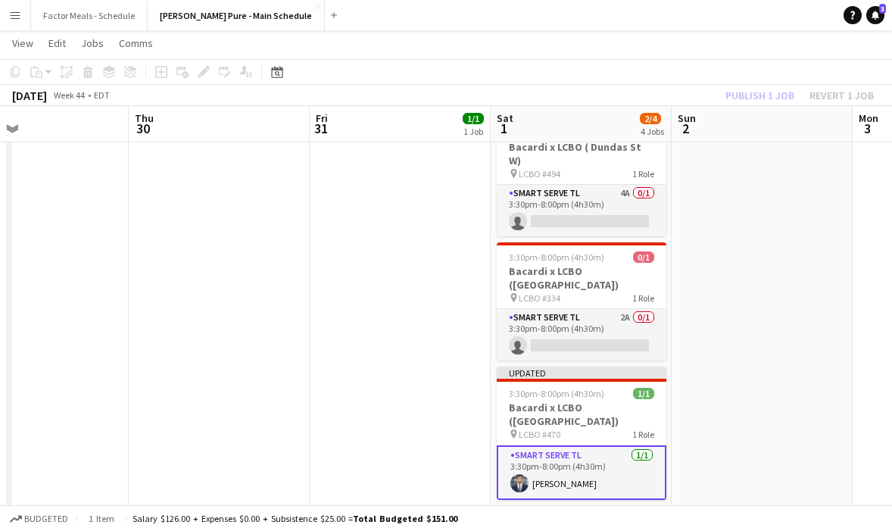
click at [466, 390] on app-date-cell "3:30pm-8:00pm (4h30m) 1/1 Bacardi x LCBO (Bramalea Rd) pin LCBO #661 1 Role Sma…" at bounding box center [400, 418] width 181 height 833
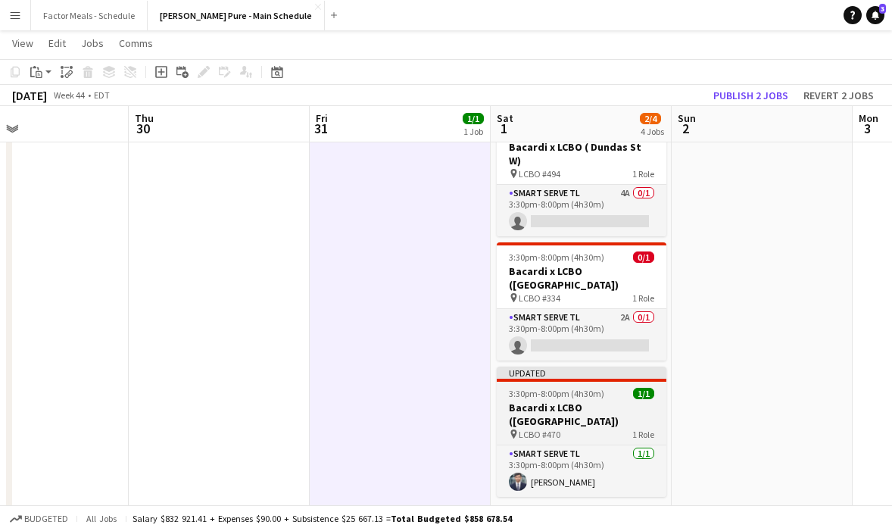
click at [572, 378] on div at bounding box center [581, 379] width 170 height 3
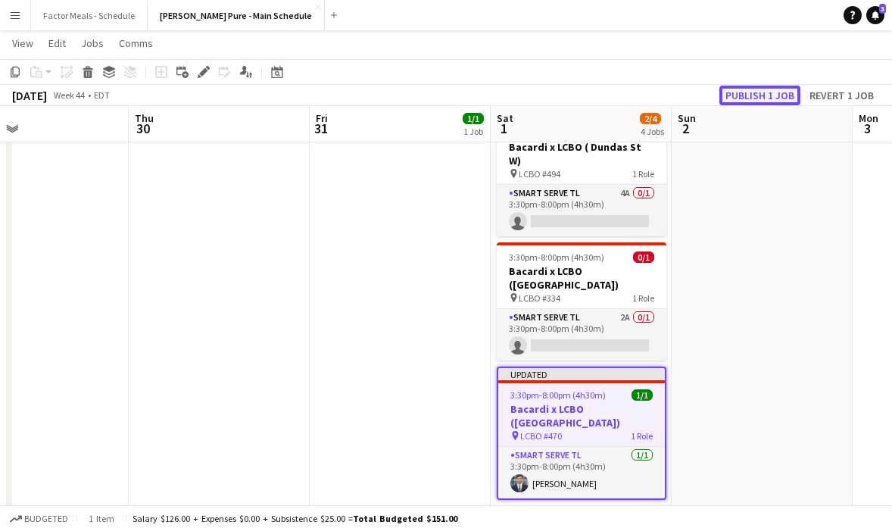
click at [735, 102] on button "Publish 1 job" at bounding box center [759, 96] width 81 height 20
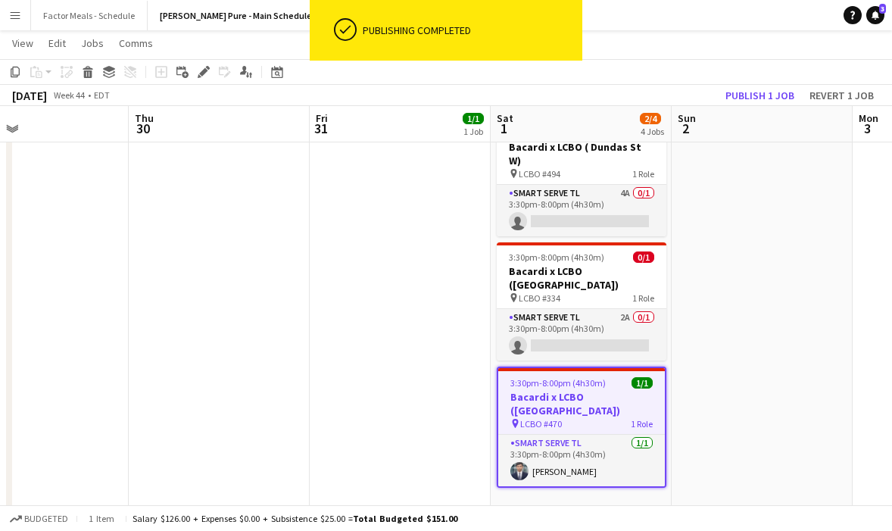
click at [718, 389] on app-date-cell at bounding box center [761, 418] width 181 height 833
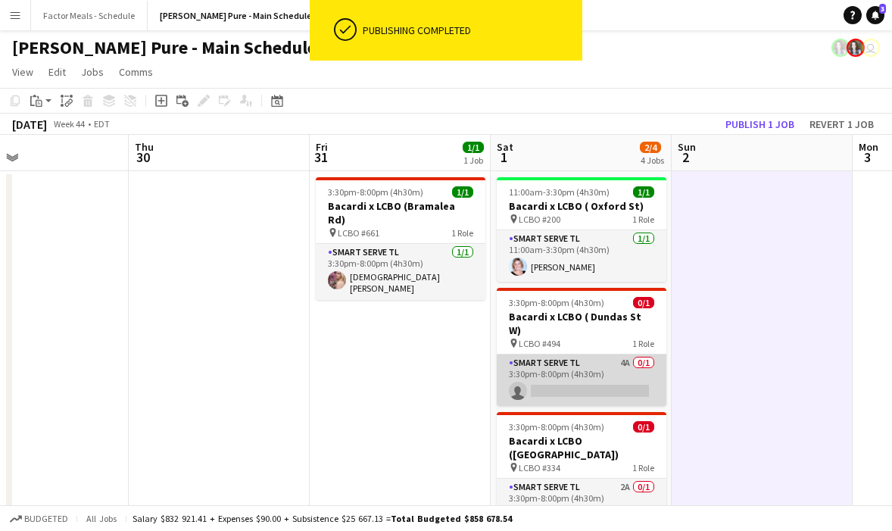
click at [577, 360] on app-card-role "Smart Serve TL 4A 0/1 3:30pm-8:00pm (4h30m) single-neutral-actions" at bounding box center [581, 379] width 170 height 51
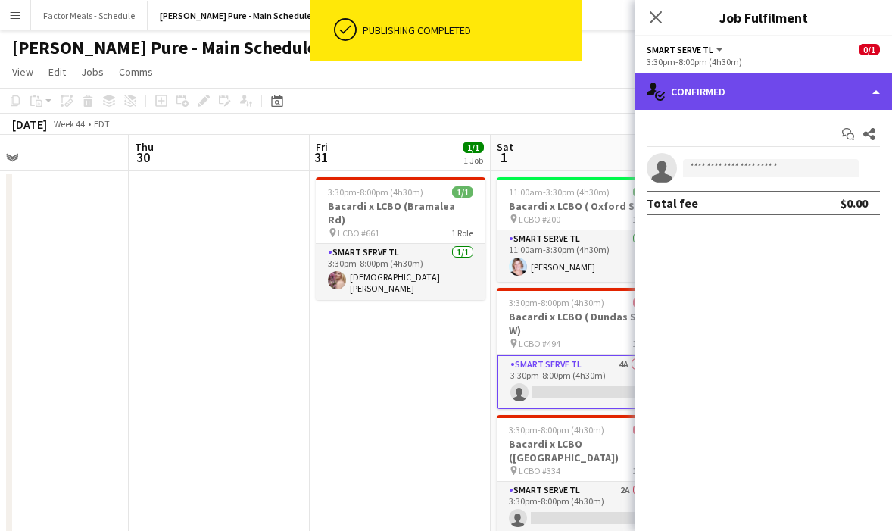
click at [711, 92] on div "single-neutral-actions-check-2 Confirmed" at bounding box center [762, 91] width 257 height 36
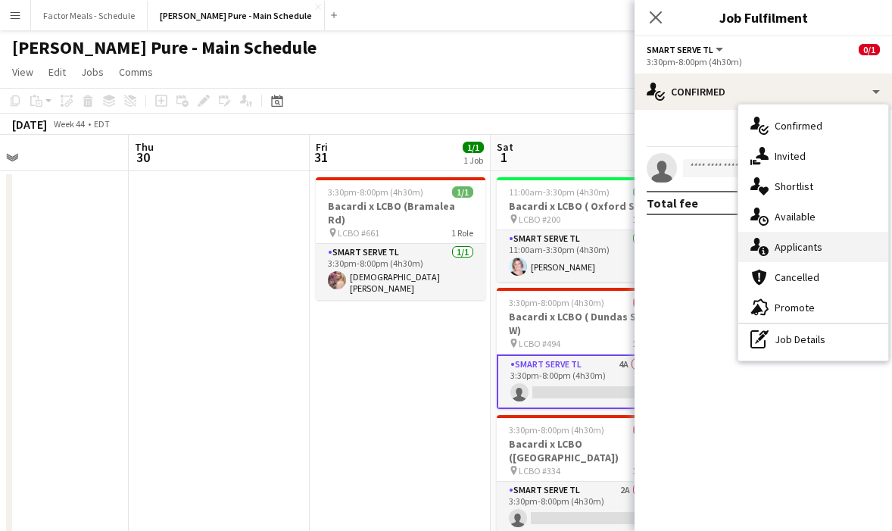
click at [788, 247] on span "Applicants" at bounding box center [798, 247] width 48 height 14
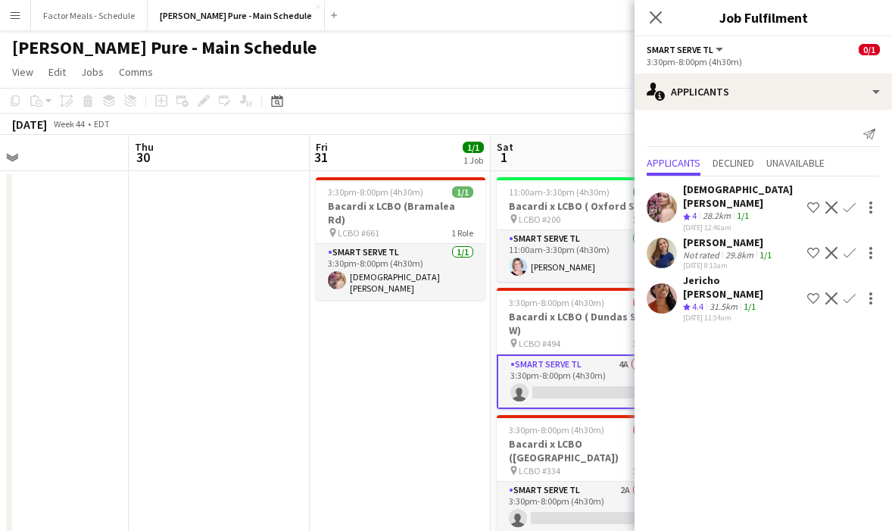
click at [852, 201] on app-icon "Confirm" at bounding box center [849, 207] width 12 height 12
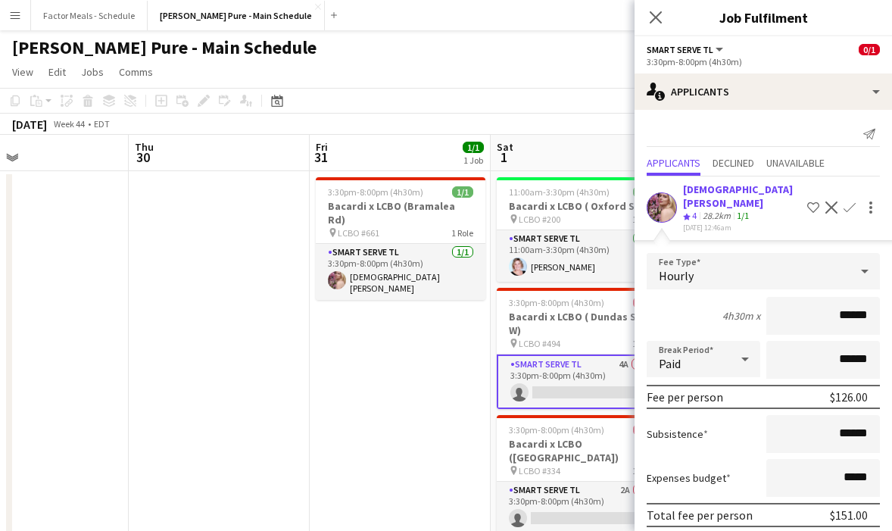
scroll to position [71, 0]
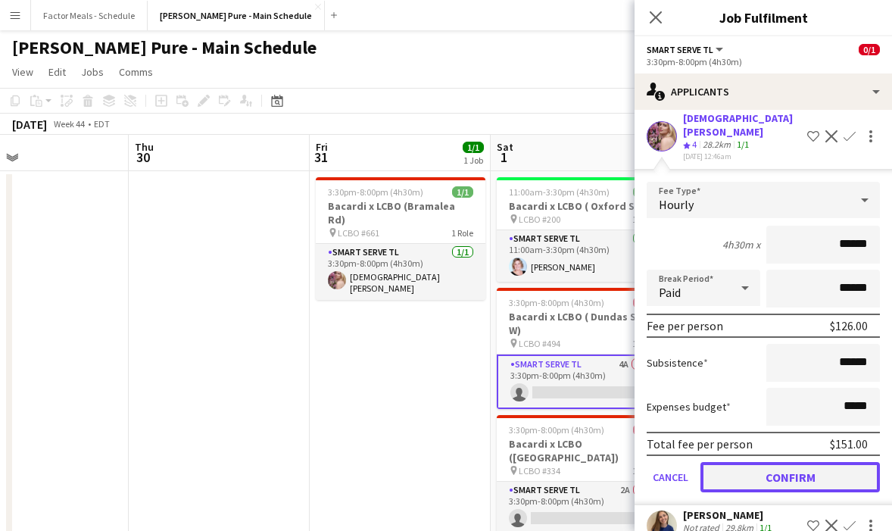
click at [728, 472] on button "Confirm" at bounding box center [789, 477] width 179 height 30
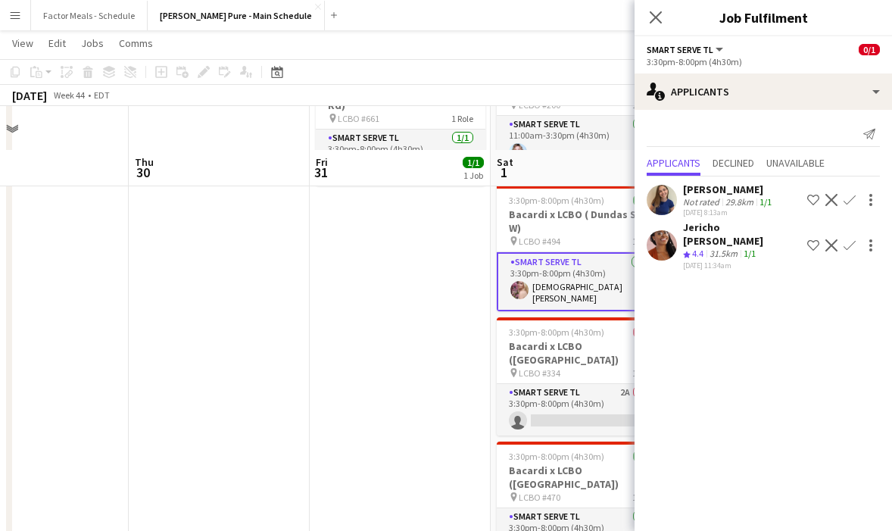
scroll to position [0, 0]
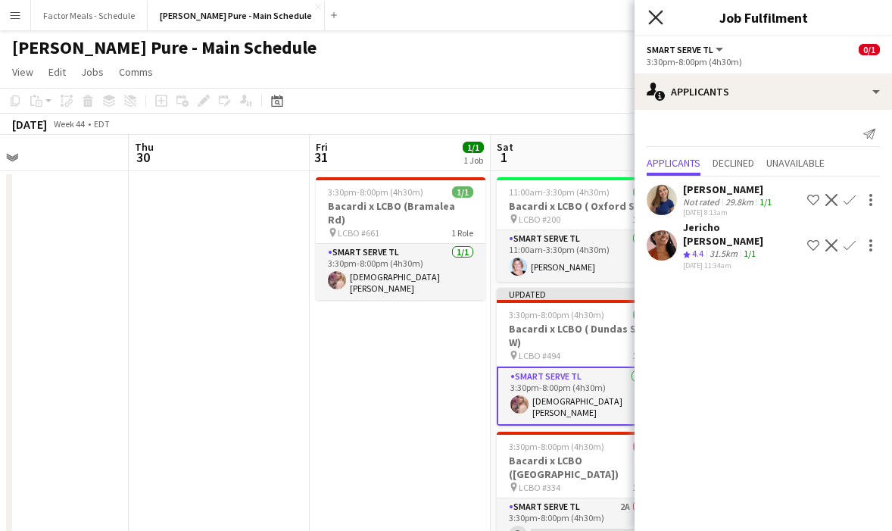
click at [660, 20] on icon at bounding box center [655, 17] width 14 height 14
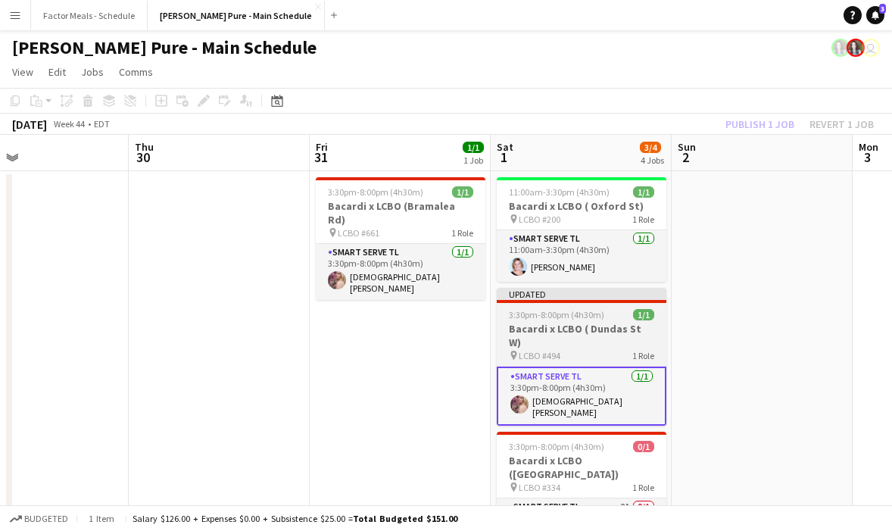
click at [537, 307] on app-job-card "Updated 3:30pm-8:00pm (4h30m) 1/1 Bacardi x LCBO ( [GEOGRAPHIC_DATA]) pin LCBO …" at bounding box center [581, 357] width 170 height 138
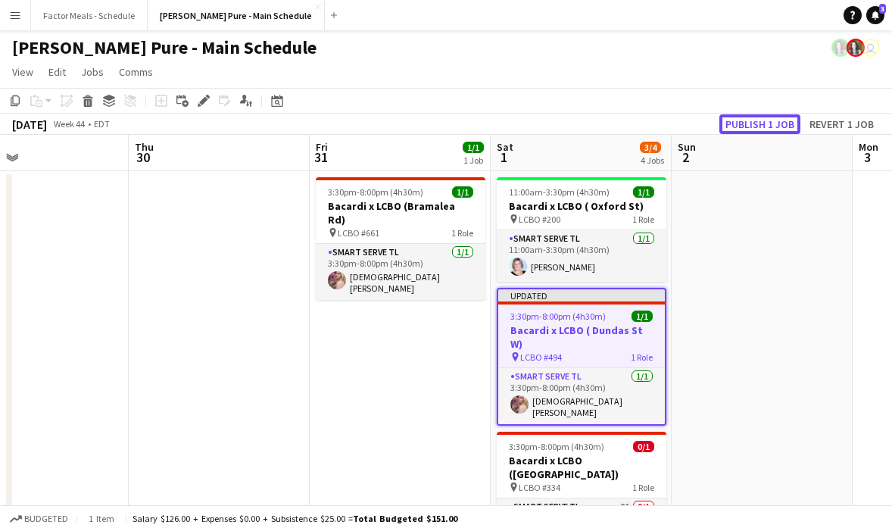
click at [746, 122] on button "Publish 1 job" at bounding box center [759, 124] width 81 height 20
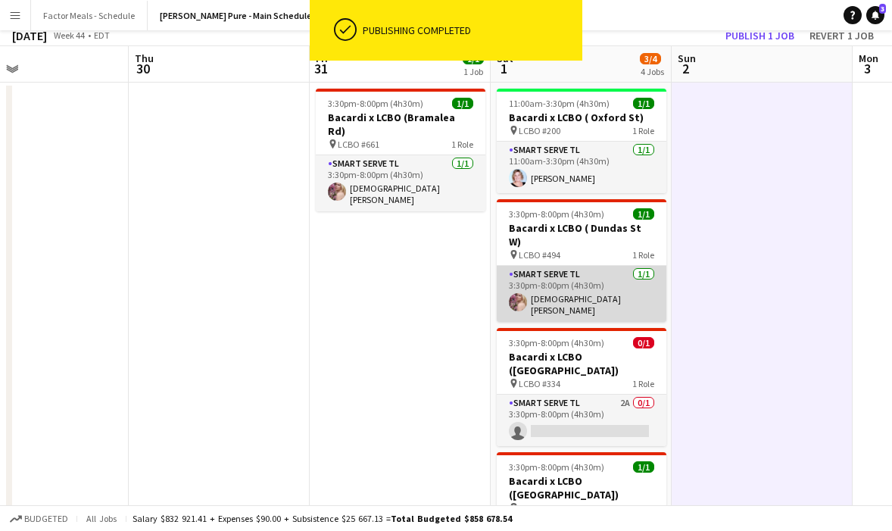
scroll to position [230, 0]
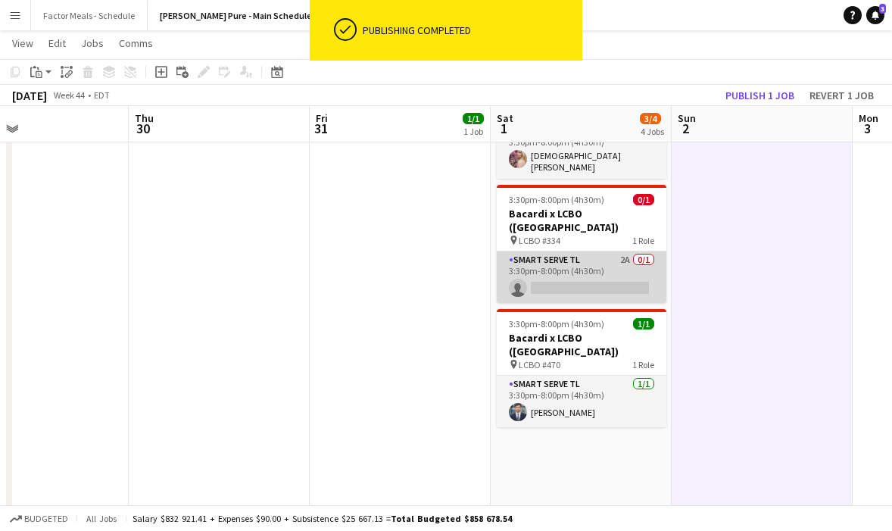
click at [563, 251] on app-card-role "Smart Serve TL 2A 0/1 3:30pm-8:00pm (4h30m) single-neutral-actions" at bounding box center [581, 276] width 170 height 51
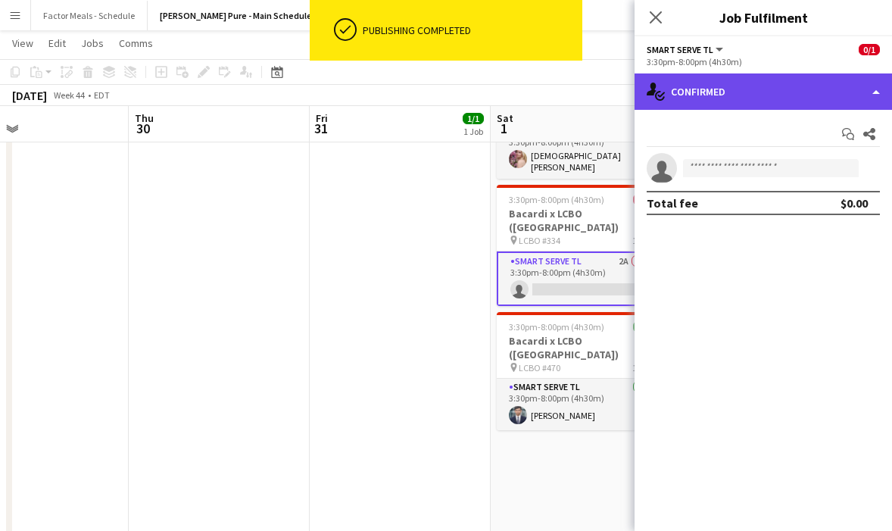
click at [766, 93] on div "single-neutral-actions-check-2 Confirmed" at bounding box center [762, 91] width 257 height 36
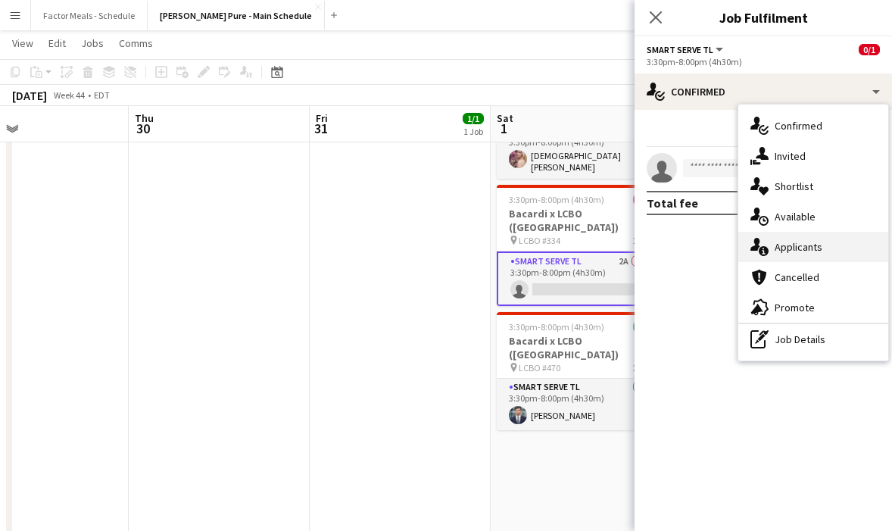
click at [787, 239] on div "single-neutral-actions-information Applicants" at bounding box center [813, 247] width 150 height 30
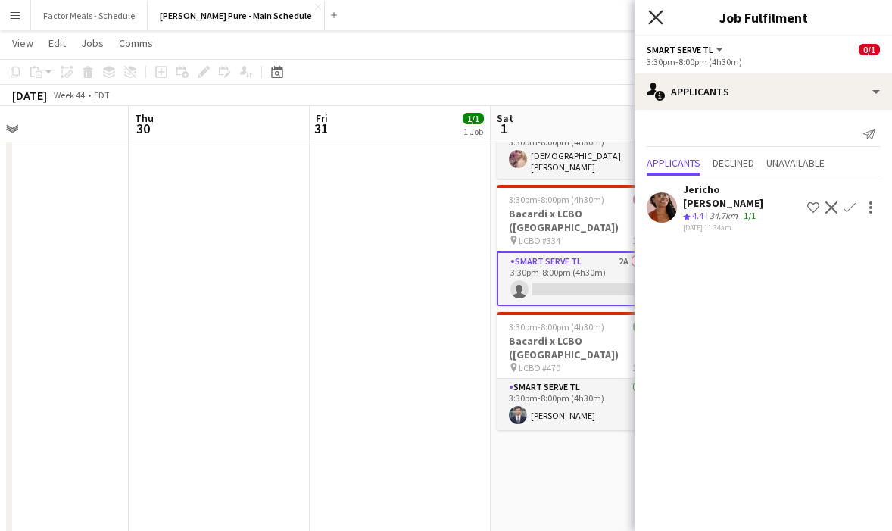
click at [657, 18] on icon at bounding box center [655, 17] width 14 height 14
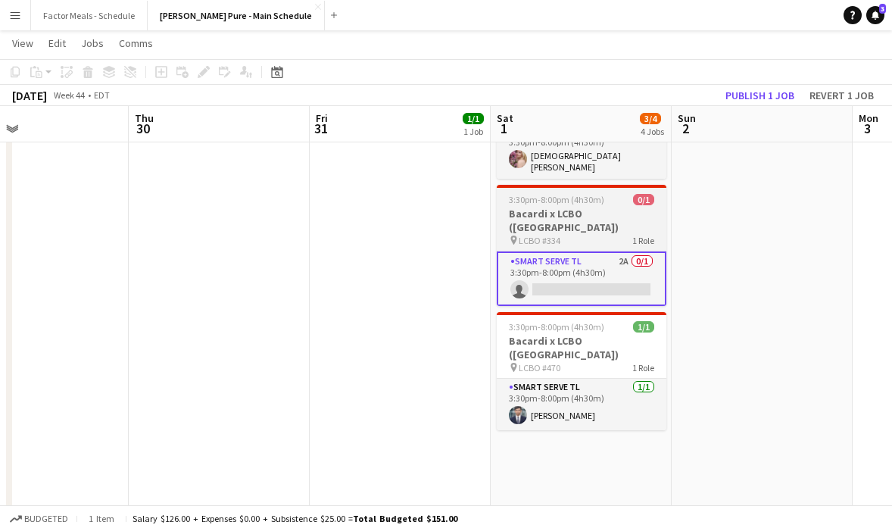
click at [584, 234] on div "pin LCBO #334 1 Role" at bounding box center [581, 240] width 170 height 12
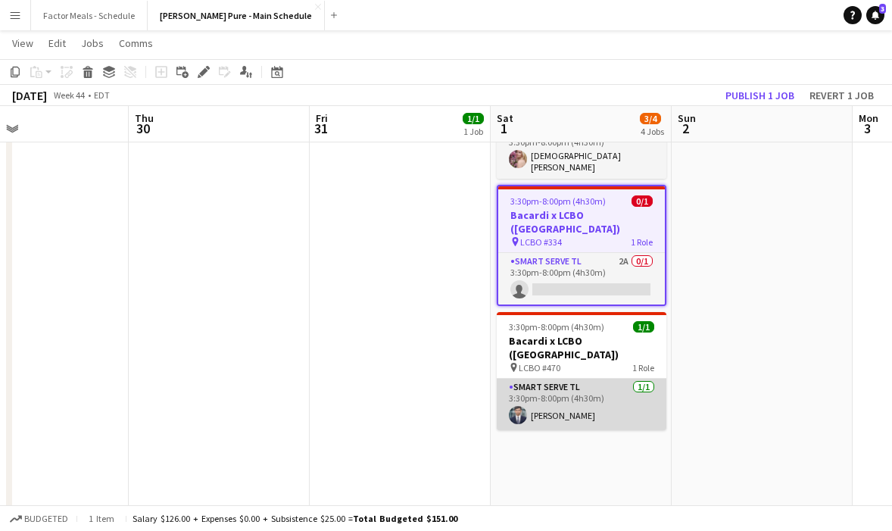
click at [563, 378] on app-card-role "Smart Serve TL [DATE] 3:30pm-8:00pm (4h30m) [PERSON_NAME]" at bounding box center [581, 403] width 170 height 51
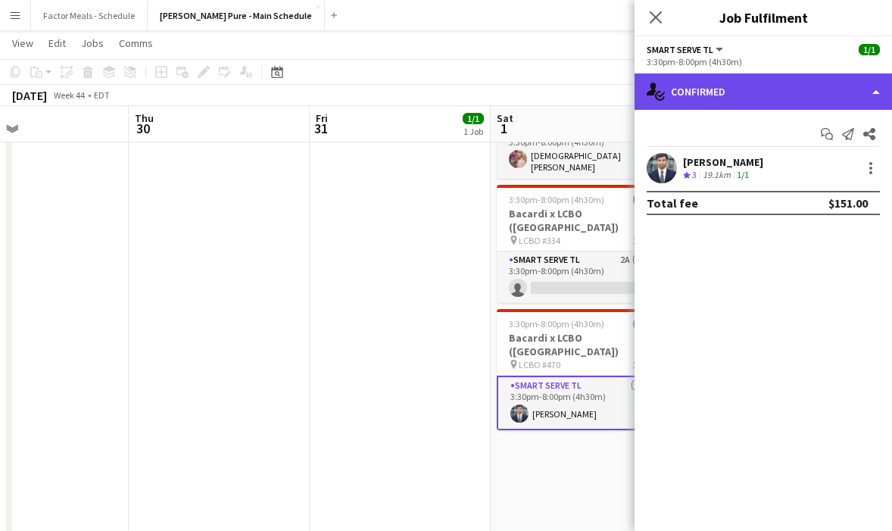
click at [716, 90] on div "single-neutral-actions-check-2 Confirmed" at bounding box center [762, 91] width 257 height 36
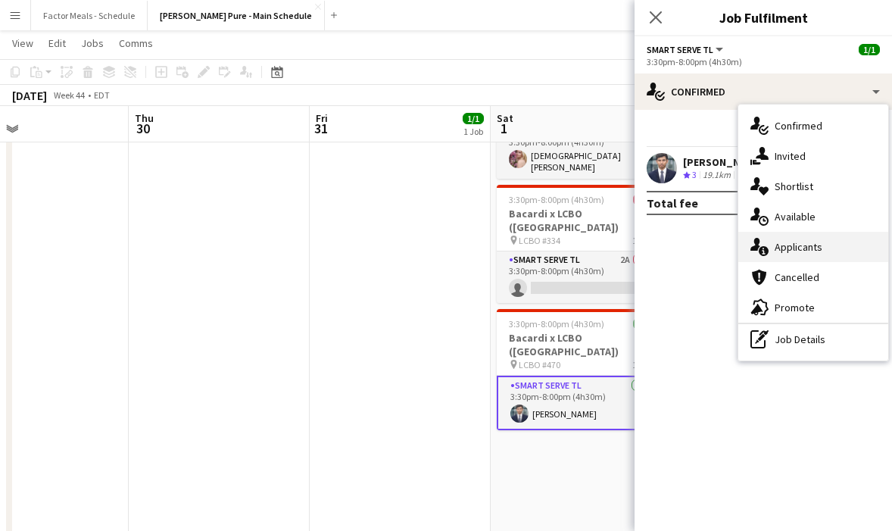
click at [782, 241] on span "Applicants" at bounding box center [798, 247] width 48 height 14
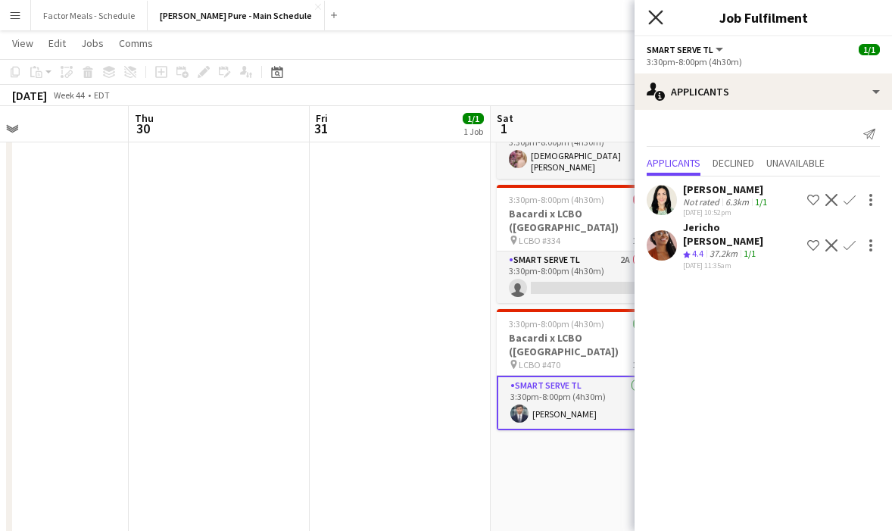
click at [650, 19] on icon "Close pop-in" at bounding box center [655, 17] width 14 height 14
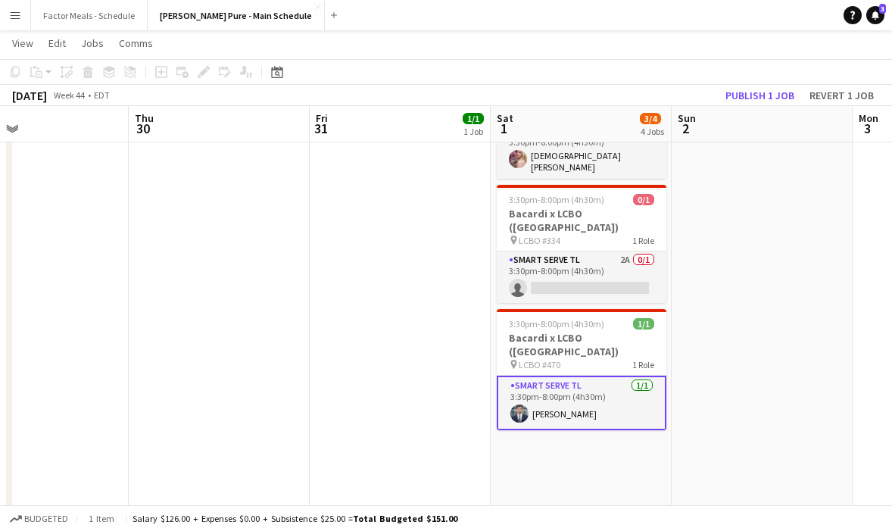
click at [444, 313] on app-date-cell "3:30pm-8:00pm (4h30m) 1/1 Bacardi x LCBO (Bramalea Rd) pin LCBO #661 1 Role Sma…" at bounding box center [400, 355] width 181 height 833
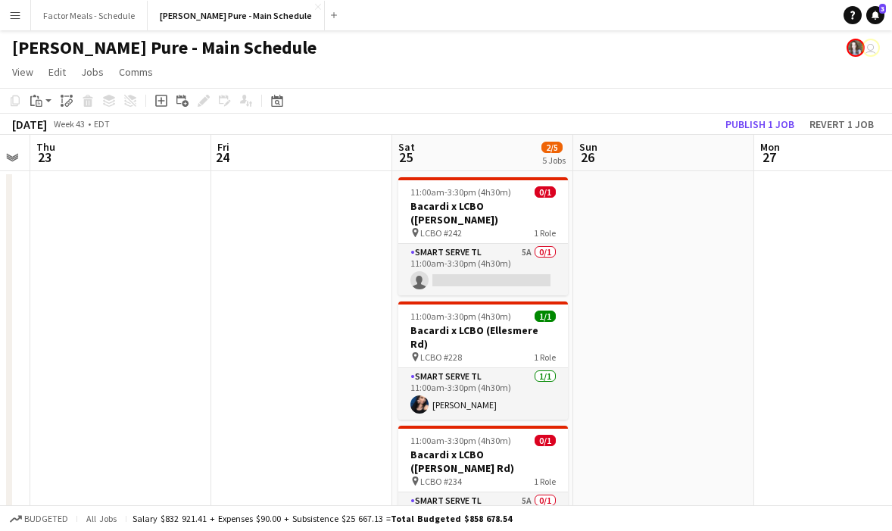
scroll to position [0, 331]
click at [20, 18] on app-icon "Menu" at bounding box center [15, 15] width 12 height 12
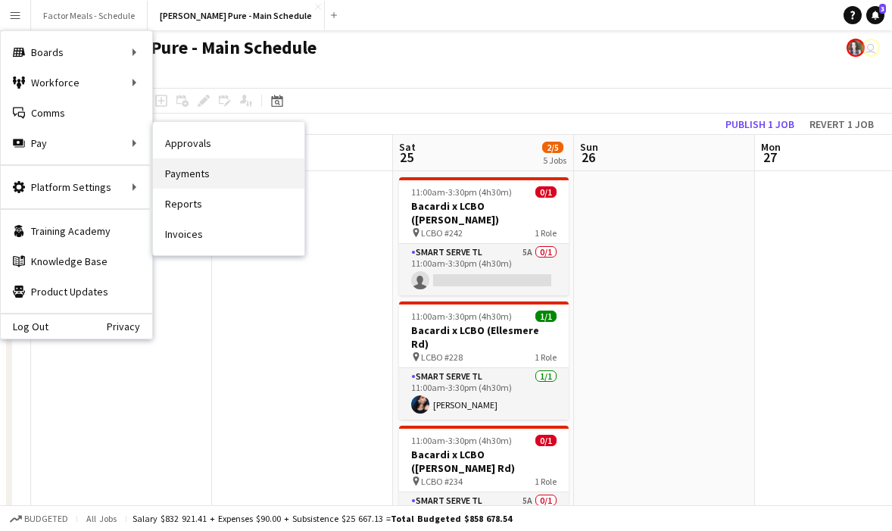
click at [187, 169] on link "Payments" at bounding box center [228, 173] width 151 height 30
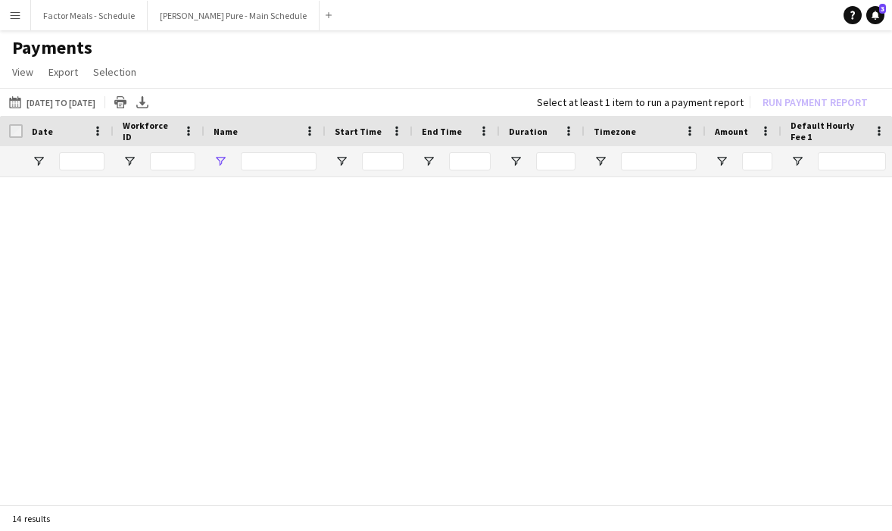
type input "********"
click at [58, 105] on button "[DATE] to [DATE] [DATE] to [DATE]" at bounding box center [52, 102] width 92 height 18
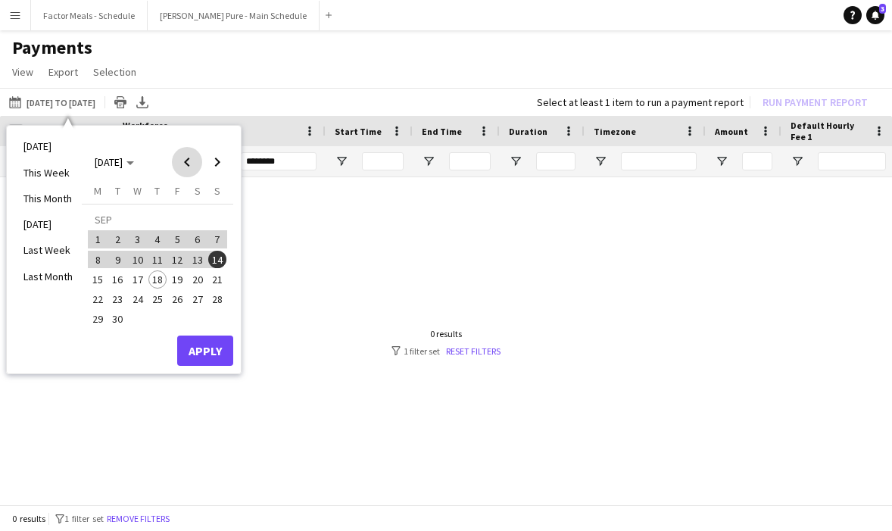
click at [181, 164] on span "Previous month" at bounding box center [187, 162] width 30 height 30
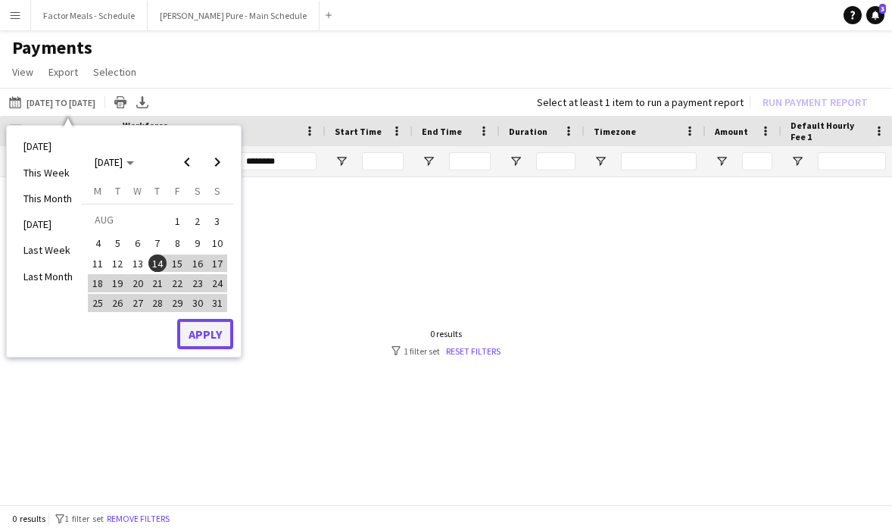
click at [207, 329] on button "Apply" at bounding box center [205, 334] width 56 height 30
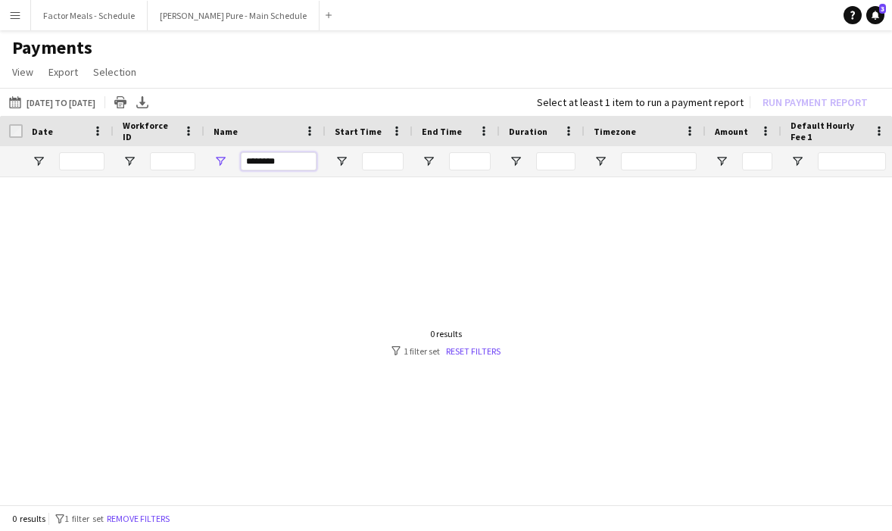
click at [291, 153] on input "********" at bounding box center [279, 161] width 76 height 18
drag, startPoint x: 292, startPoint y: 168, endPoint x: 141, endPoint y: 154, distance: 152.1
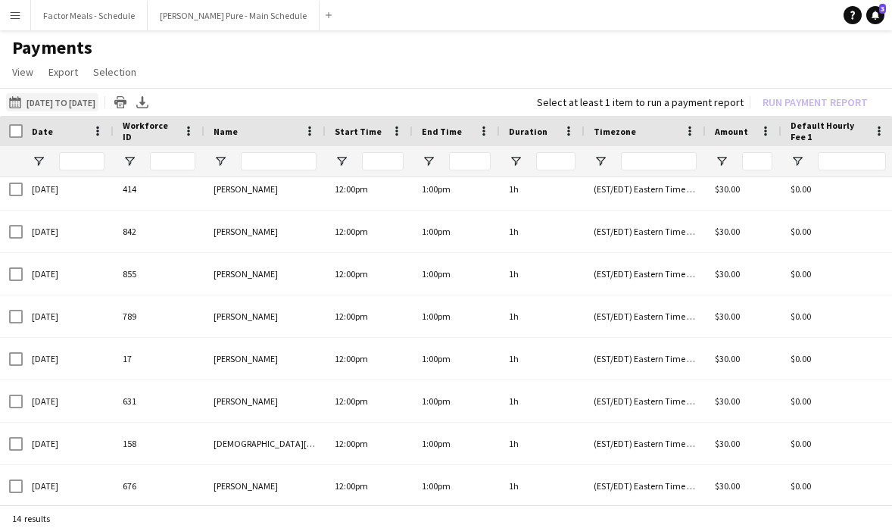
click at [64, 107] on button "[DATE] to [DATE] [DATE] to [DATE]" at bounding box center [52, 102] width 92 height 18
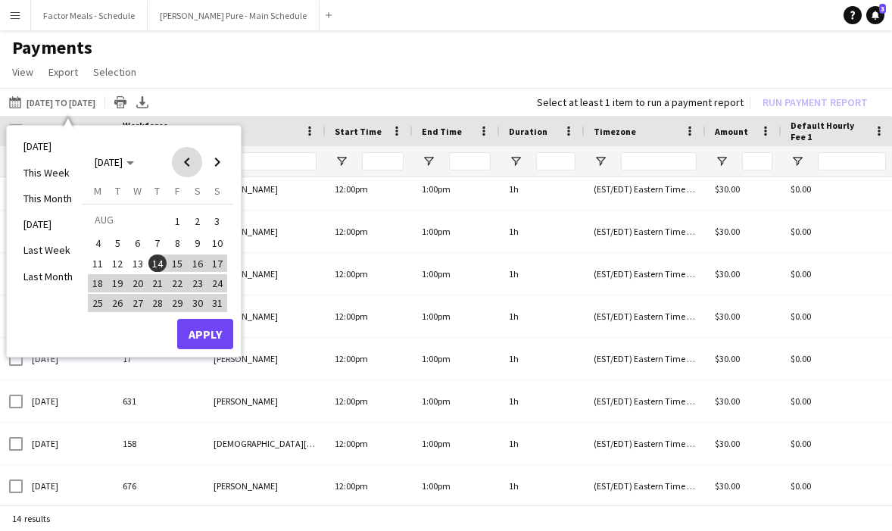
click at [179, 159] on span "Previous month" at bounding box center [187, 162] width 30 height 30
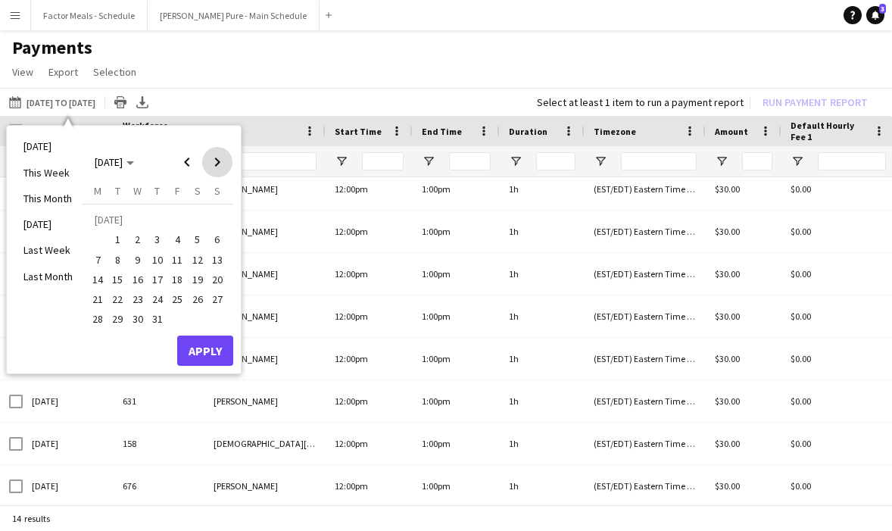
click at [210, 167] on span "Next month" at bounding box center [217, 162] width 30 height 30
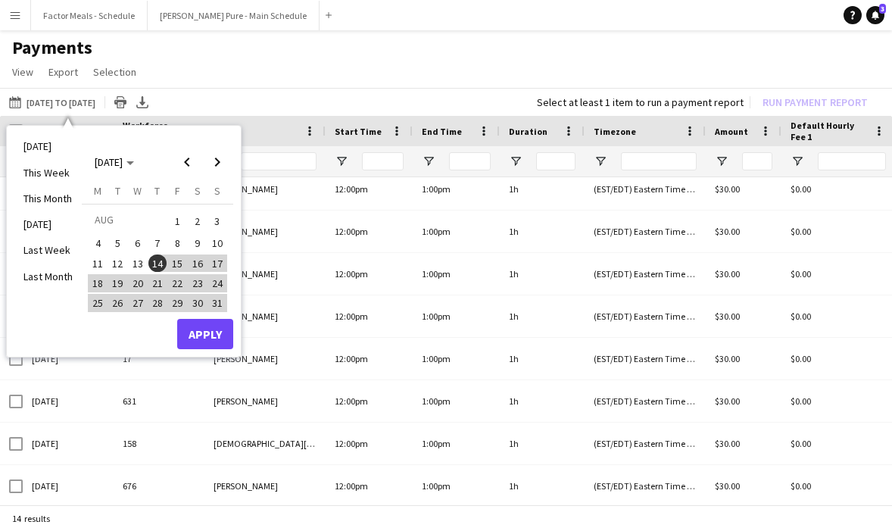
click at [176, 223] on span "1" at bounding box center [177, 220] width 18 height 21
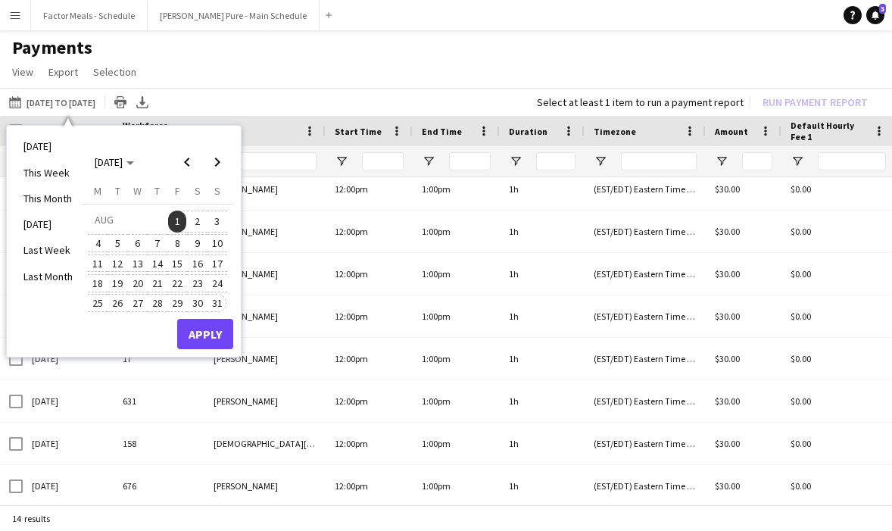
click at [213, 307] on span "31" at bounding box center [217, 303] width 18 height 18
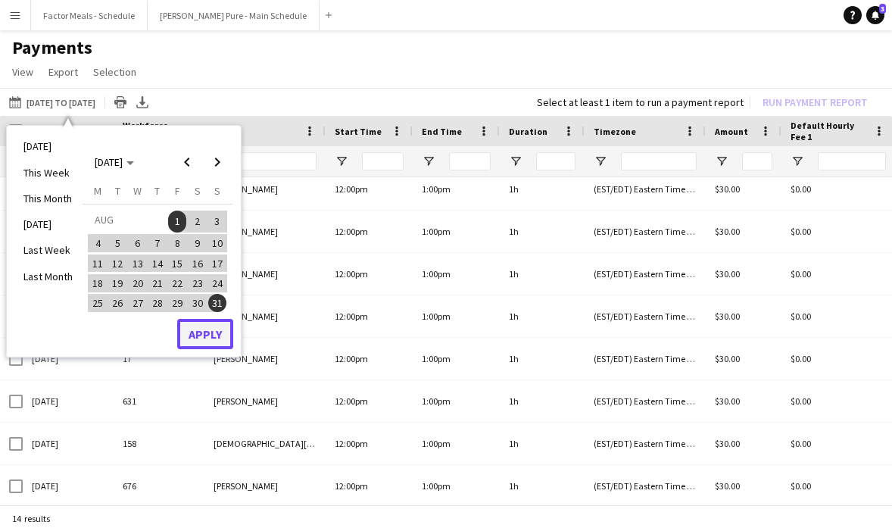
click at [213, 334] on button "Apply" at bounding box center [205, 334] width 56 height 30
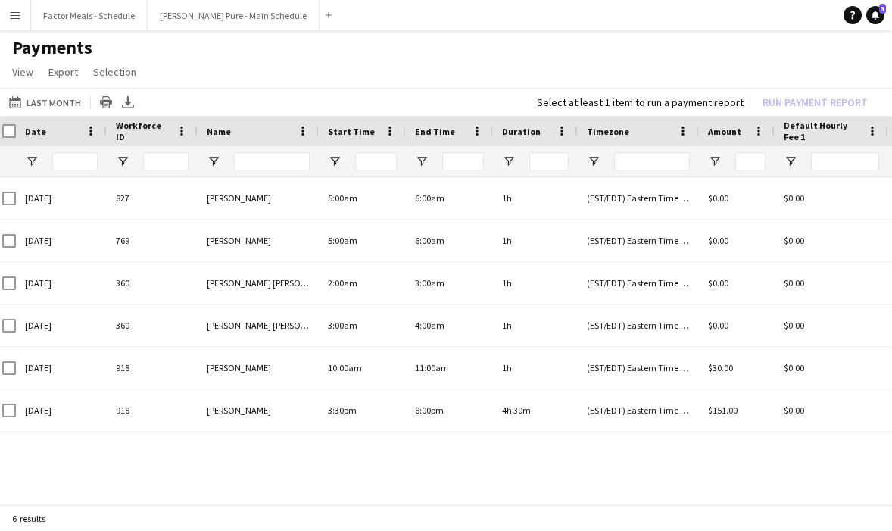
click at [17, 23] on button "Menu" at bounding box center [15, 15] width 30 height 30
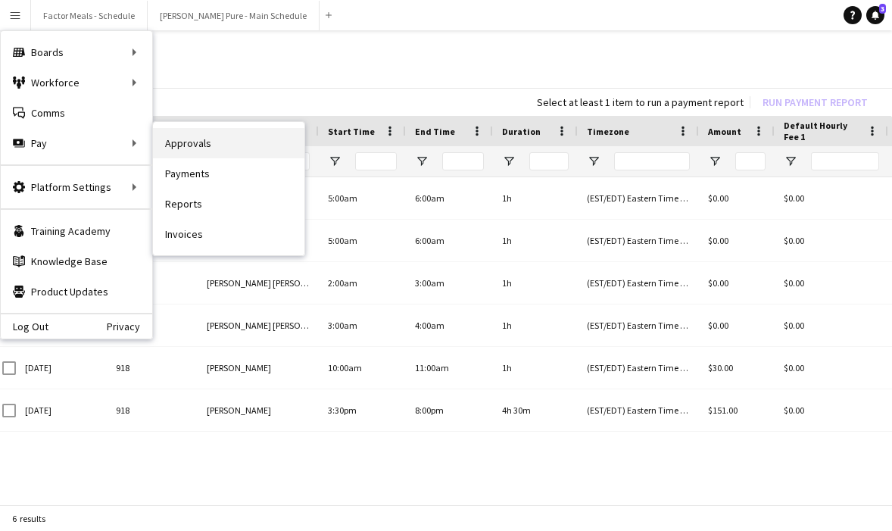
click at [188, 150] on link "Approvals" at bounding box center [228, 143] width 151 height 30
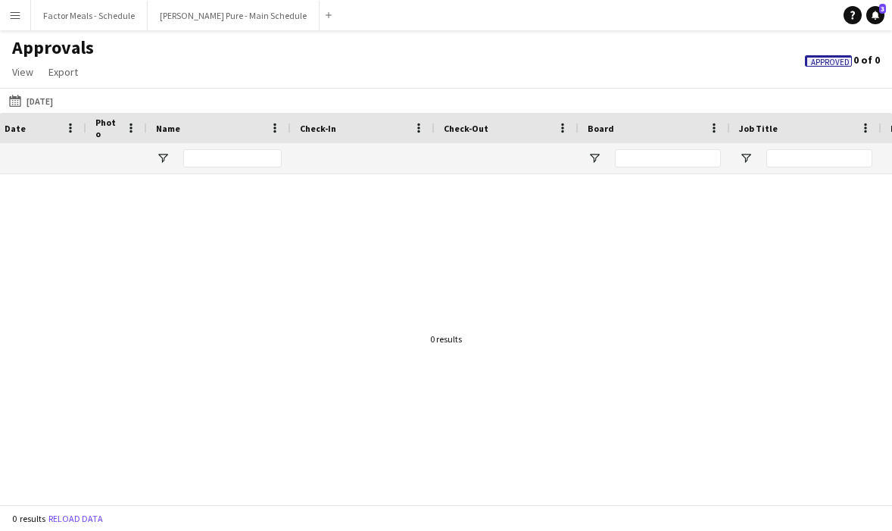
click at [22, 20] on button "Menu" at bounding box center [15, 15] width 30 height 30
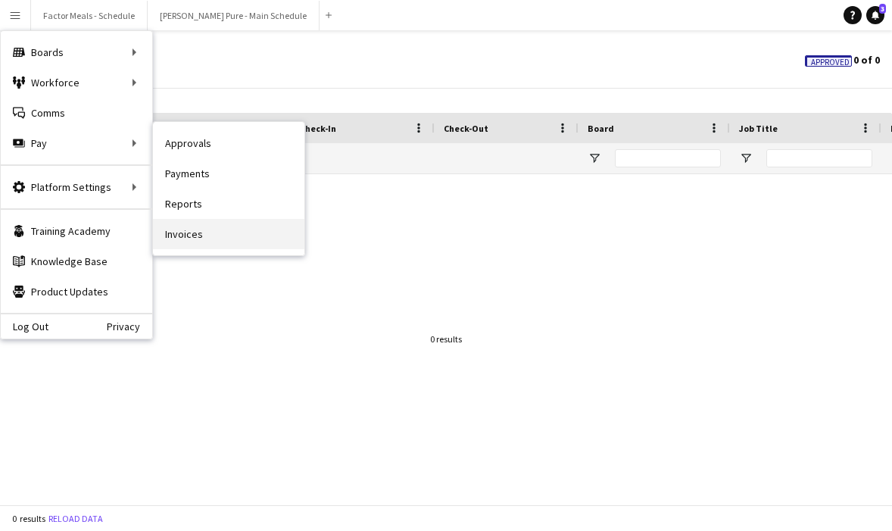
click at [173, 226] on link "Invoices" at bounding box center [228, 234] width 151 height 30
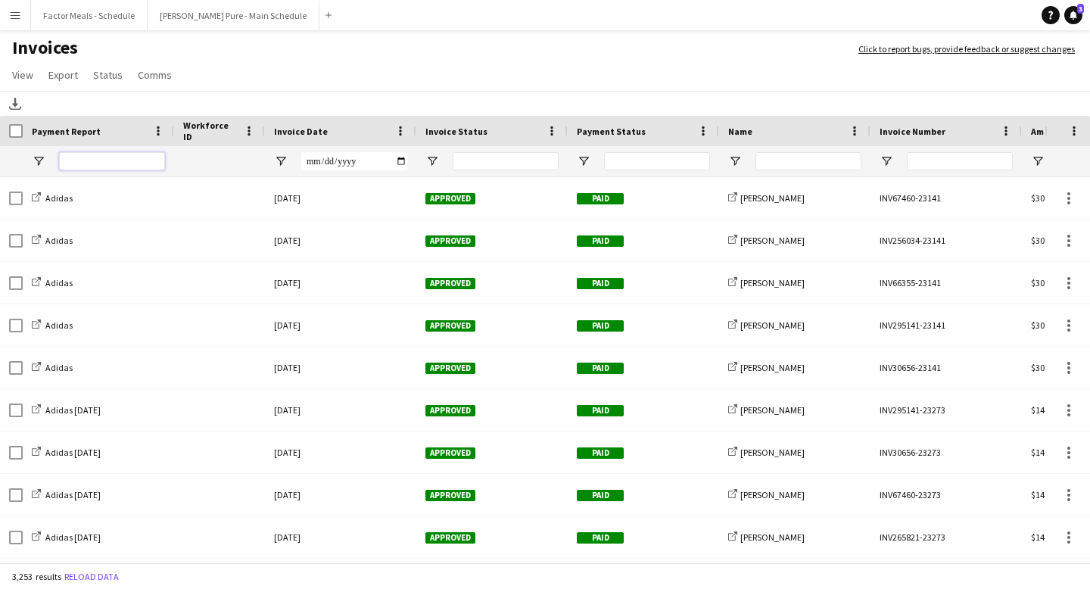
click at [147, 159] on input "Payment Report Filter Input" at bounding box center [112, 161] width 106 height 18
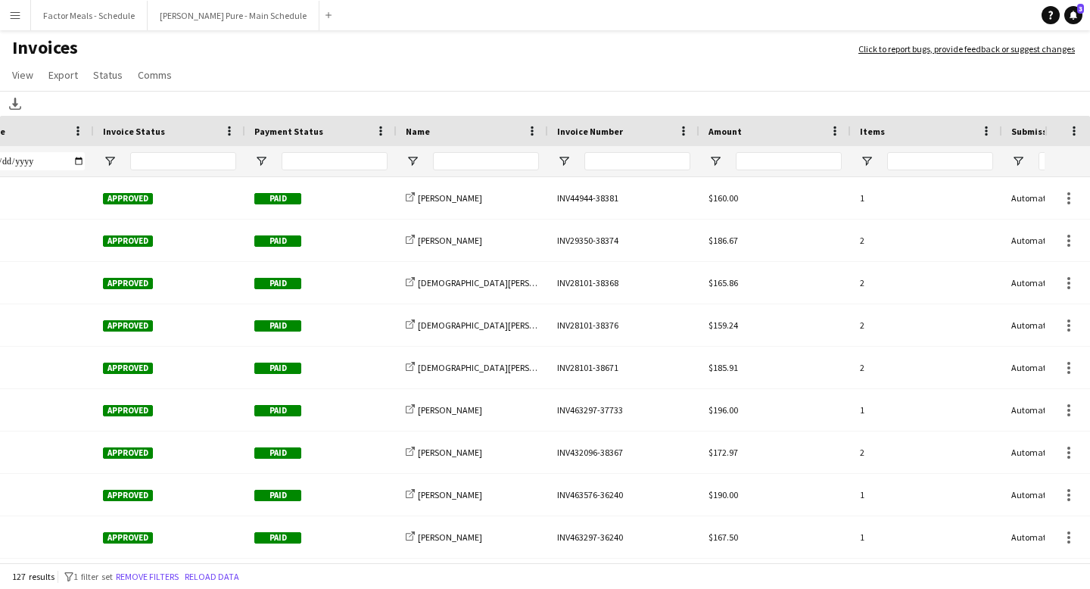
type input "*******"
click at [497, 157] on input "Name Filter Input" at bounding box center [486, 161] width 106 height 18
type input "*"
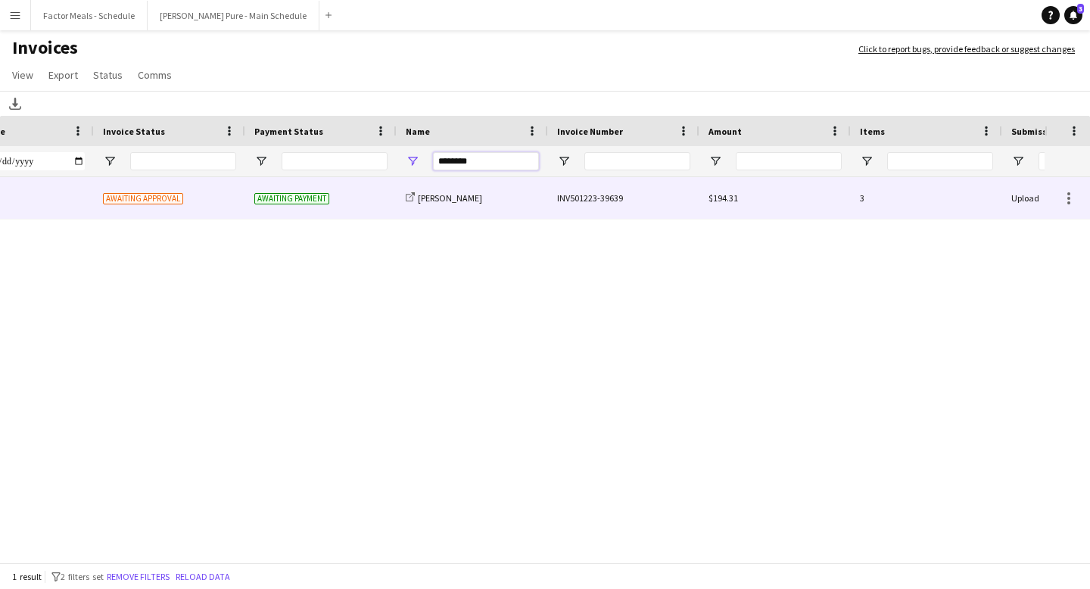
scroll to position [0, 313]
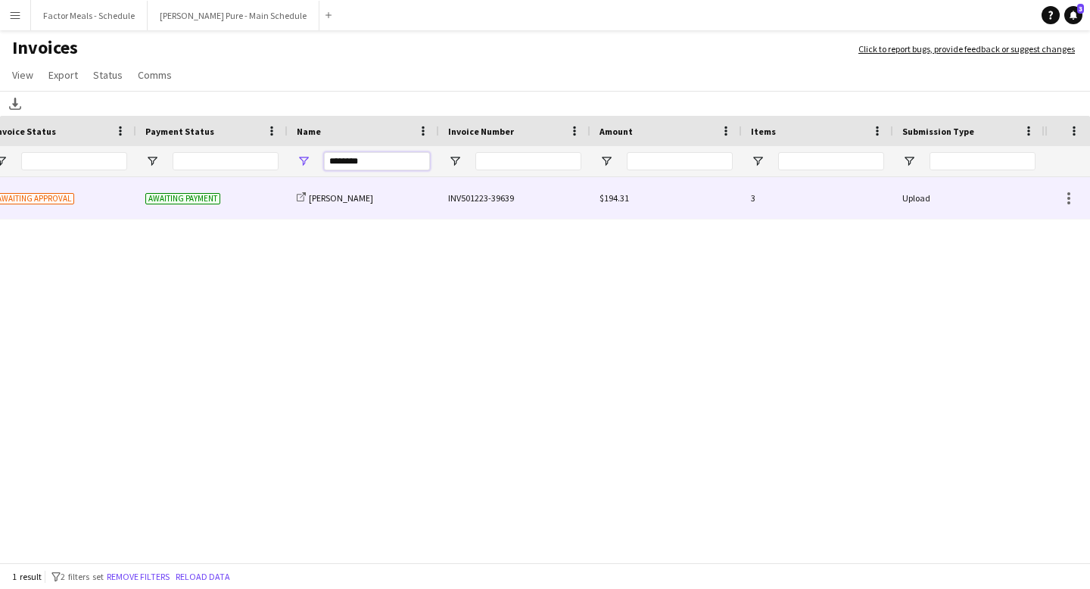
type input "********"
click at [468, 201] on div "INV501223-39639" at bounding box center [514, 198] width 151 height 42
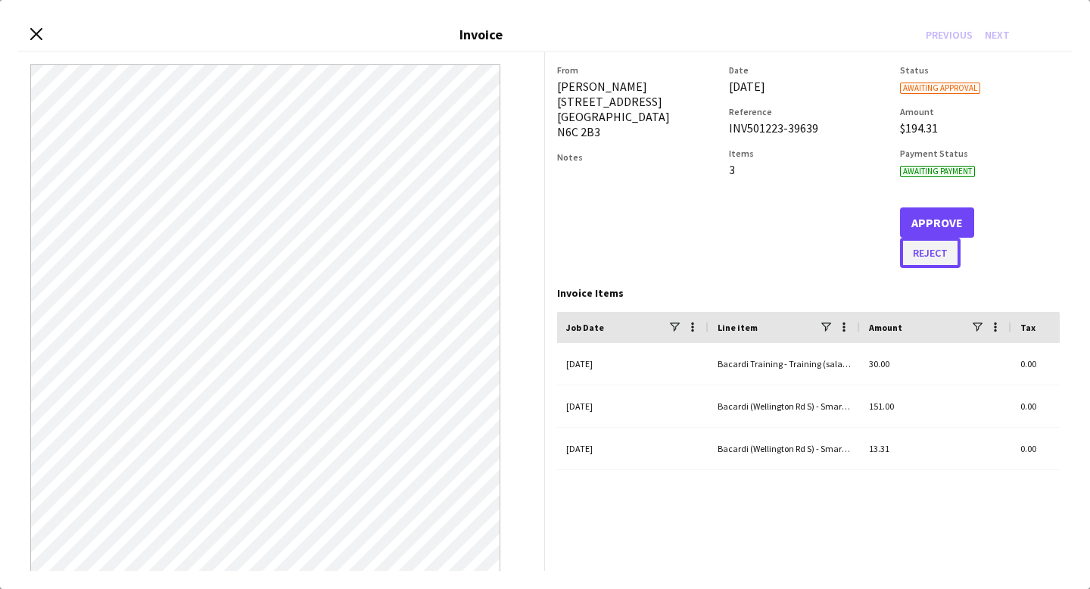
click at [891, 258] on button "Reject" at bounding box center [930, 253] width 61 height 30
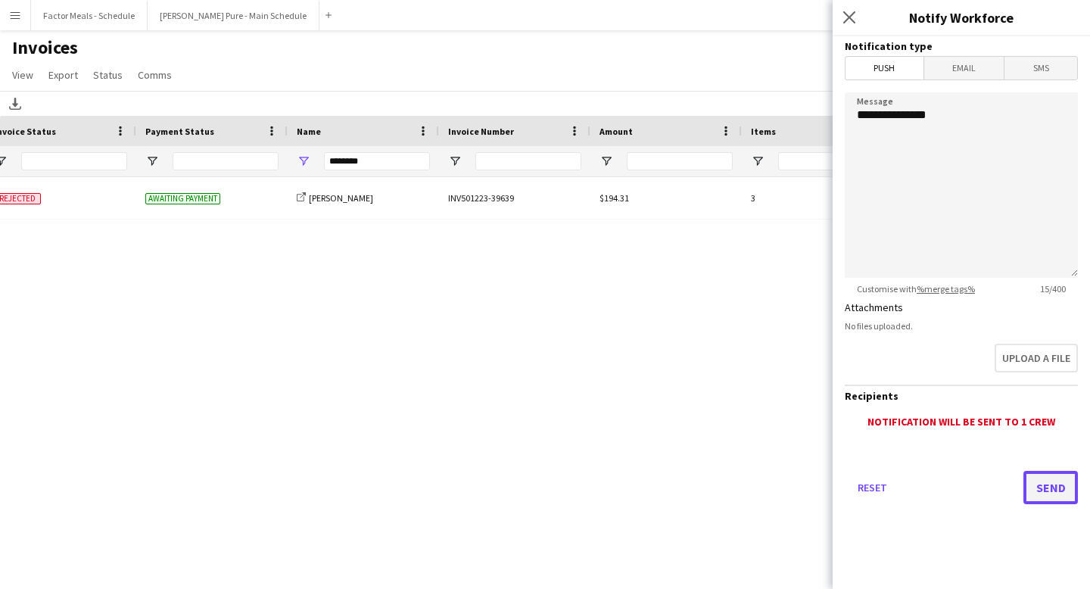
click at [891, 489] on button "Send" at bounding box center [1050, 487] width 54 height 33
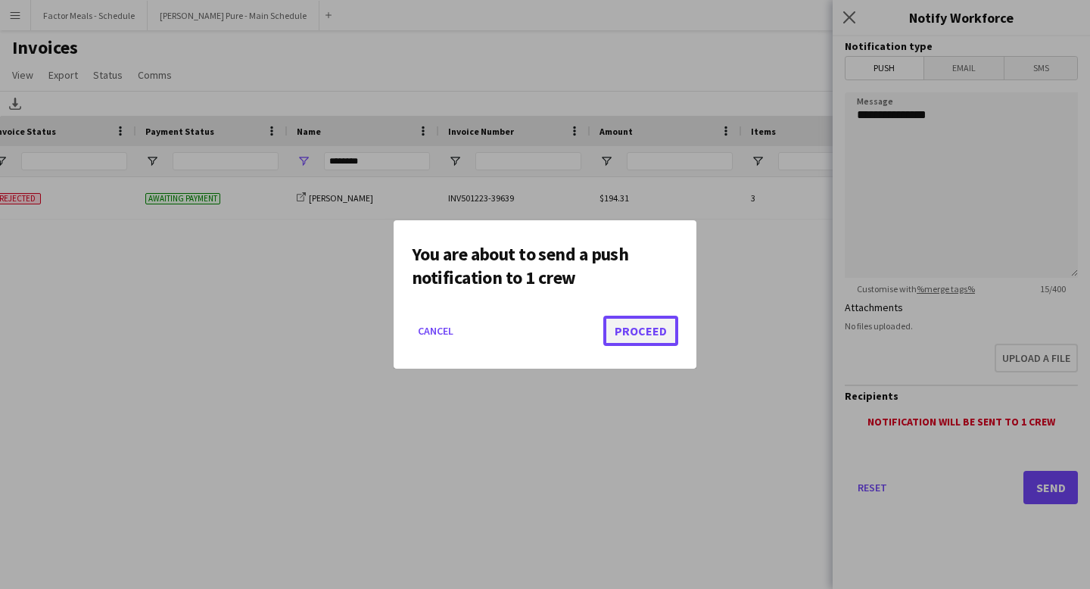
click at [652, 331] on button "Proceed" at bounding box center [640, 331] width 75 height 30
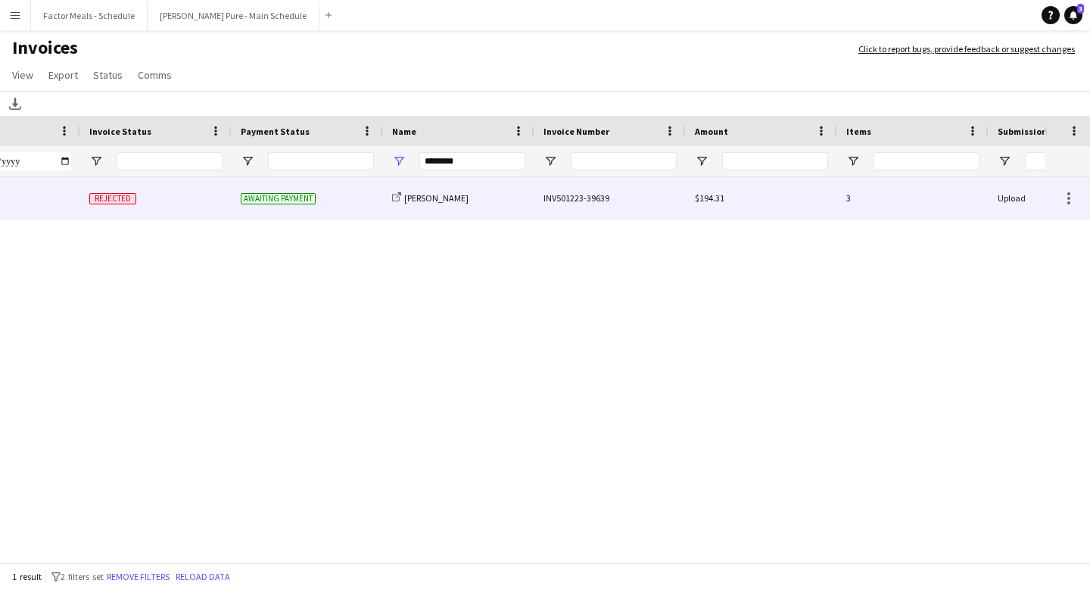
scroll to position [0, 140]
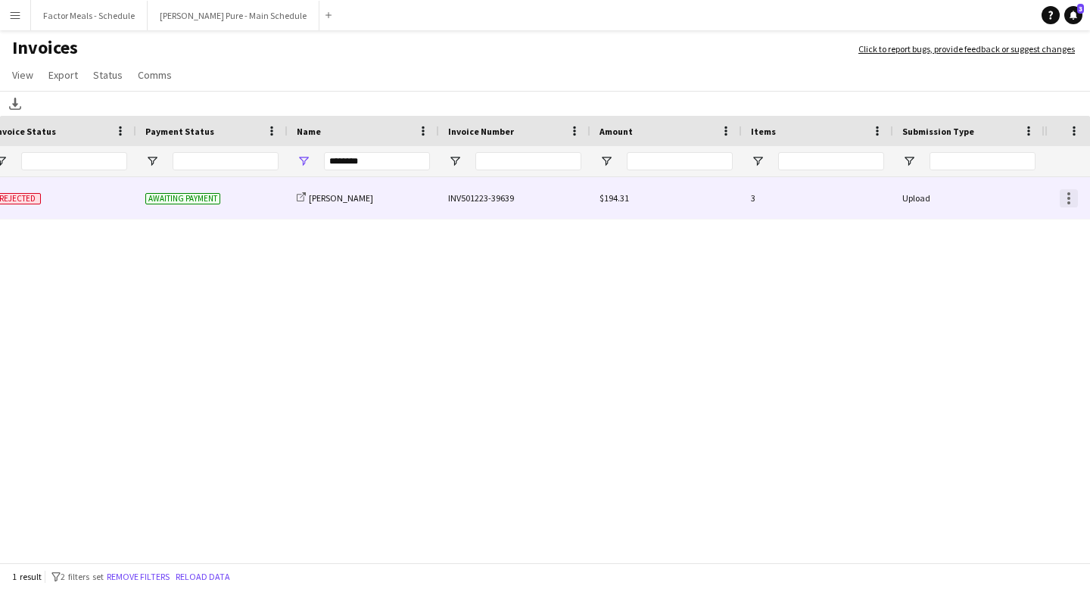
click at [891, 204] on div at bounding box center [1068, 202] width 3 height 3
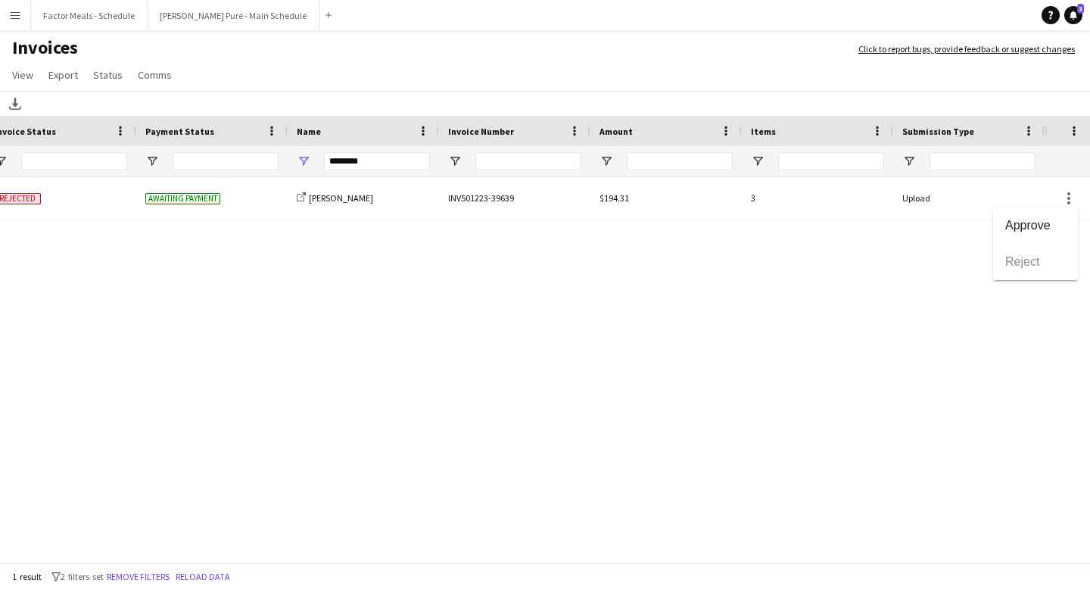
click at [877, 242] on div at bounding box center [545, 294] width 1090 height 589
